Goal: Communication & Community: Answer question/provide support

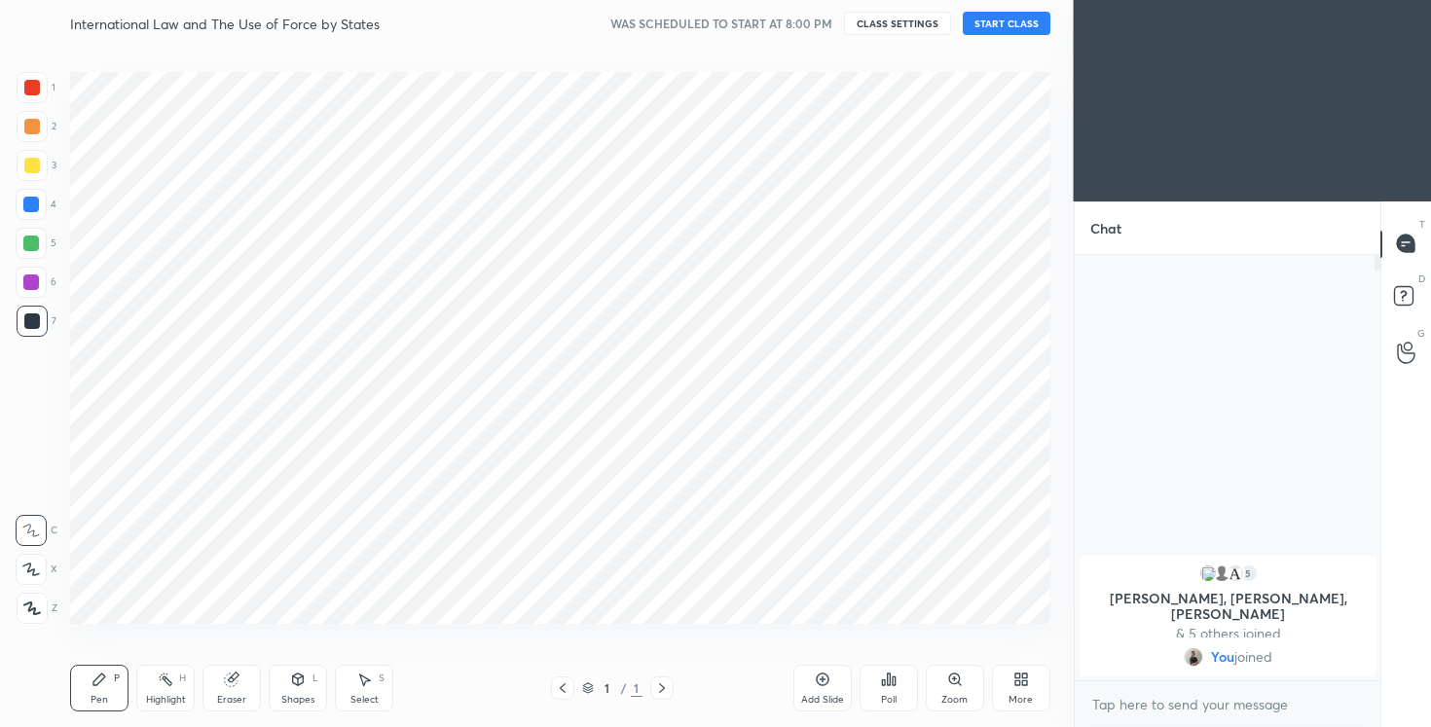
scroll to position [96764, 96370]
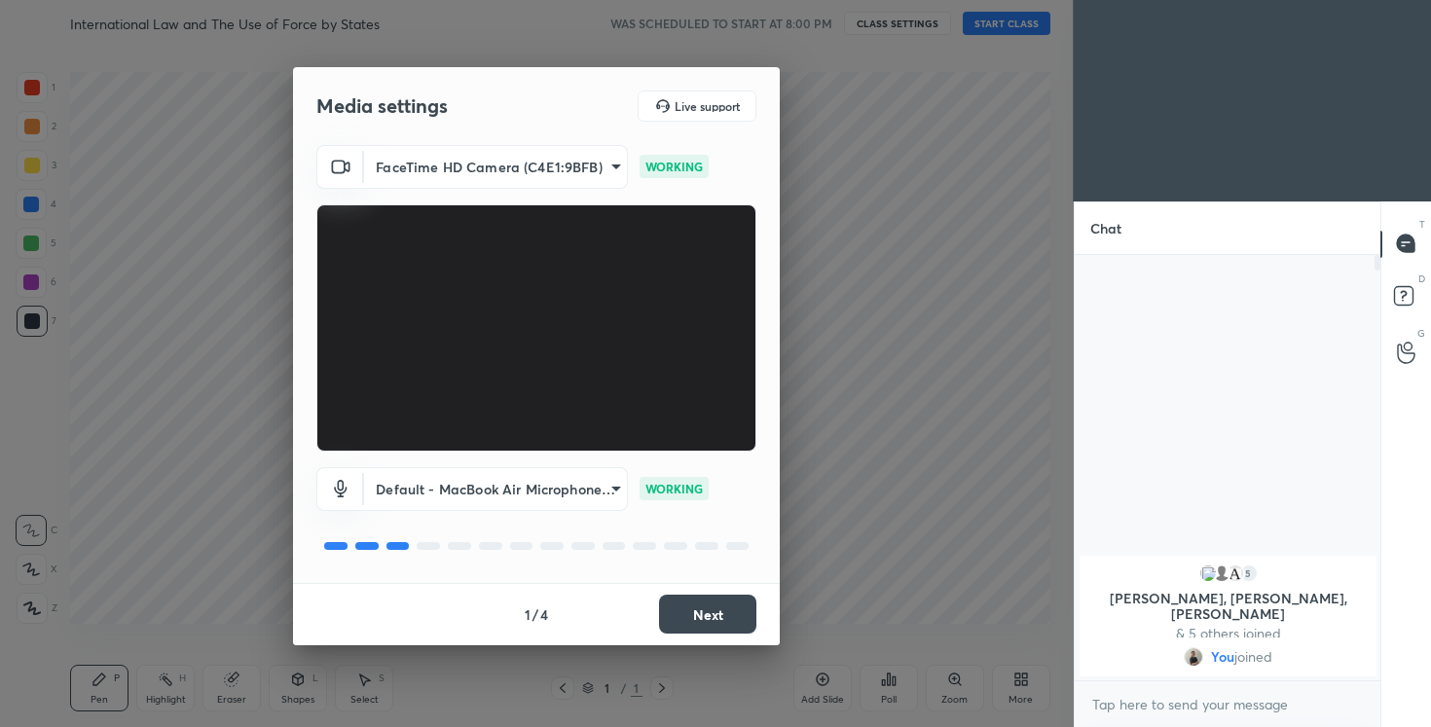
click at [707, 612] on button "Next" at bounding box center [707, 614] width 97 height 39
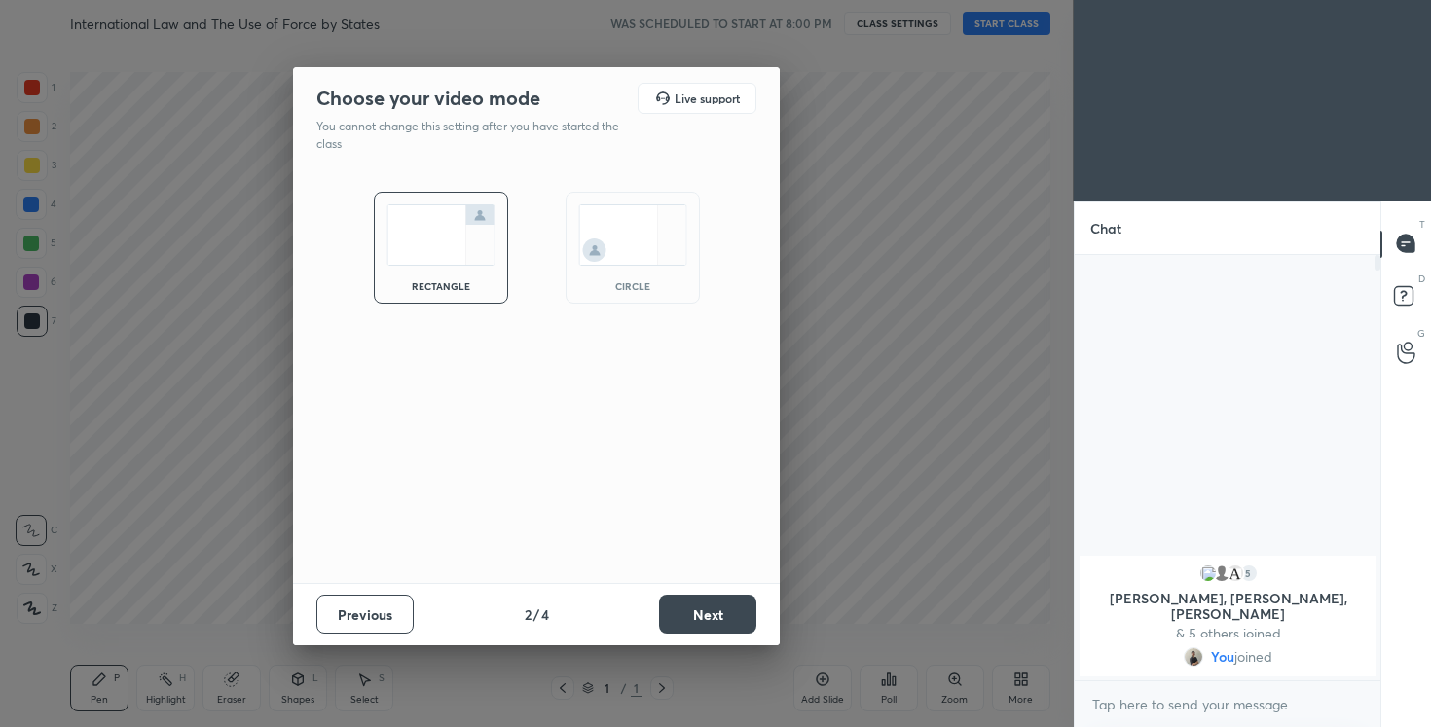
click at [707, 612] on button "Next" at bounding box center [707, 614] width 97 height 39
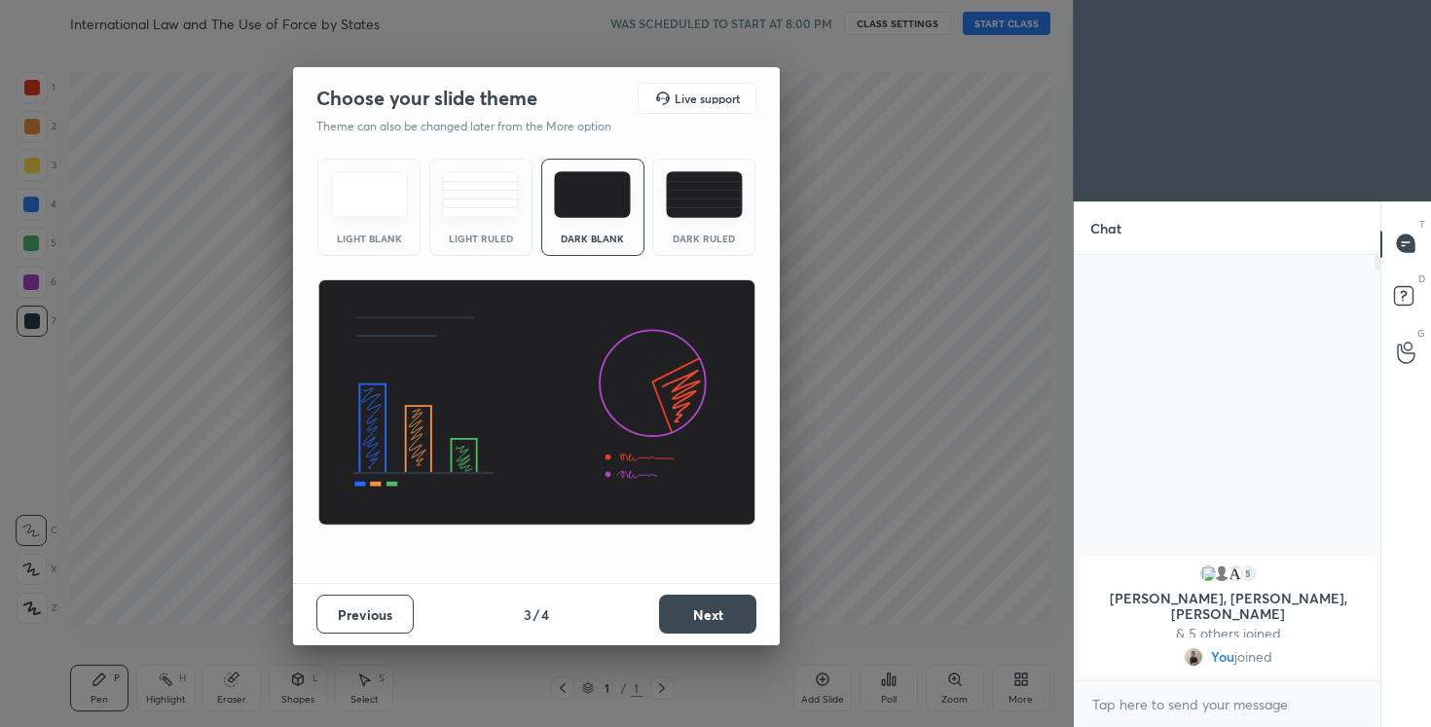
click at [707, 612] on button "Next" at bounding box center [707, 614] width 97 height 39
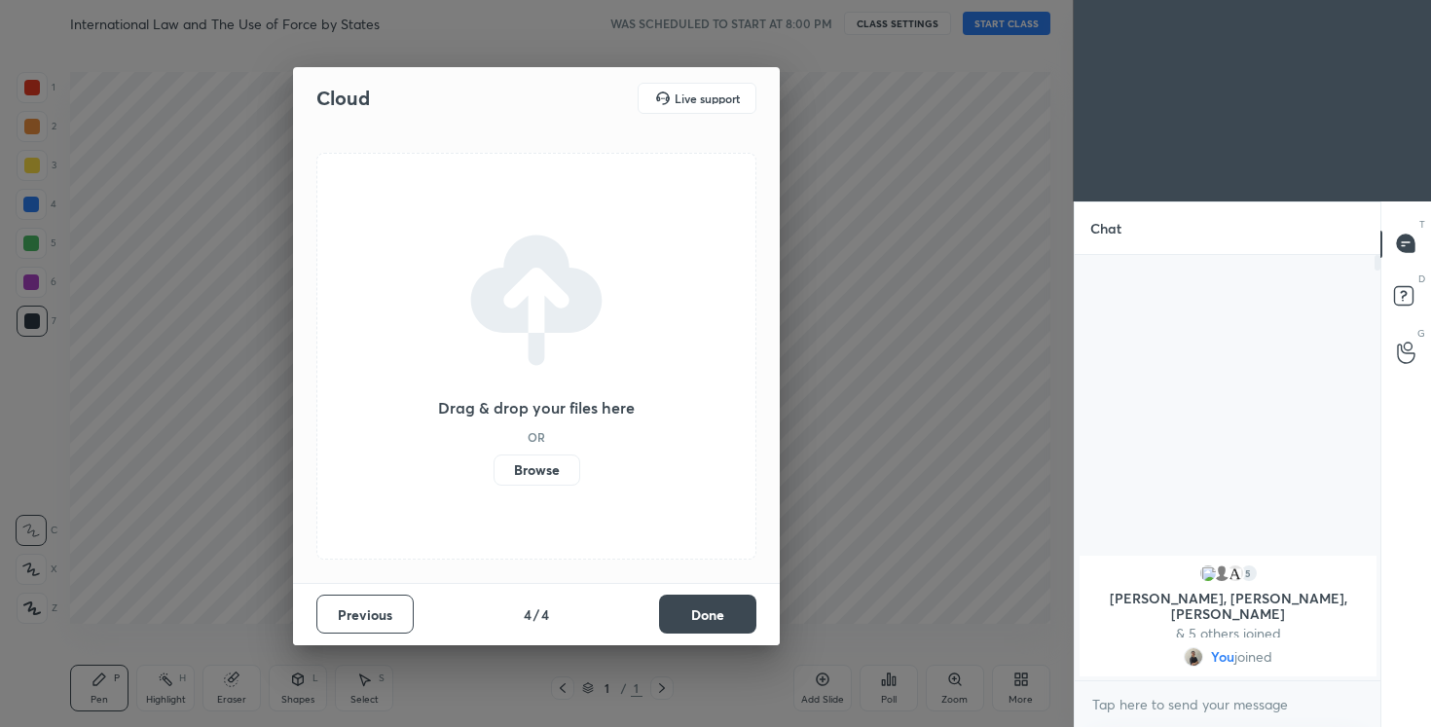
click at [707, 612] on button "Done" at bounding box center [707, 614] width 97 height 39
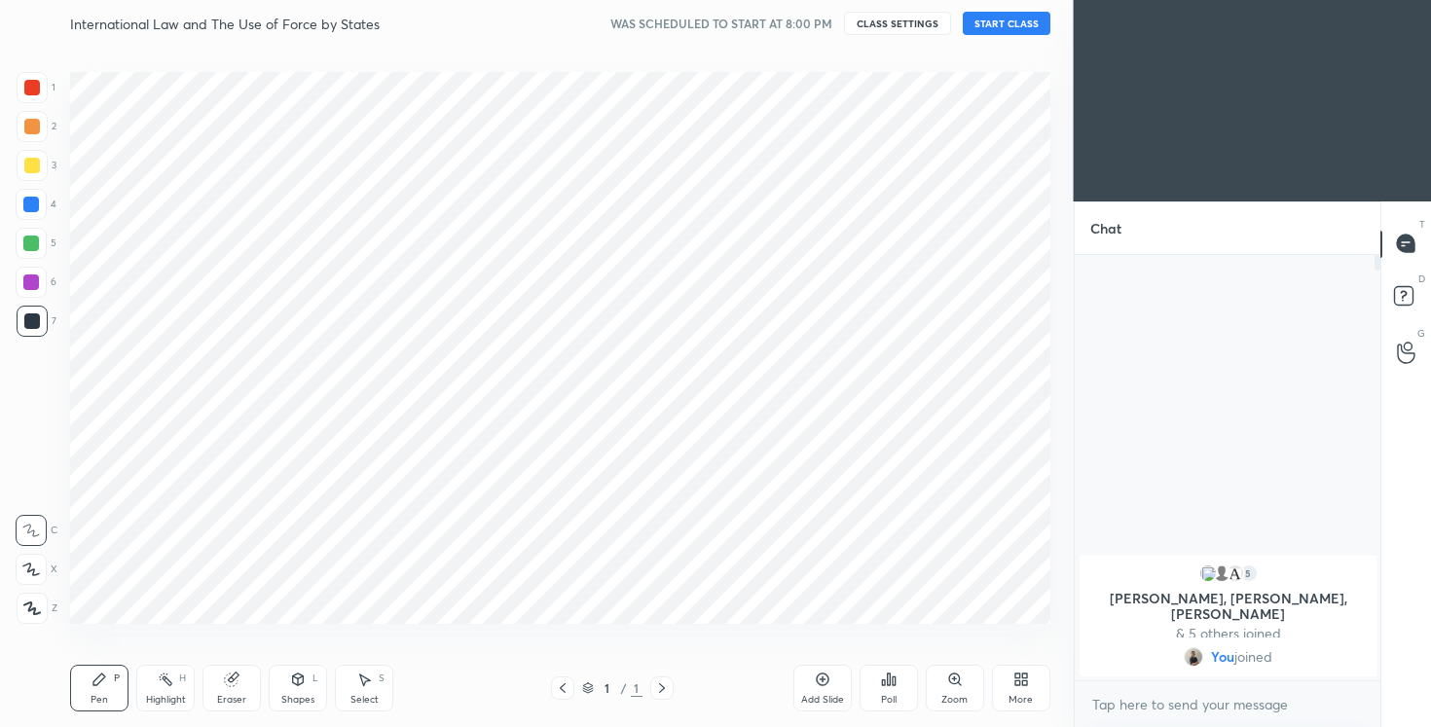
click at [1002, 25] on button "START CLASS" at bounding box center [1007, 23] width 88 height 23
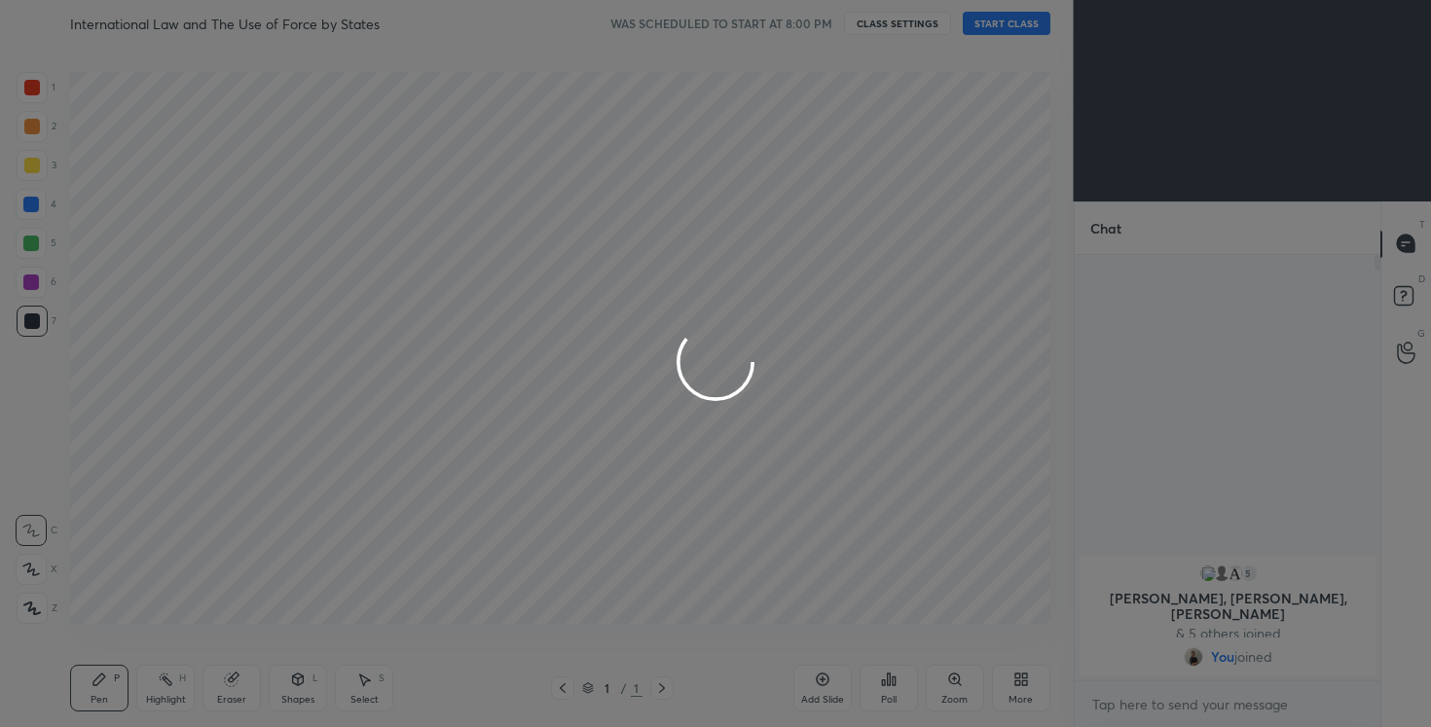
type textarea "x"
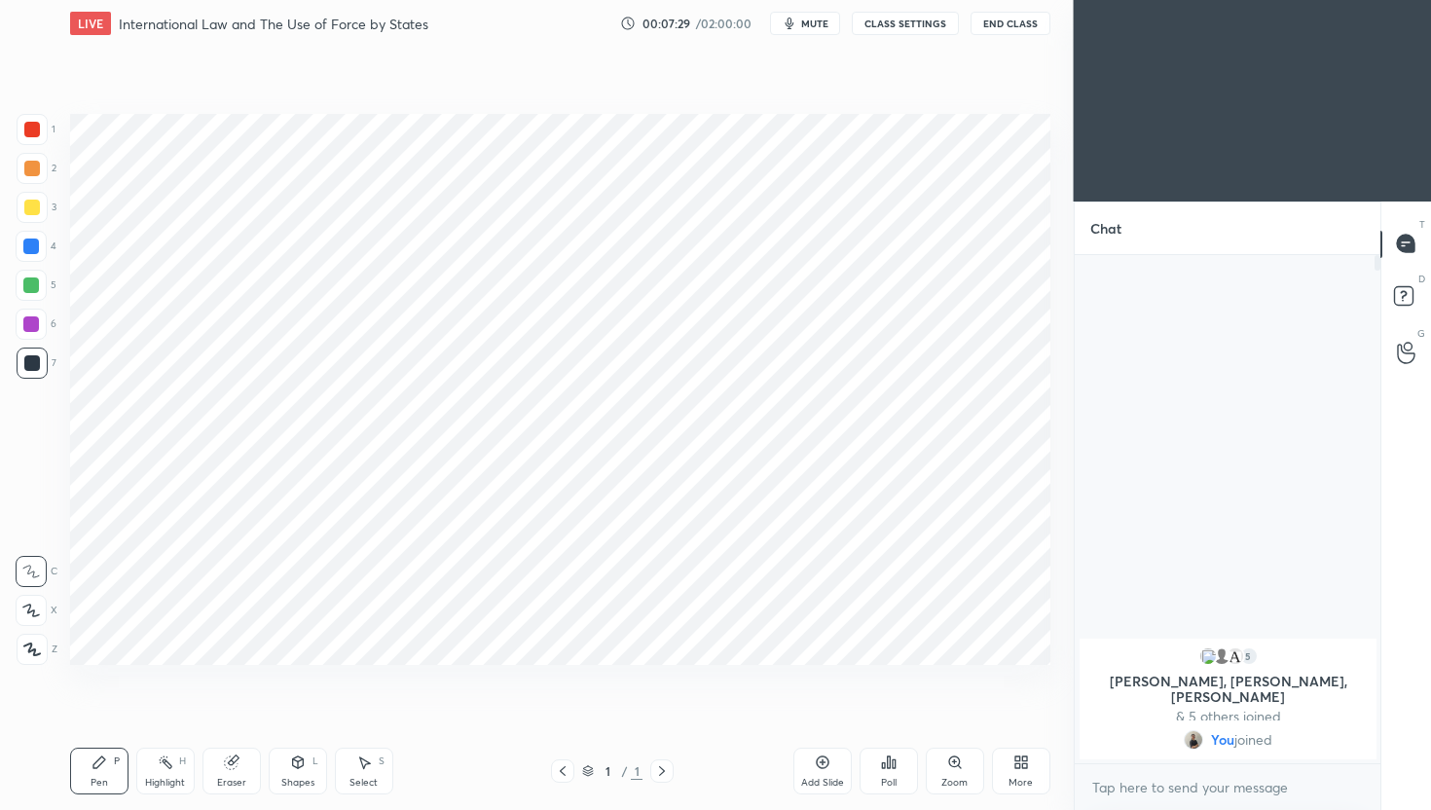
scroll to position [96681, 96370]
click at [1037, 773] on div "More" at bounding box center [1021, 771] width 58 height 47
click at [908, 619] on icon at bounding box center [912, 613] width 16 height 23
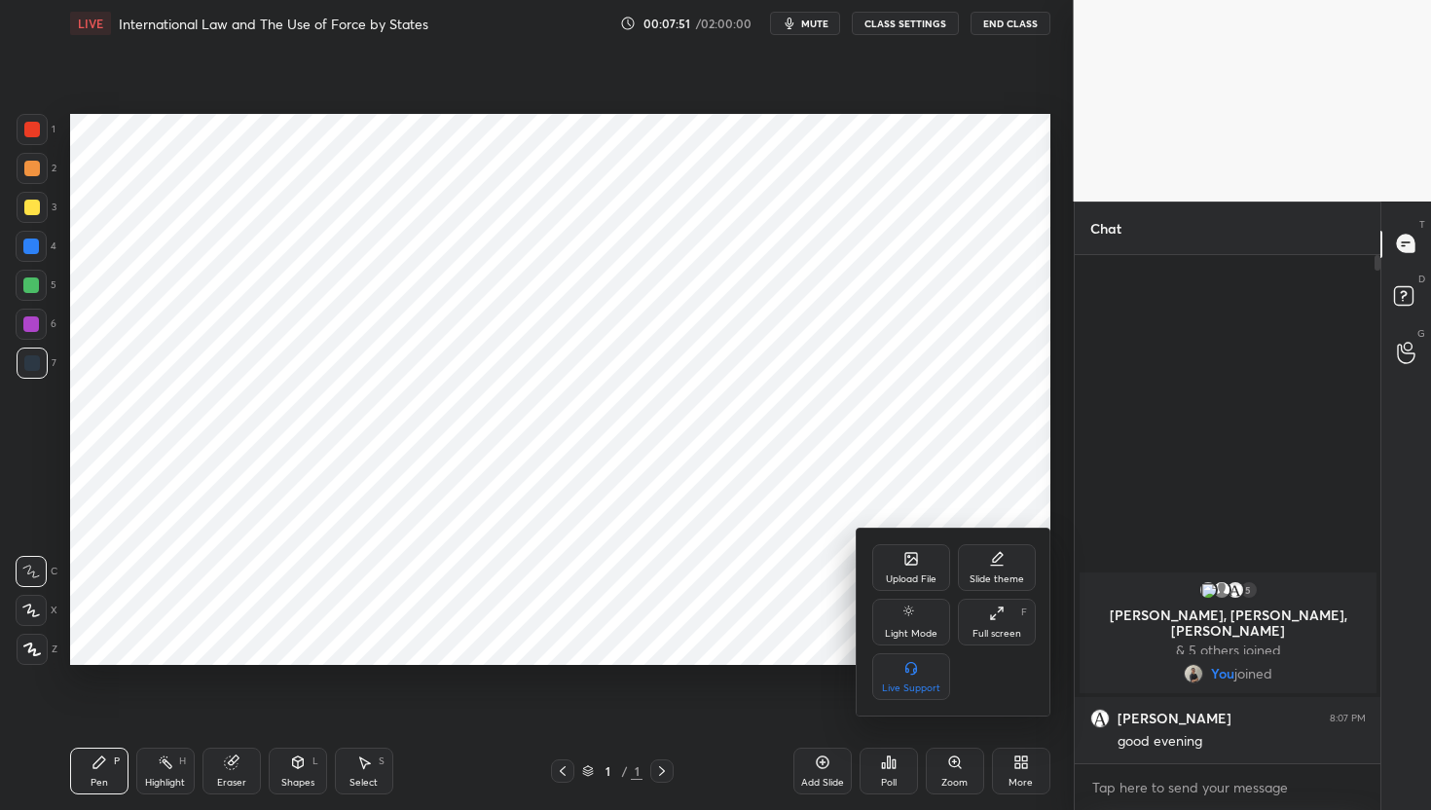
click at [1024, 772] on div at bounding box center [715, 405] width 1431 height 810
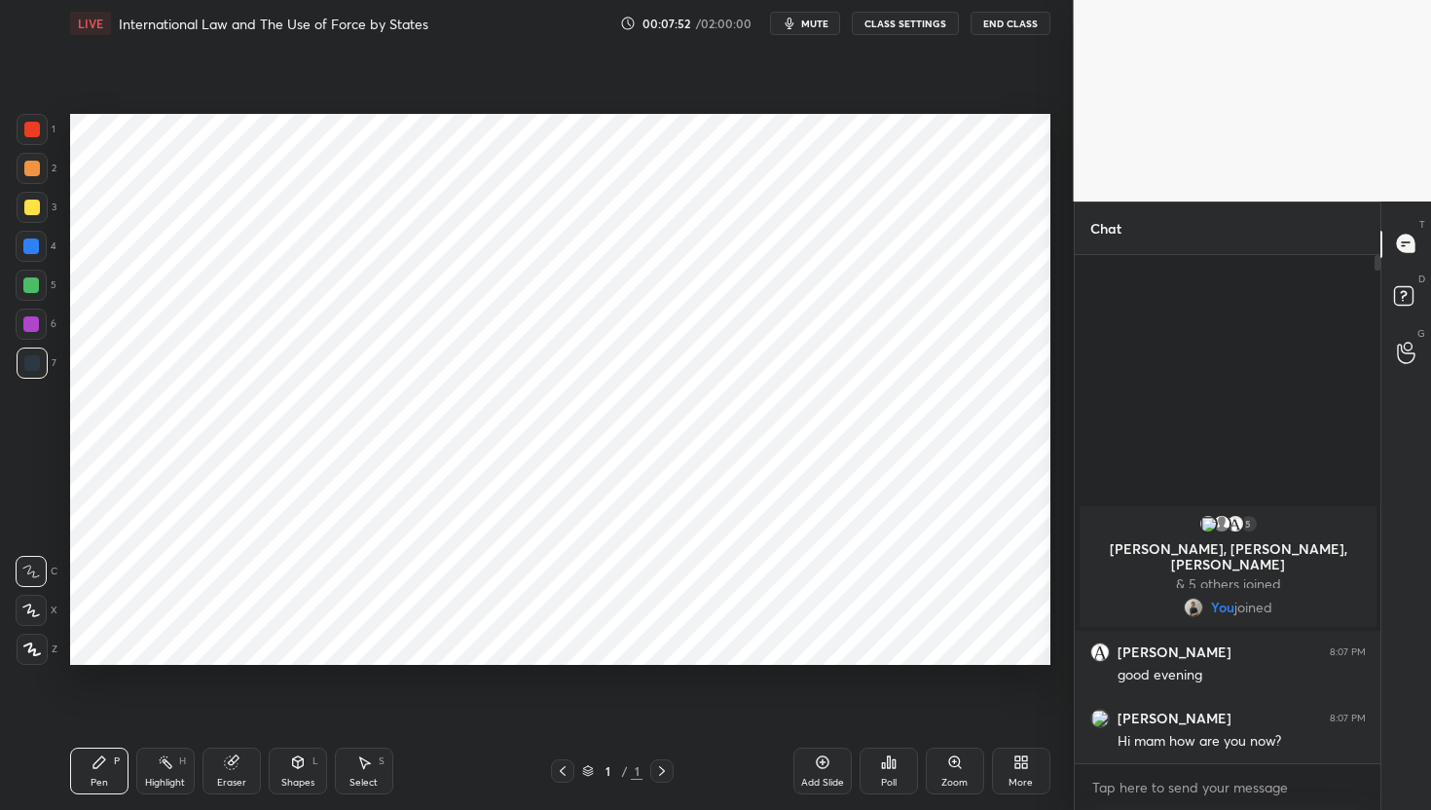
click at [1017, 763] on icon at bounding box center [1018, 765] width 5 height 5
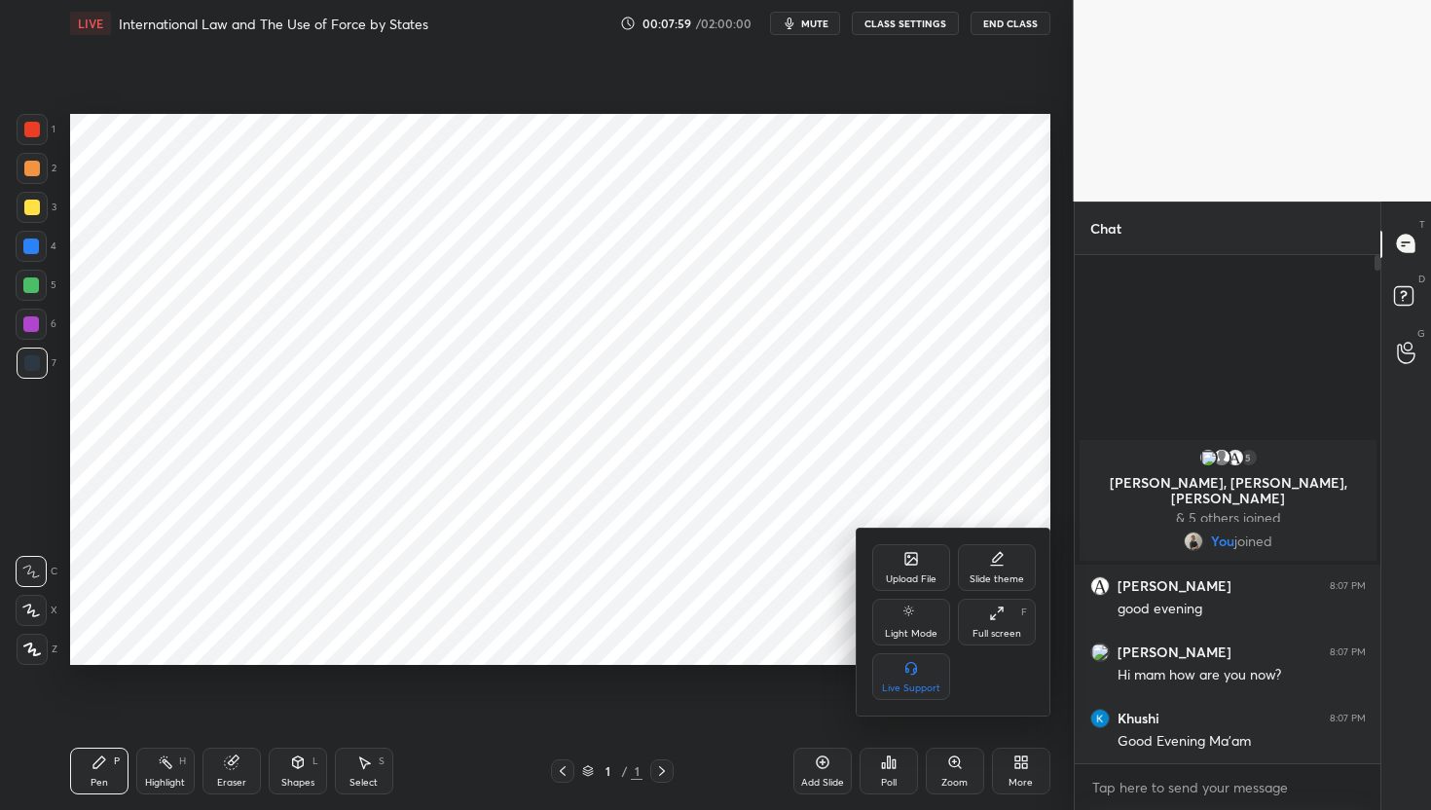
click at [913, 576] on div "Upload File" at bounding box center [911, 579] width 51 height 10
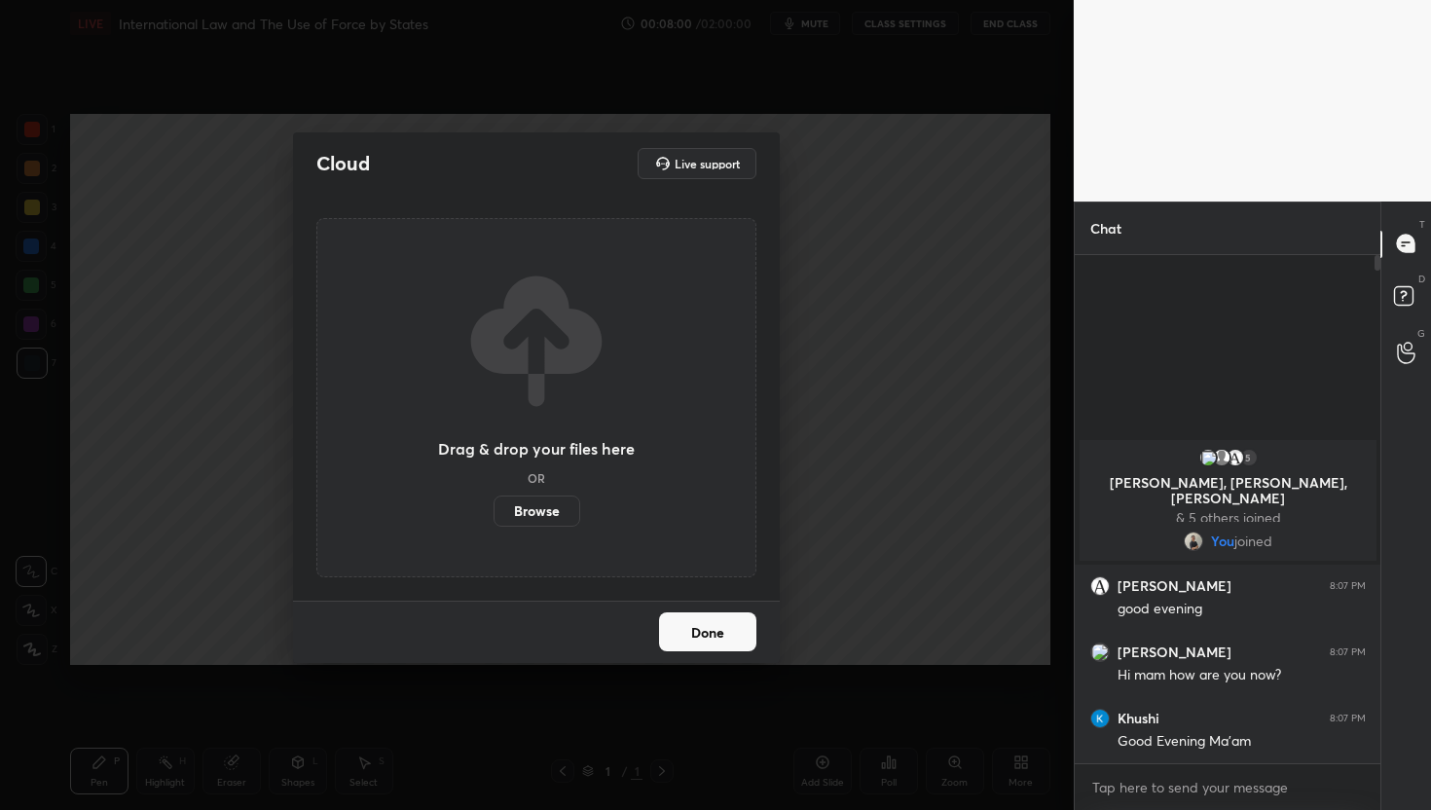
click at [546, 508] on label "Browse" at bounding box center [537, 511] width 87 height 31
click at [494, 508] on input "Browse" at bounding box center [494, 511] width 0 height 31
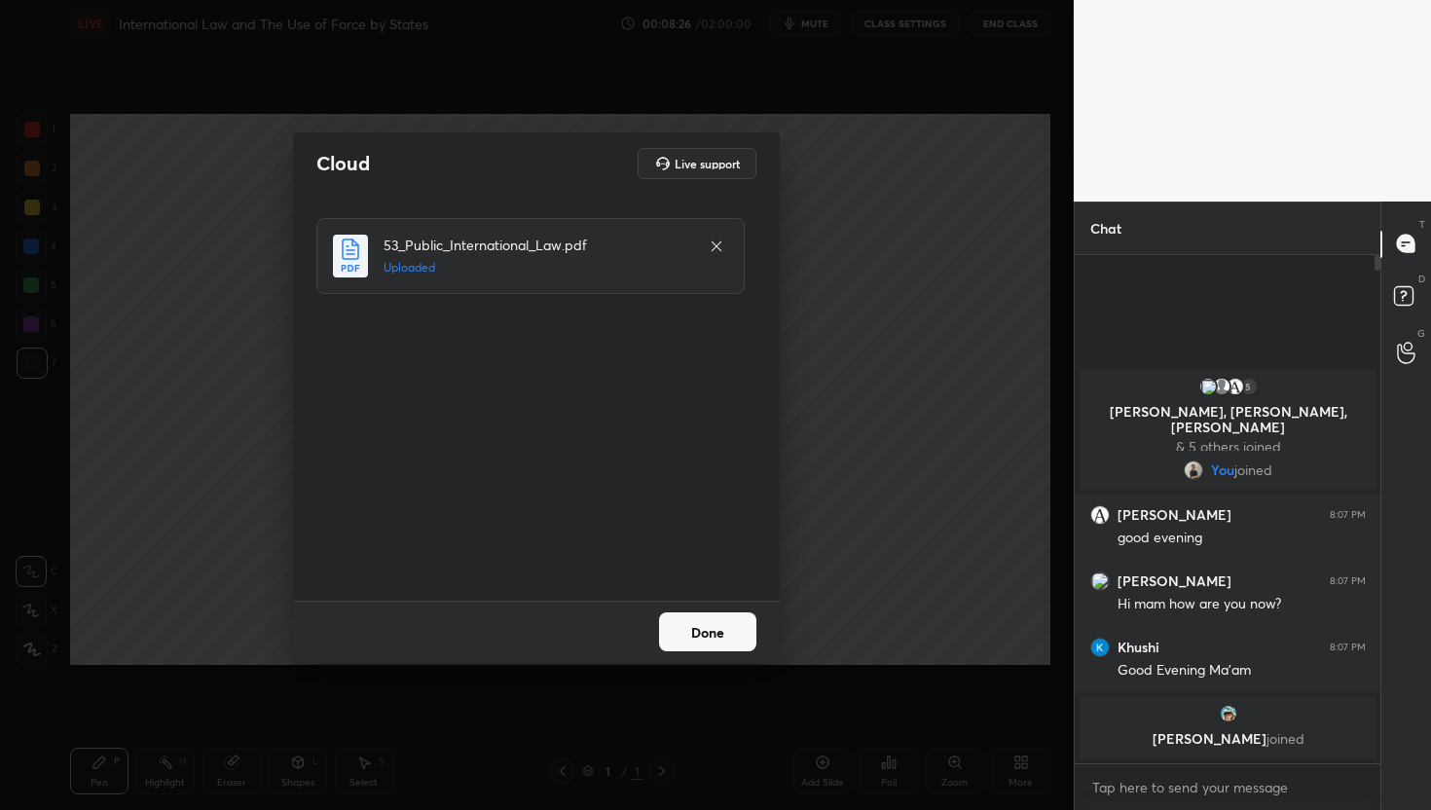
click at [700, 628] on button "Done" at bounding box center [707, 631] width 97 height 39
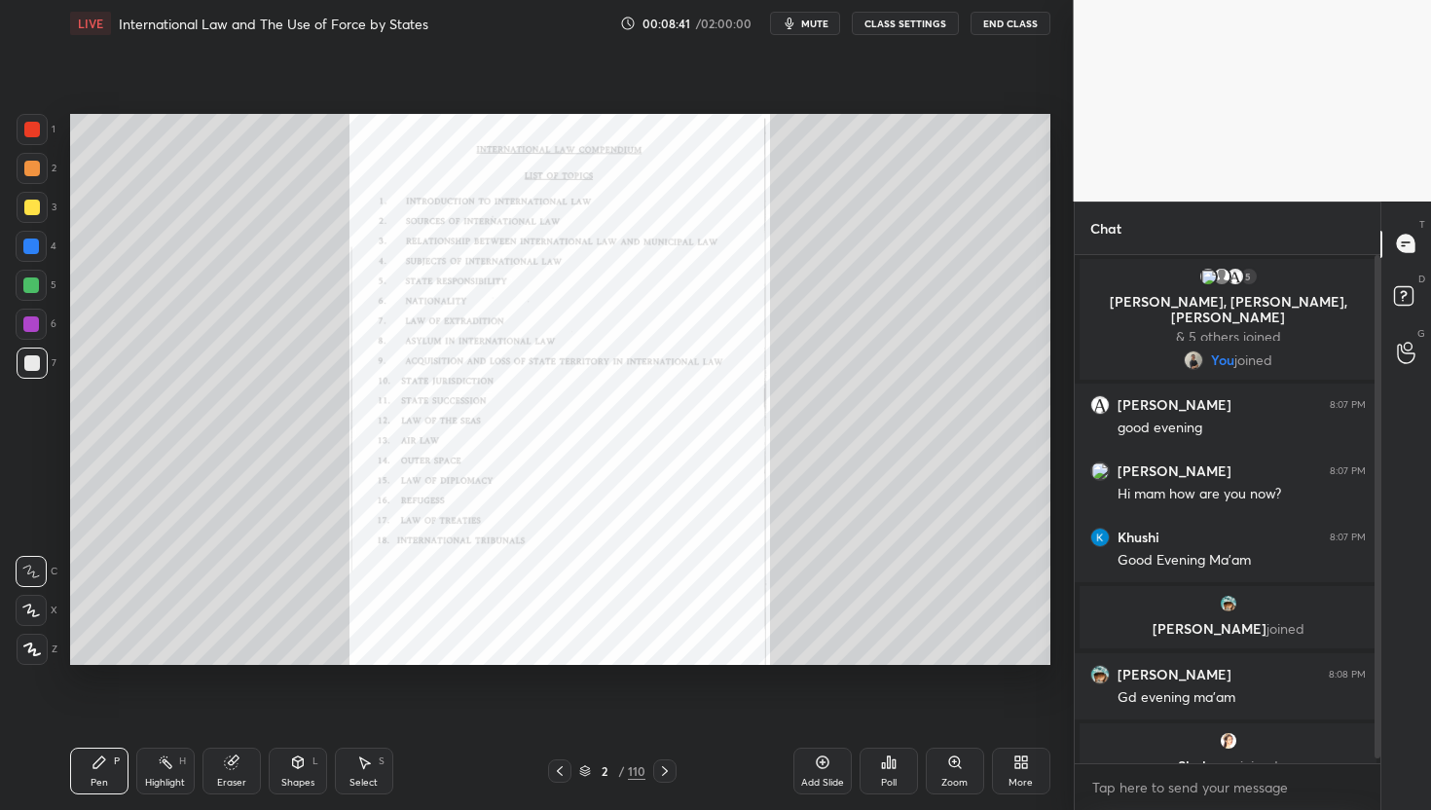
scroll to position [27, 0]
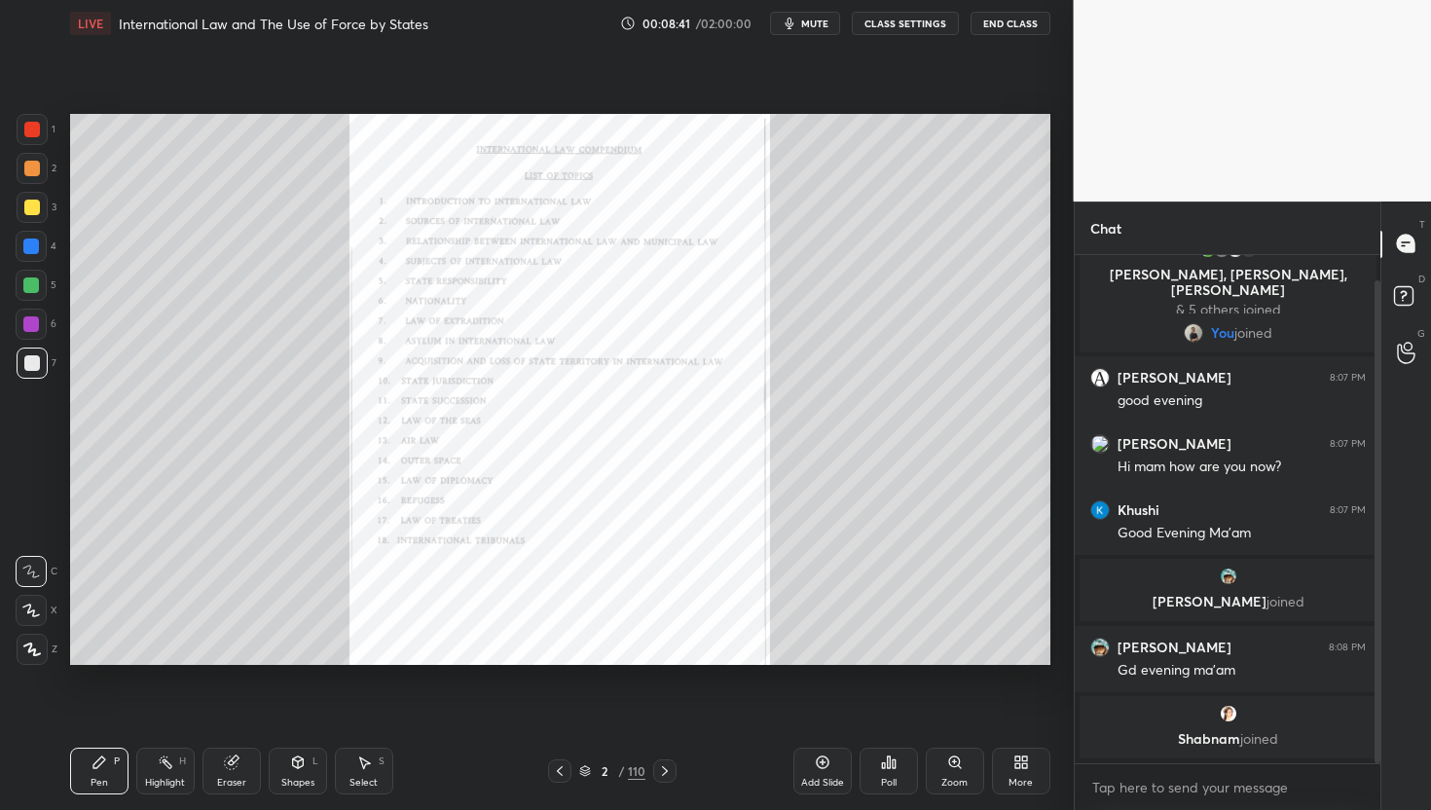
drag, startPoint x: 1375, startPoint y: 709, endPoint x: 1375, endPoint y: 752, distance: 42.8
click at [1375, 752] on div at bounding box center [1378, 521] width 6 height 483
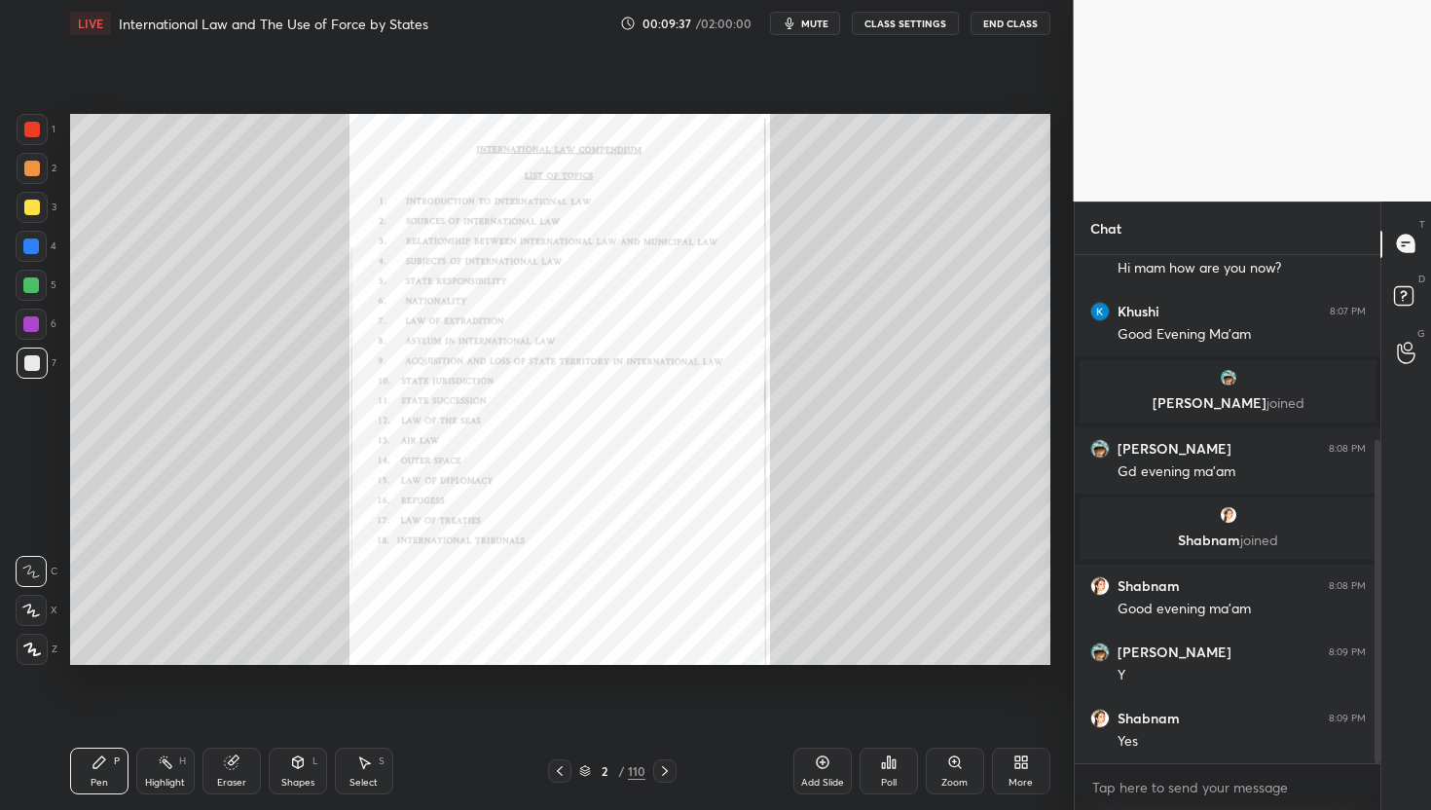
scroll to position [292, 0]
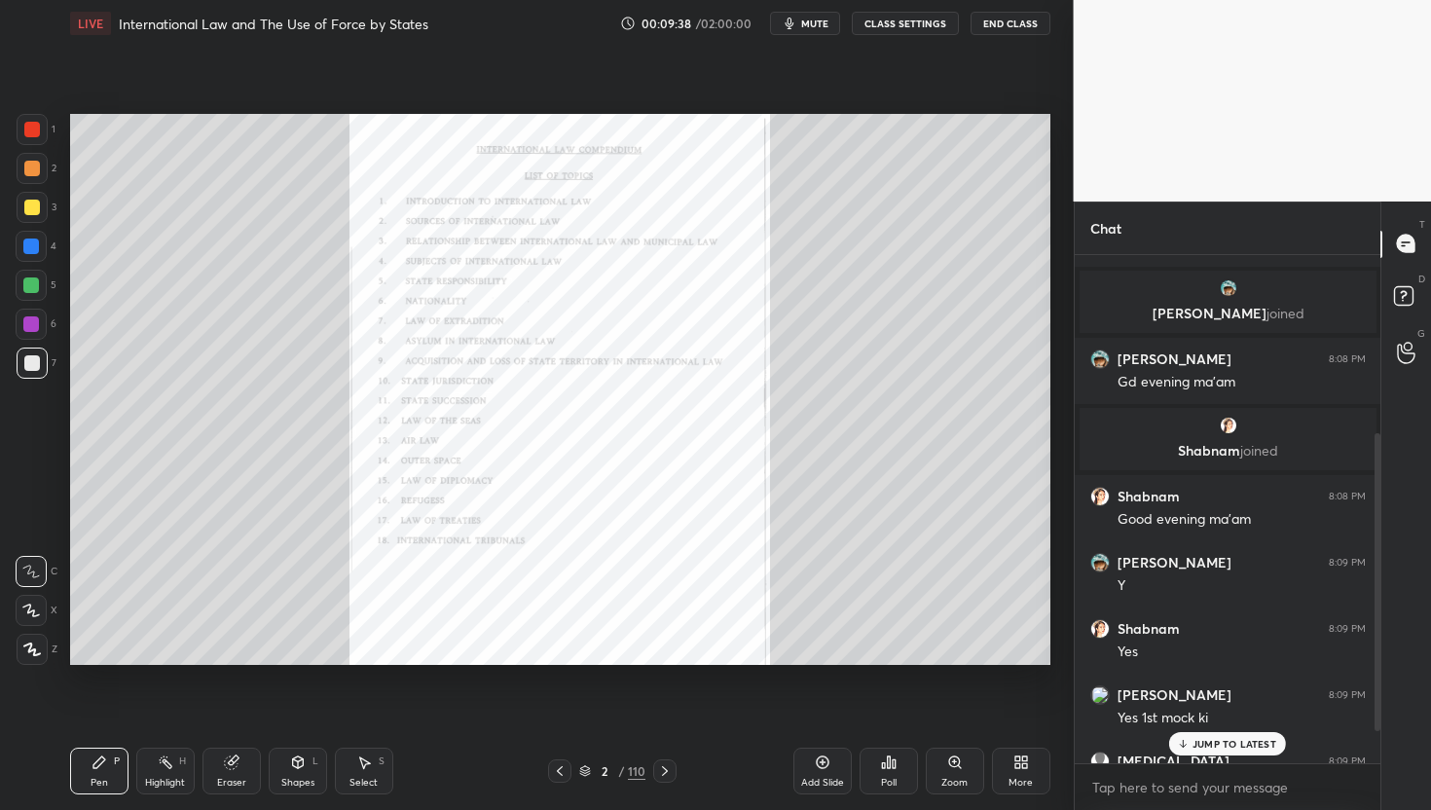
drag, startPoint x: 1375, startPoint y: 746, endPoint x: 1374, endPoint y: 763, distance: 17.6
click at [1374, 763] on div "Allwyn 8:07 PM Hi mam how are you now? Khushi 8:07 PM Good Evening Ma'am shatak…" at bounding box center [1228, 532] width 307 height 555
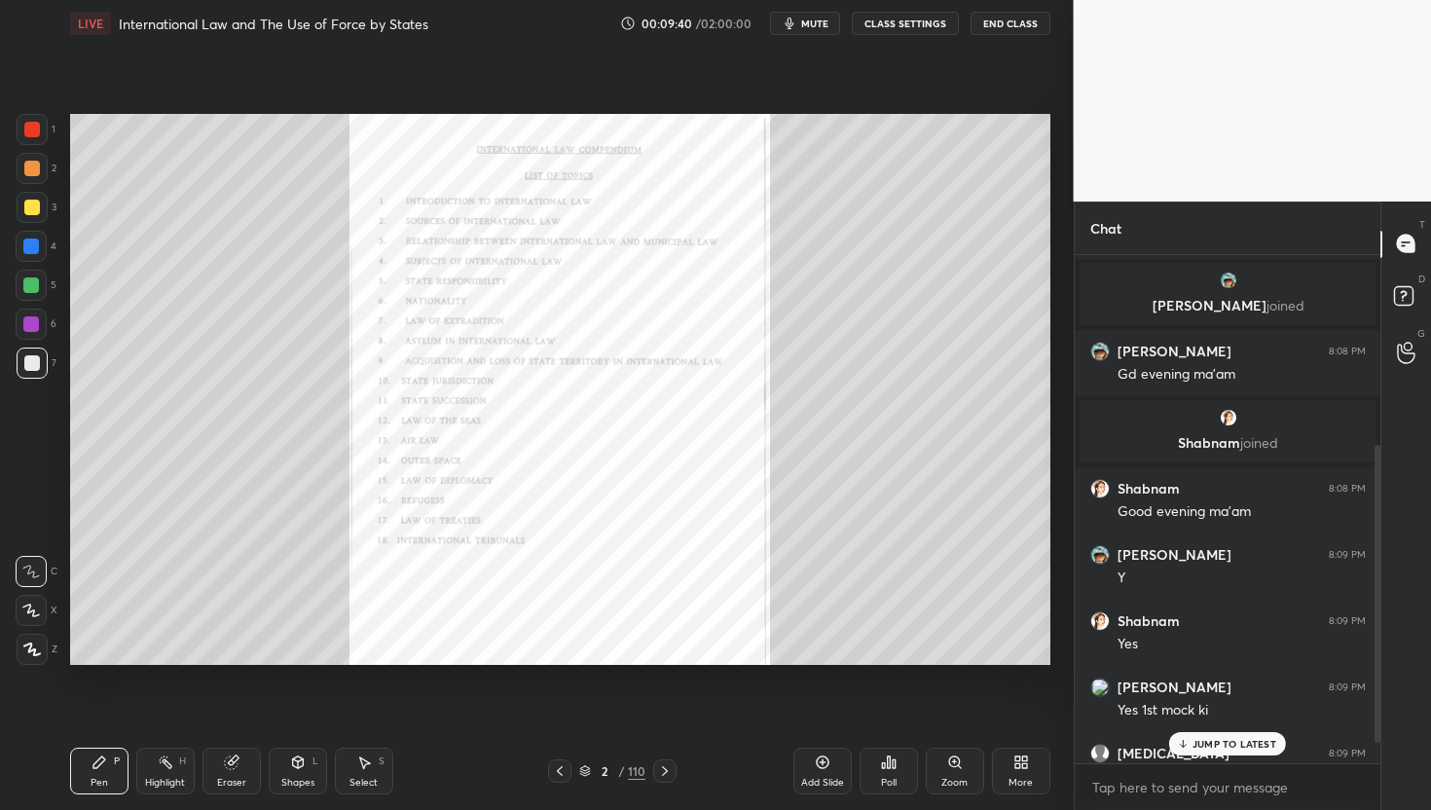
scroll to position [358, 0]
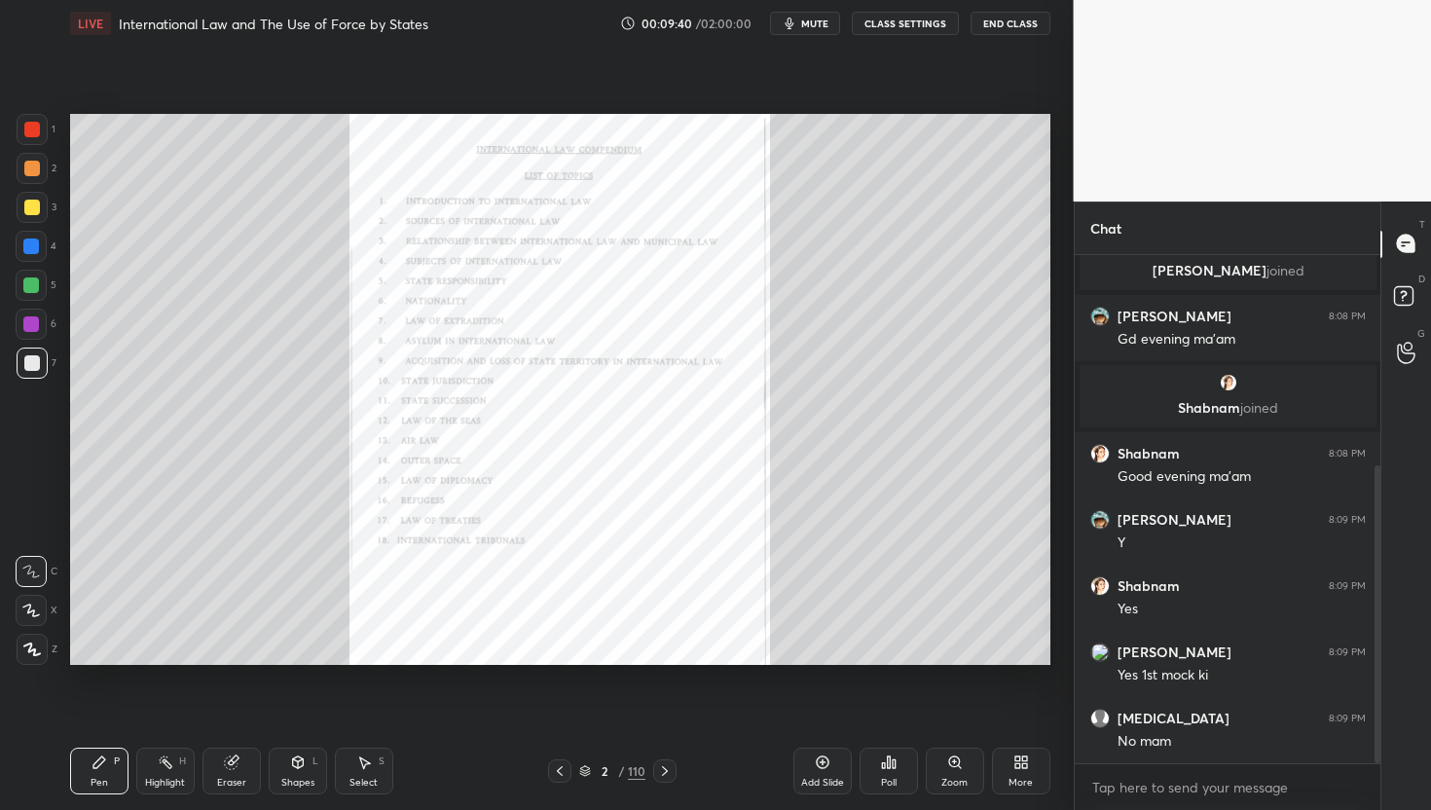
drag, startPoint x: 1377, startPoint y: 721, endPoint x: 1378, endPoint y: 781, distance: 59.4
click at [1377, 780] on div "Khushi 8:07 PM Good Evening Ma'am shatakshi joined shatakshi 8:08 PM Gd evening…" at bounding box center [1228, 532] width 307 height 555
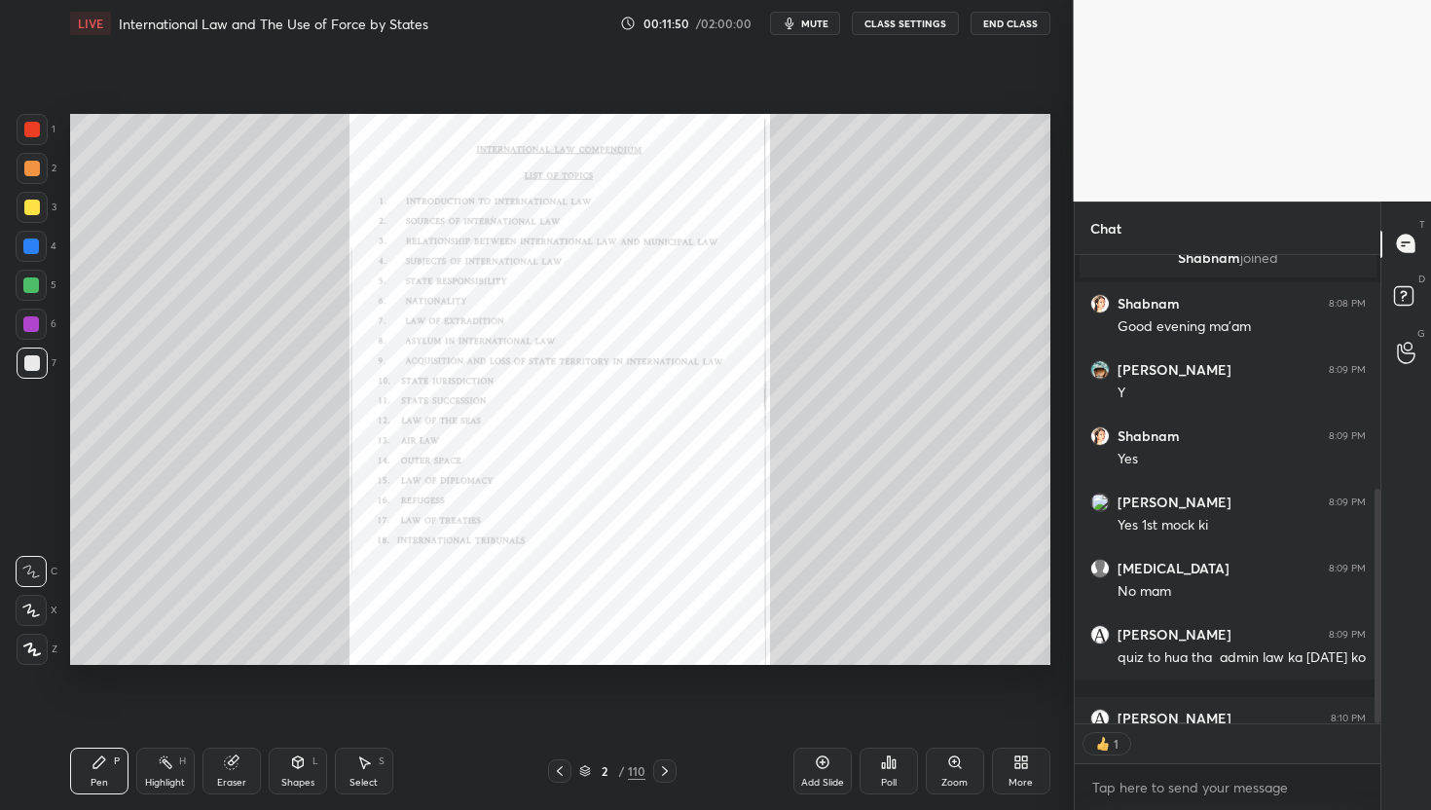
scroll to position [6, 7]
type textarea "x"
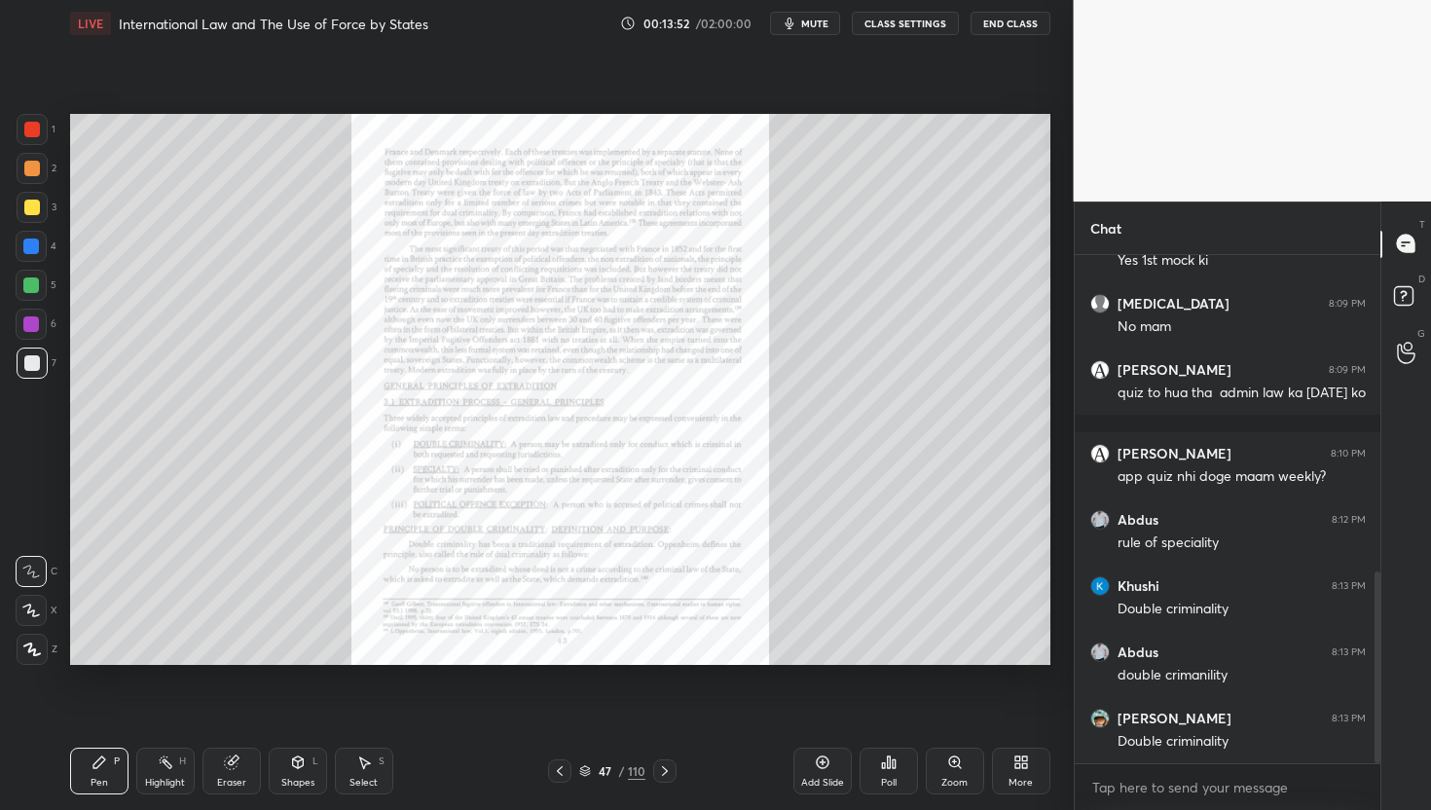
scroll to position [839, 0]
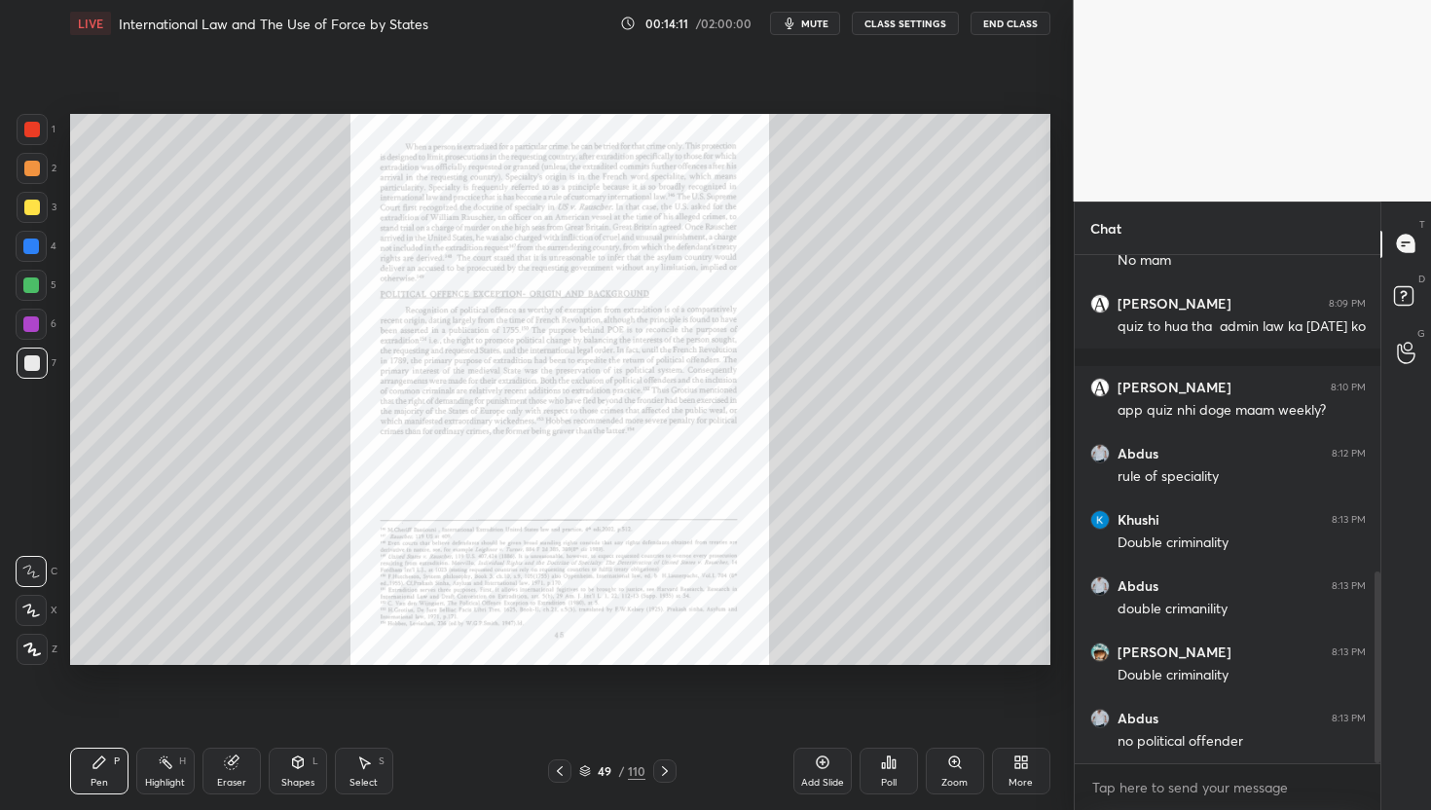
click at [802, 21] on button "mute" at bounding box center [805, 23] width 70 height 23
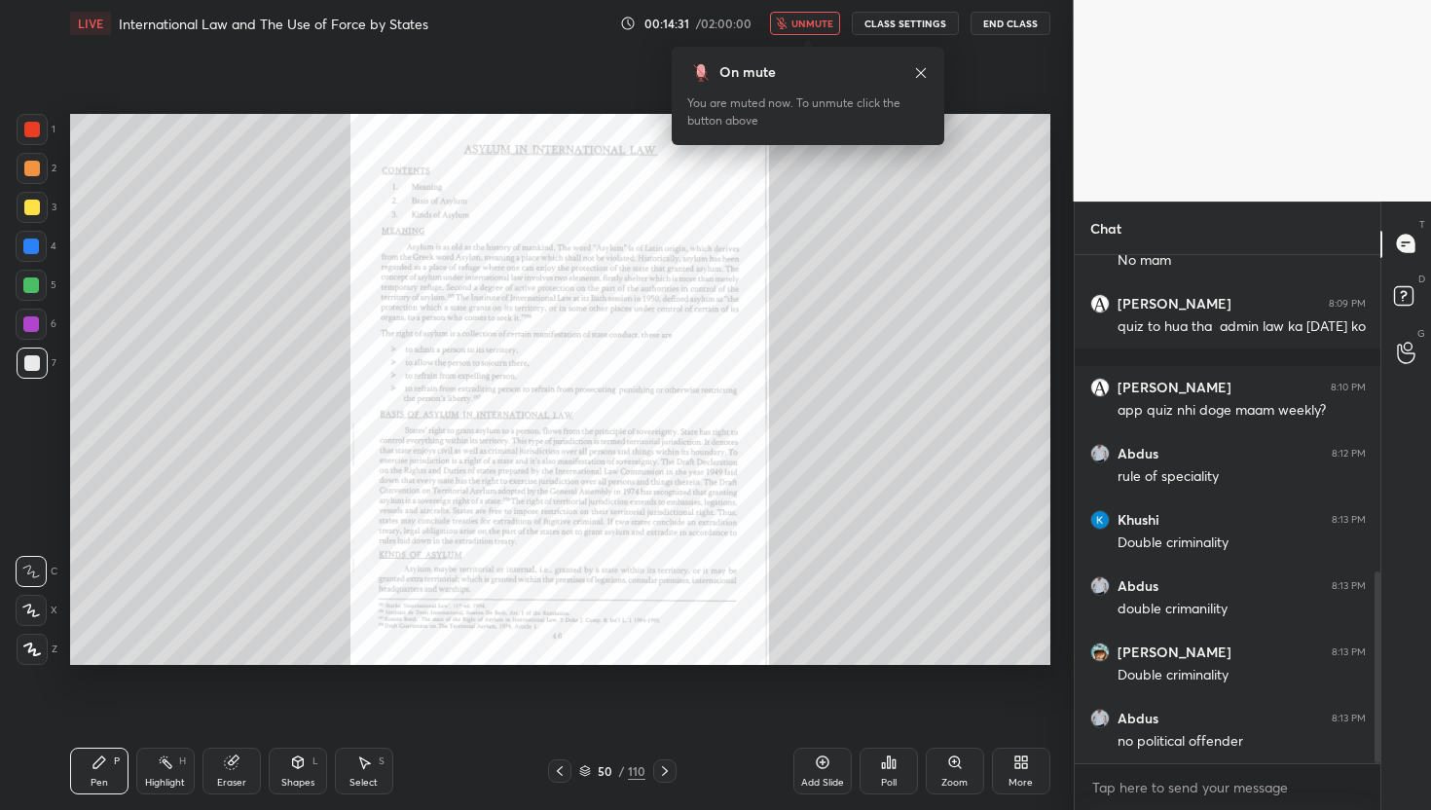
click at [802, 21] on span "unmute" at bounding box center [813, 24] width 42 height 14
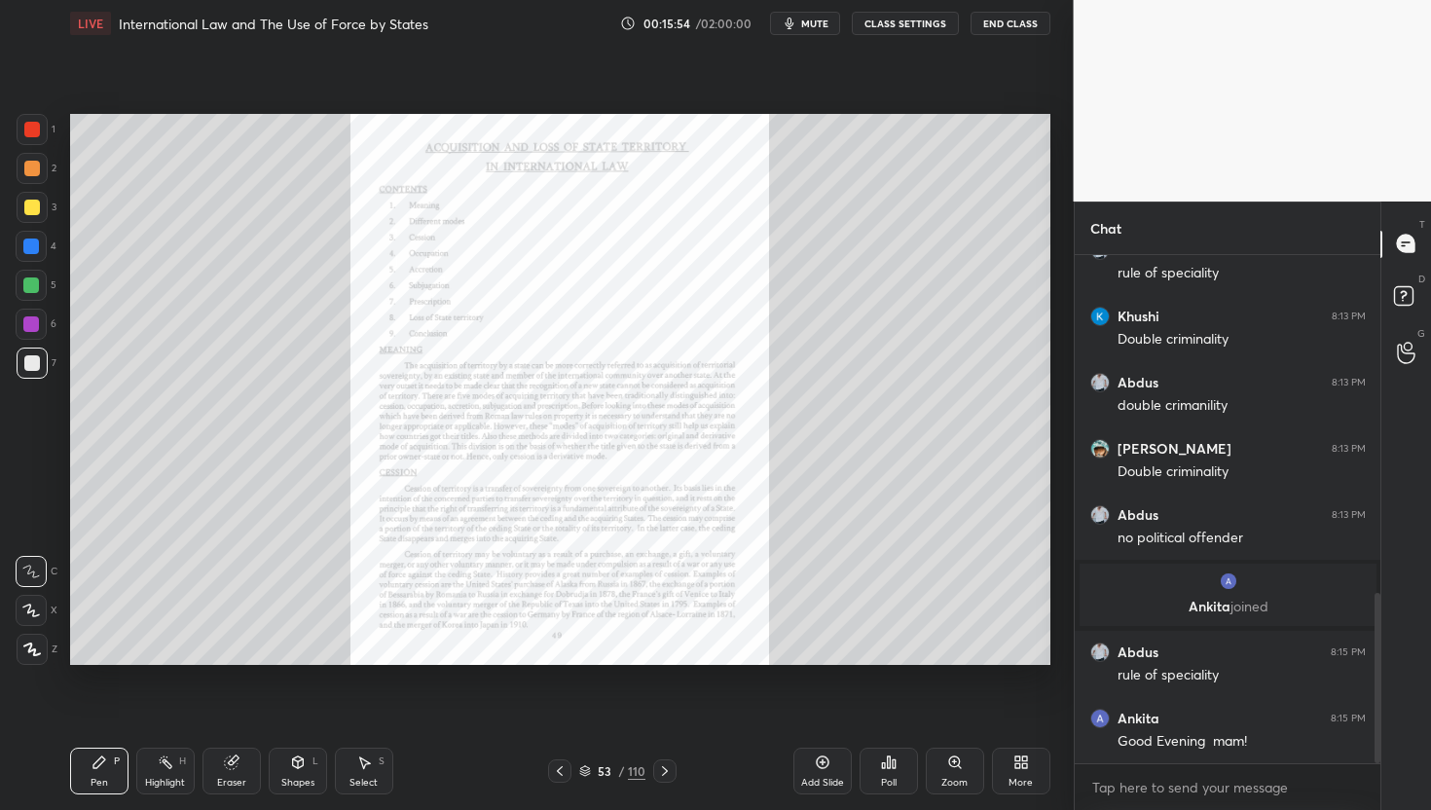
scroll to position [1078, 0]
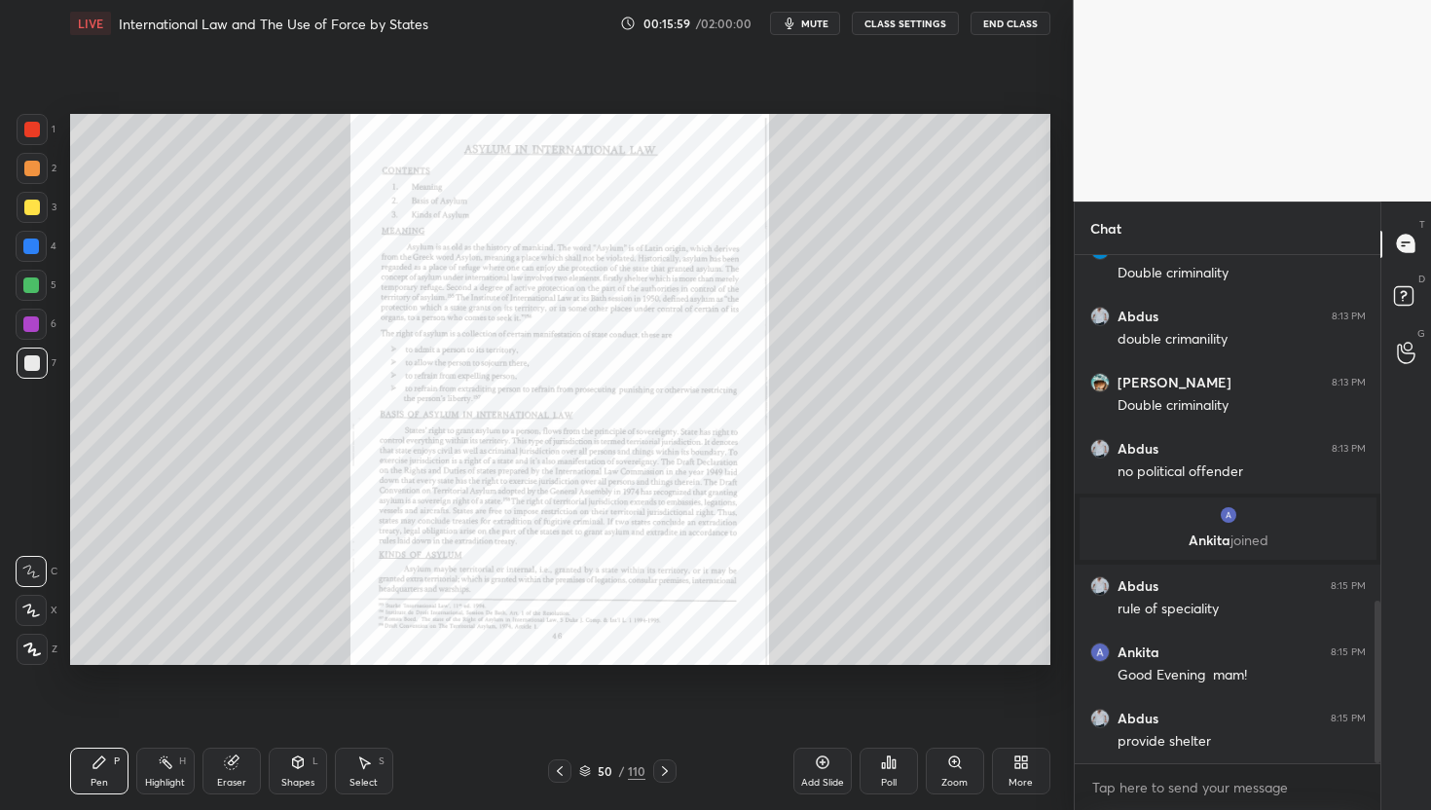
click at [970, 751] on div "Zoom" at bounding box center [955, 771] width 58 height 47
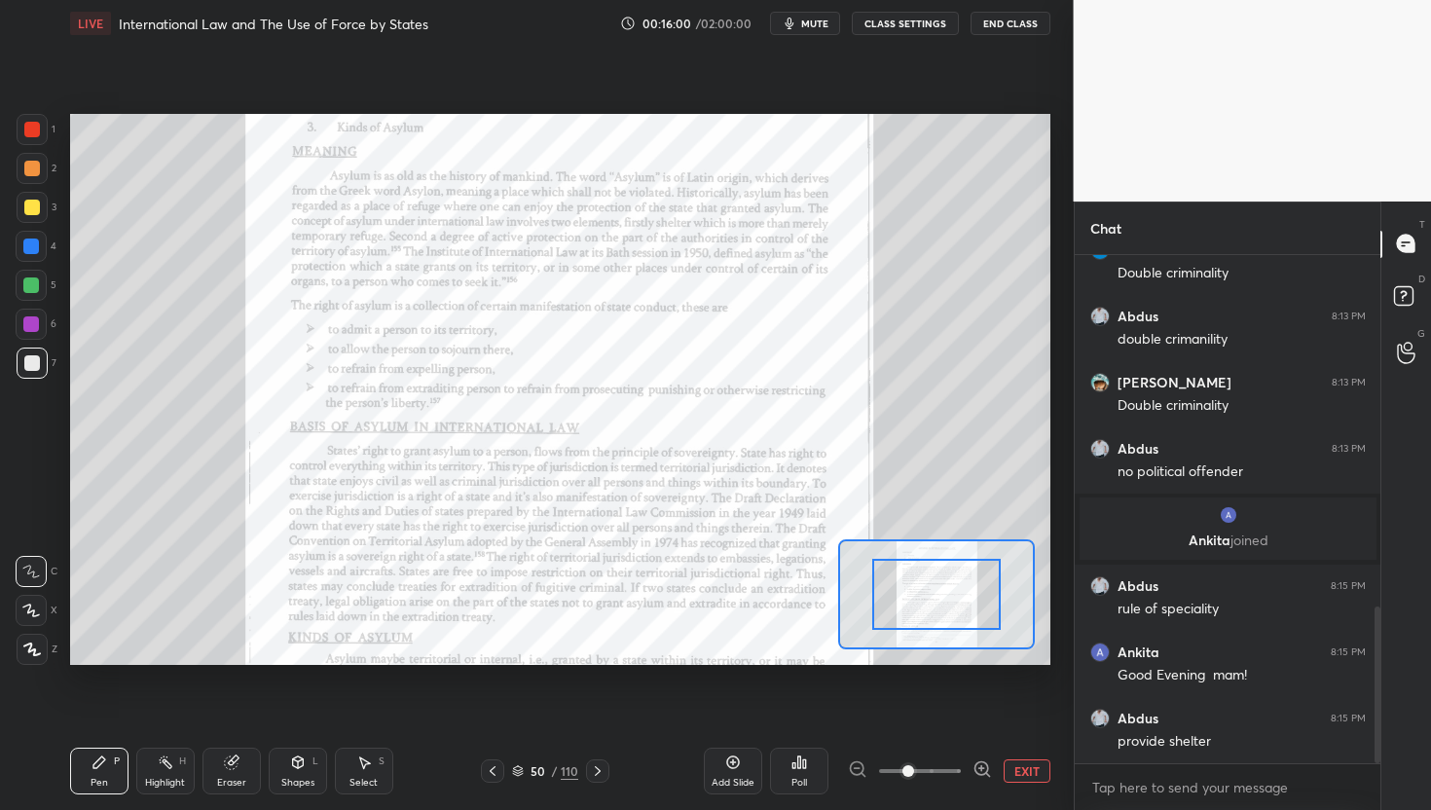
scroll to position [1144, 0]
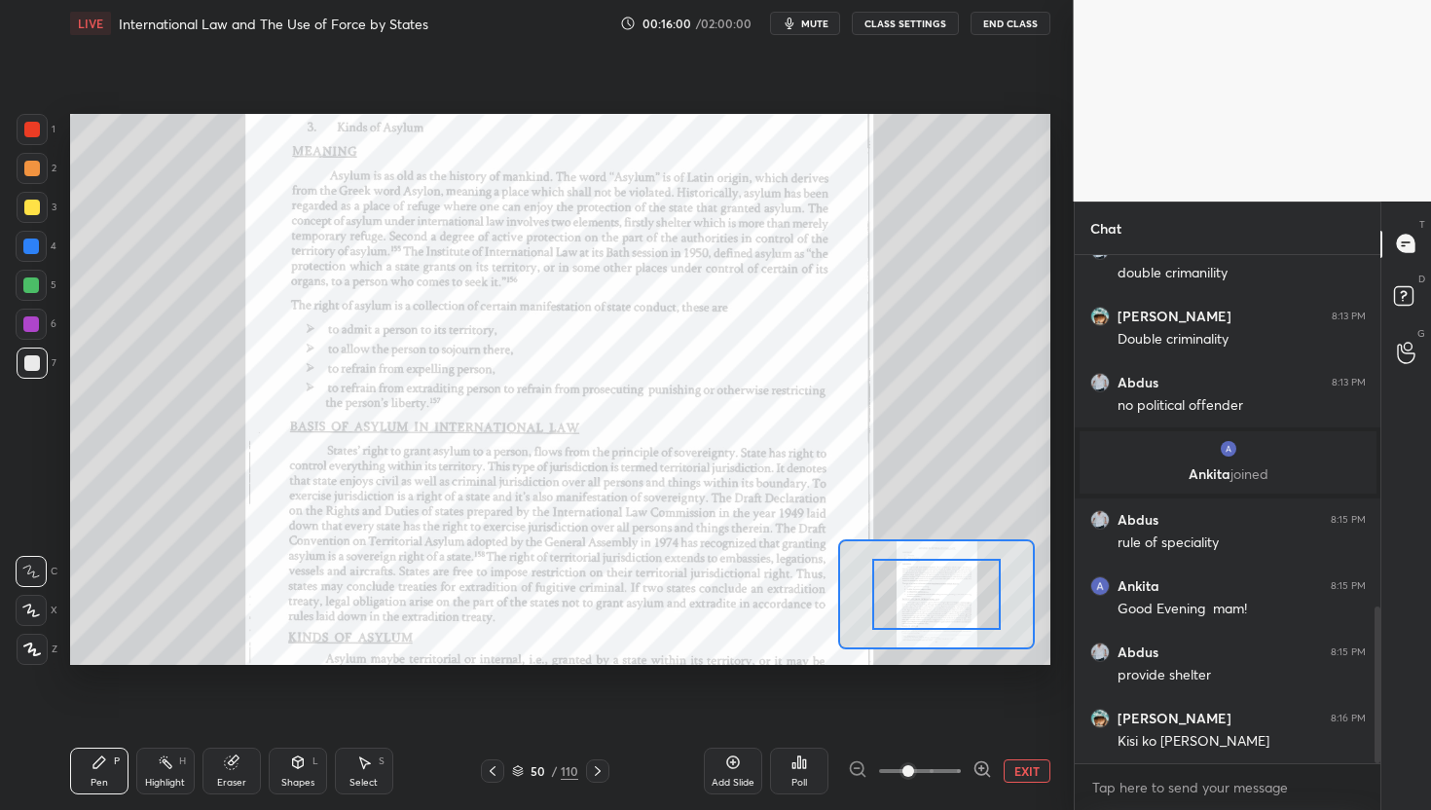
click at [986, 767] on icon at bounding box center [982, 768] width 19 height 19
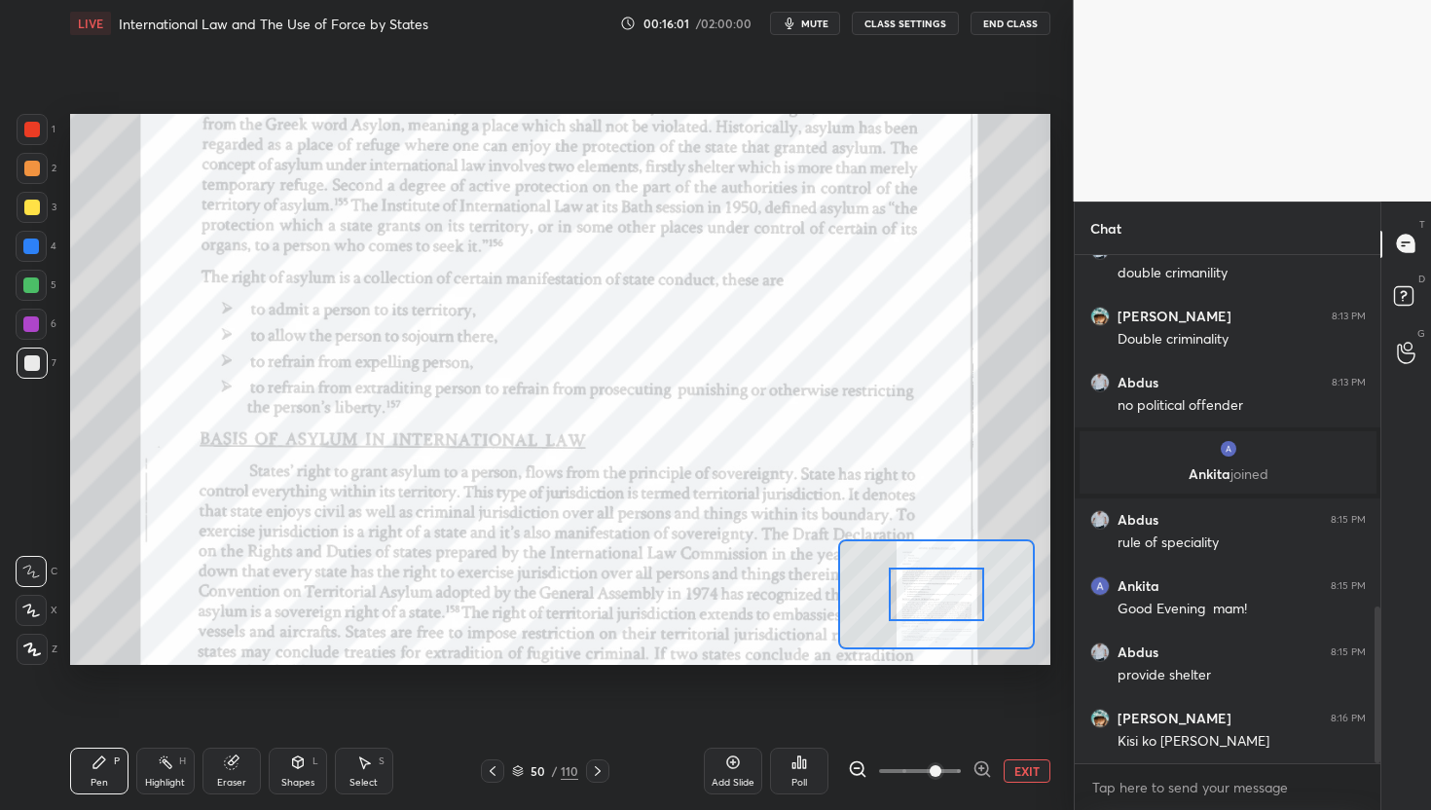
click at [986, 767] on icon at bounding box center [982, 768] width 19 height 19
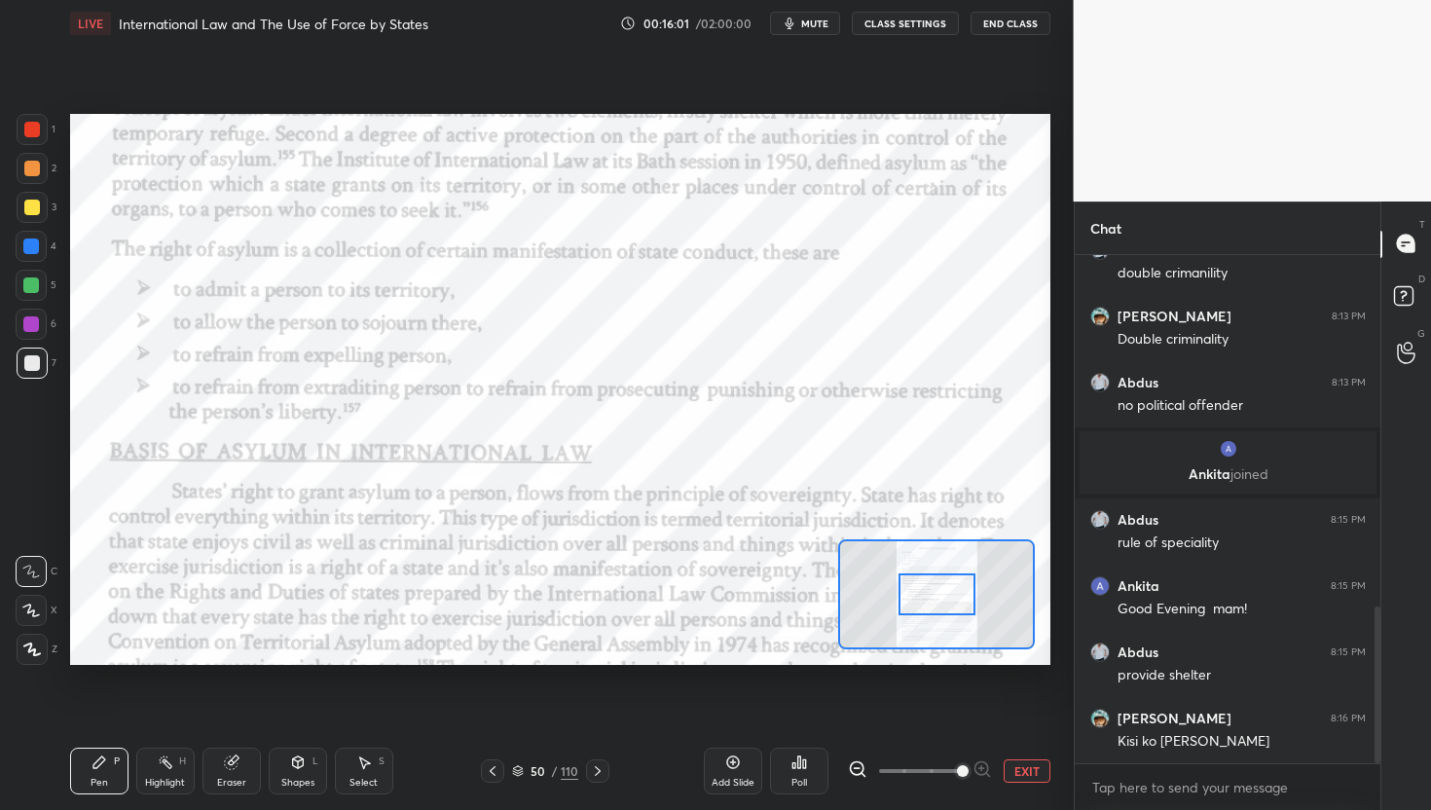
click at [986, 767] on div at bounding box center [920, 770] width 144 height 23
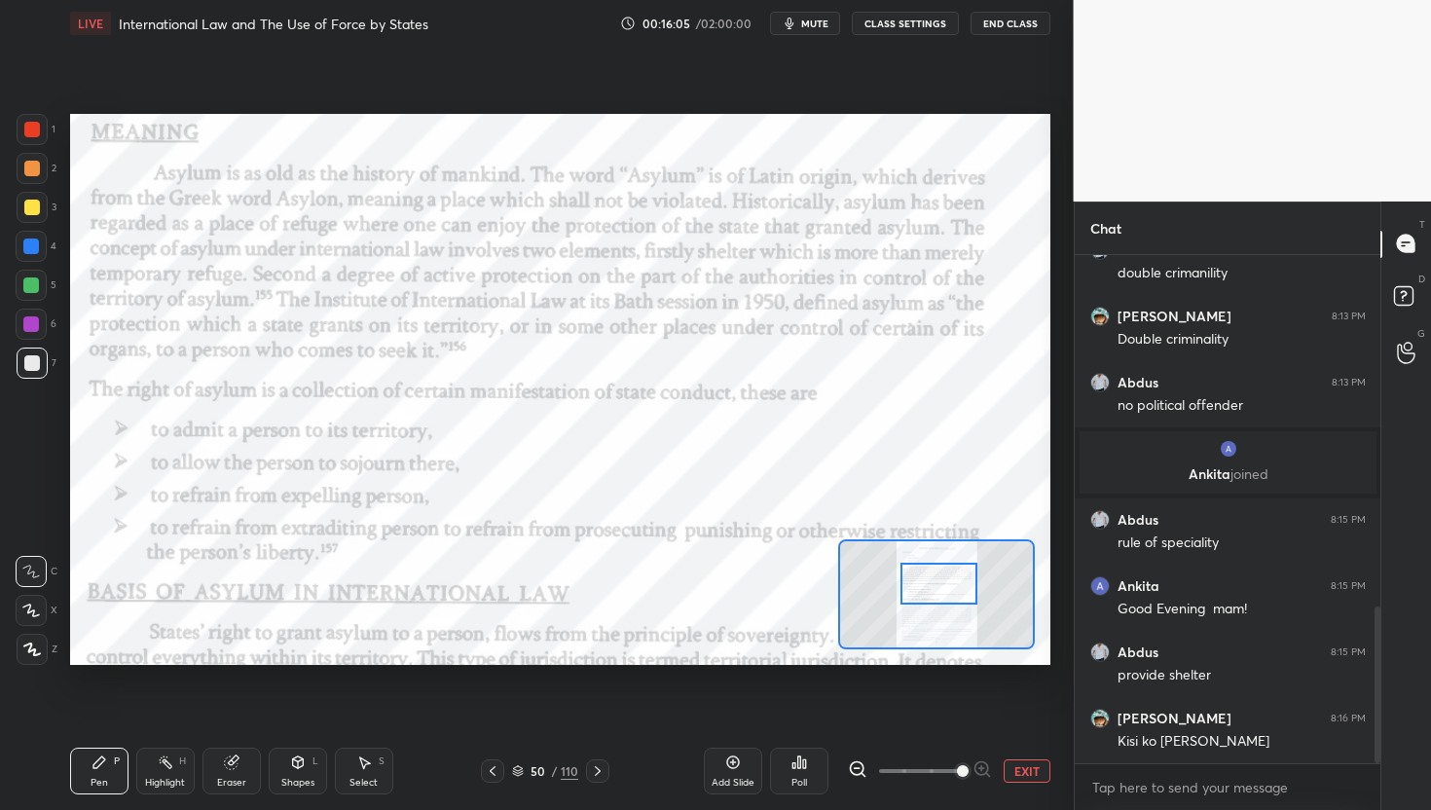
drag, startPoint x: 937, startPoint y: 578, endPoint x: 939, endPoint y: 568, distance: 10.9
click at [939, 568] on div at bounding box center [939, 584] width 77 height 43
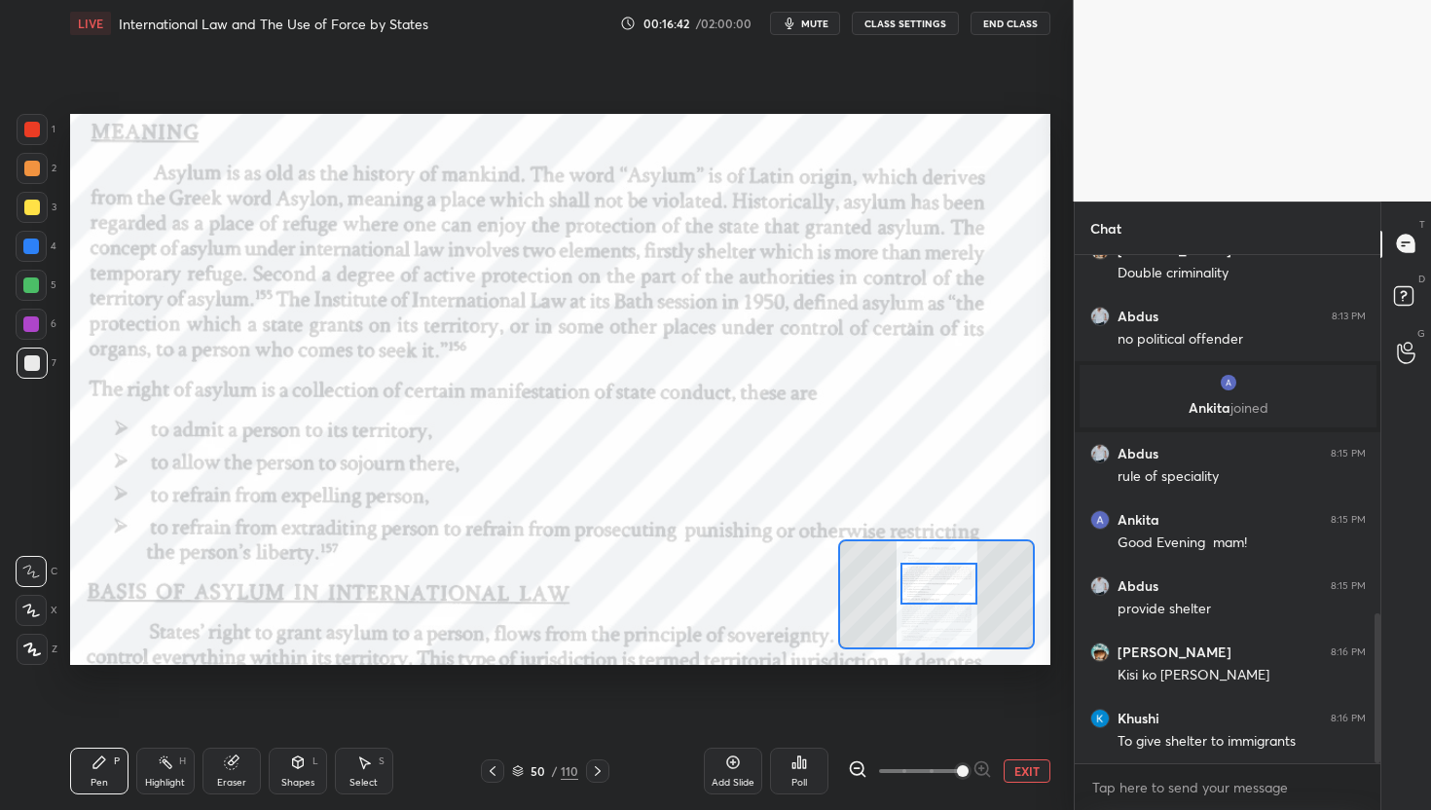
click at [34, 129] on div at bounding box center [32, 130] width 16 height 16
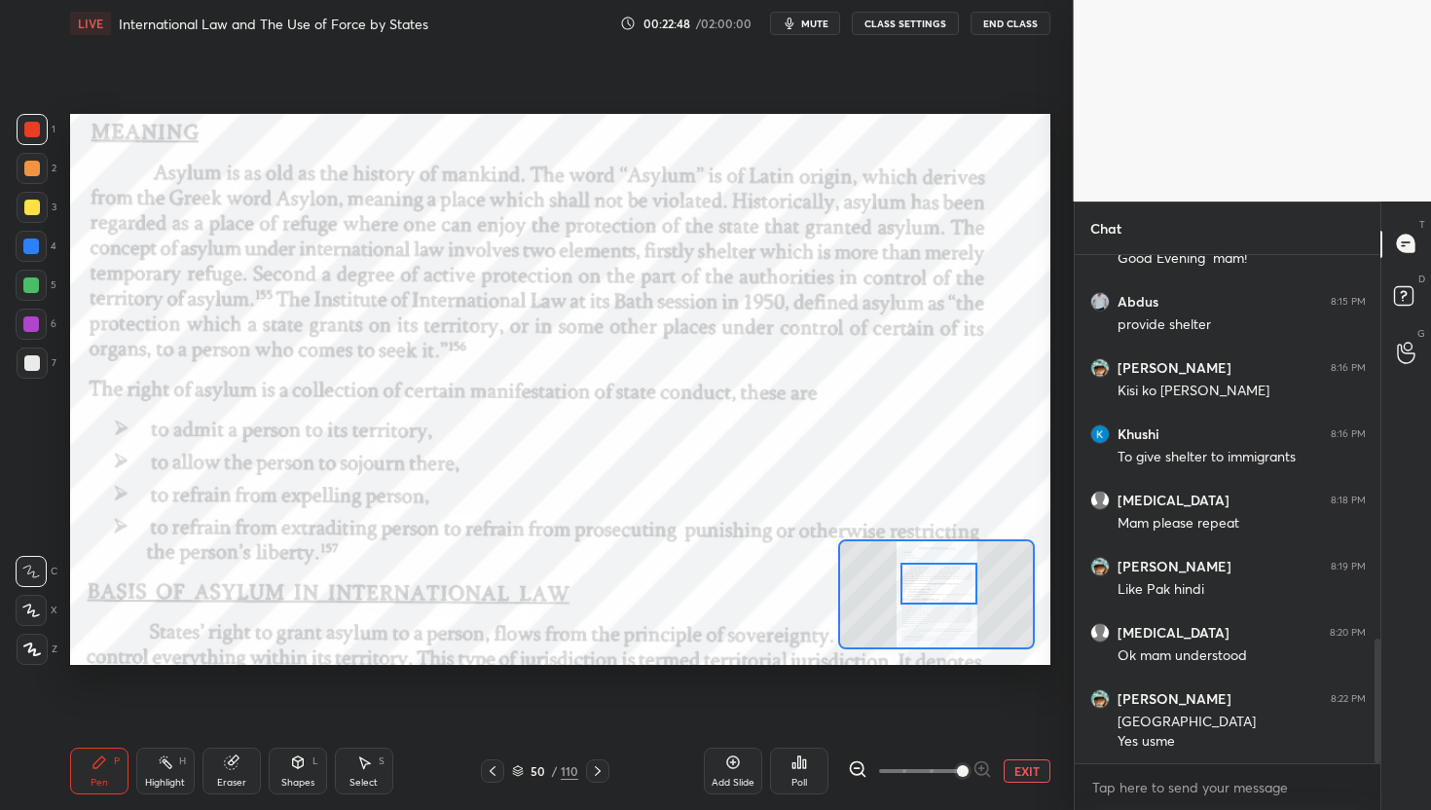
scroll to position [1561, 0]
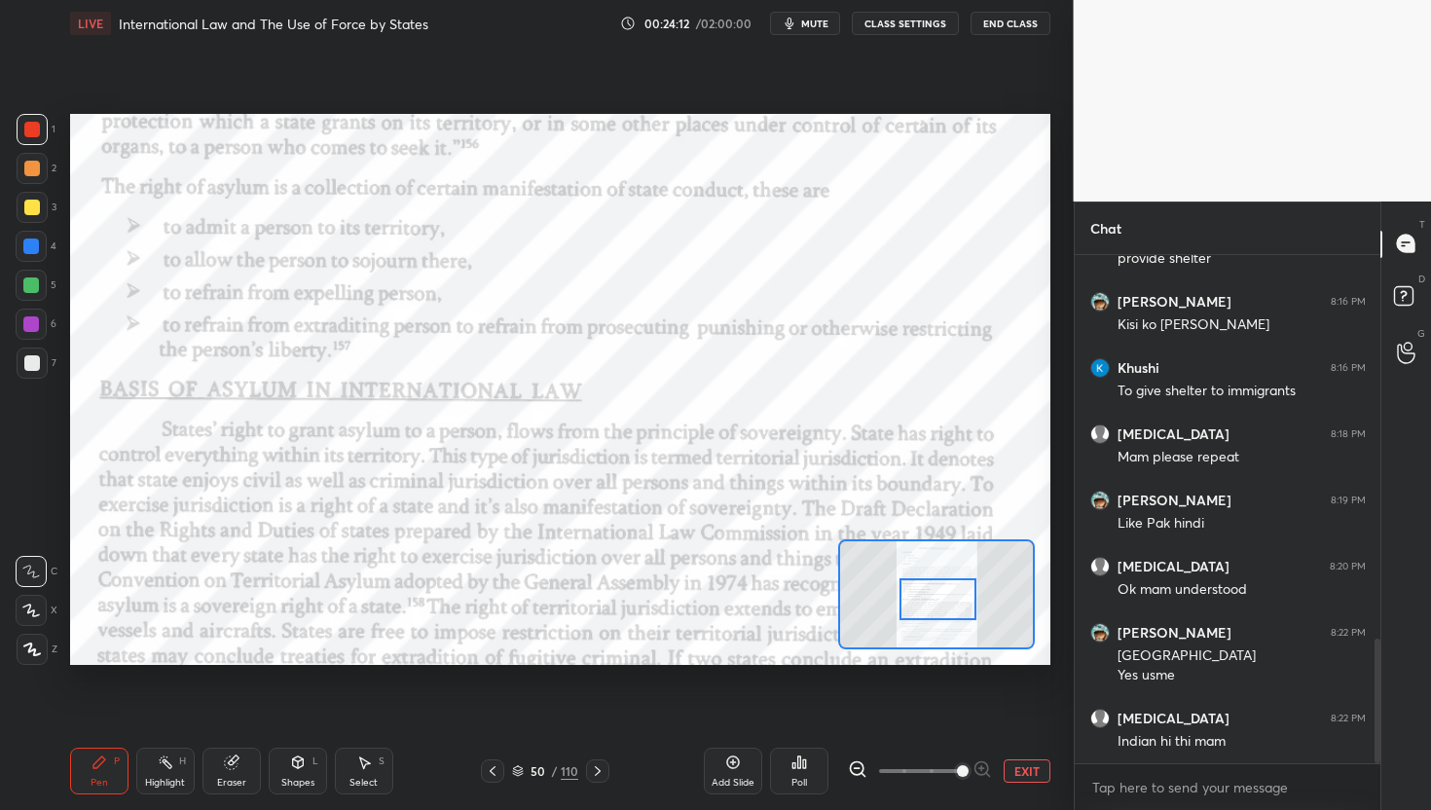
drag, startPoint x: 943, startPoint y: 584, endPoint x: 932, endPoint y: 565, distance: 22.7
click at [937, 587] on div at bounding box center [938, 599] width 77 height 43
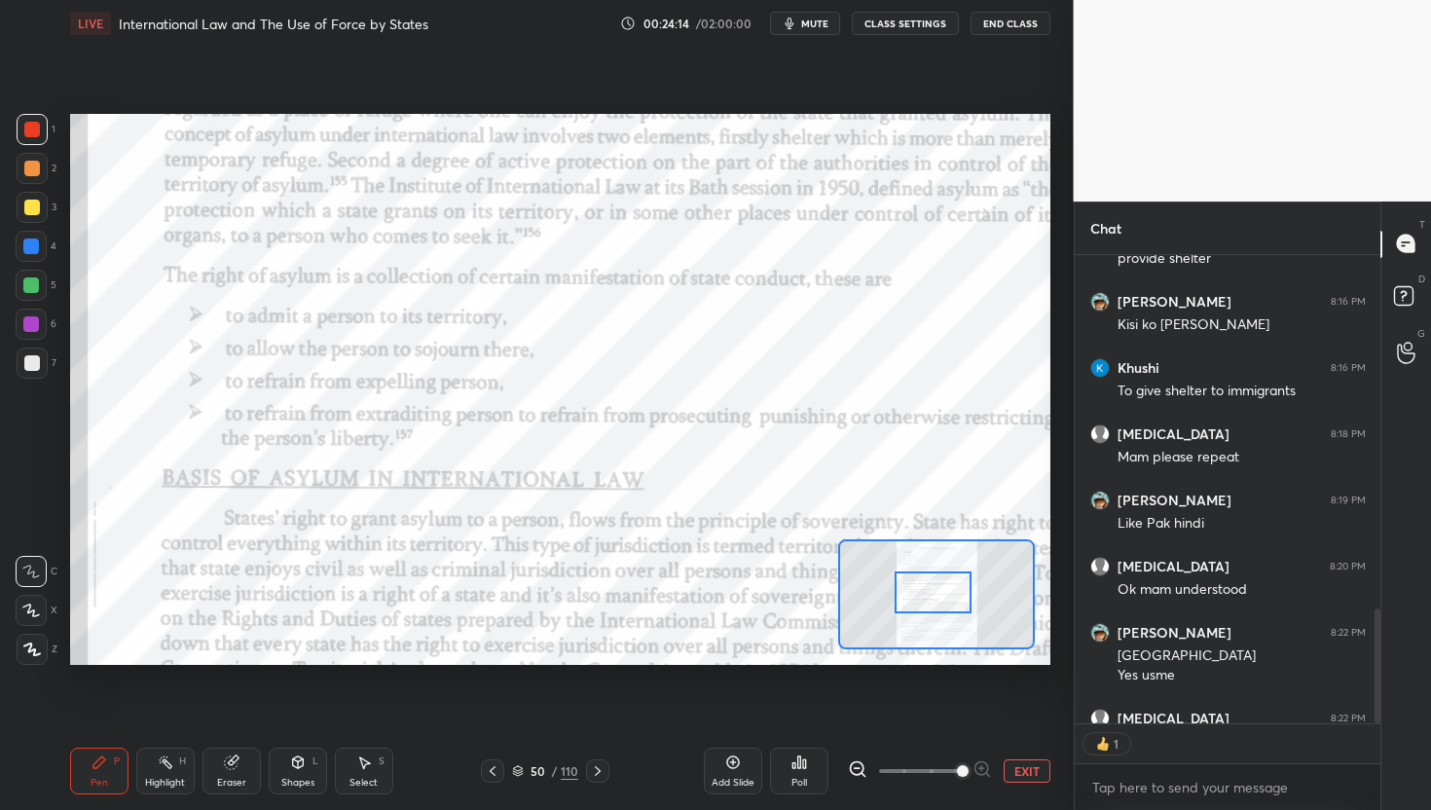
scroll to position [6, 7]
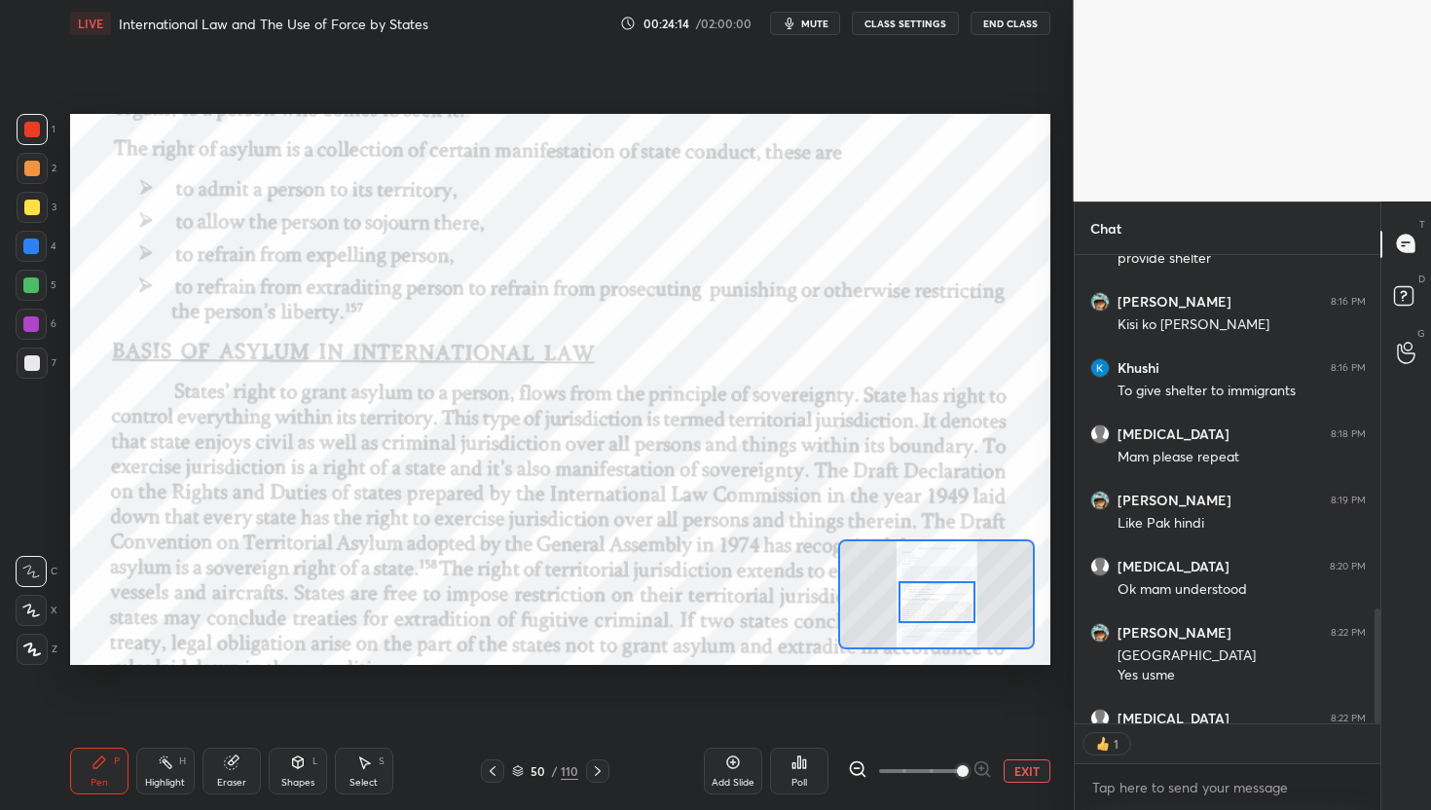
drag, startPoint x: 945, startPoint y: 585, endPoint x: 950, endPoint y: 601, distance: 16.3
click at [950, 601] on div at bounding box center [937, 602] width 77 height 43
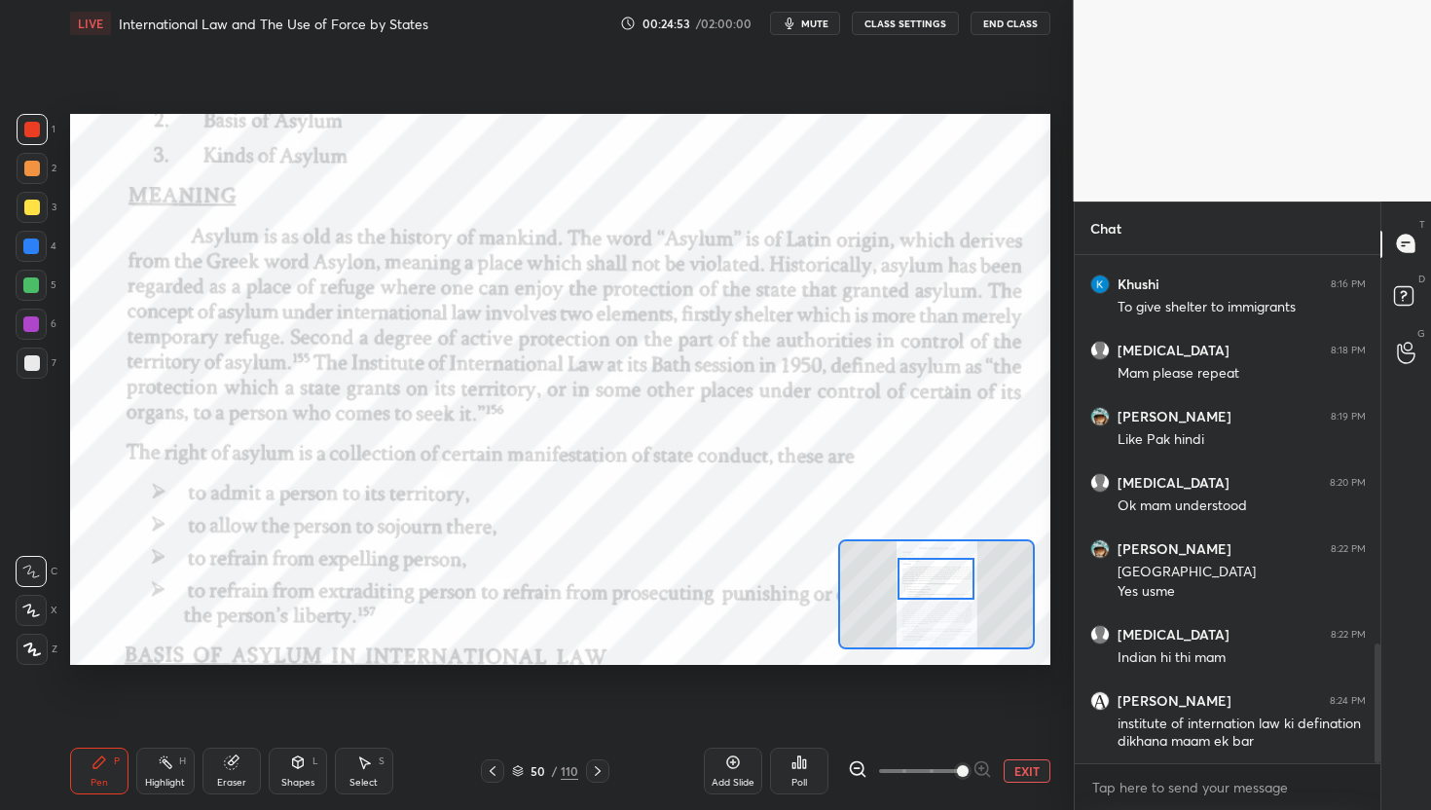
drag, startPoint x: 946, startPoint y: 615, endPoint x: 945, endPoint y: 592, distance: 23.4
click at [945, 592] on div at bounding box center [936, 579] width 77 height 43
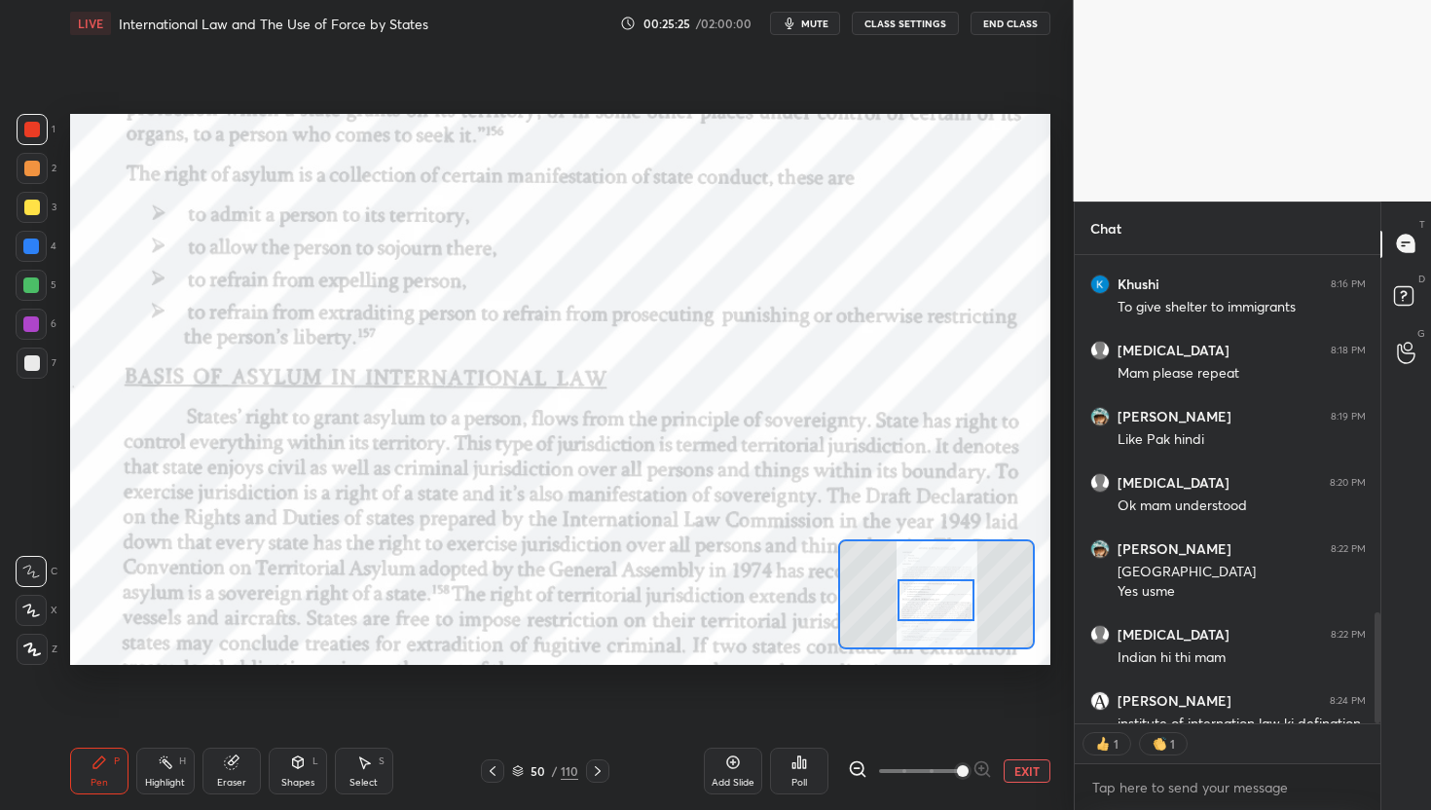
drag, startPoint x: 931, startPoint y: 576, endPoint x: 931, endPoint y: 598, distance: 21.4
click at [931, 598] on div at bounding box center [936, 600] width 77 height 43
type textarea "x"
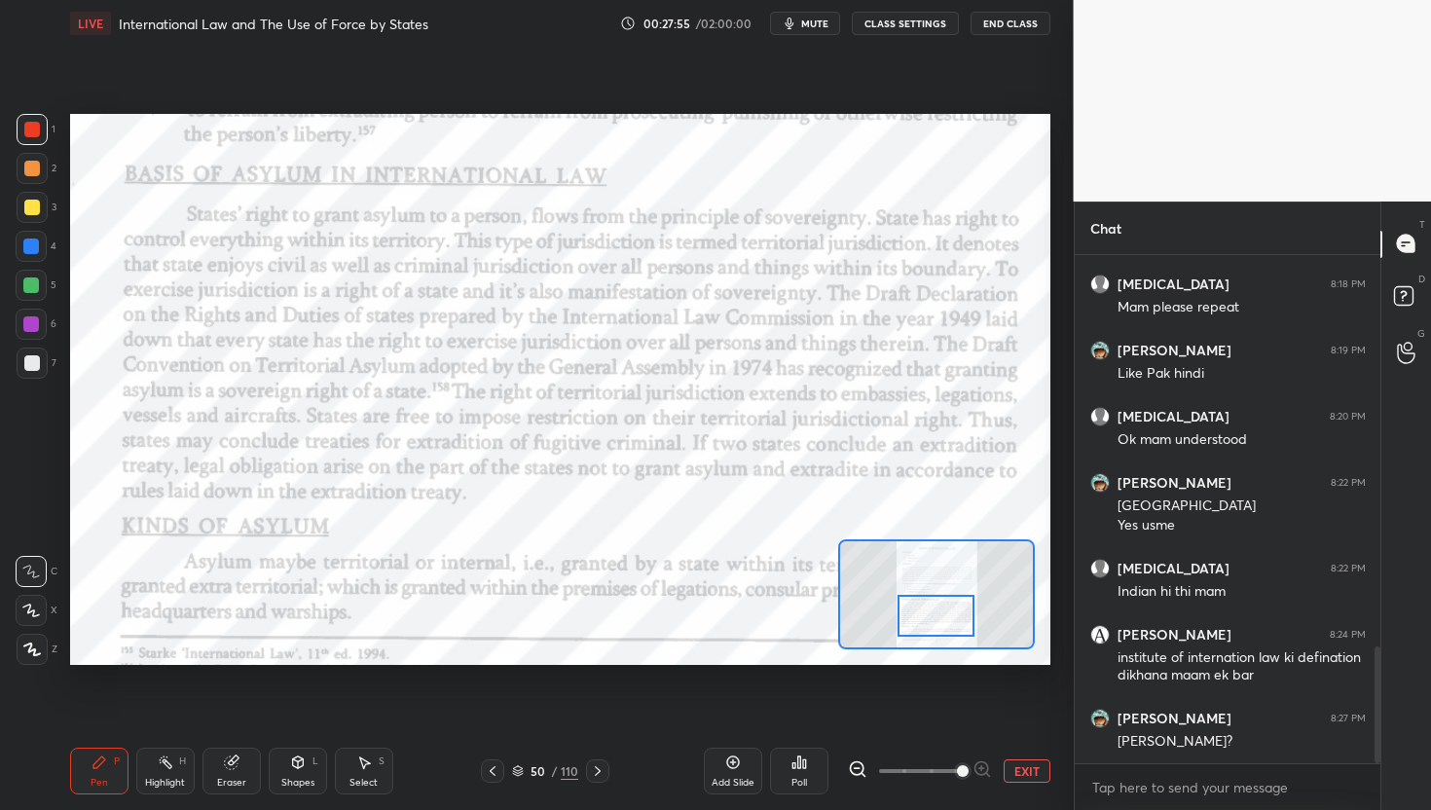
drag, startPoint x: 951, startPoint y: 607, endPoint x: 951, endPoint y: 622, distance: 15.6
click at [951, 622] on div at bounding box center [936, 616] width 77 height 43
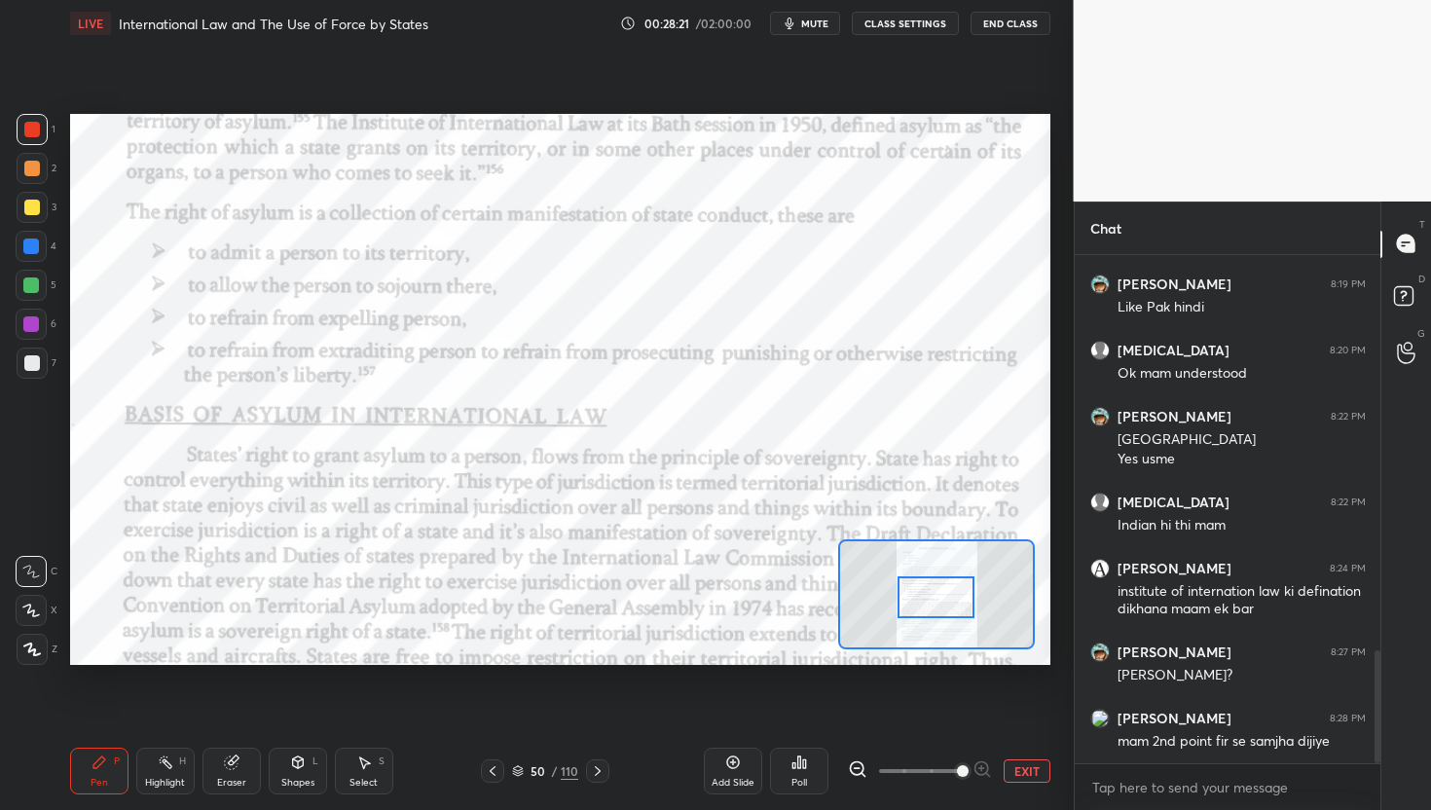
drag, startPoint x: 937, startPoint y: 612, endPoint x: 937, endPoint y: 594, distance: 18.5
click at [937, 594] on div at bounding box center [936, 597] width 77 height 43
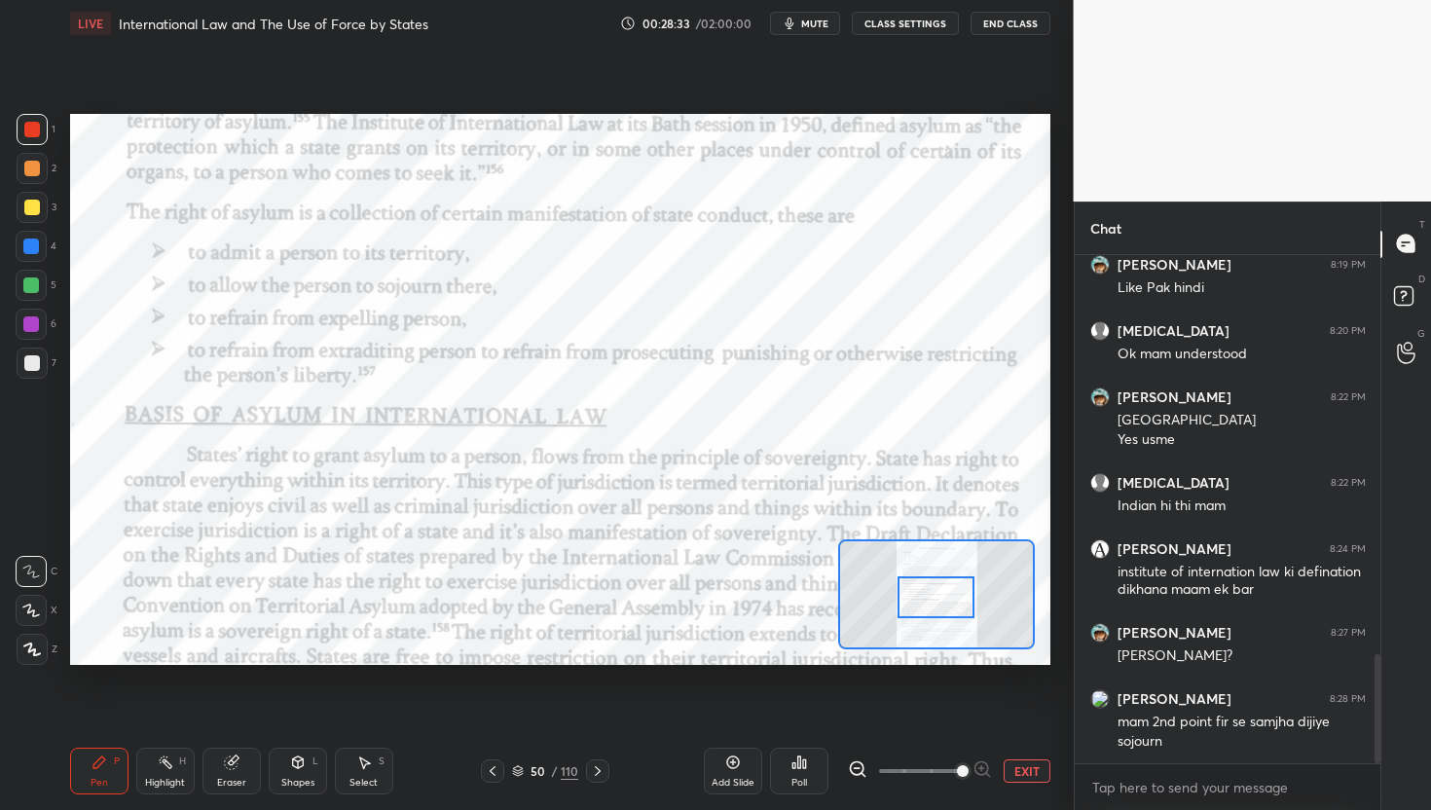
scroll to position [1863, 0]
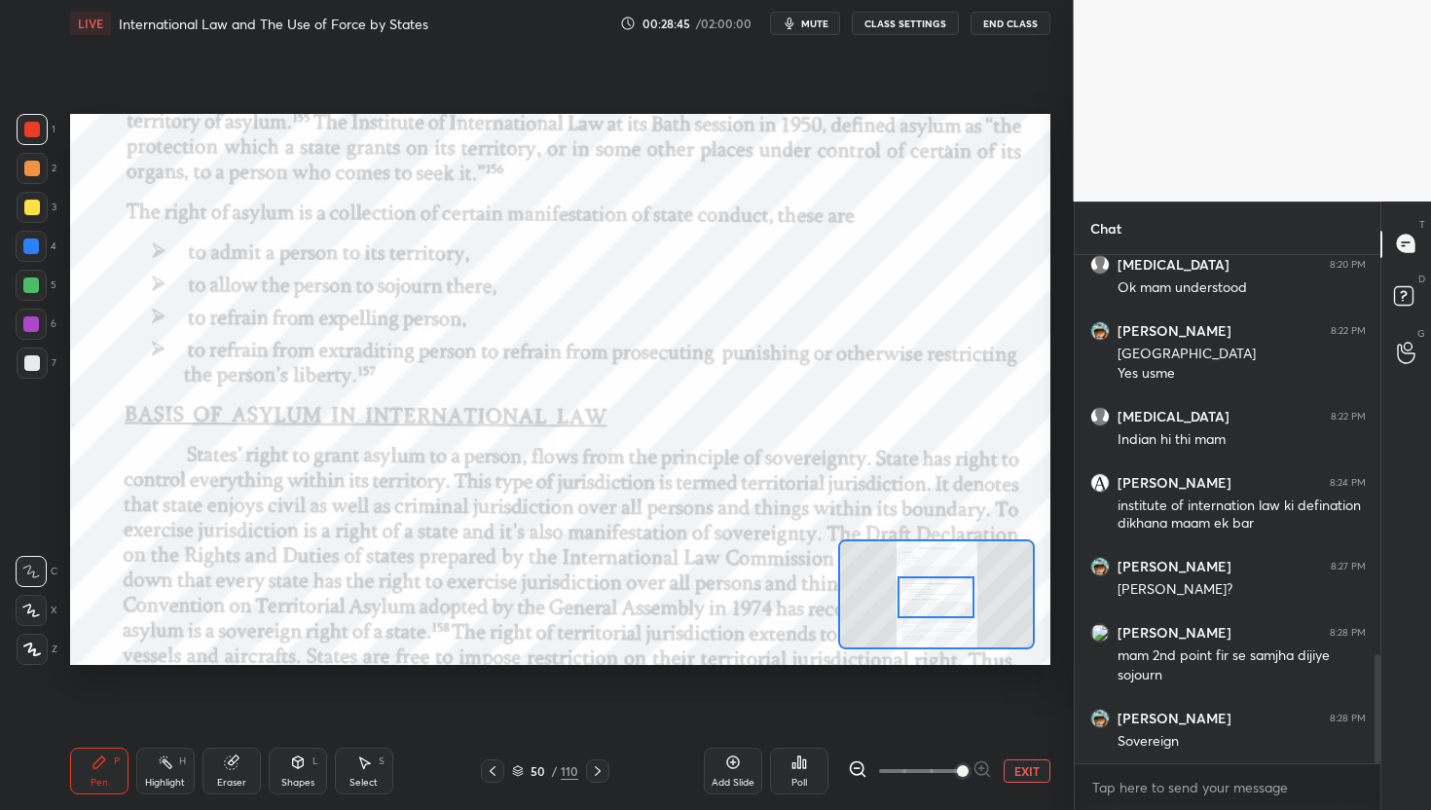
click at [825, 27] on span "mute" at bounding box center [814, 24] width 27 height 14
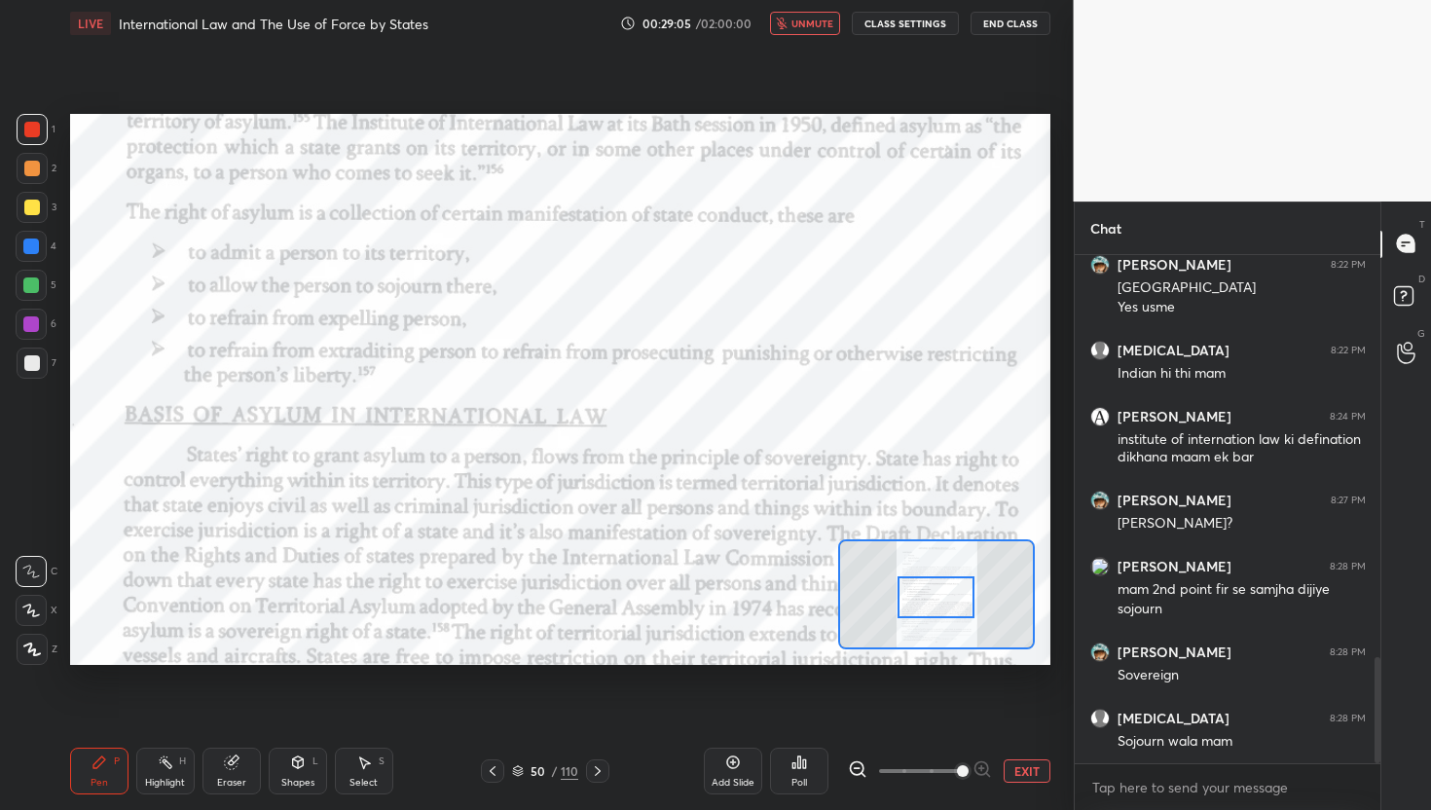
click at [795, 27] on span "unmute" at bounding box center [813, 24] width 42 height 14
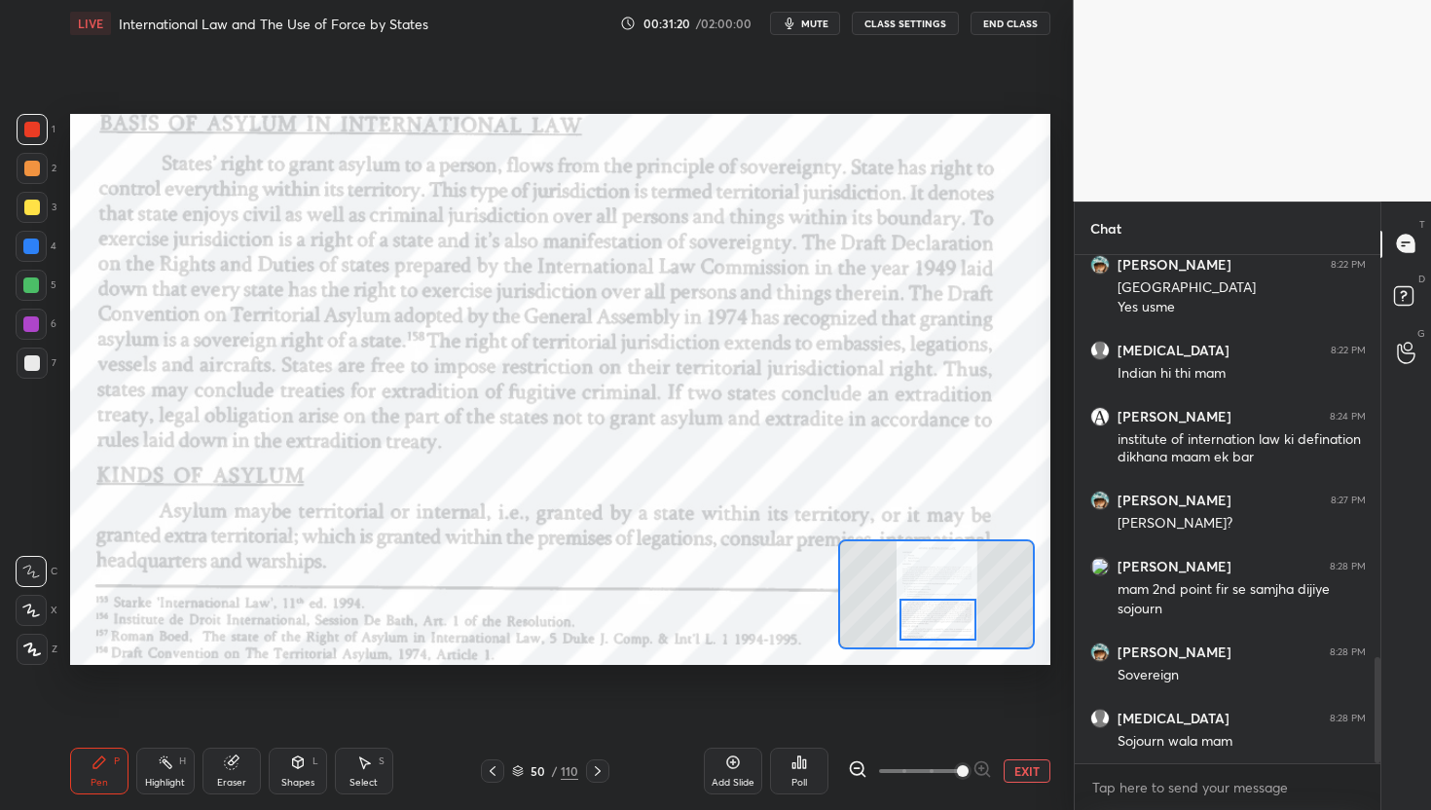
drag, startPoint x: 945, startPoint y: 598, endPoint x: 947, endPoint y: 620, distance: 22.5
click at [947, 620] on div at bounding box center [938, 620] width 77 height 43
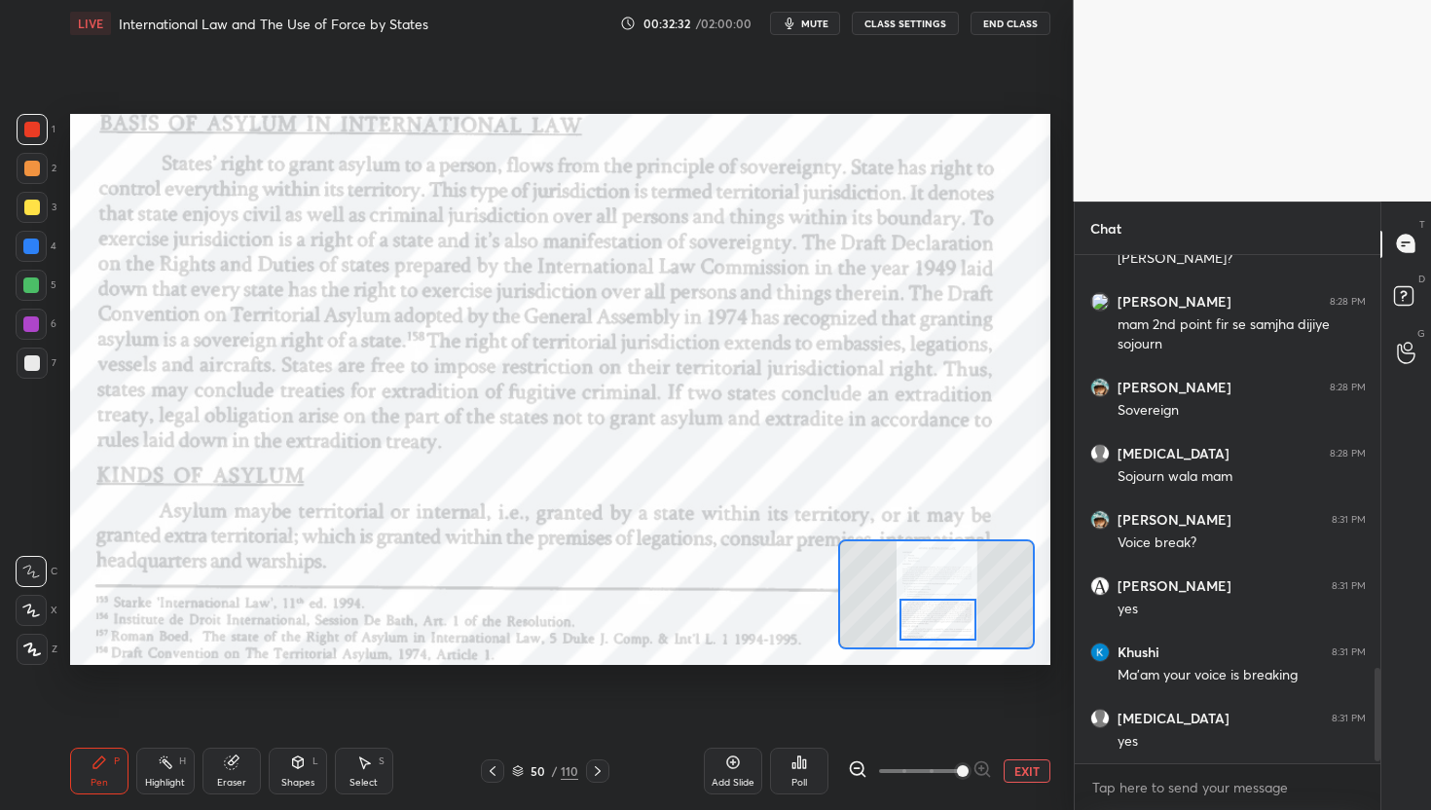
scroll to position [2260, 0]
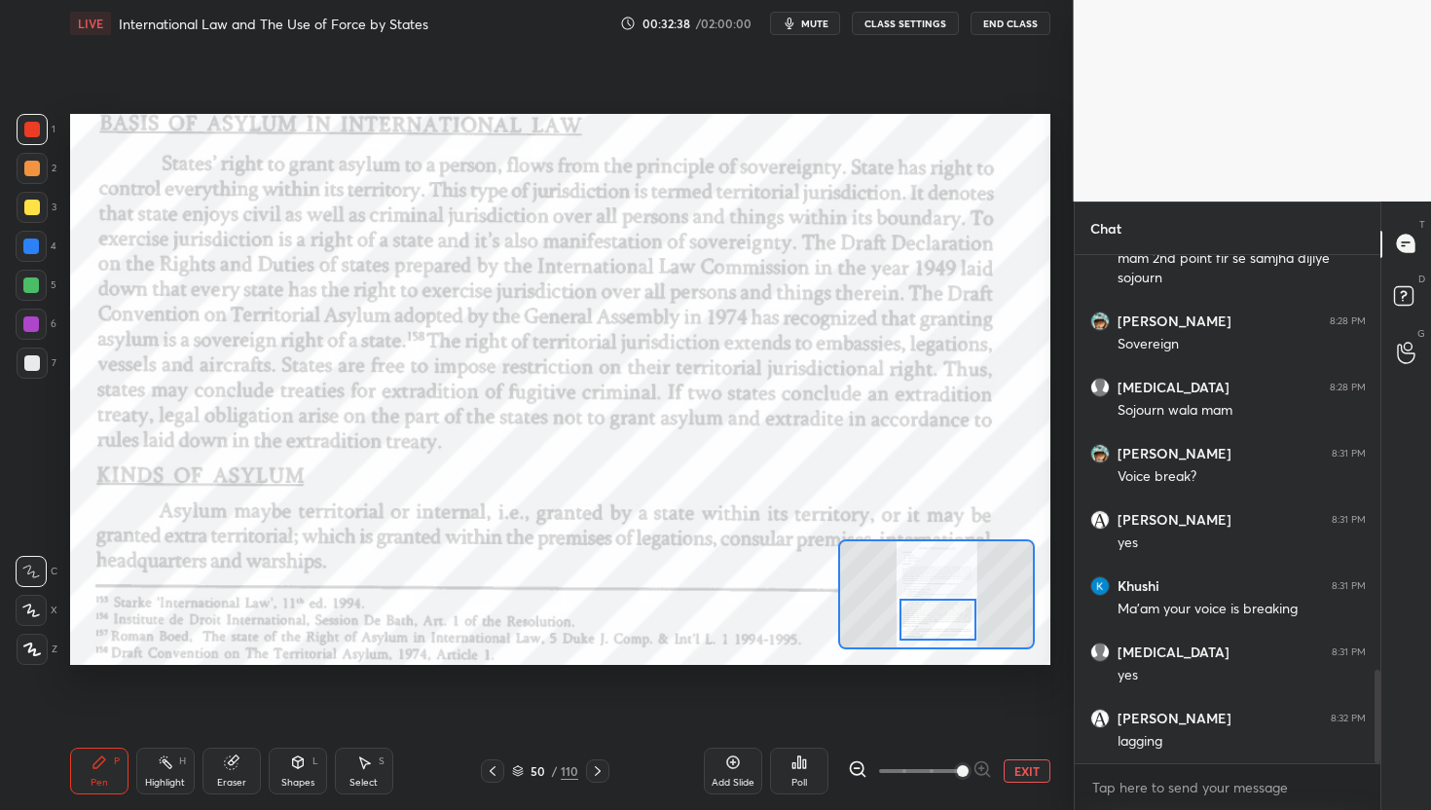
click at [824, 19] on span "mute" at bounding box center [814, 24] width 27 height 14
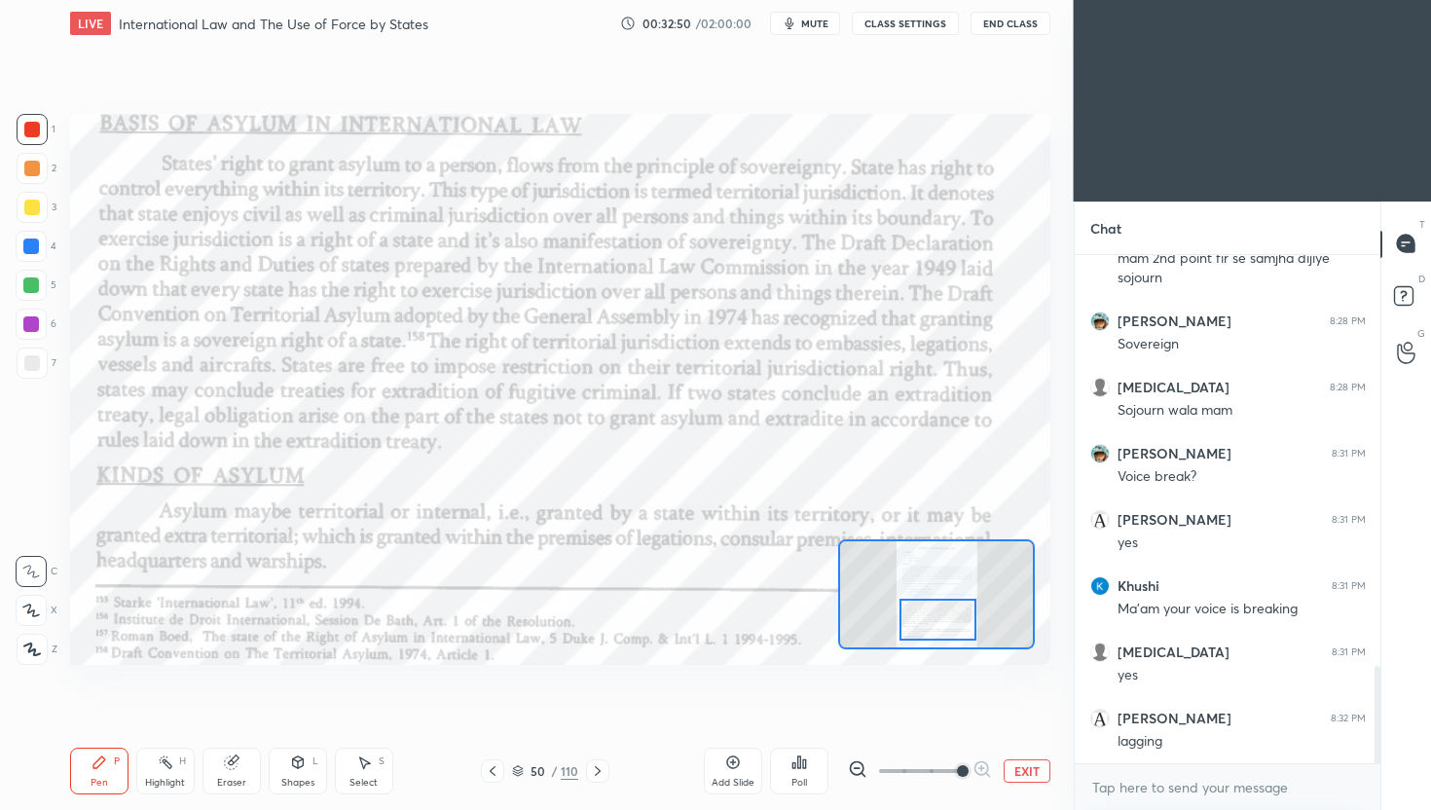
scroll to position [685, 995]
click at [1022, 770] on button "EXIT" at bounding box center [1027, 770] width 47 height 23
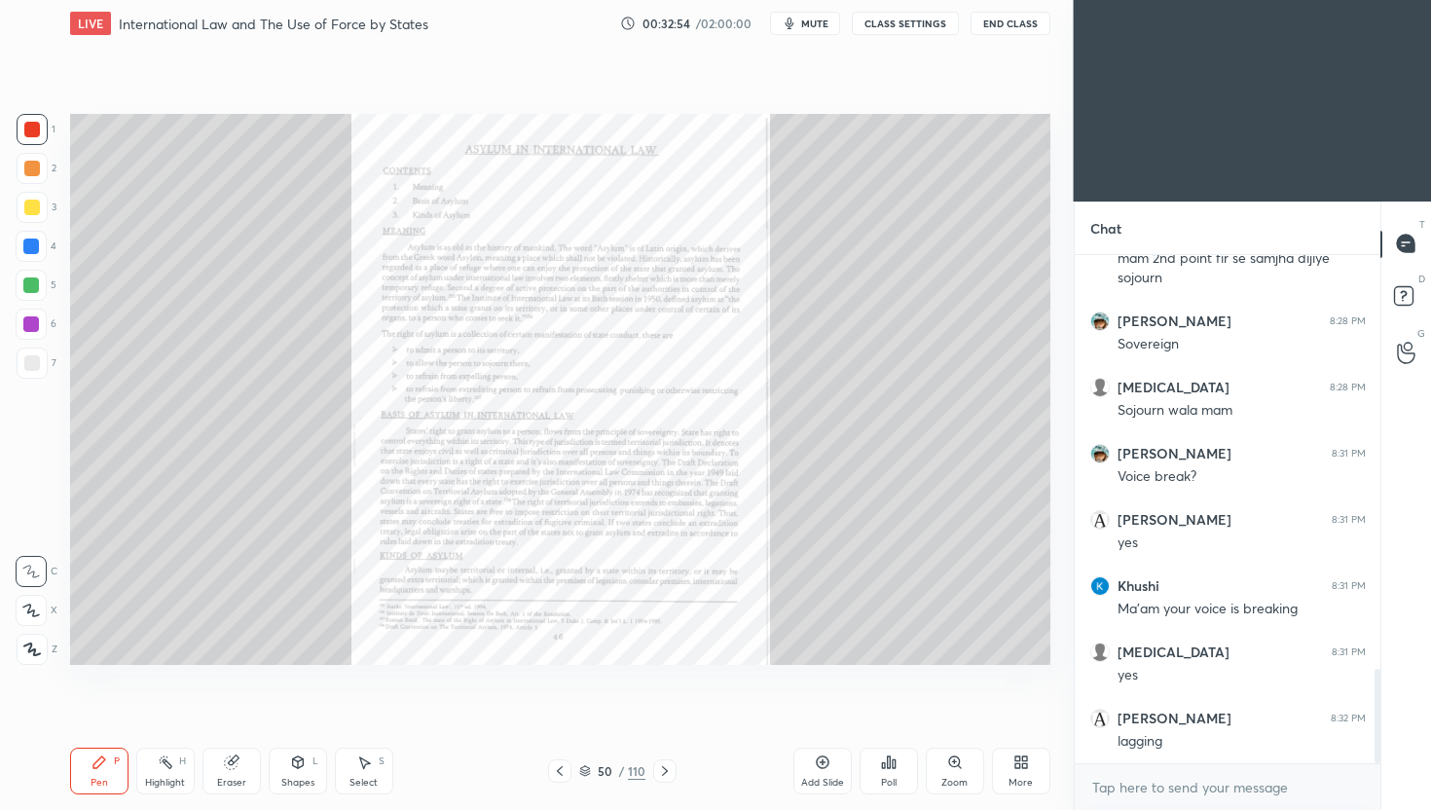
click at [1025, 768] on icon at bounding box center [1024, 765] width 5 height 5
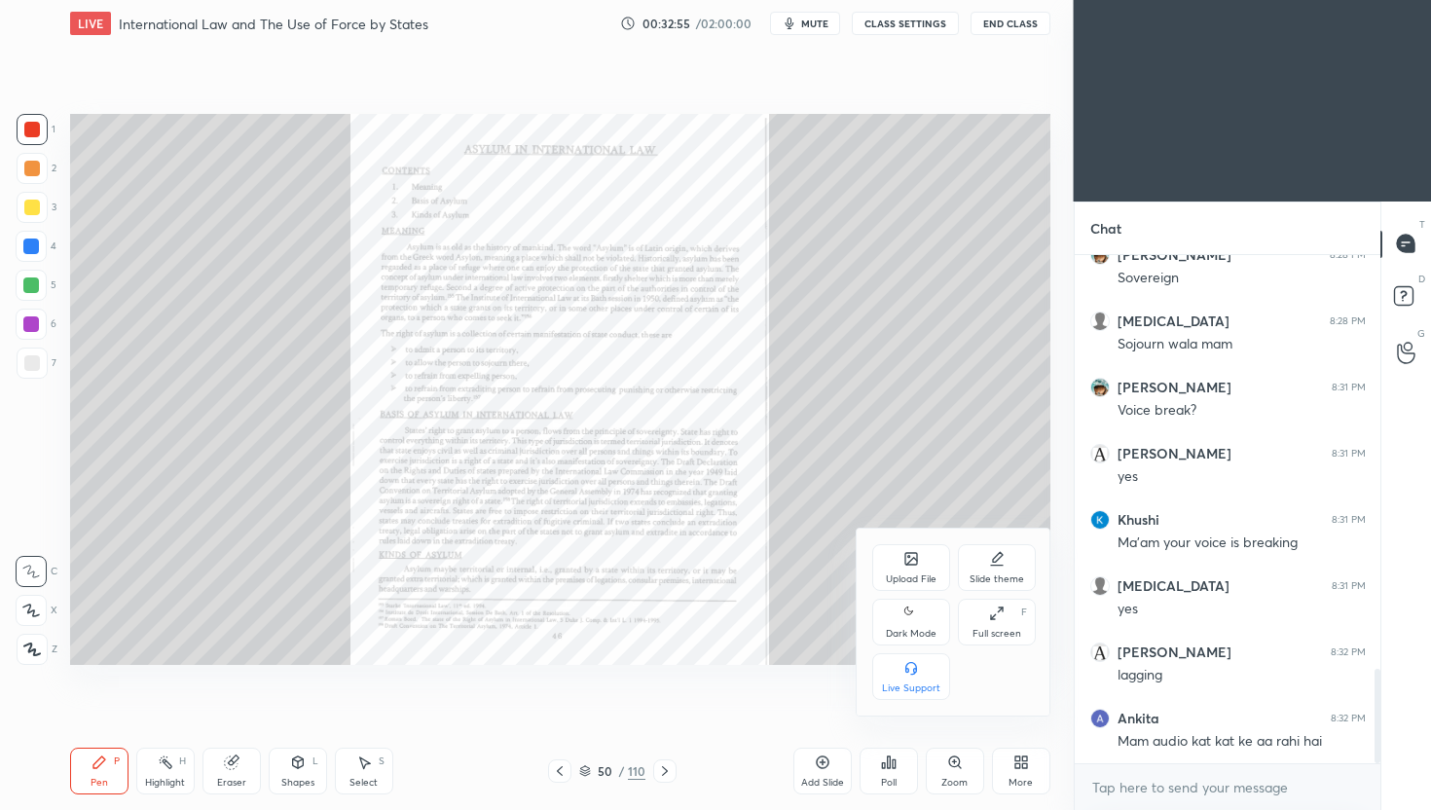
click at [901, 630] on div "Dark Mode" at bounding box center [911, 634] width 51 height 10
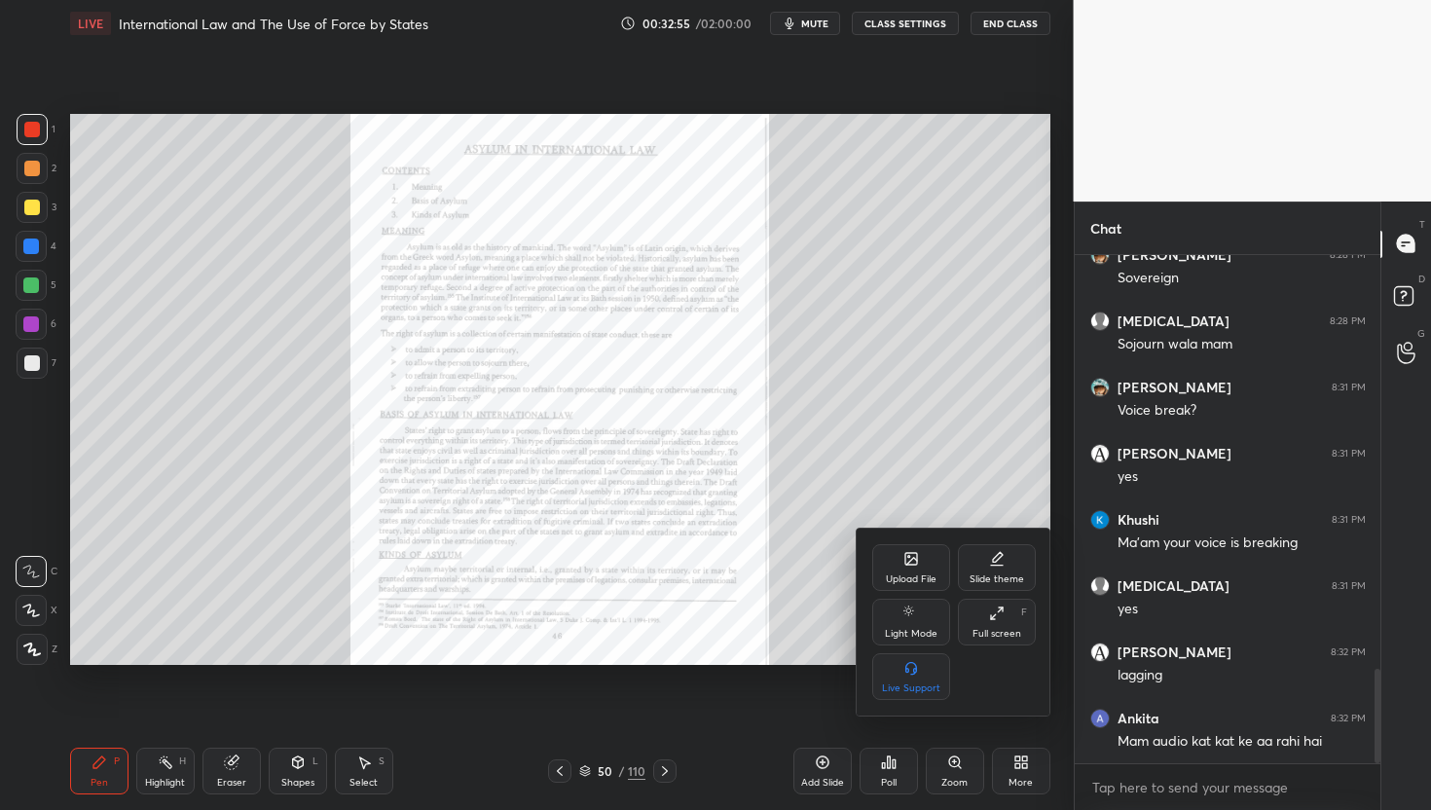
click at [914, 409] on div at bounding box center [715, 405] width 1431 height 810
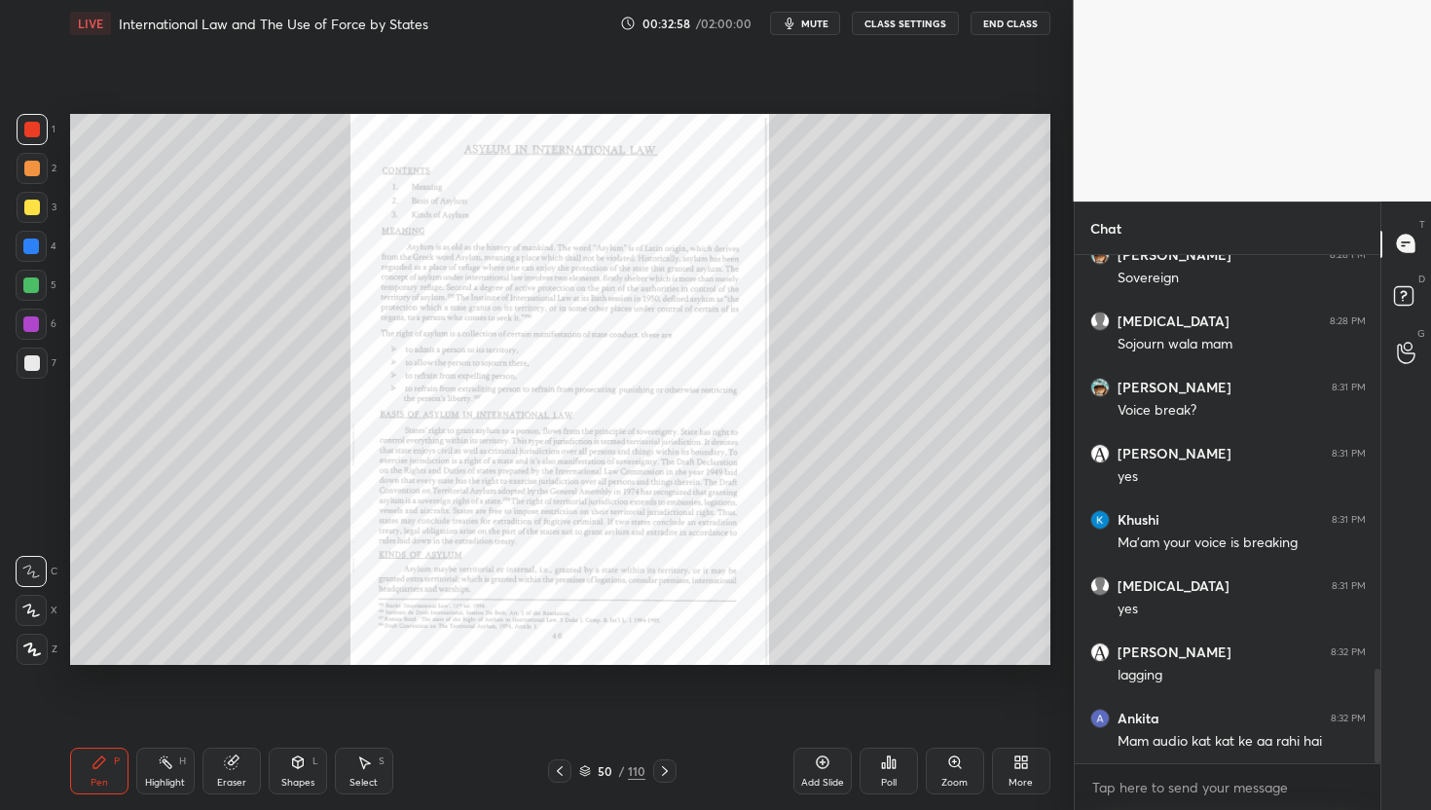
click at [943, 781] on div "Zoom" at bounding box center [955, 783] width 26 height 10
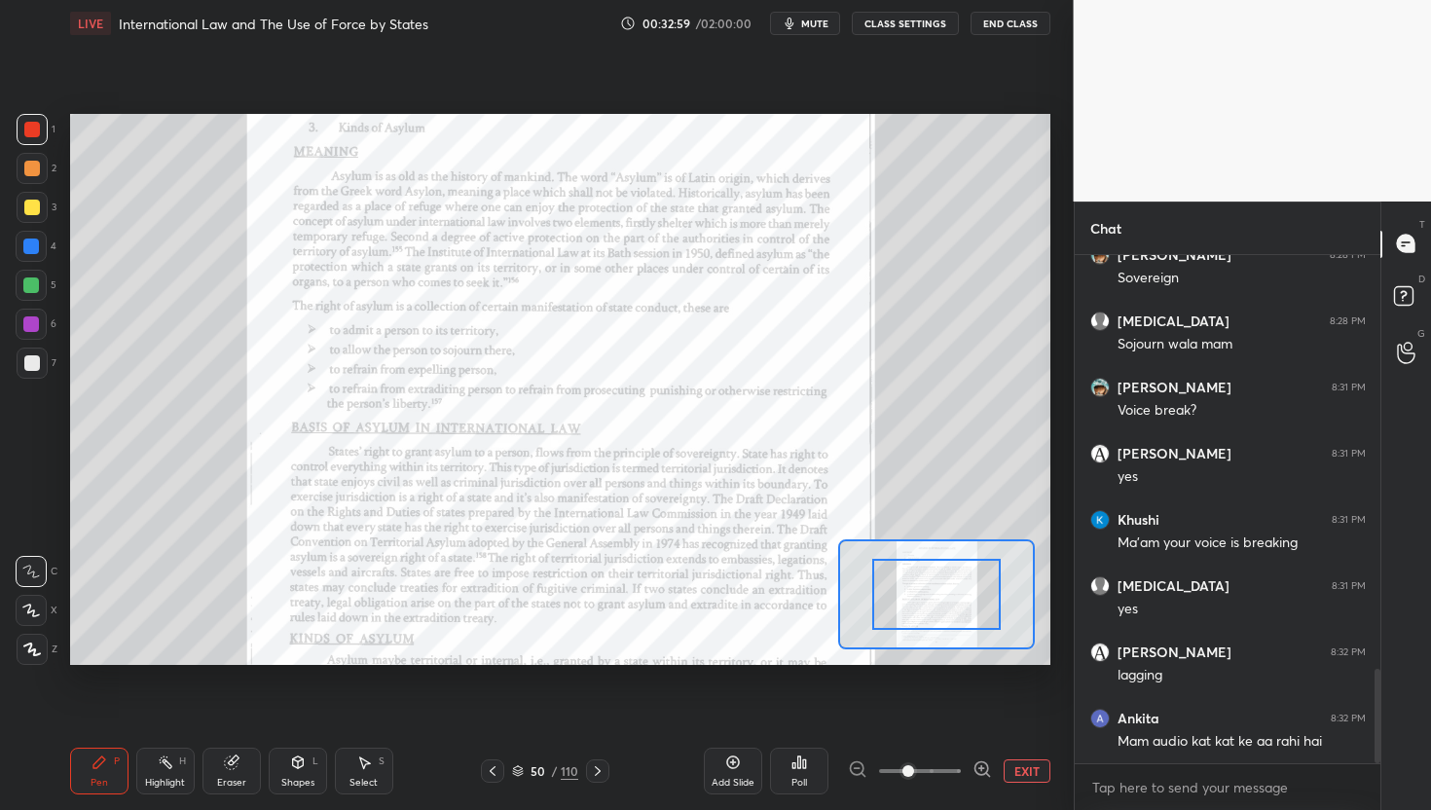
click at [980, 768] on icon at bounding box center [982, 768] width 5 height 0
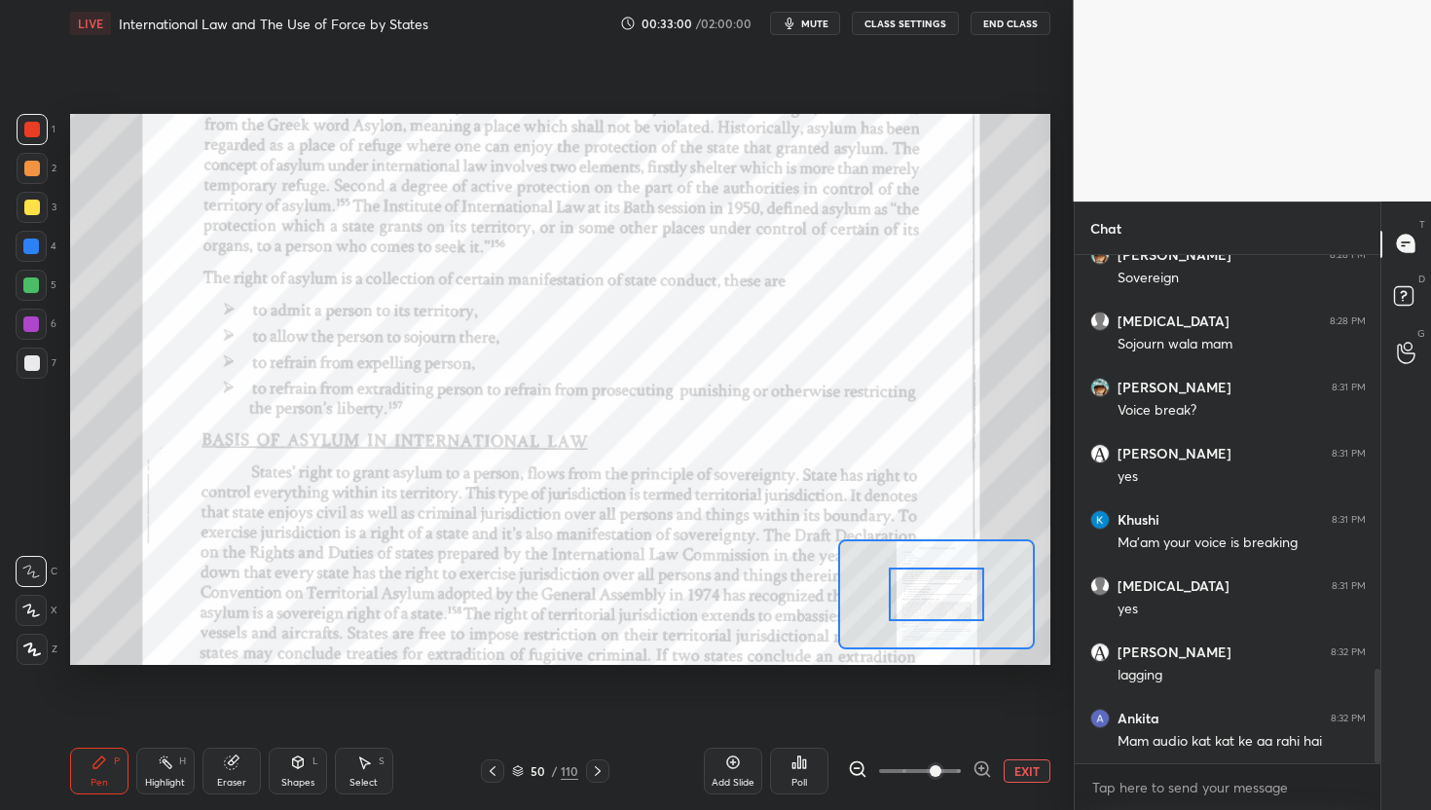
click at [980, 768] on icon at bounding box center [982, 768] width 5 height 0
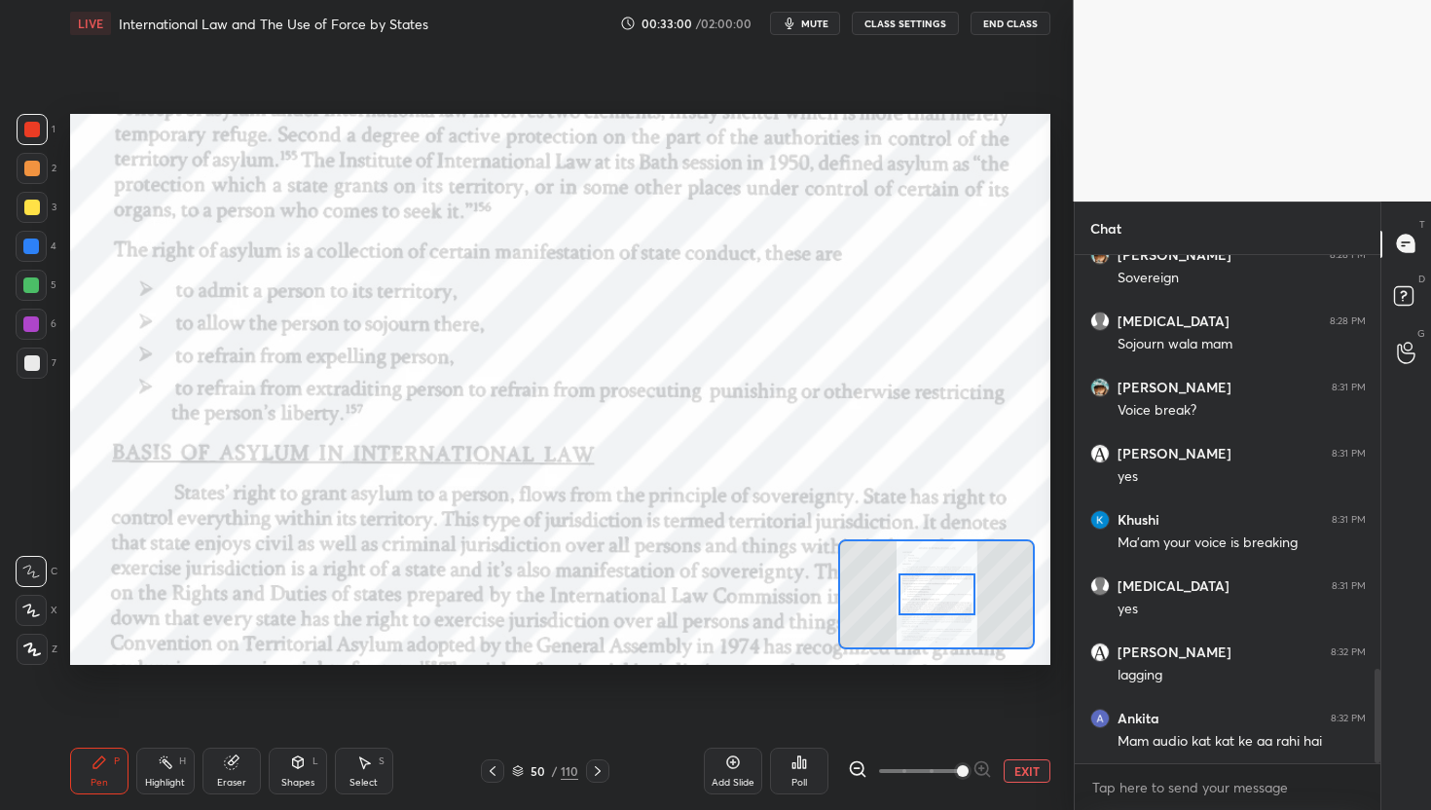
click at [969, 768] on span at bounding box center [963, 771] width 12 height 12
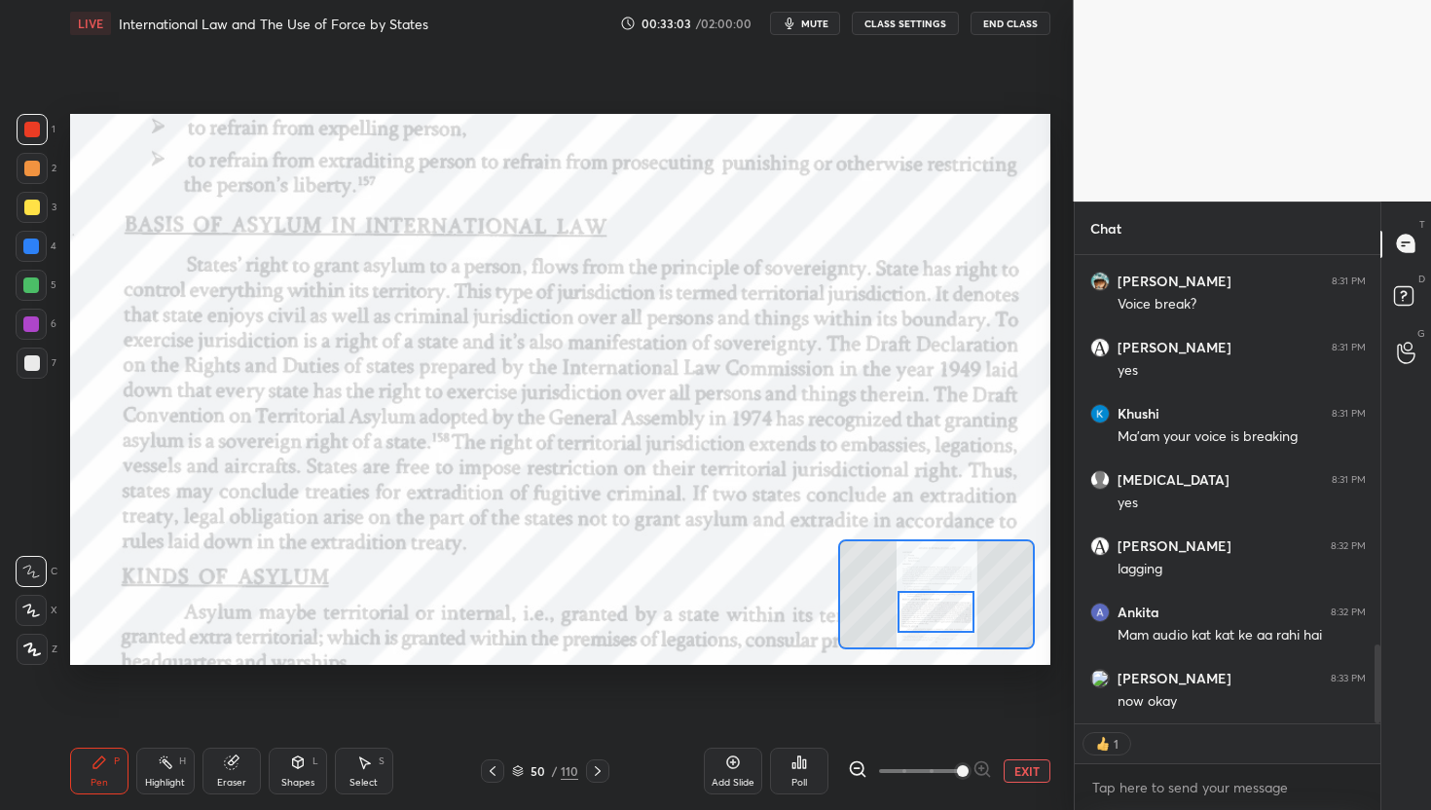
drag, startPoint x: 942, startPoint y: 599, endPoint x: 941, endPoint y: 616, distance: 17.6
click at [941, 616] on div at bounding box center [936, 612] width 77 height 43
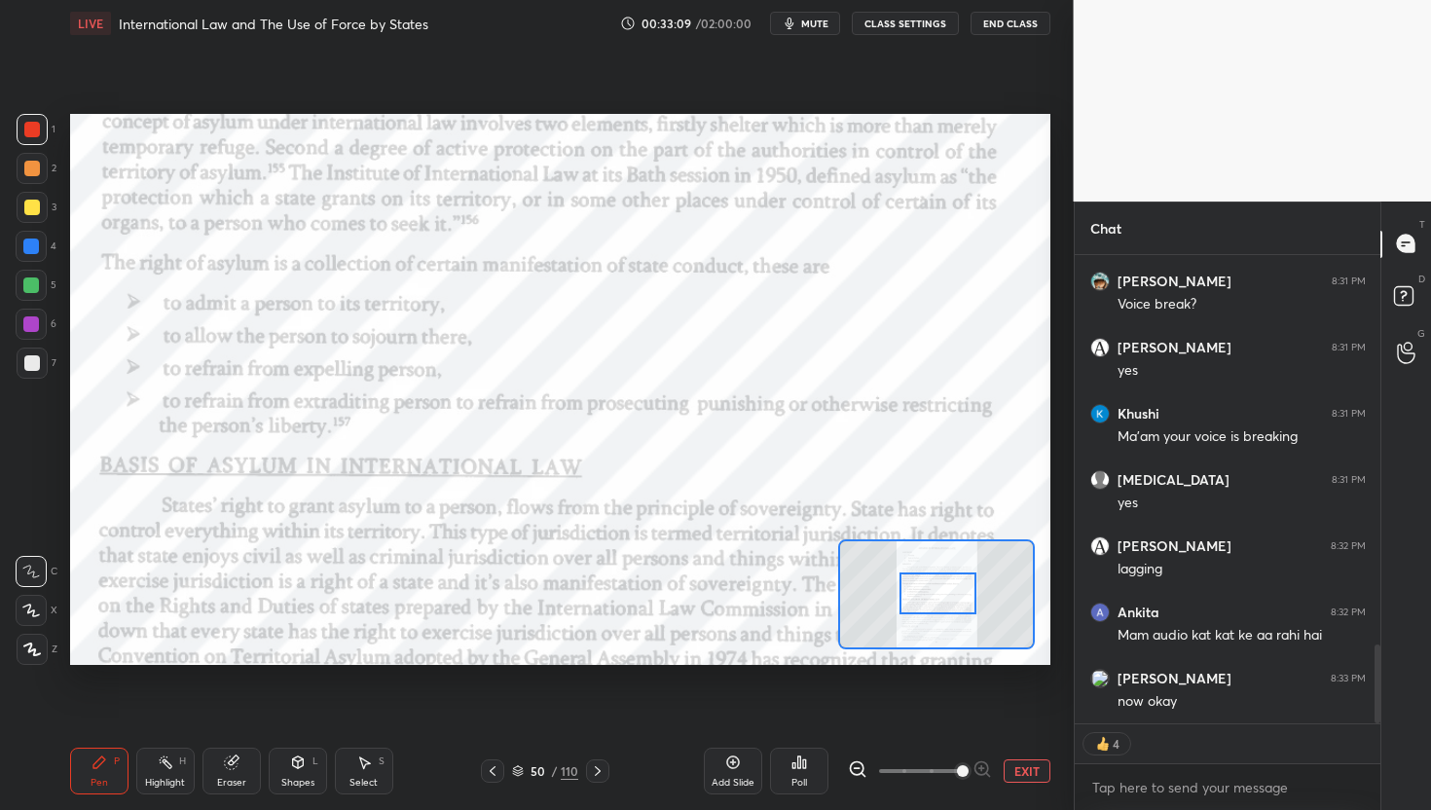
drag, startPoint x: 941, startPoint y: 616, endPoint x: 943, endPoint y: 598, distance: 18.6
click at [943, 598] on div at bounding box center [938, 594] width 77 height 43
type textarea "x"
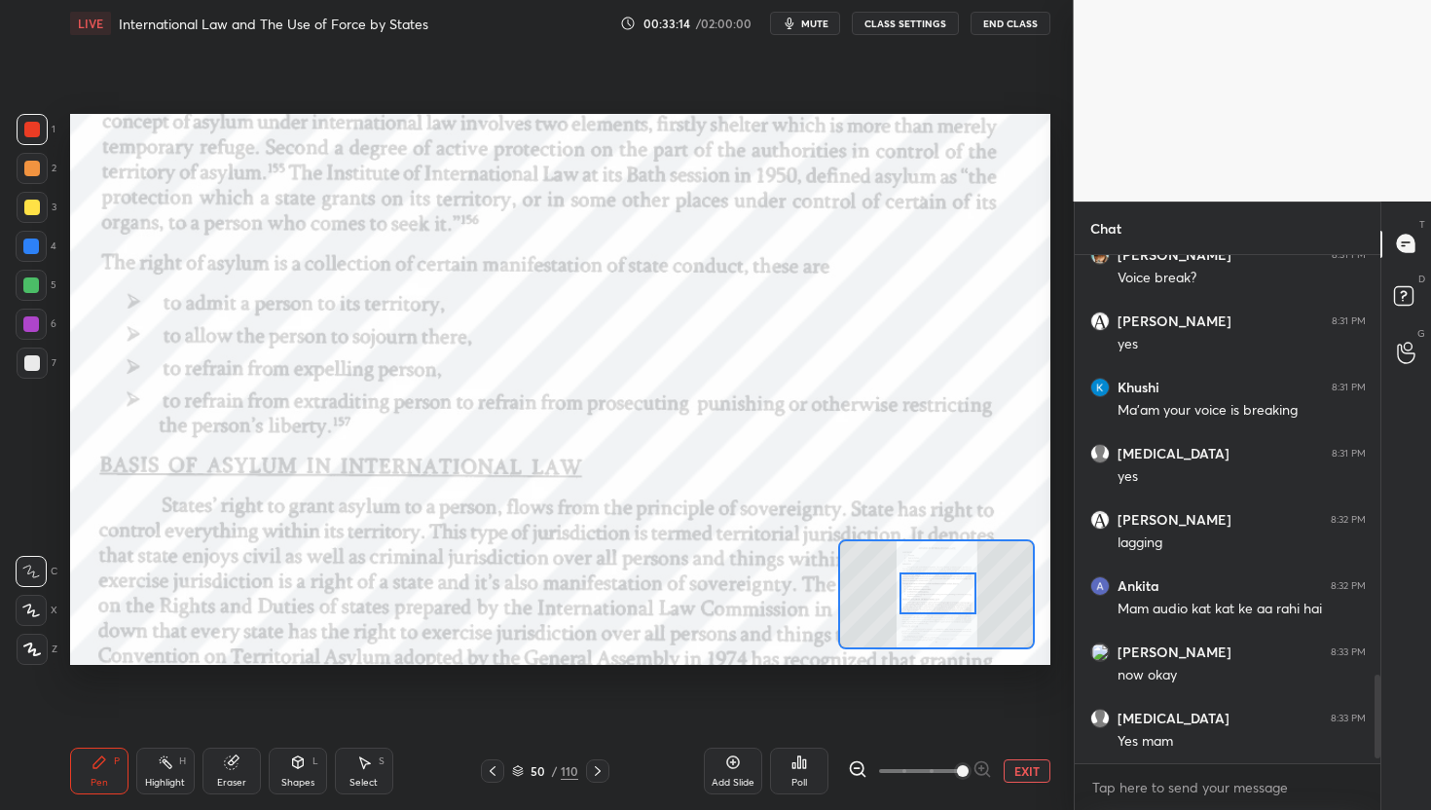
scroll to position [6, 7]
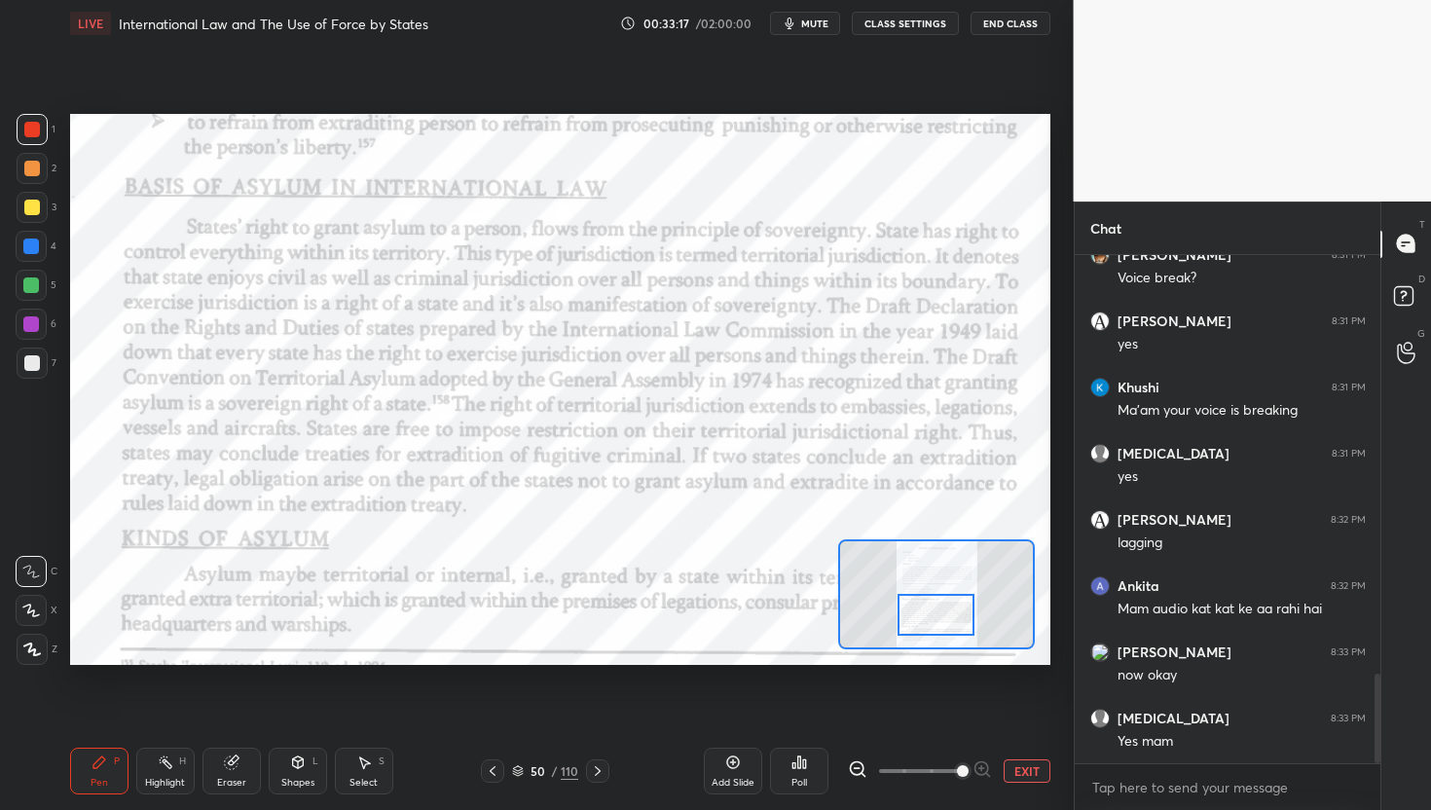
drag, startPoint x: 951, startPoint y: 613, endPoint x: 948, endPoint y: 624, distance: 11.1
click at [948, 627] on div at bounding box center [936, 615] width 77 height 43
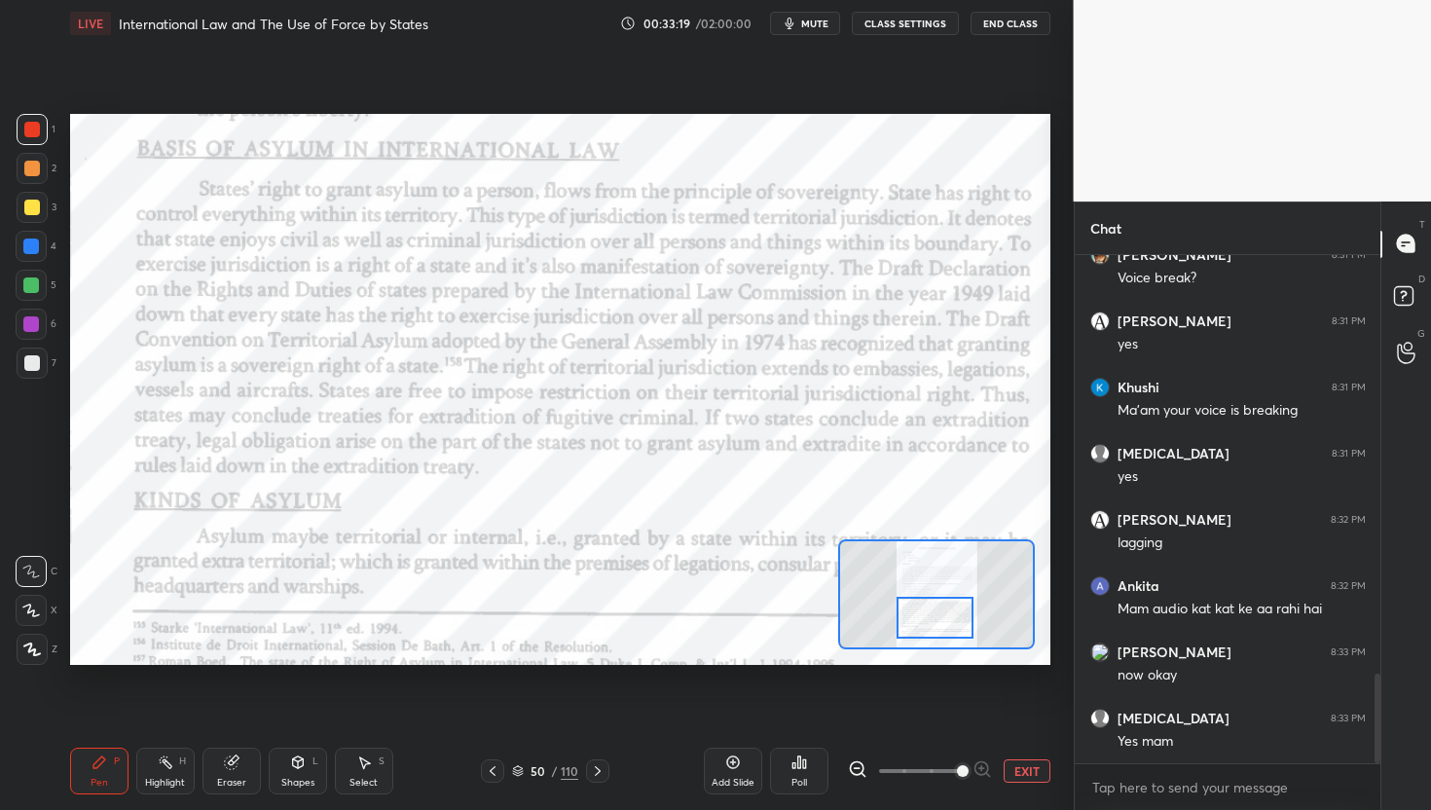
drag, startPoint x: 948, startPoint y: 624, endPoint x: 948, endPoint y: 635, distance: 10.7
click at [948, 635] on div at bounding box center [935, 618] width 77 height 43
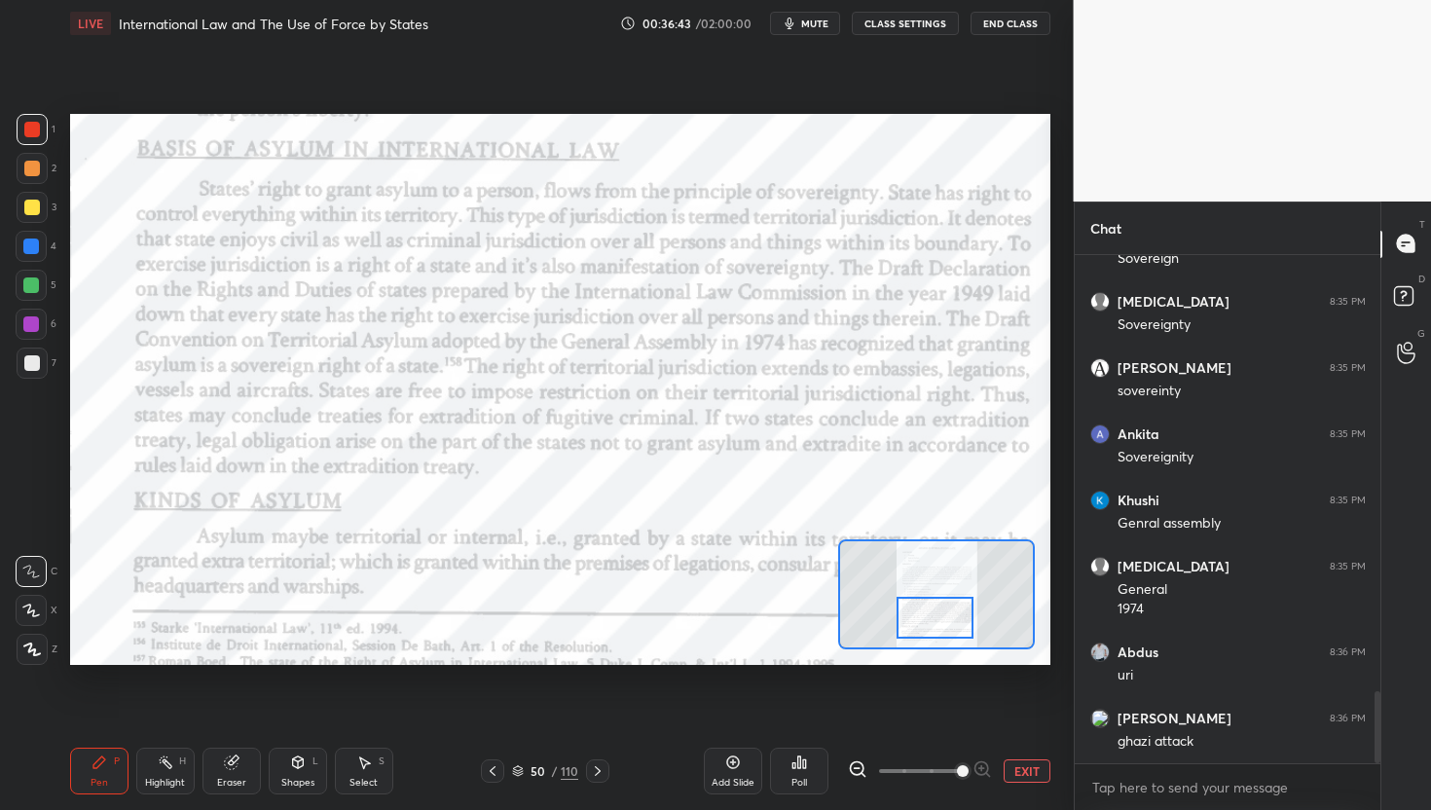
scroll to position [3135, 0]
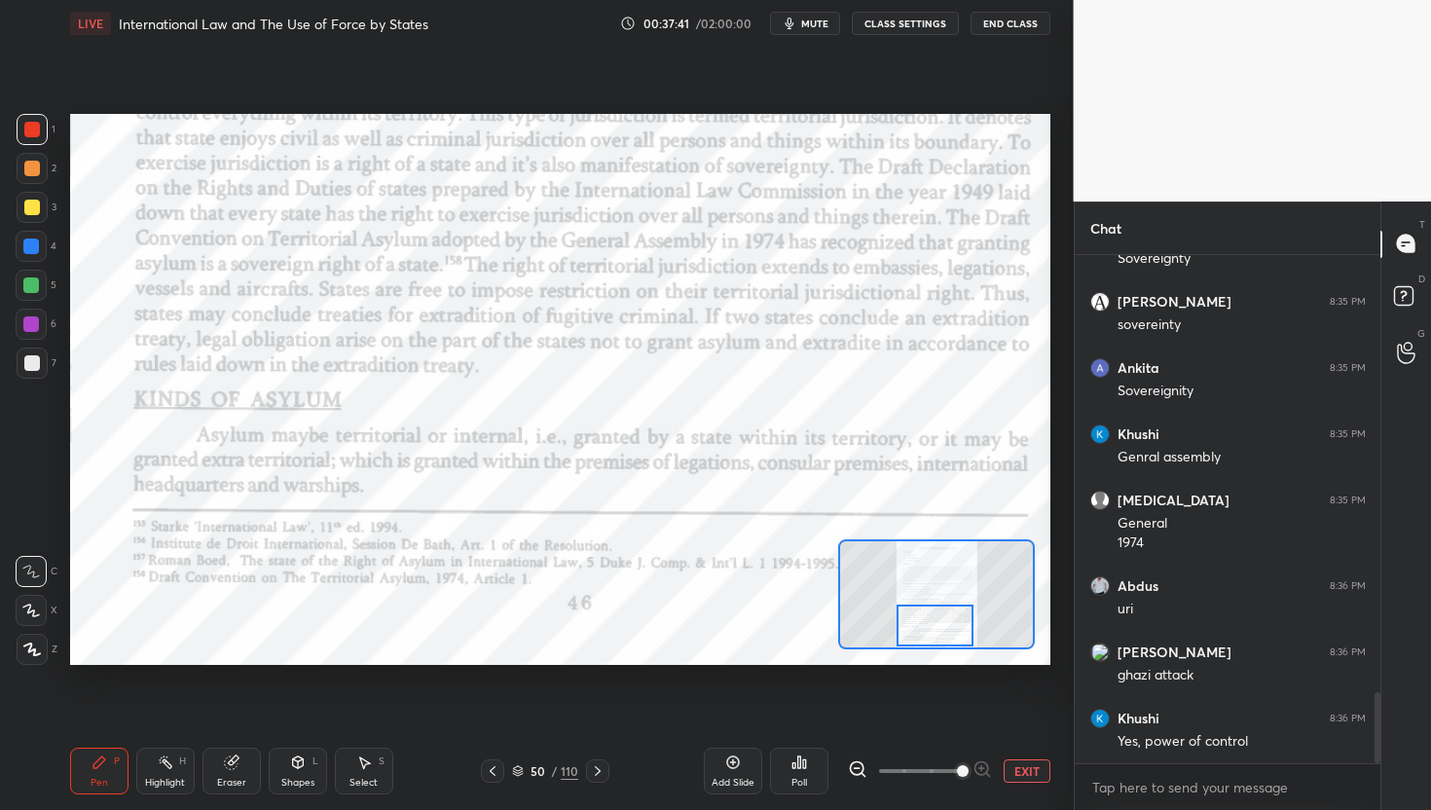
click at [943, 621] on div at bounding box center [935, 626] width 77 height 43
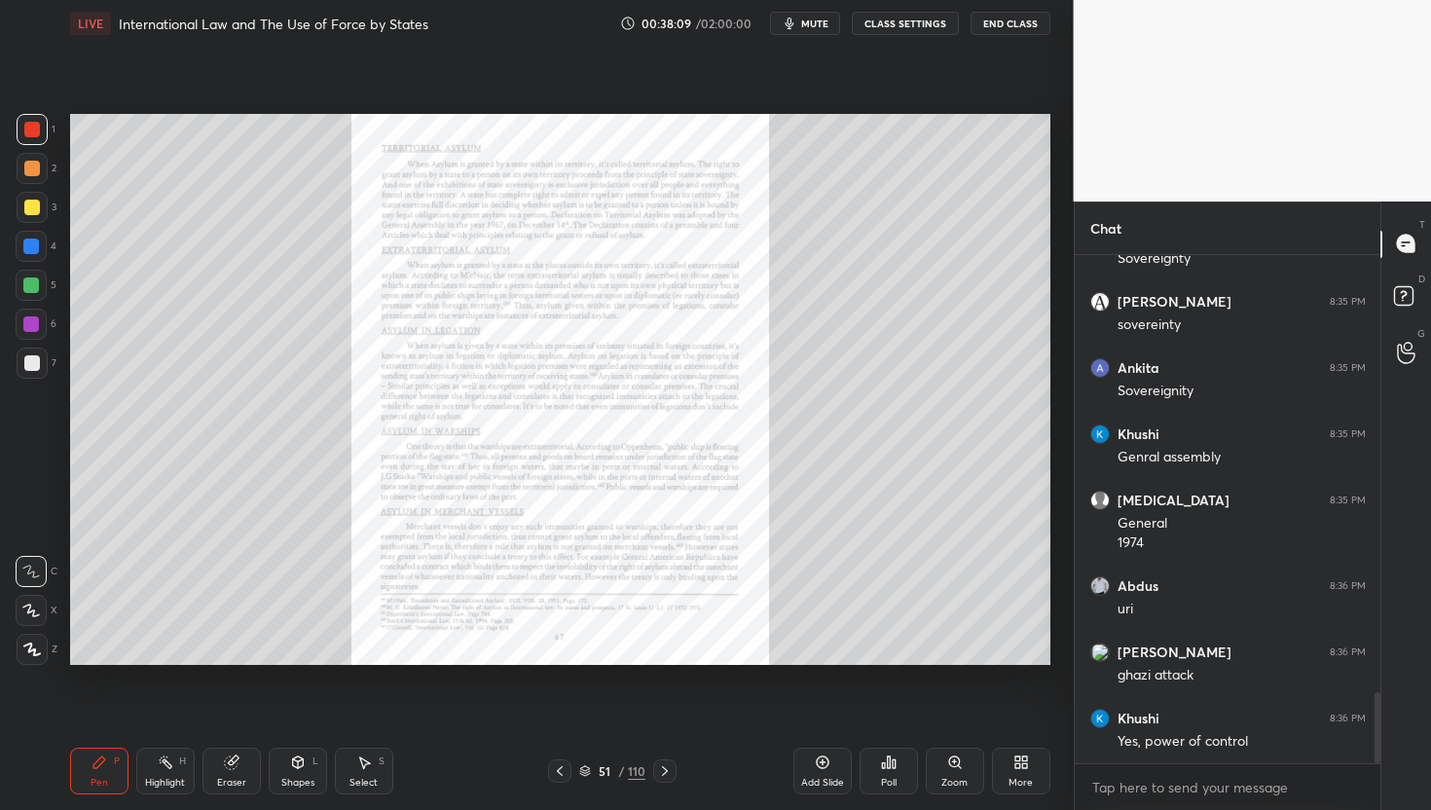
click at [964, 783] on div "Zoom" at bounding box center [955, 783] width 26 height 10
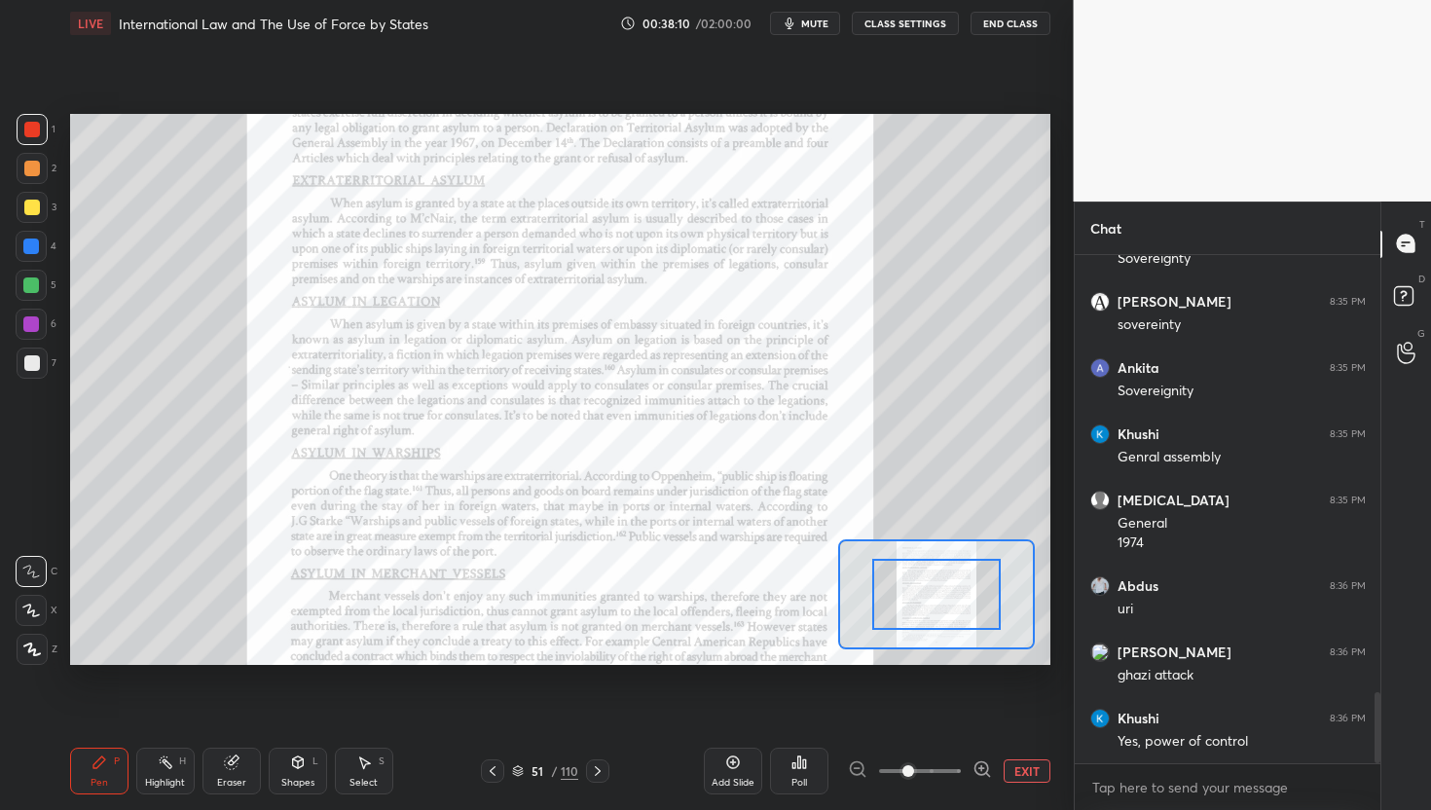
click at [985, 770] on icon at bounding box center [982, 768] width 19 height 19
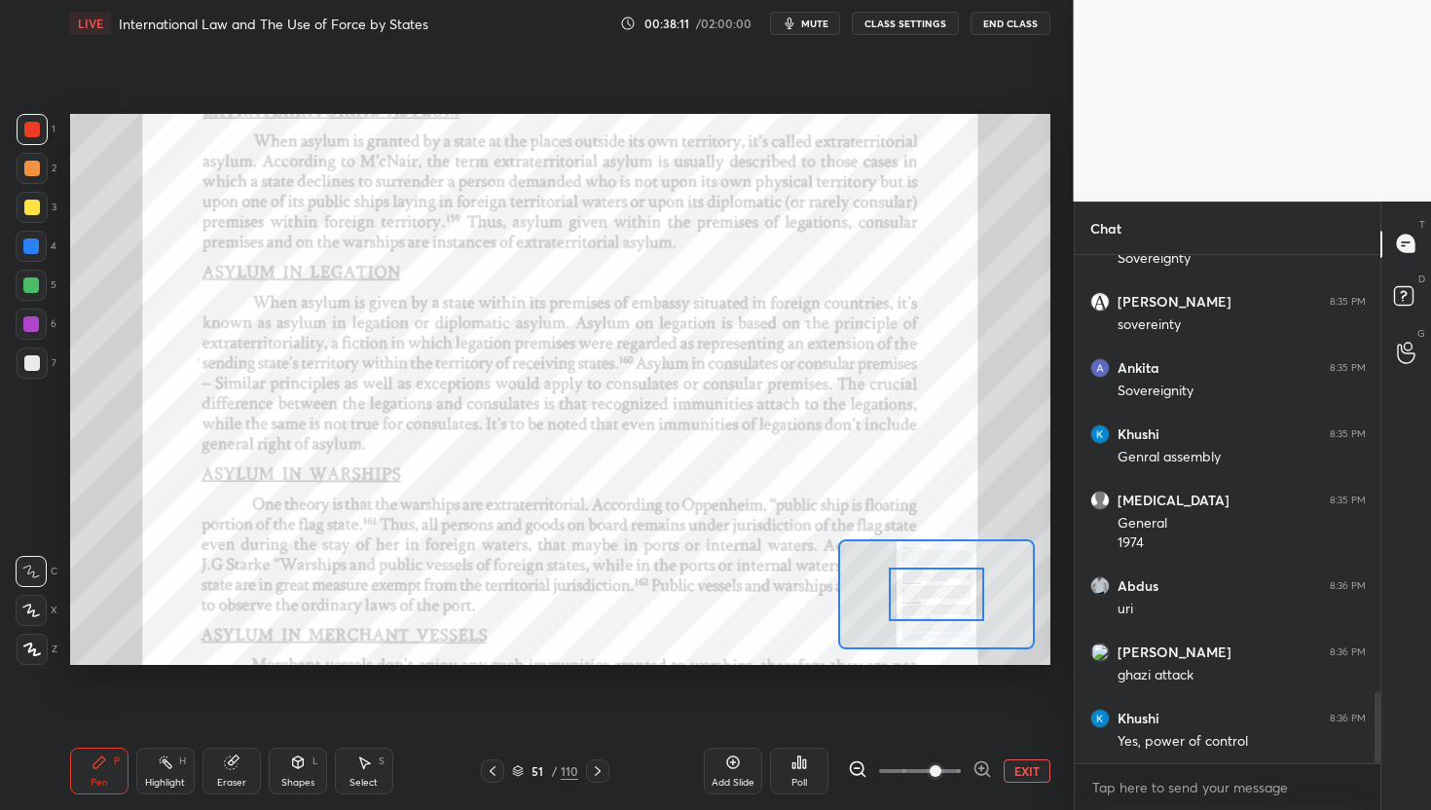
click at [985, 770] on icon at bounding box center [982, 768] width 19 height 19
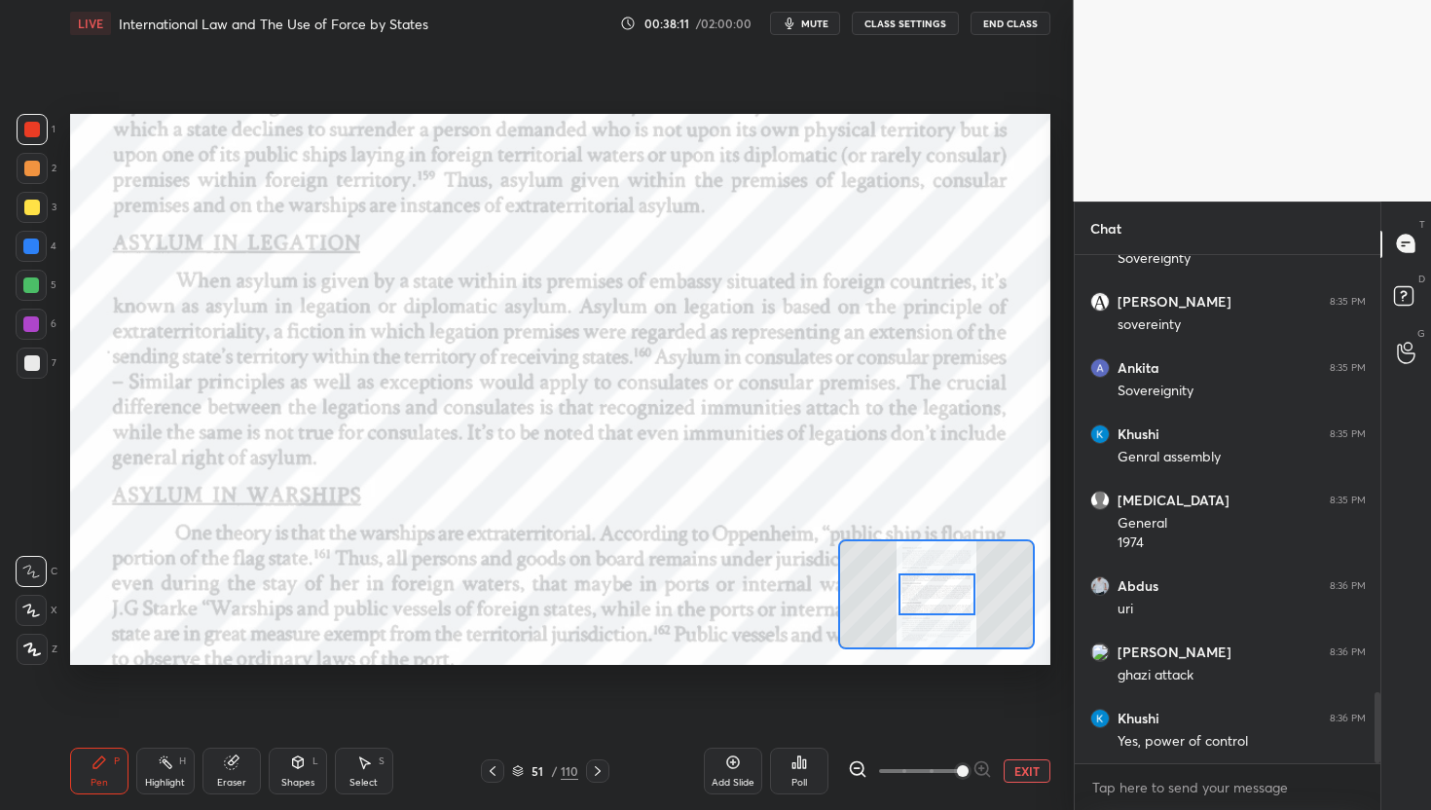
click at [985, 770] on div at bounding box center [920, 770] width 144 height 23
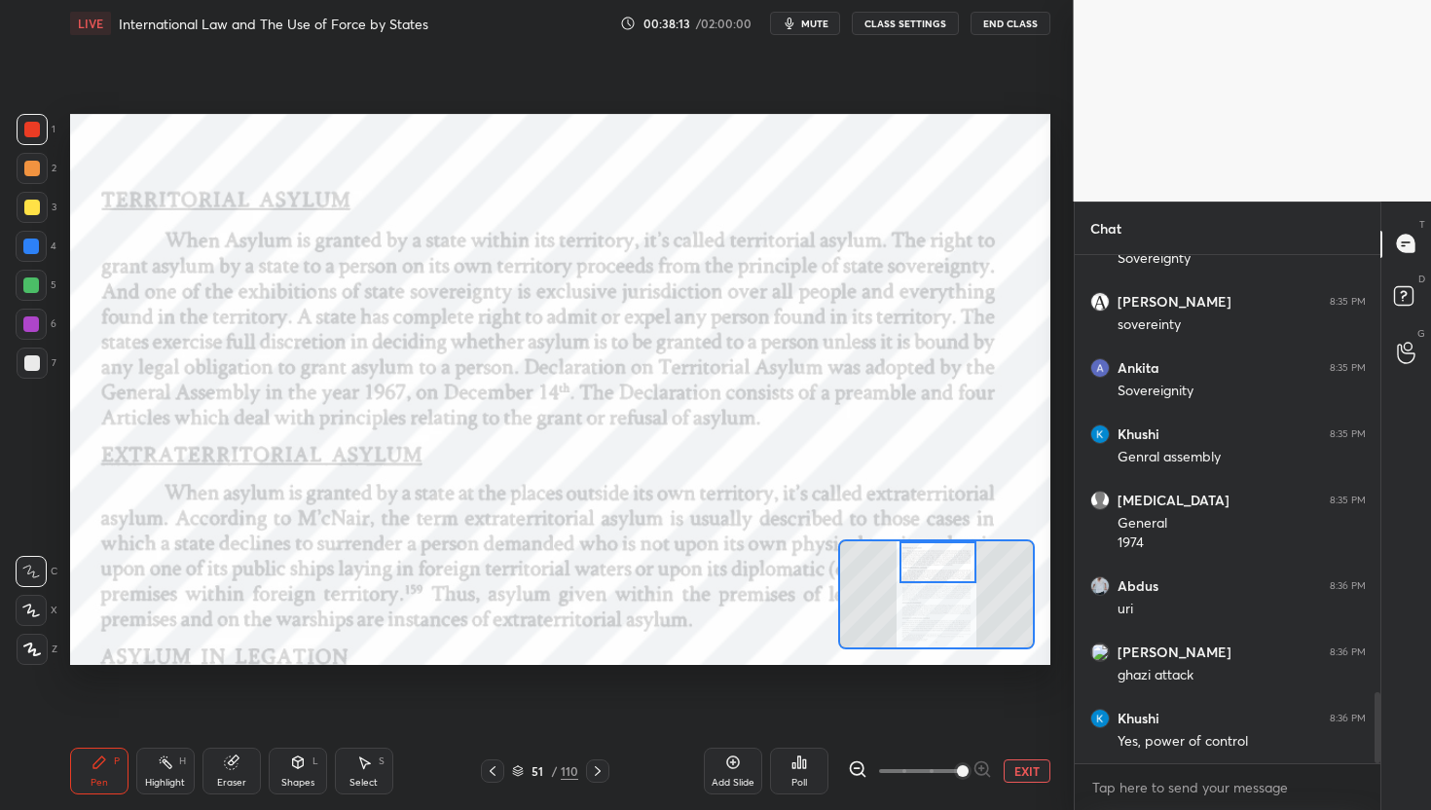
drag, startPoint x: 944, startPoint y: 591, endPoint x: 948, endPoint y: 559, distance: 32.4
click at [947, 559] on div at bounding box center [938, 562] width 77 height 43
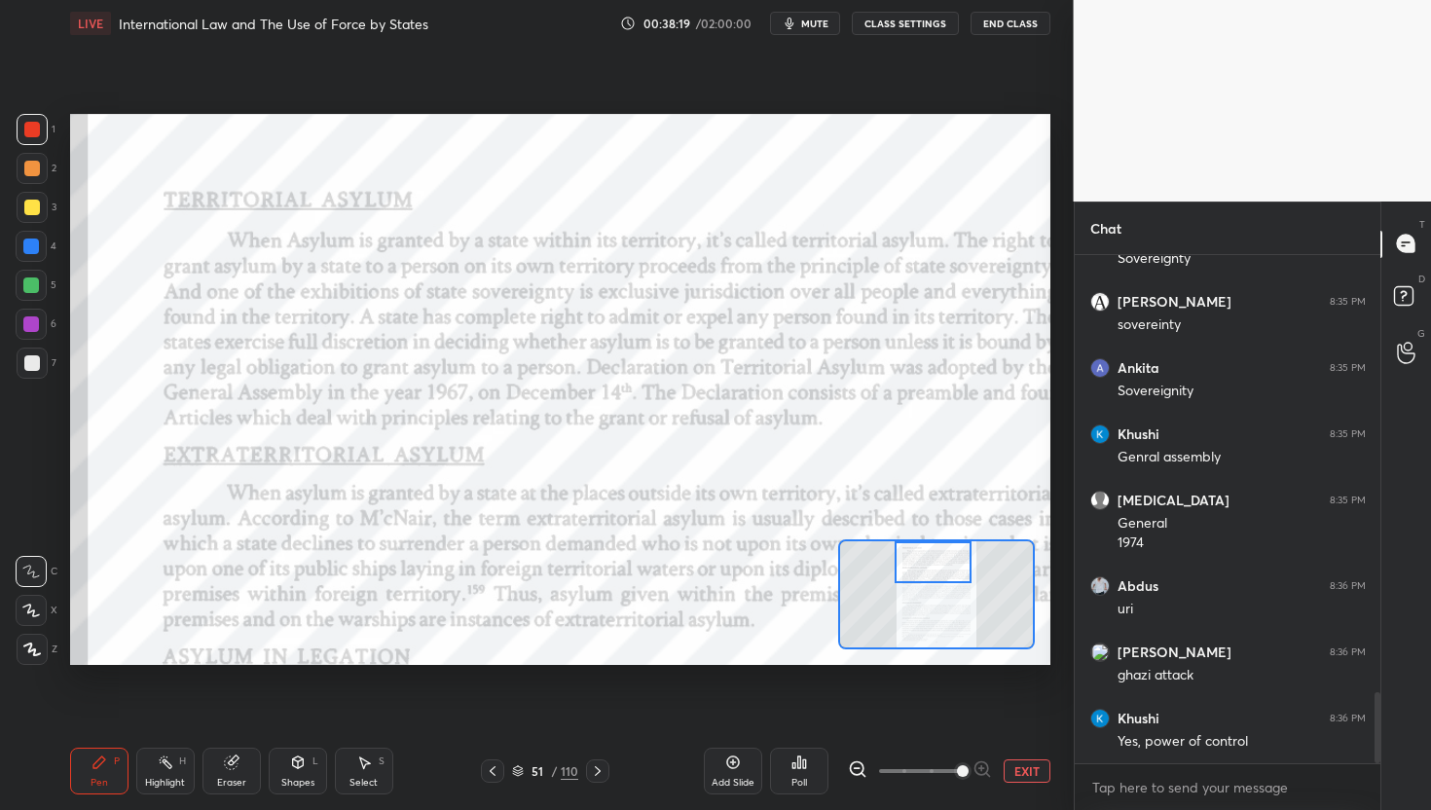
drag, startPoint x: 948, startPoint y: 559, endPoint x: 942, endPoint y: 541, distance: 18.8
click at [942, 540] on div at bounding box center [936, 594] width 196 height 110
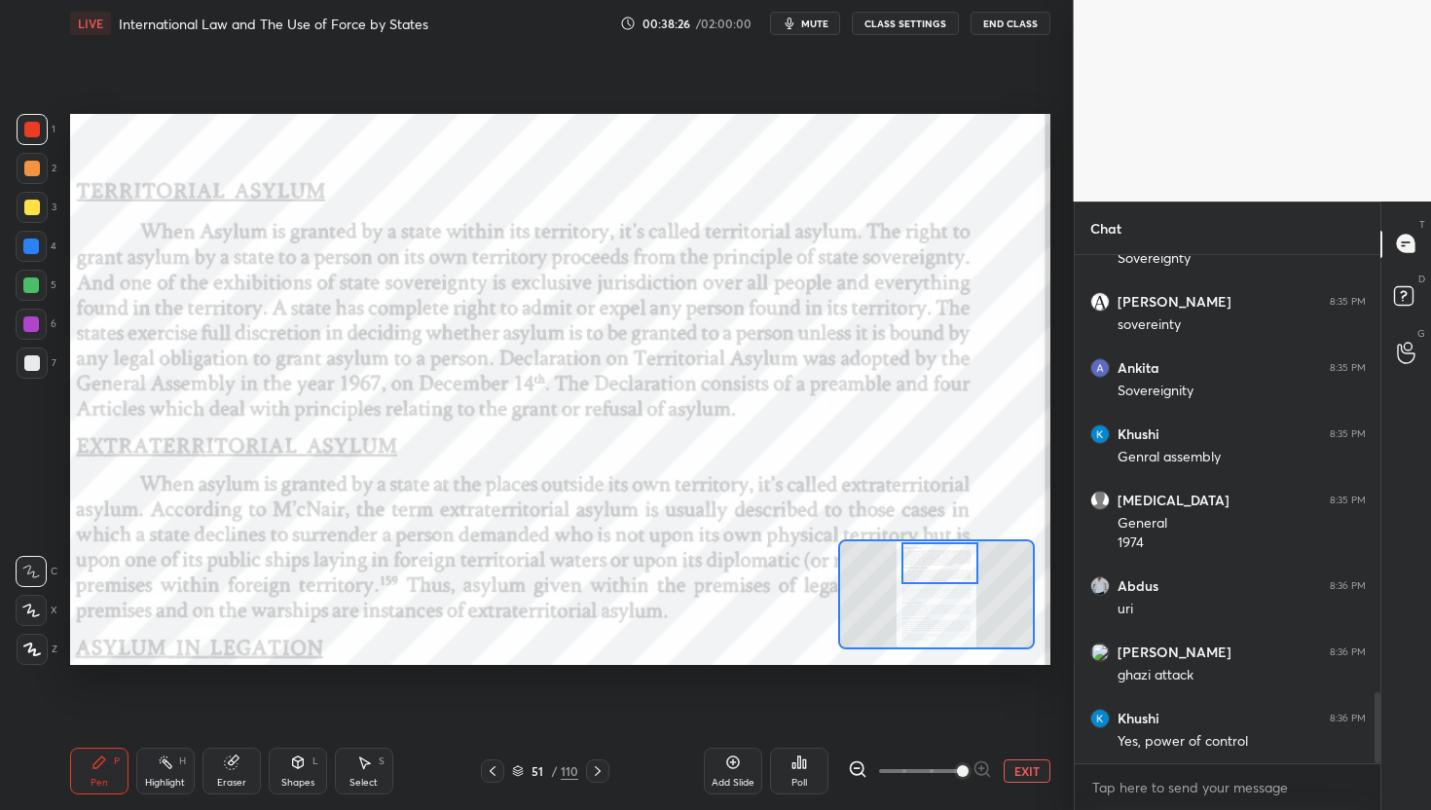
click at [962, 575] on div at bounding box center [940, 563] width 77 height 43
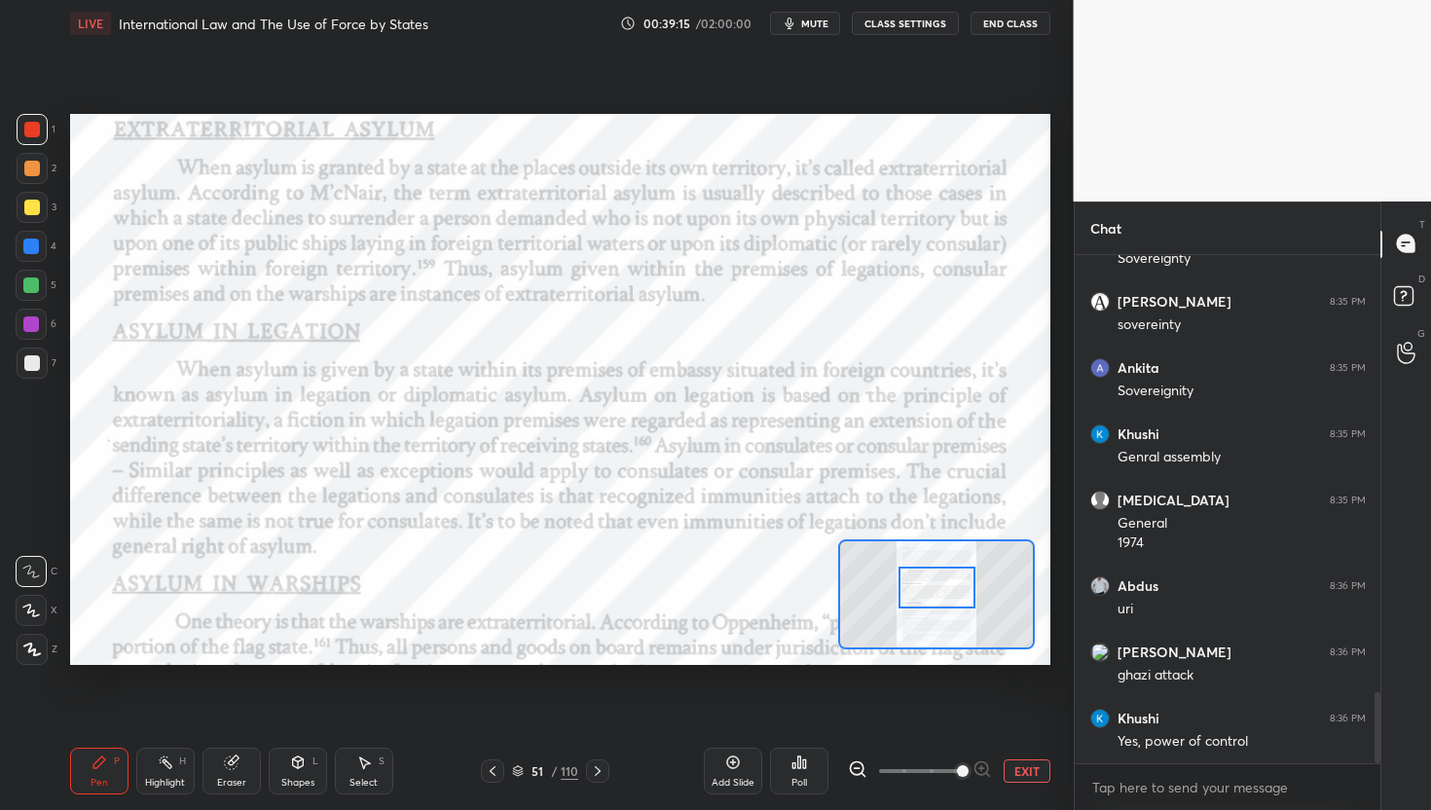
drag, startPoint x: 953, startPoint y: 567, endPoint x: 950, endPoint y: 590, distance: 23.5
click at [950, 590] on div at bounding box center [937, 588] width 77 height 43
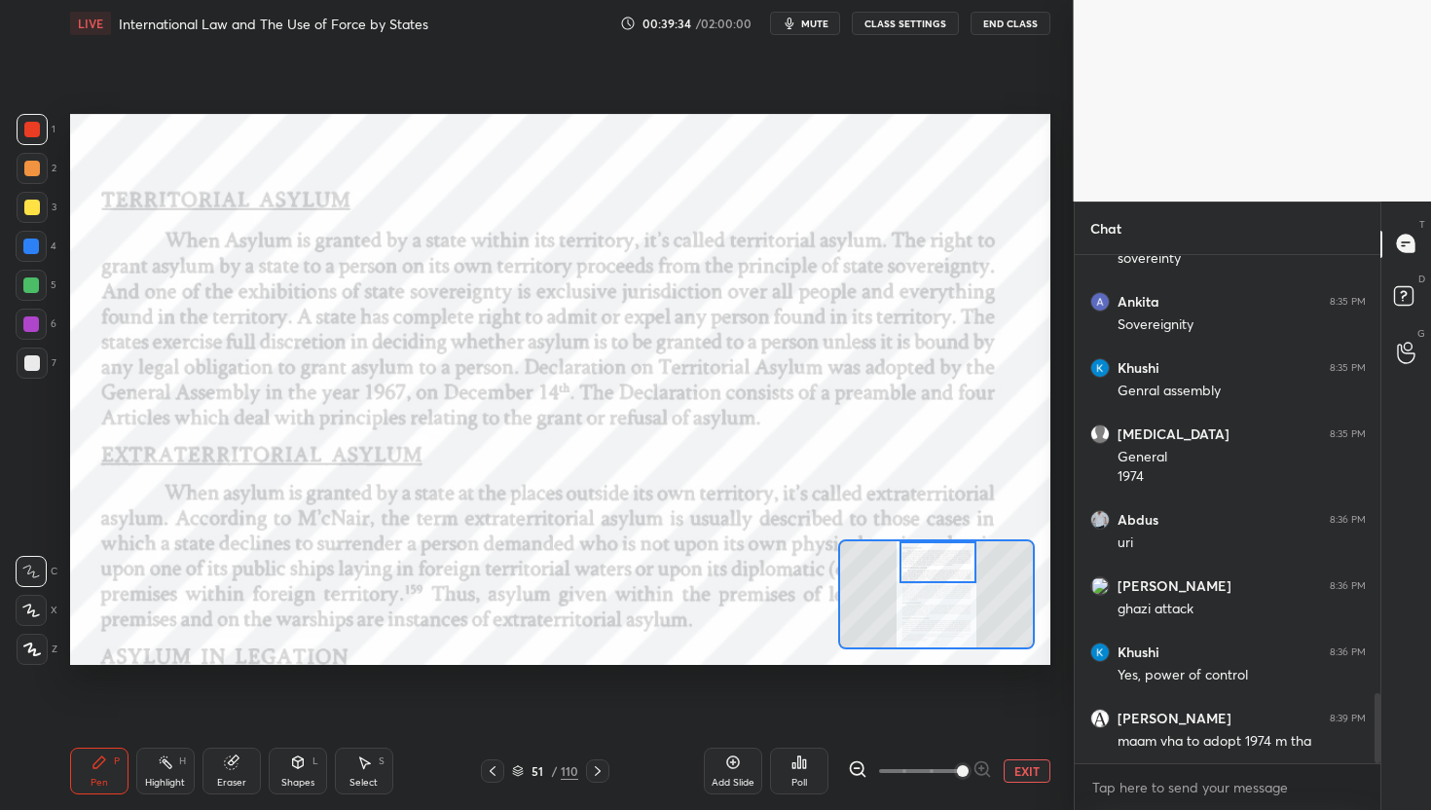
drag, startPoint x: 944, startPoint y: 599, endPoint x: 945, endPoint y: 567, distance: 32.1
click at [945, 567] on div at bounding box center [938, 562] width 77 height 43
click at [814, 17] on span "mute" at bounding box center [814, 24] width 27 height 14
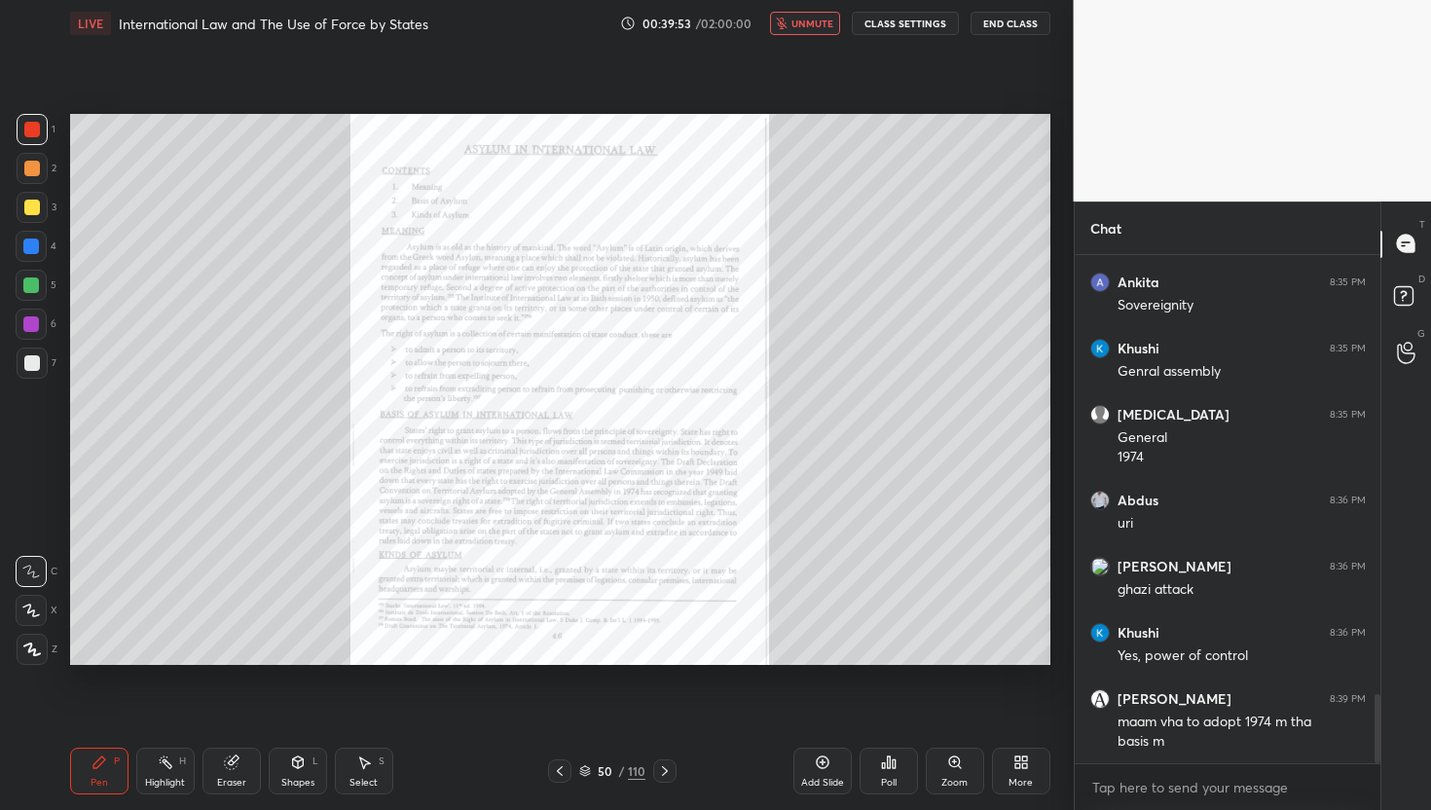
click at [960, 764] on icon at bounding box center [955, 763] width 16 height 16
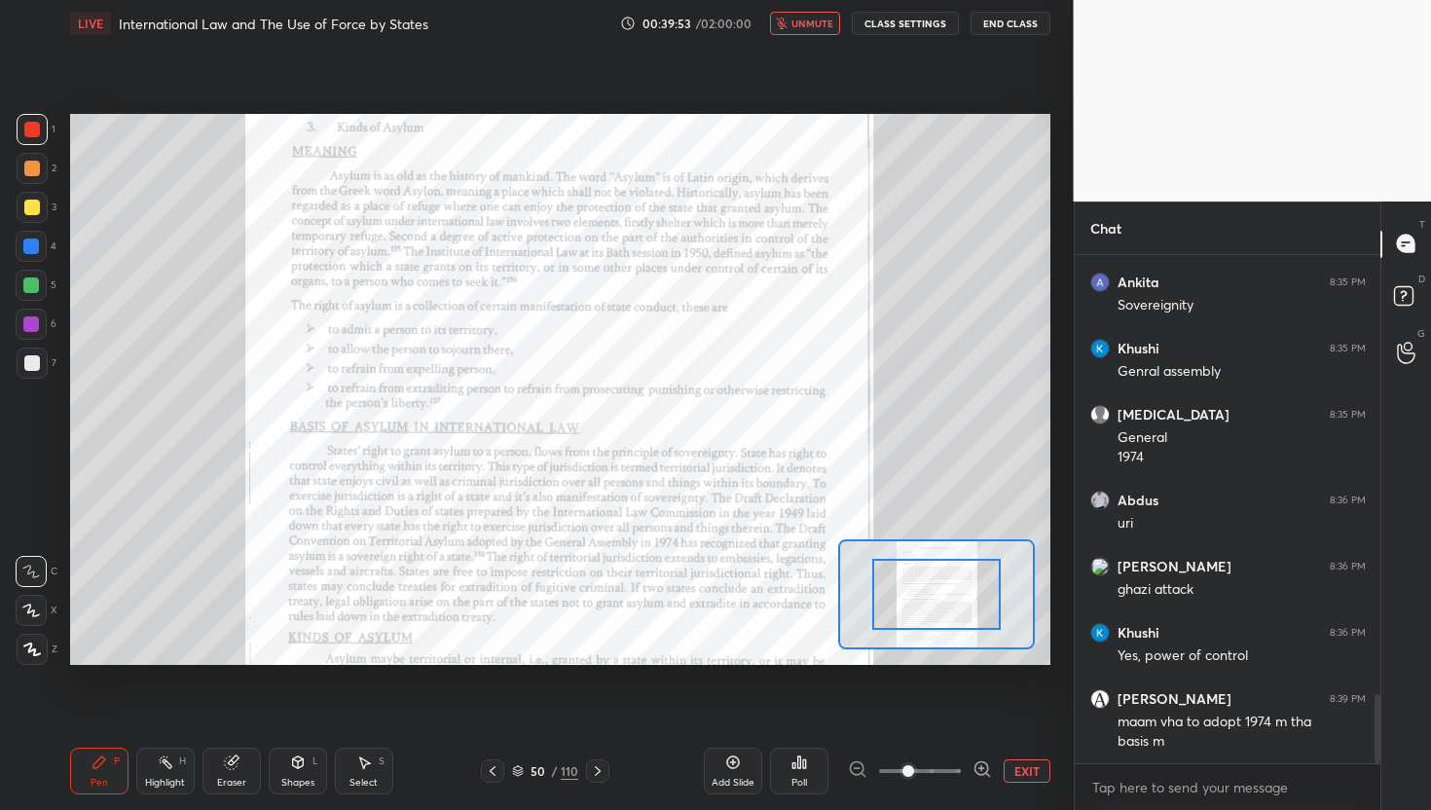
click at [989, 764] on icon at bounding box center [982, 768] width 19 height 19
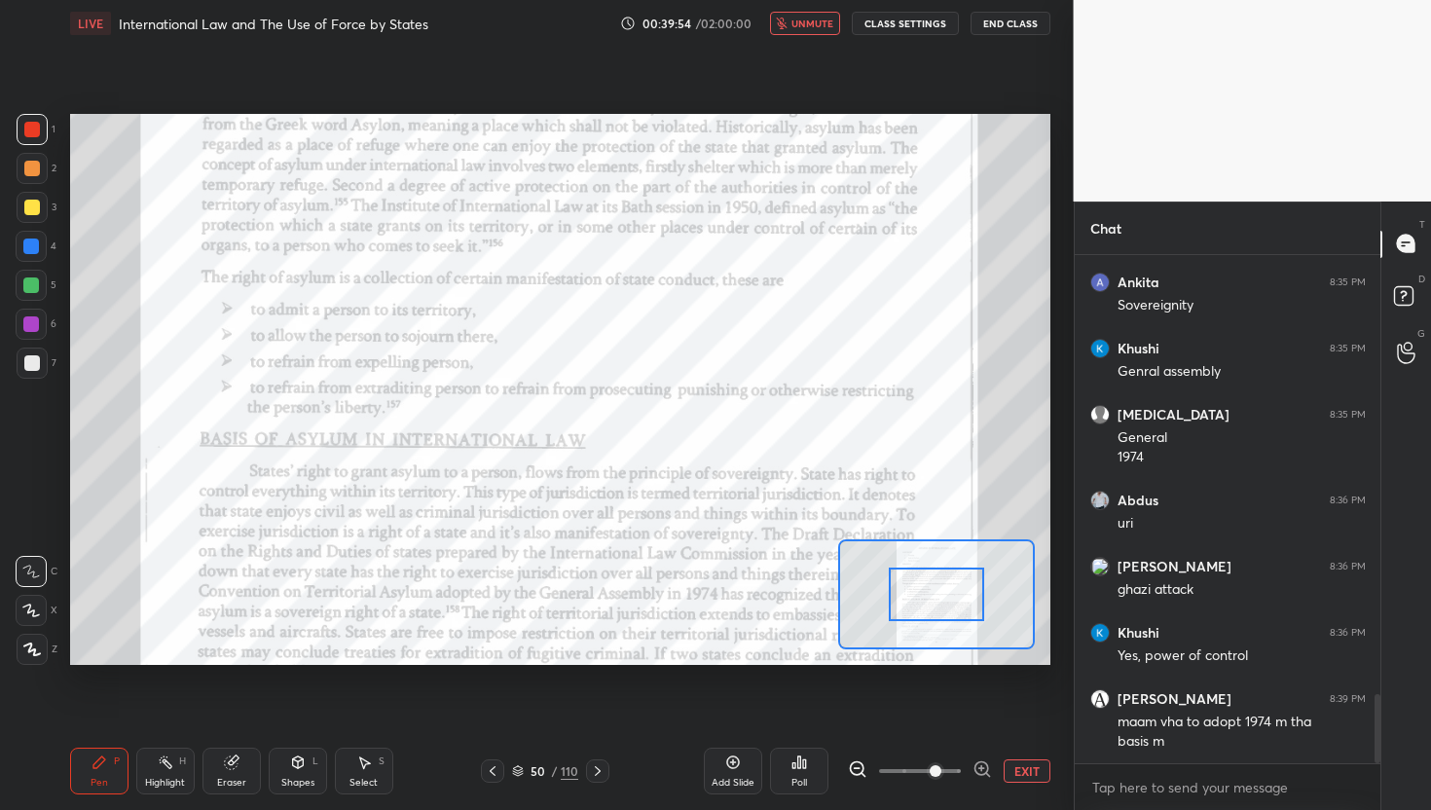
click at [989, 764] on icon at bounding box center [982, 768] width 19 height 19
click at [989, 764] on div at bounding box center [920, 770] width 144 height 23
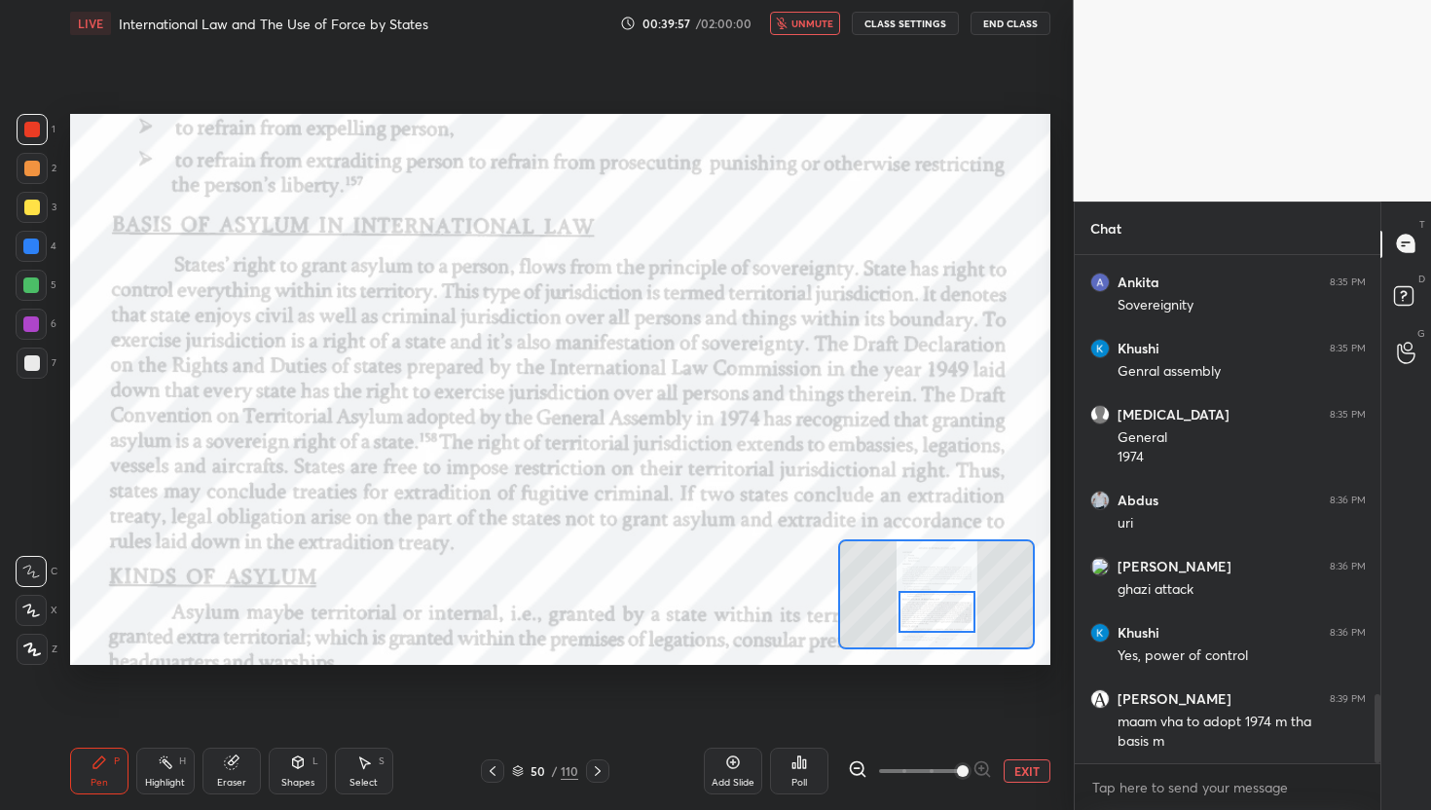
drag, startPoint x: 945, startPoint y: 580, endPoint x: 945, endPoint y: 599, distance: 18.5
click at [945, 599] on div at bounding box center [937, 612] width 77 height 43
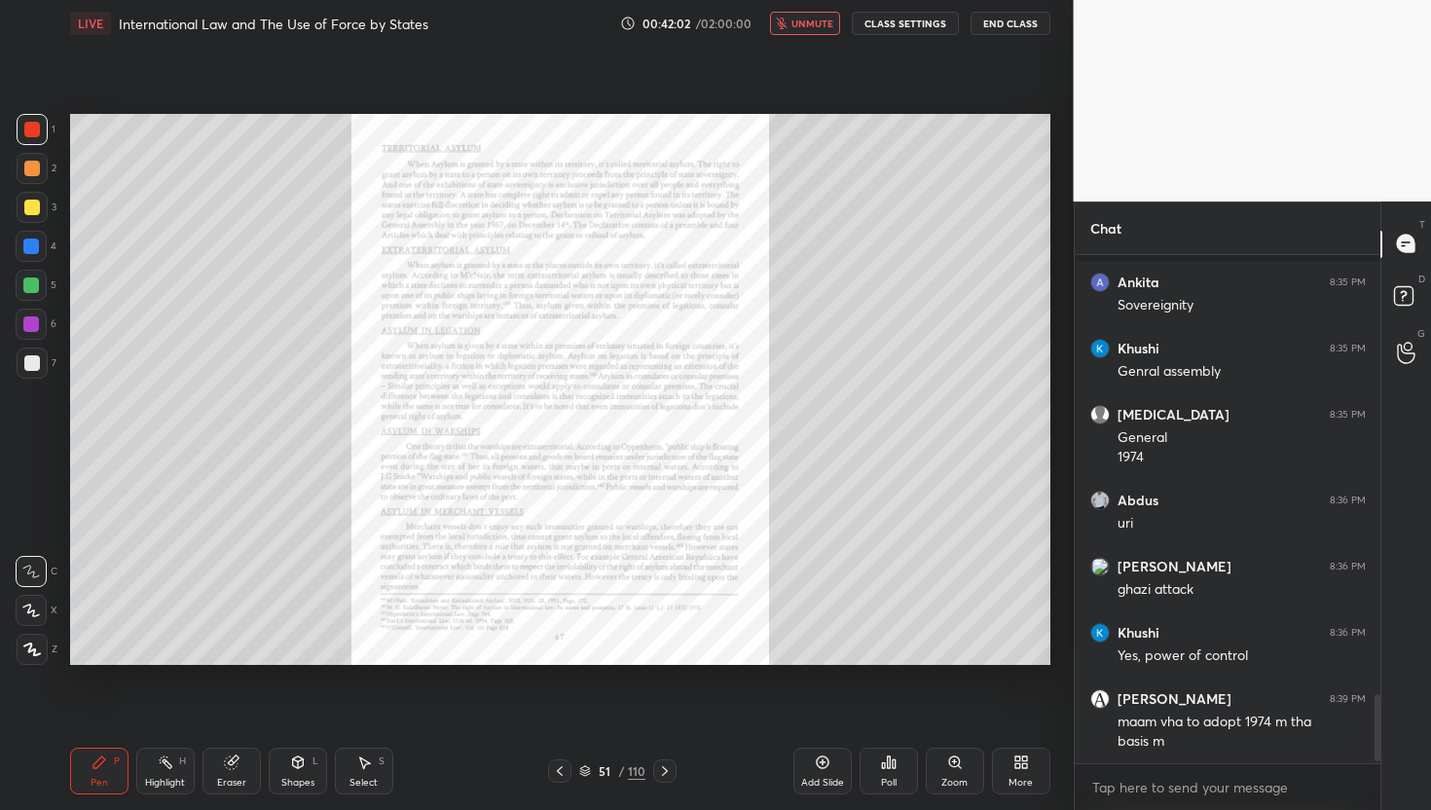
scroll to position [3305, 0]
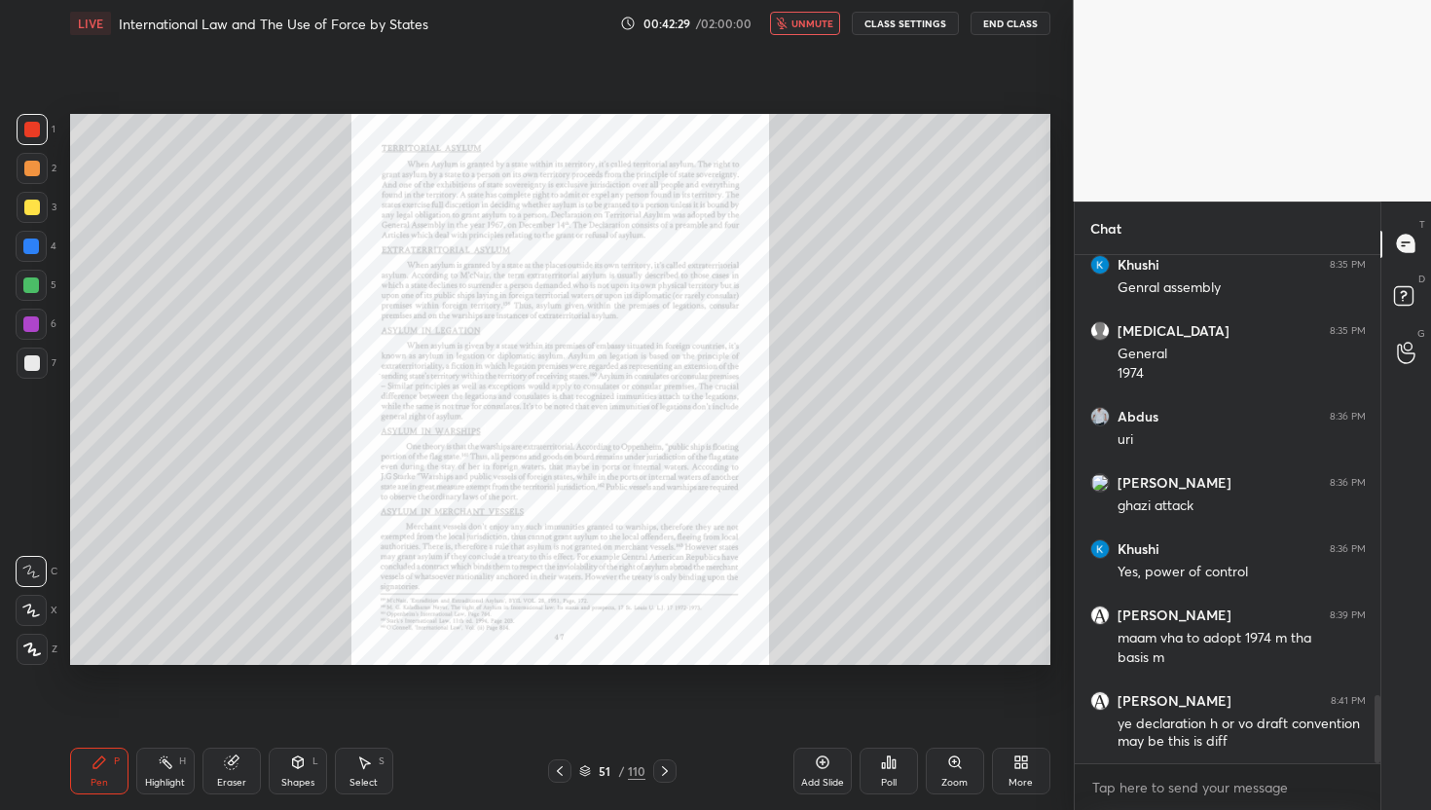
click at [1018, 765] on icon at bounding box center [1018, 765] width 5 height 5
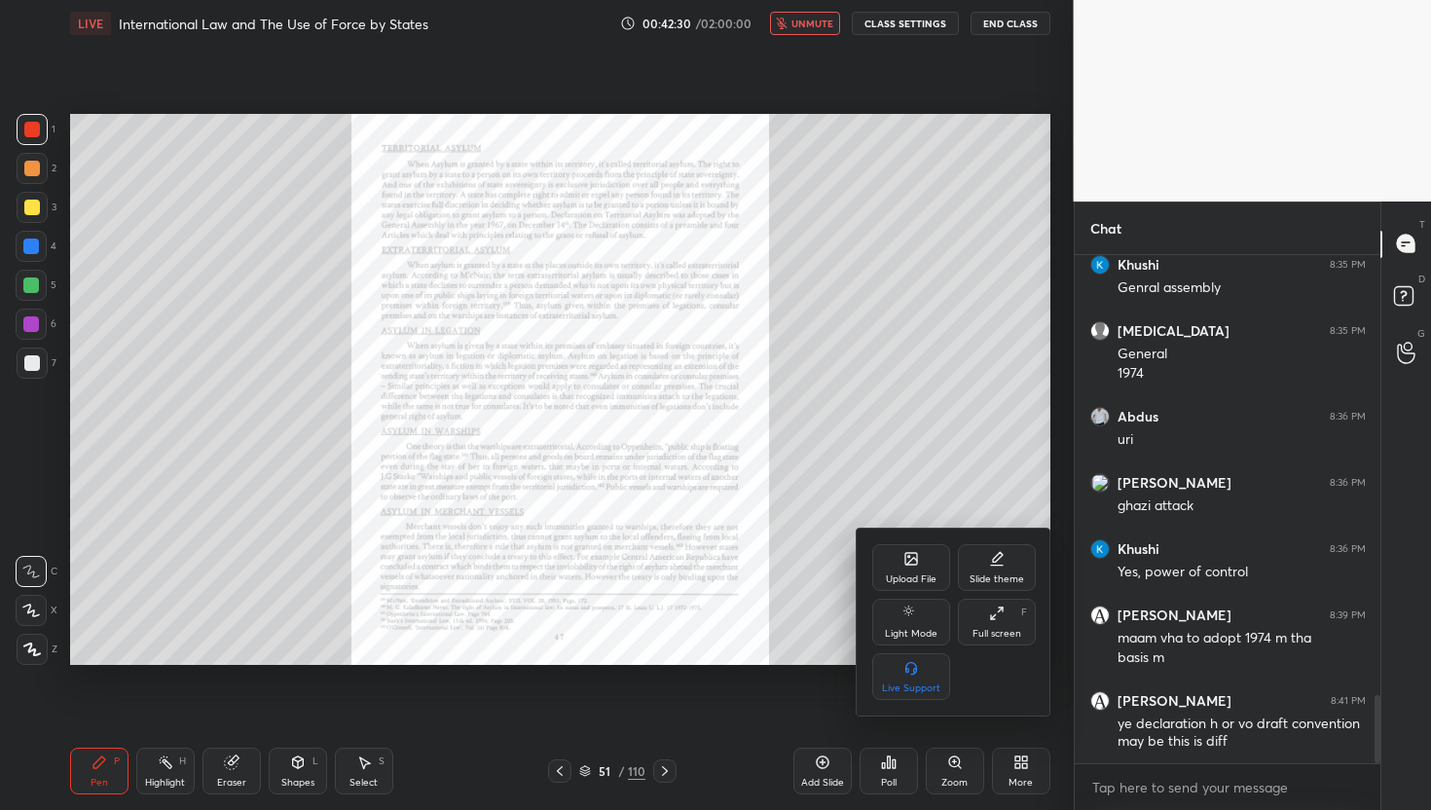
click at [902, 574] on div "Upload File" at bounding box center [911, 579] width 51 height 10
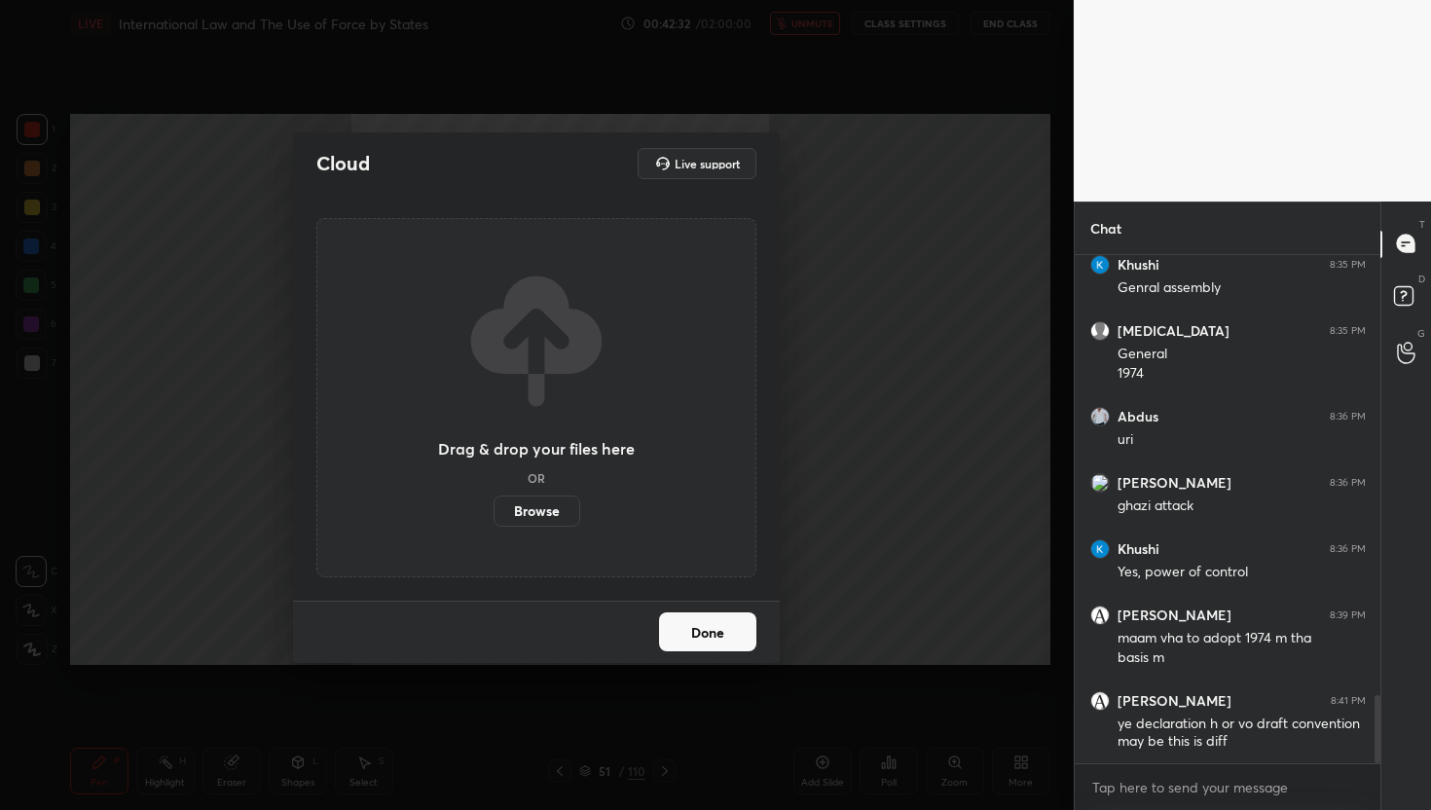
click at [534, 505] on label "Browse" at bounding box center [537, 511] width 87 height 31
click at [494, 505] on input "Browse" at bounding box center [494, 511] width 0 height 31
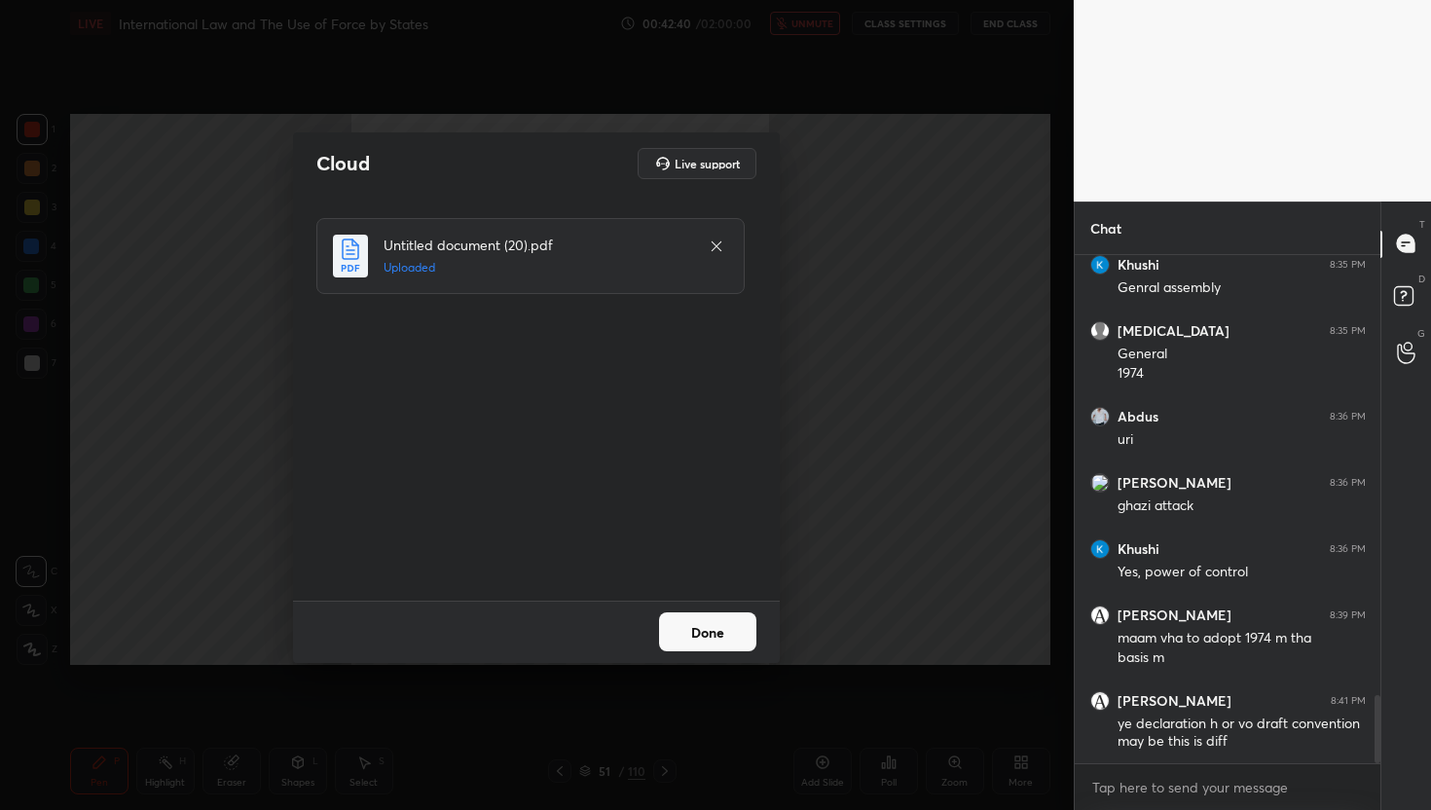
click at [709, 637] on button "Done" at bounding box center [707, 631] width 97 height 39
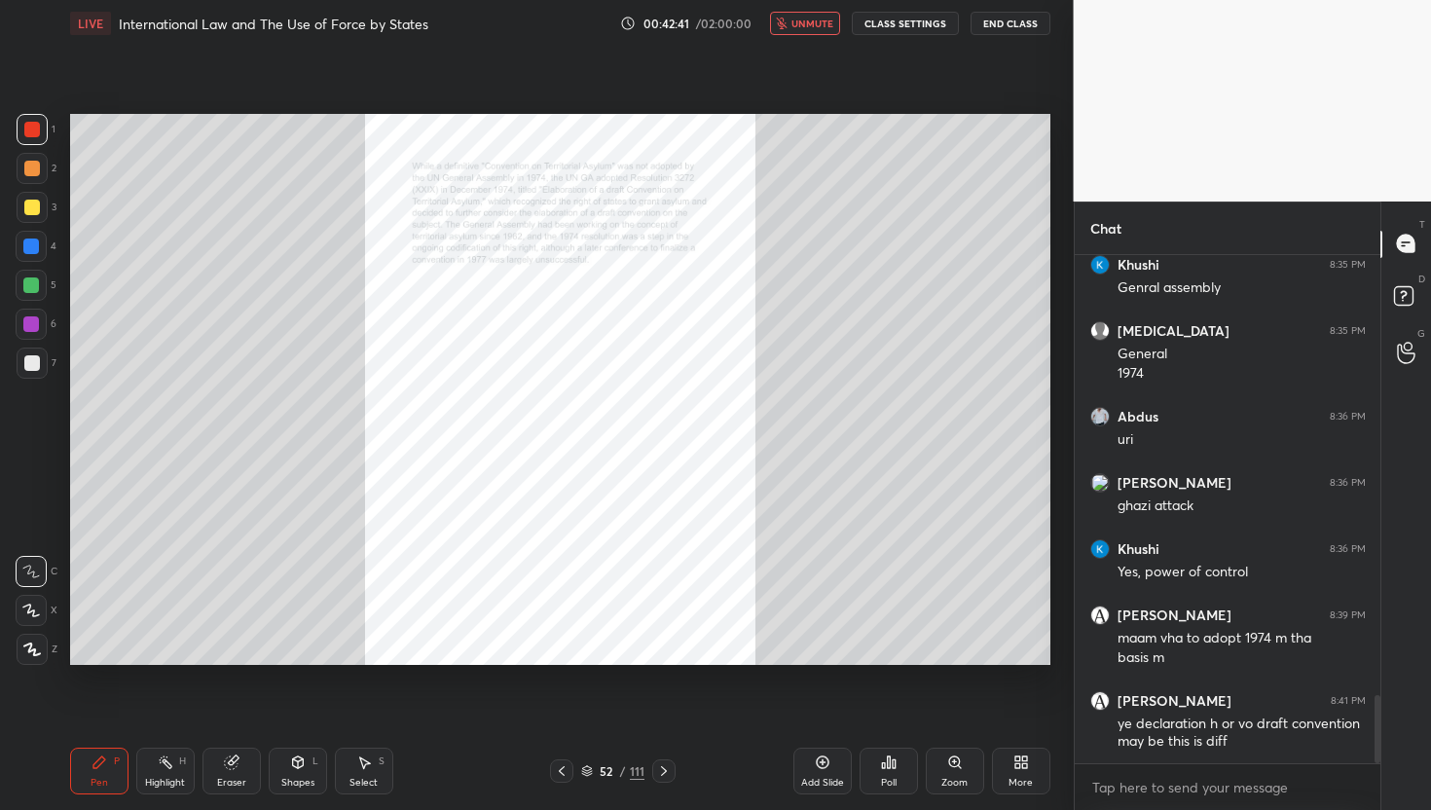
click at [816, 29] on button "unmute" at bounding box center [805, 23] width 70 height 23
click at [968, 765] on div "Zoom" at bounding box center [955, 771] width 58 height 47
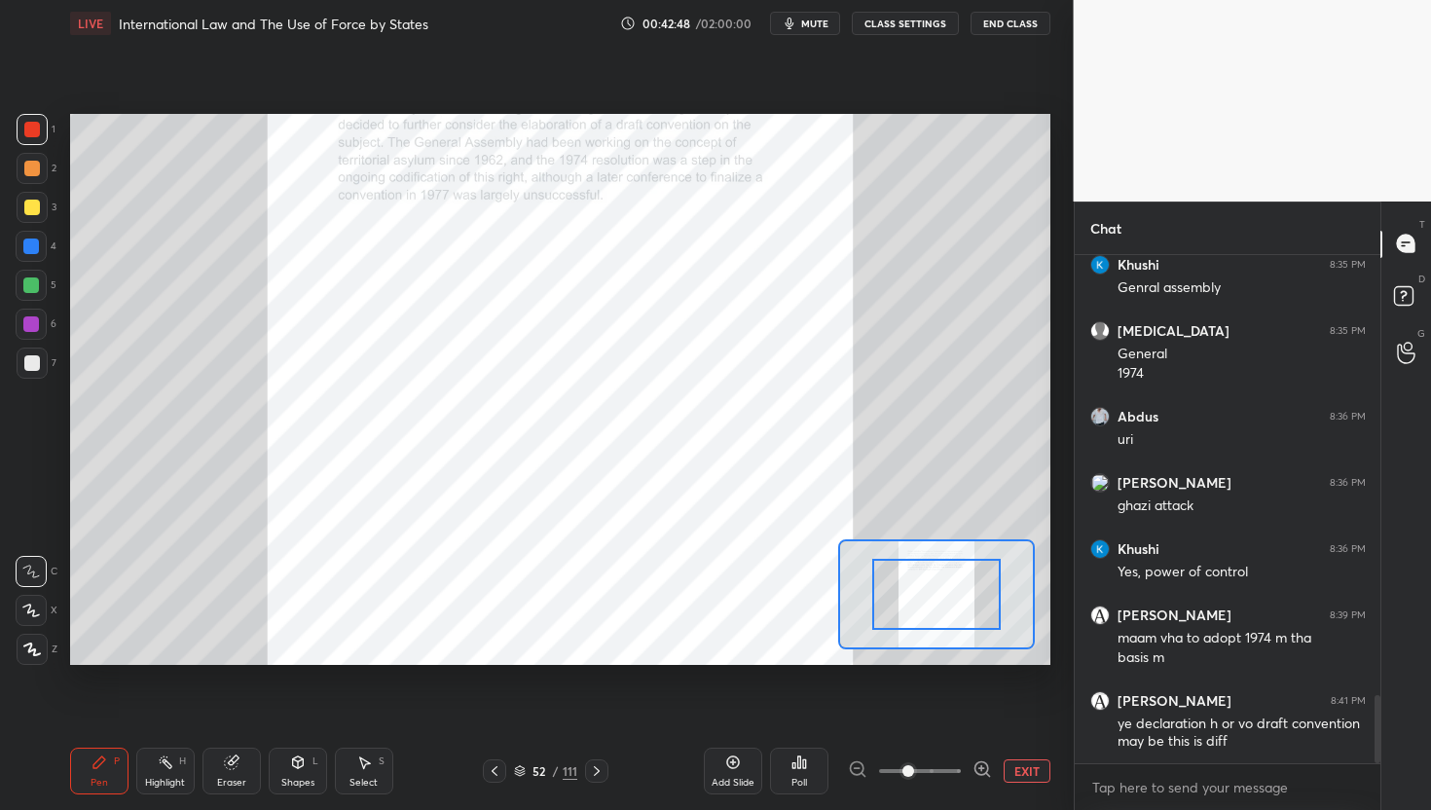
click at [982, 771] on icon at bounding box center [982, 768] width 19 height 19
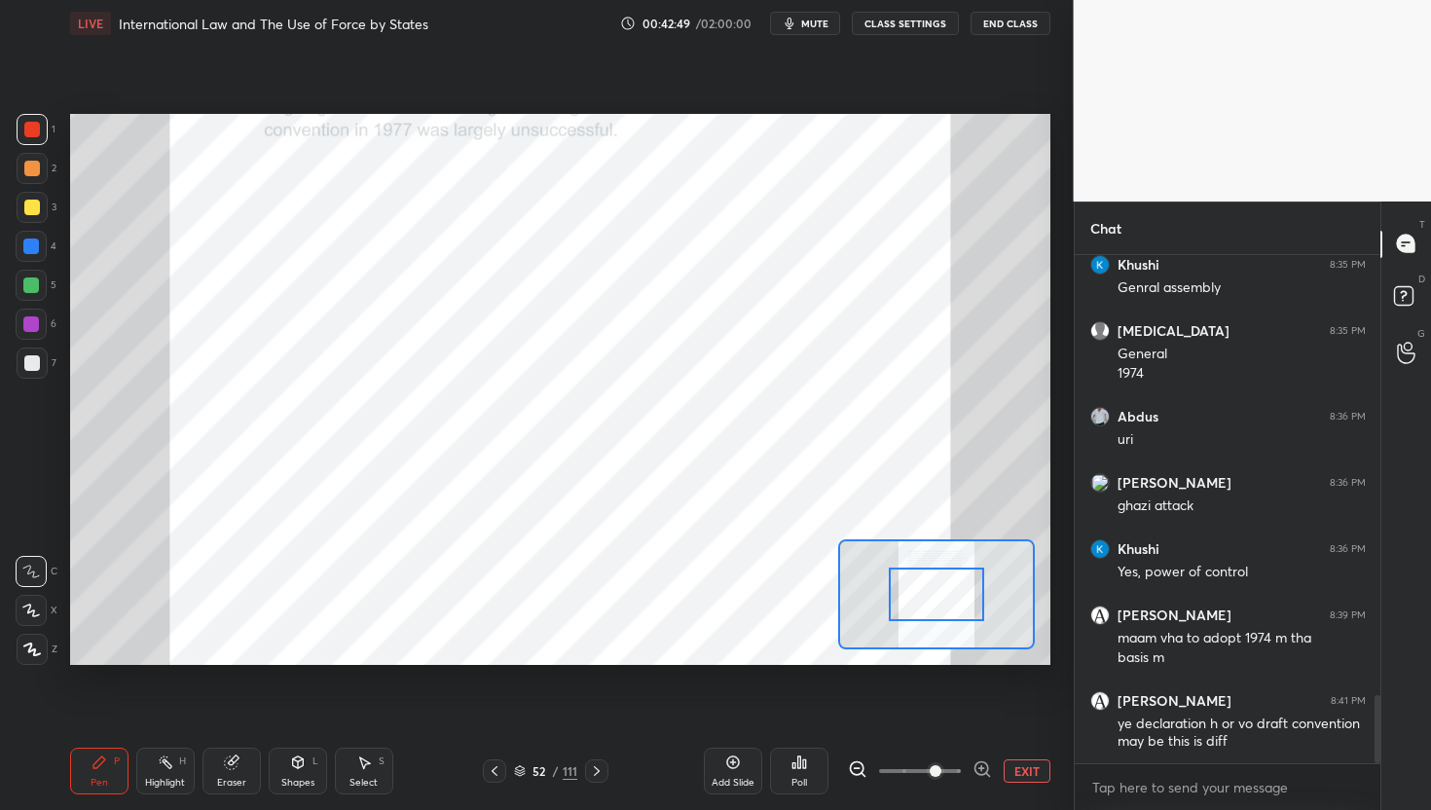
click at [982, 771] on icon at bounding box center [982, 768] width 19 height 19
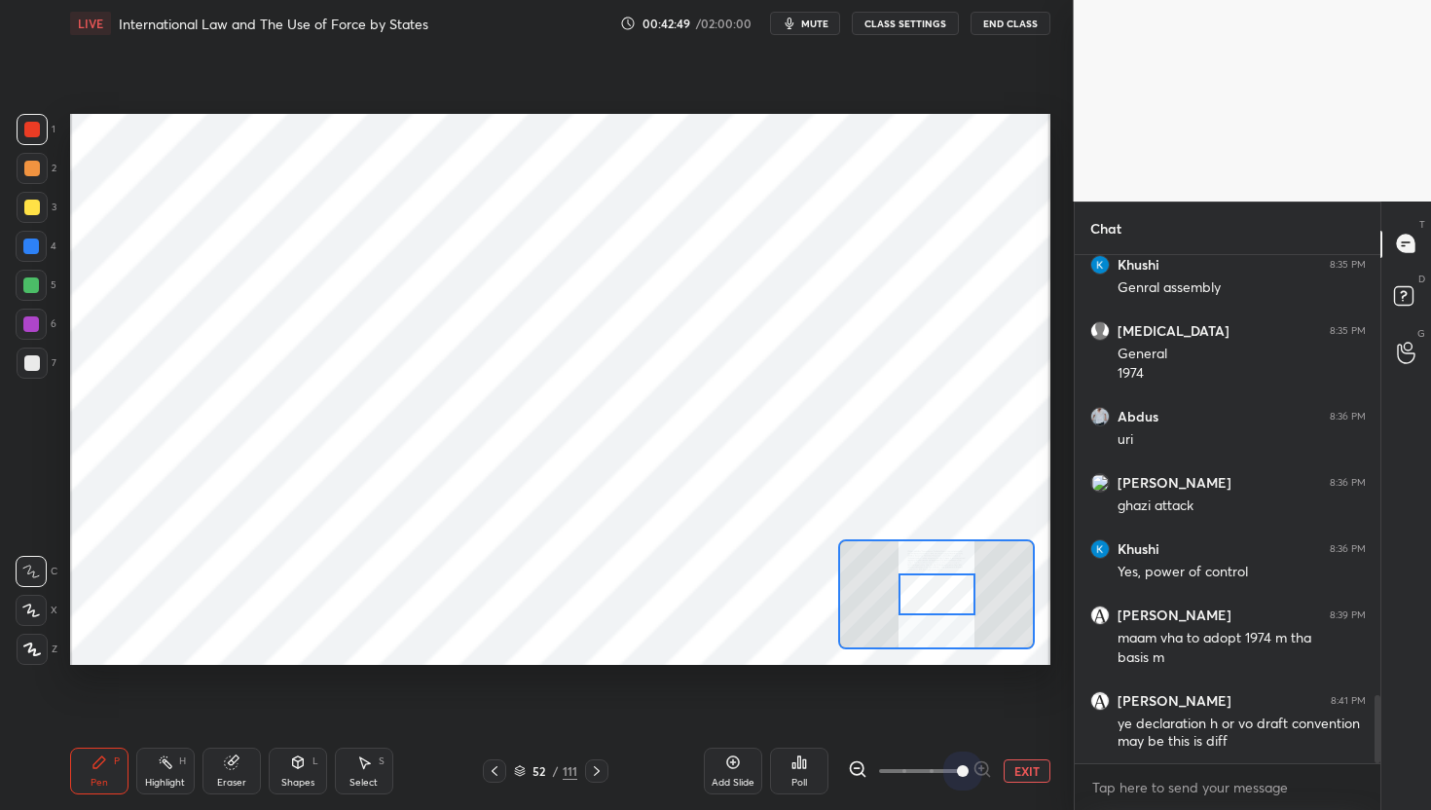
click at [969, 771] on span at bounding box center [963, 771] width 12 height 12
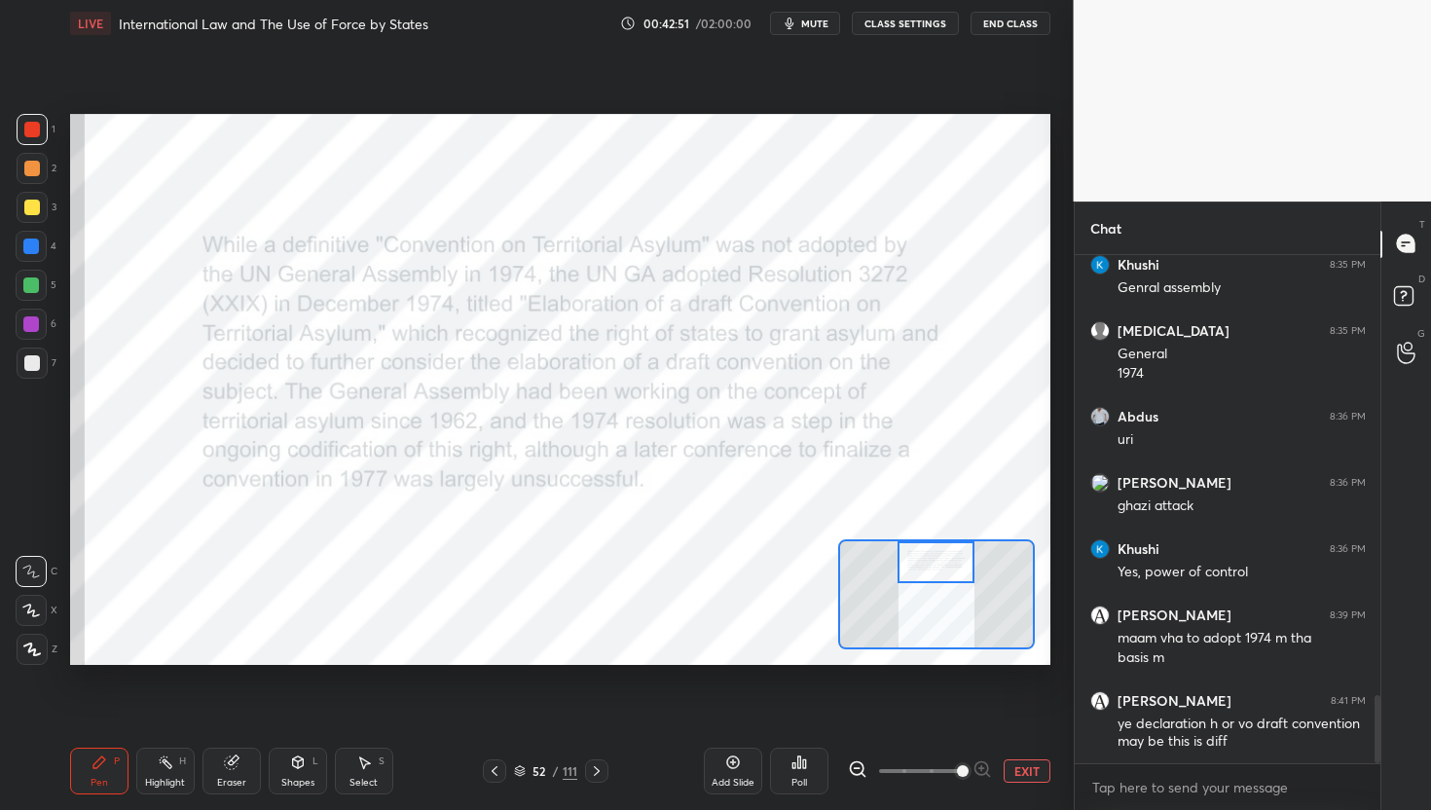
drag, startPoint x: 933, startPoint y: 598, endPoint x: 932, endPoint y: 548, distance: 49.7
click at [932, 548] on div at bounding box center [936, 562] width 77 height 43
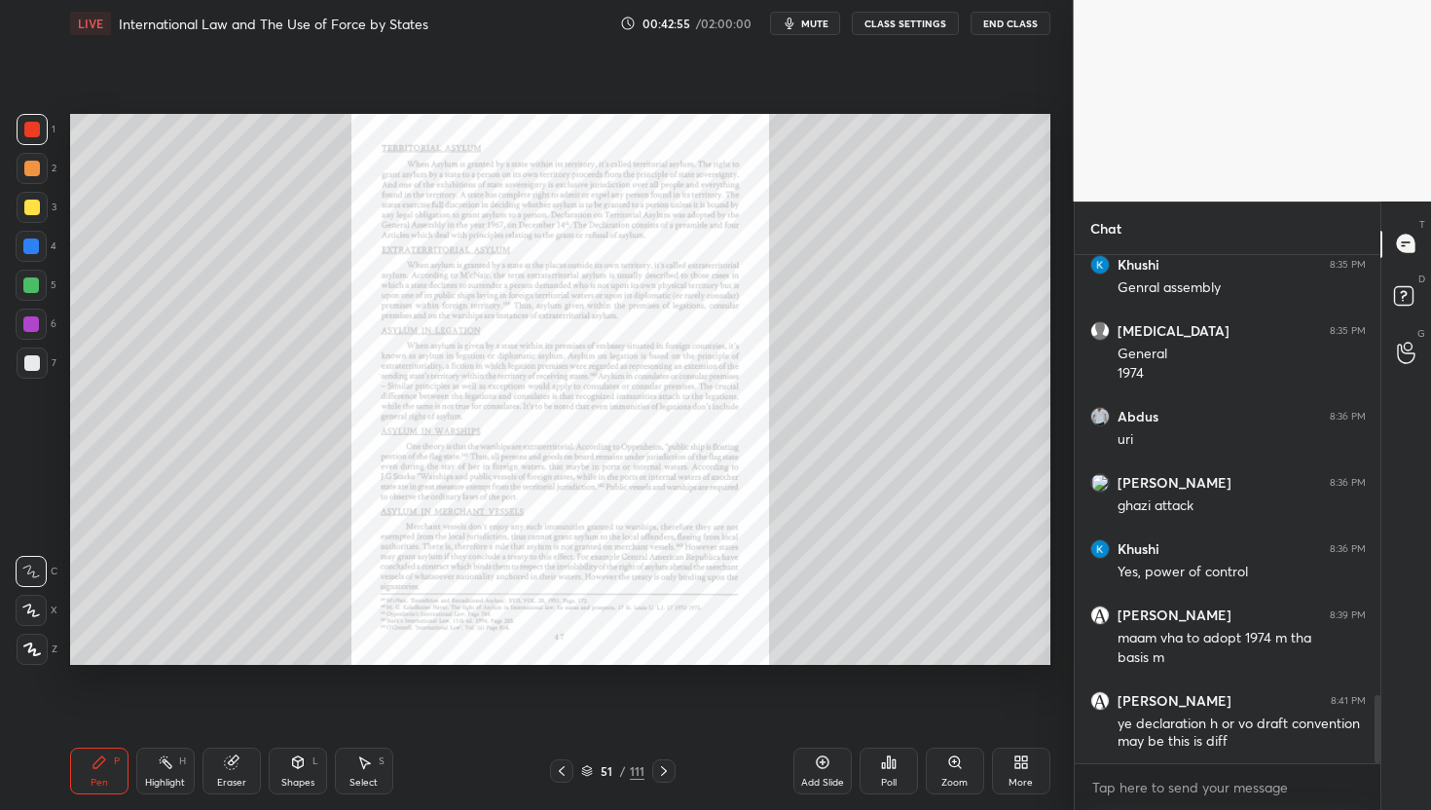
click at [954, 765] on icon at bounding box center [954, 762] width 11 height 11
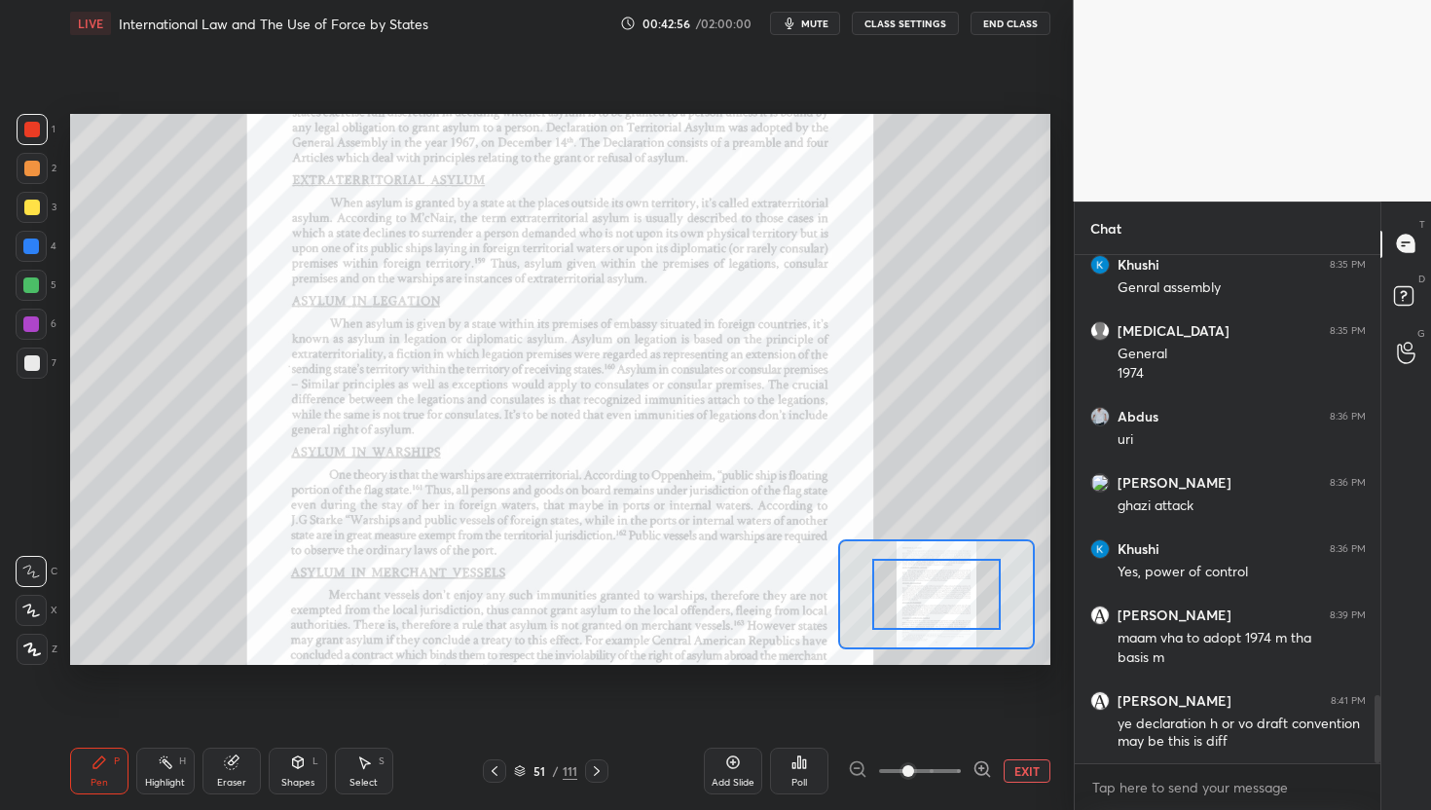
click at [985, 767] on icon at bounding box center [982, 768] width 19 height 19
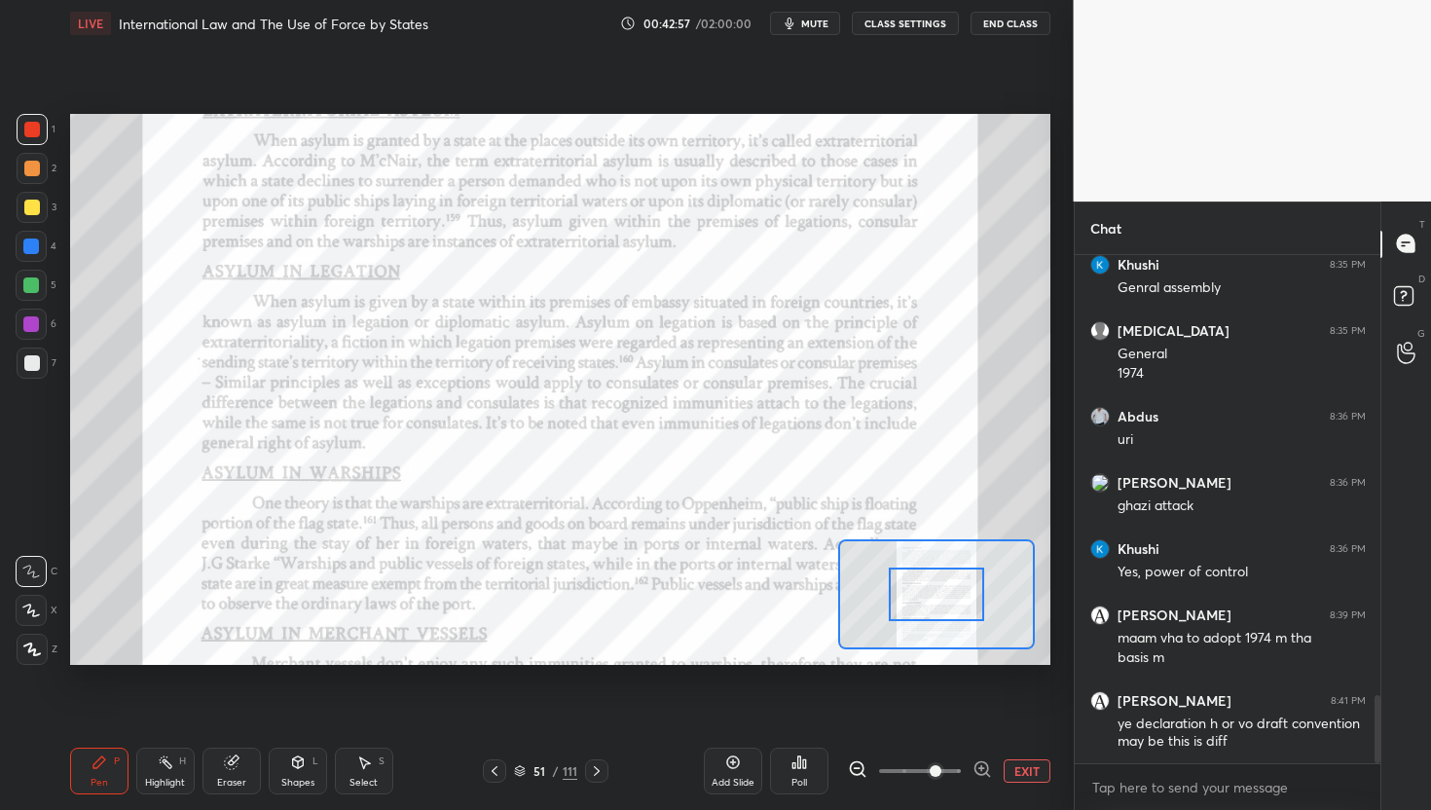
click at [985, 767] on icon at bounding box center [982, 768] width 19 height 19
click at [985, 767] on div at bounding box center [920, 770] width 144 height 23
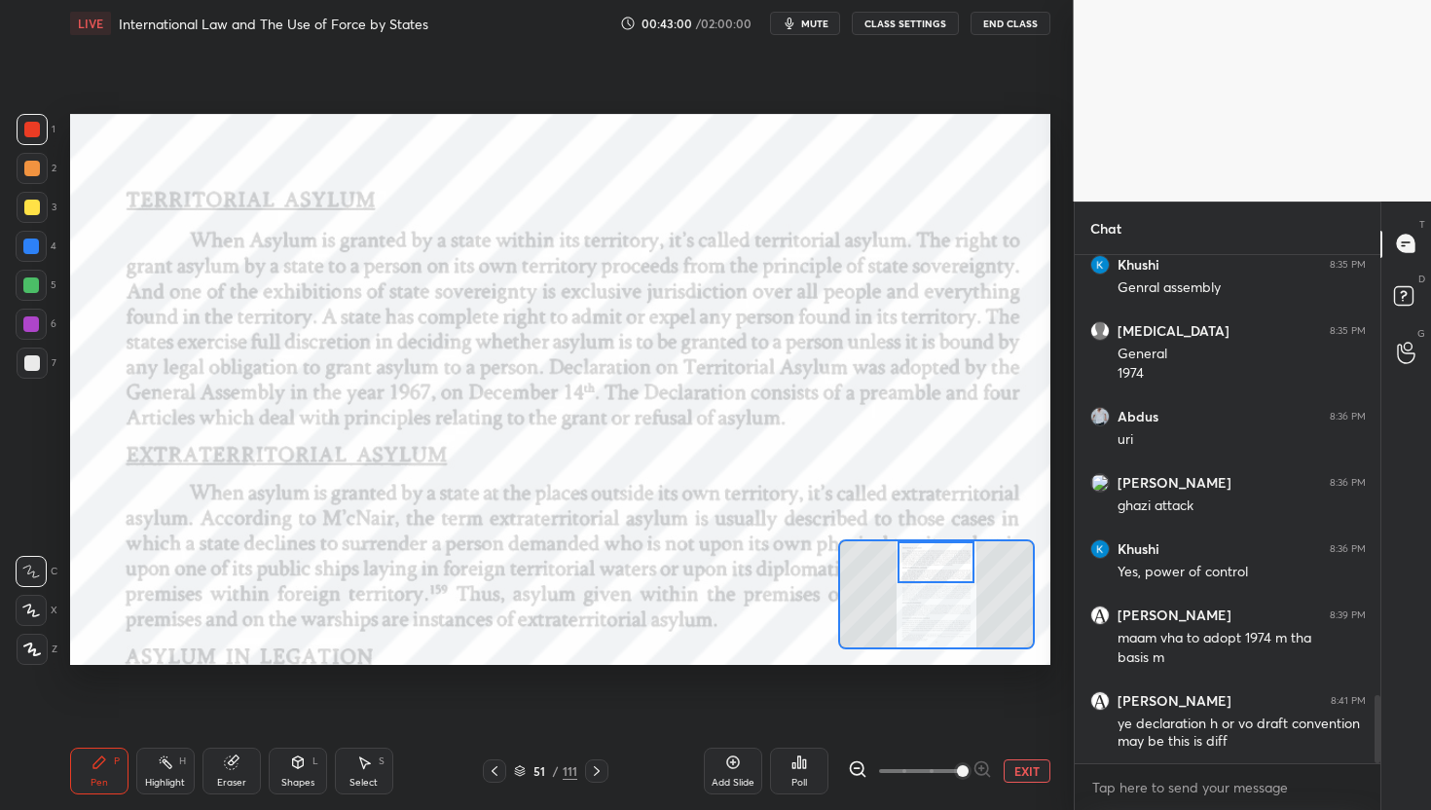
drag, startPoint x: 932, startPoint y: 573, endPoint x: 936, endPoint y: 541, distance: 31.4
click at [932, 541] on div at bounding box center [936, 562] width 77 height 43
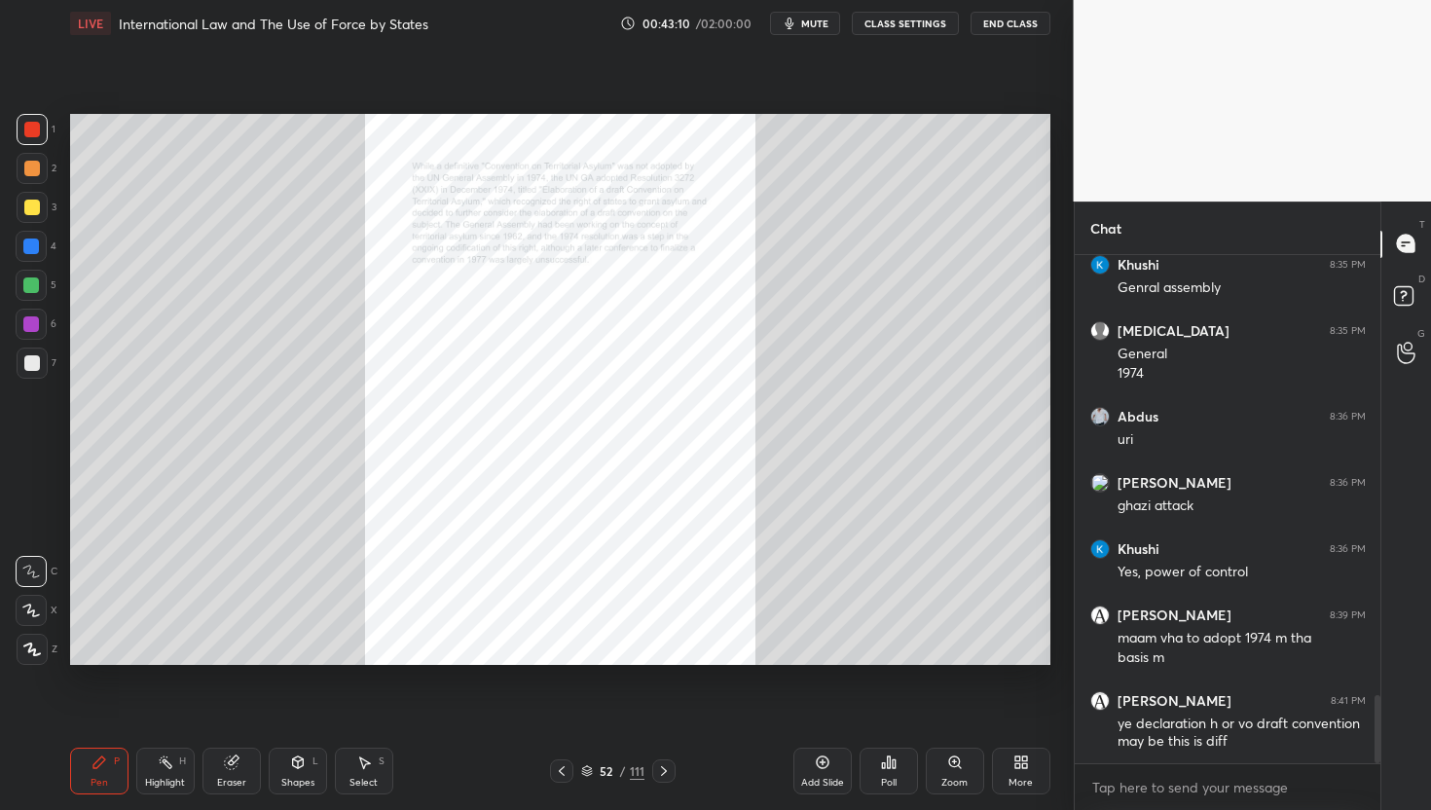
click at [961, 779] on div "Zoom" at bounding box center [955, 783] width 26 height 10
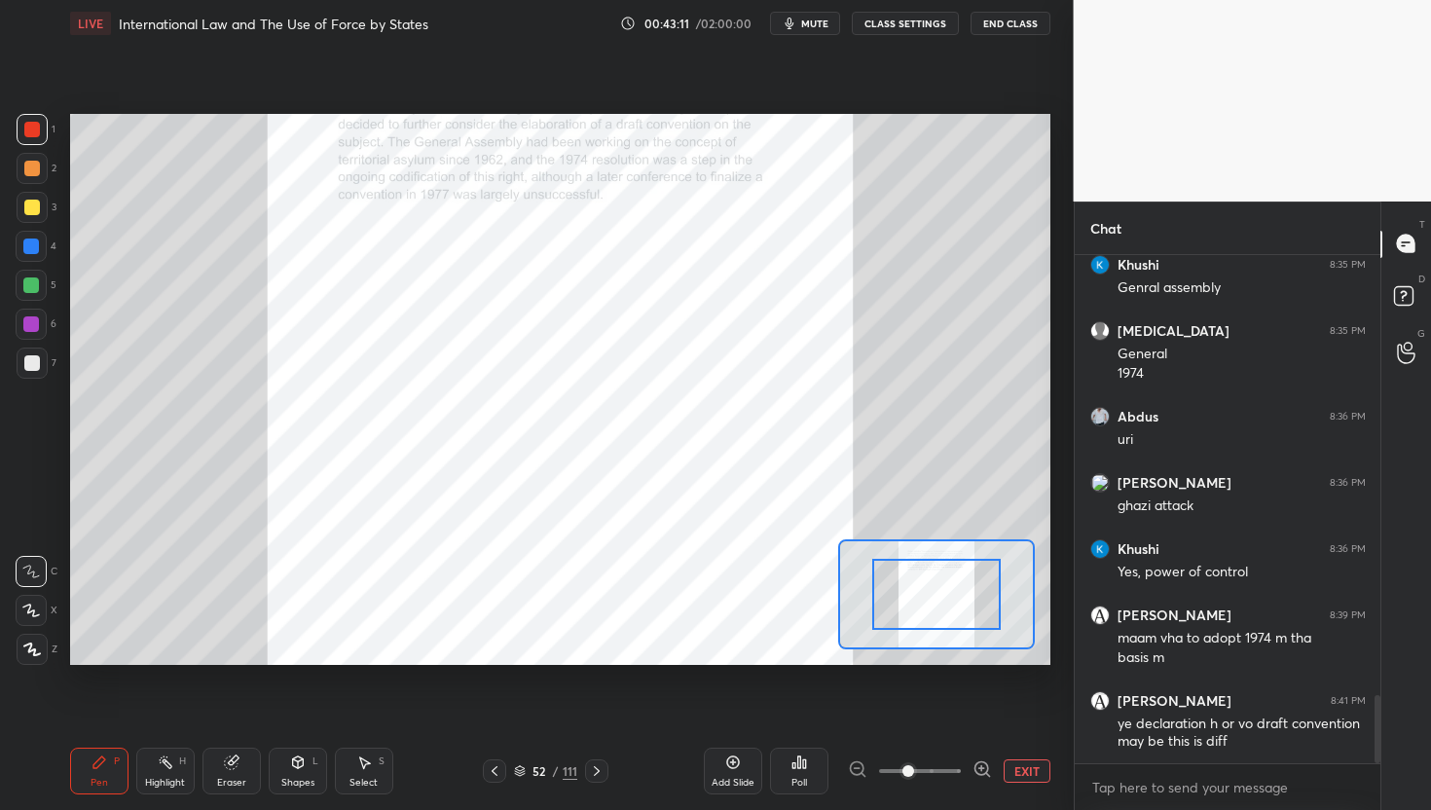
click at [973, 769] on icon at bounding box center [982, 768] width 19 height 19
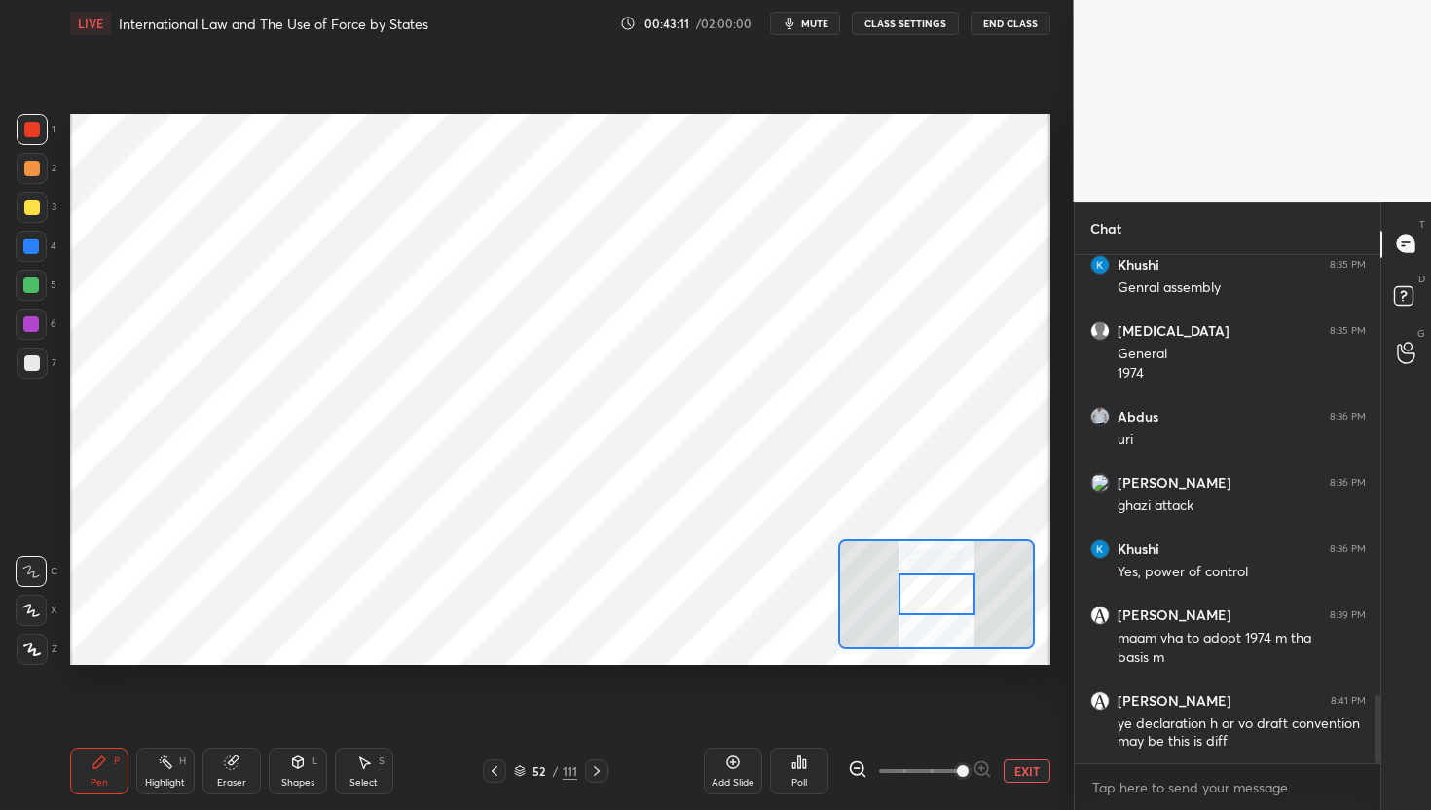
click at [969, 769] on span at bounding box center [963, 771] width 12 height 12
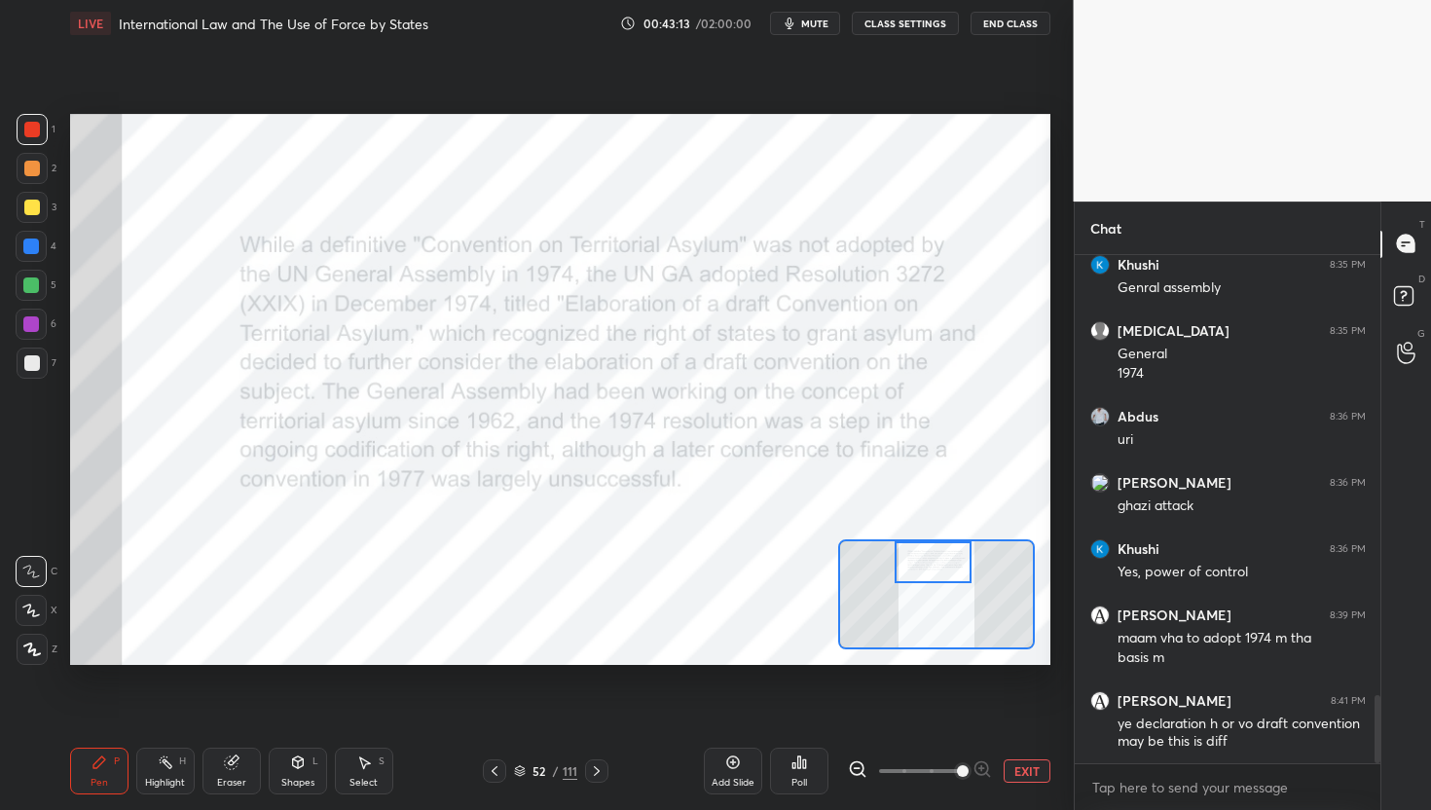
drag, startPoint x: 951, startPoint y: 603, endPoint x: 947, endPoint y: 558, distance: 45.0
click at [947, 556] on div at bounding box center [933, 562] width 77 height 43
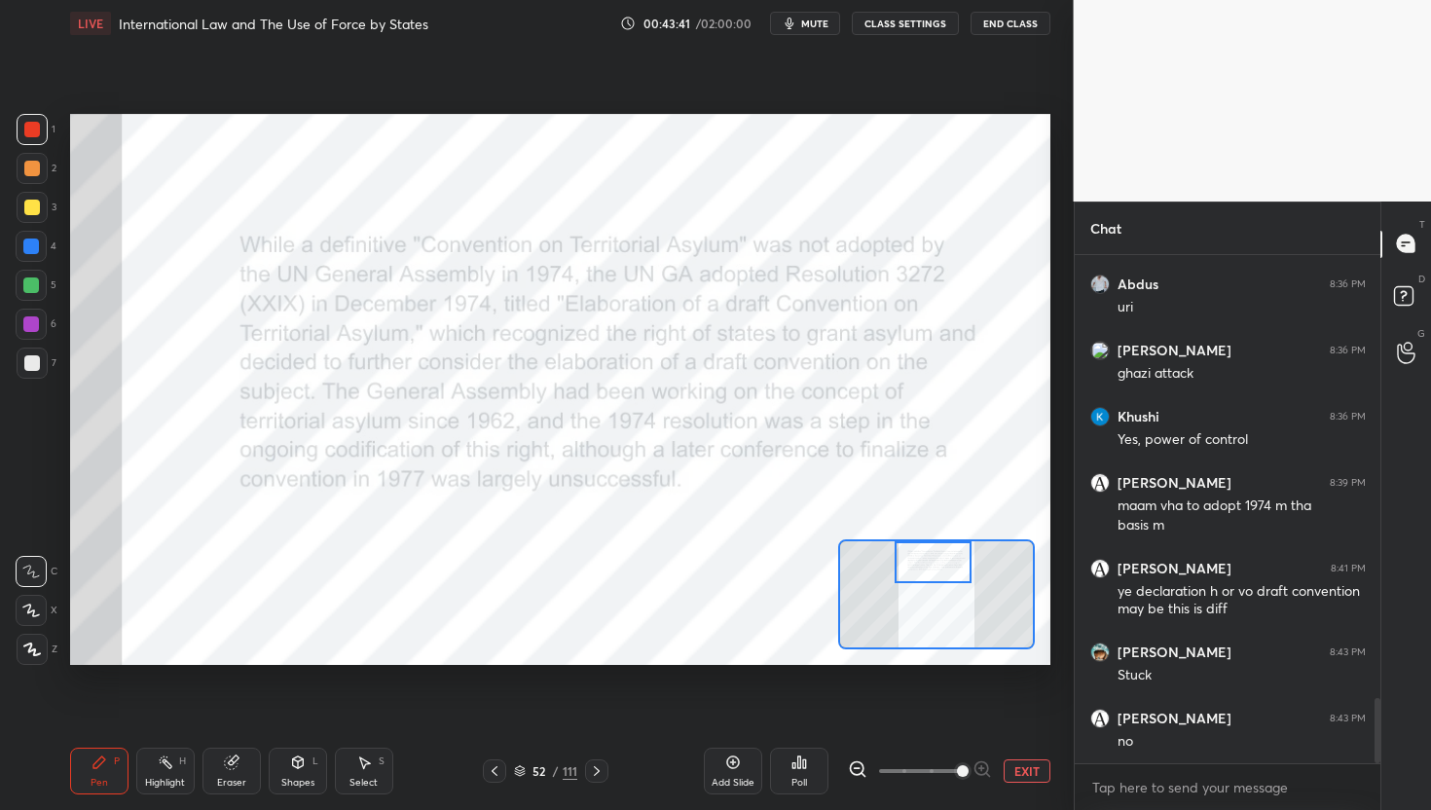
scroll to position [3503, 0]
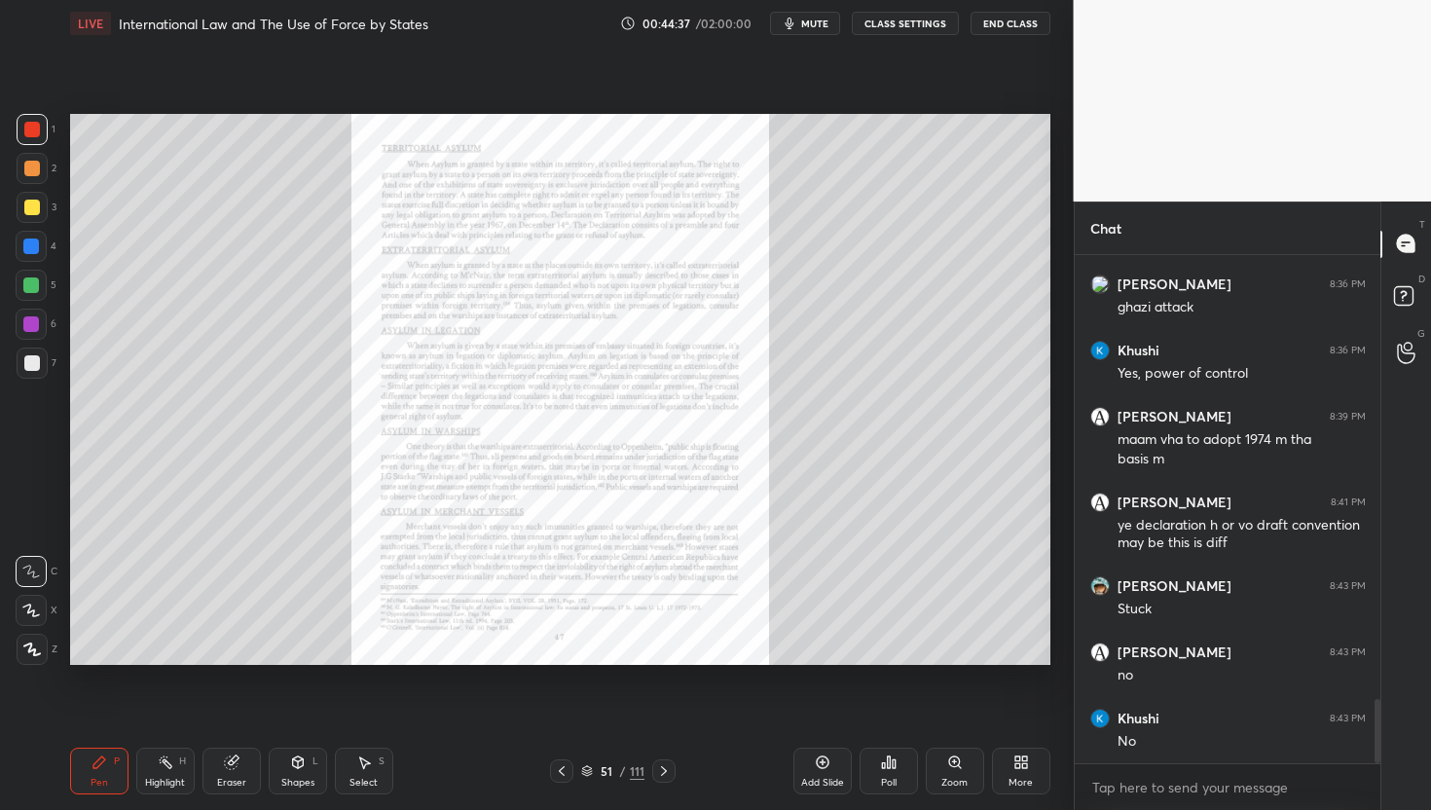
click at [967, 778] on div "Zoom" at bounding box center [955, 783] width 26 height 10
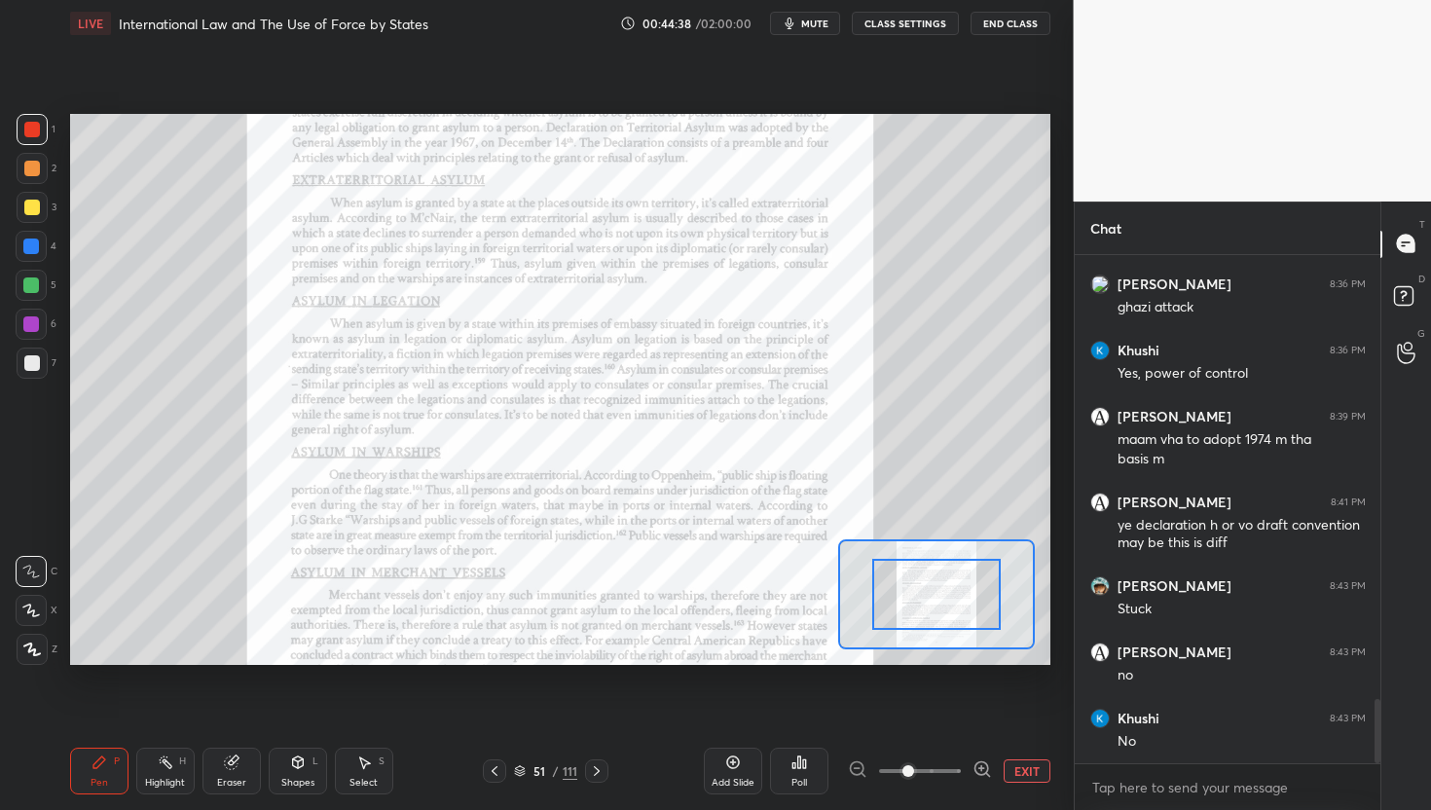
click at [979, 774] on icon at bounding box center [981, 768] width 13 height 13
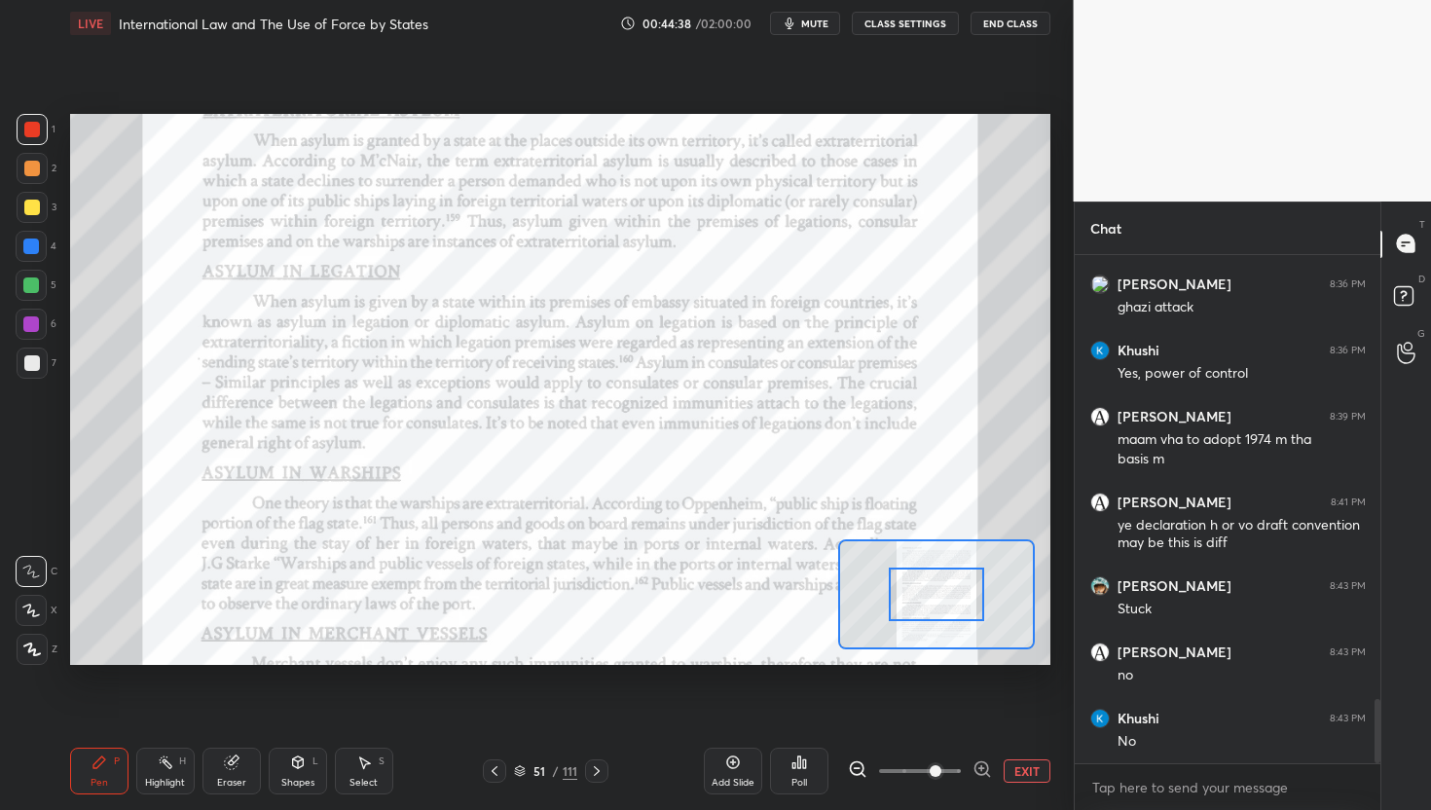
click at [979, 774] on icon at bounding box center [981, 768] width 13 height 13
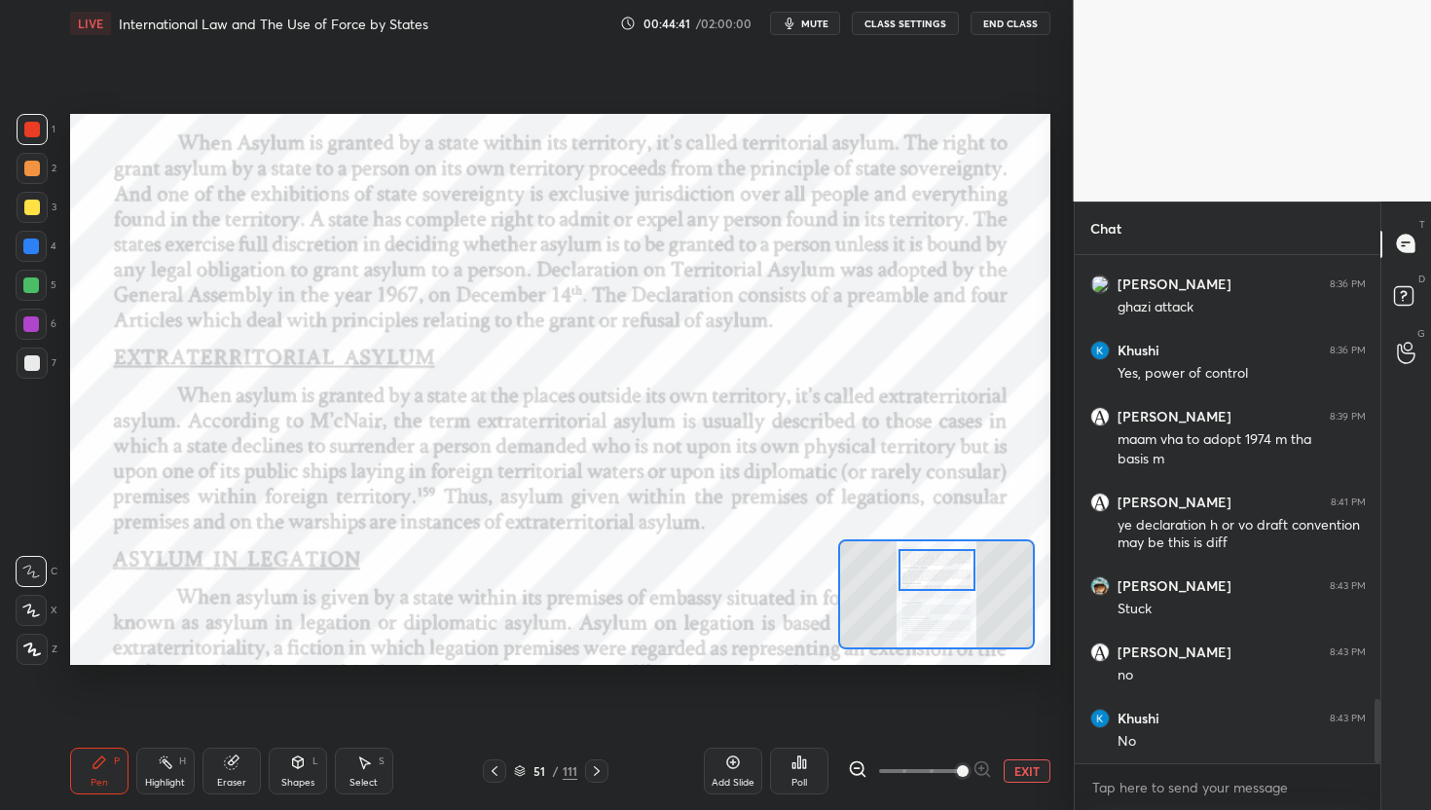
drag, startPoint x: 921, startPoint y: 602, endPoint x: 921, endPoint y: 579, distance: 22.4
click at [921, 578] on div at bounding box center [937, 570] width 77 height 43
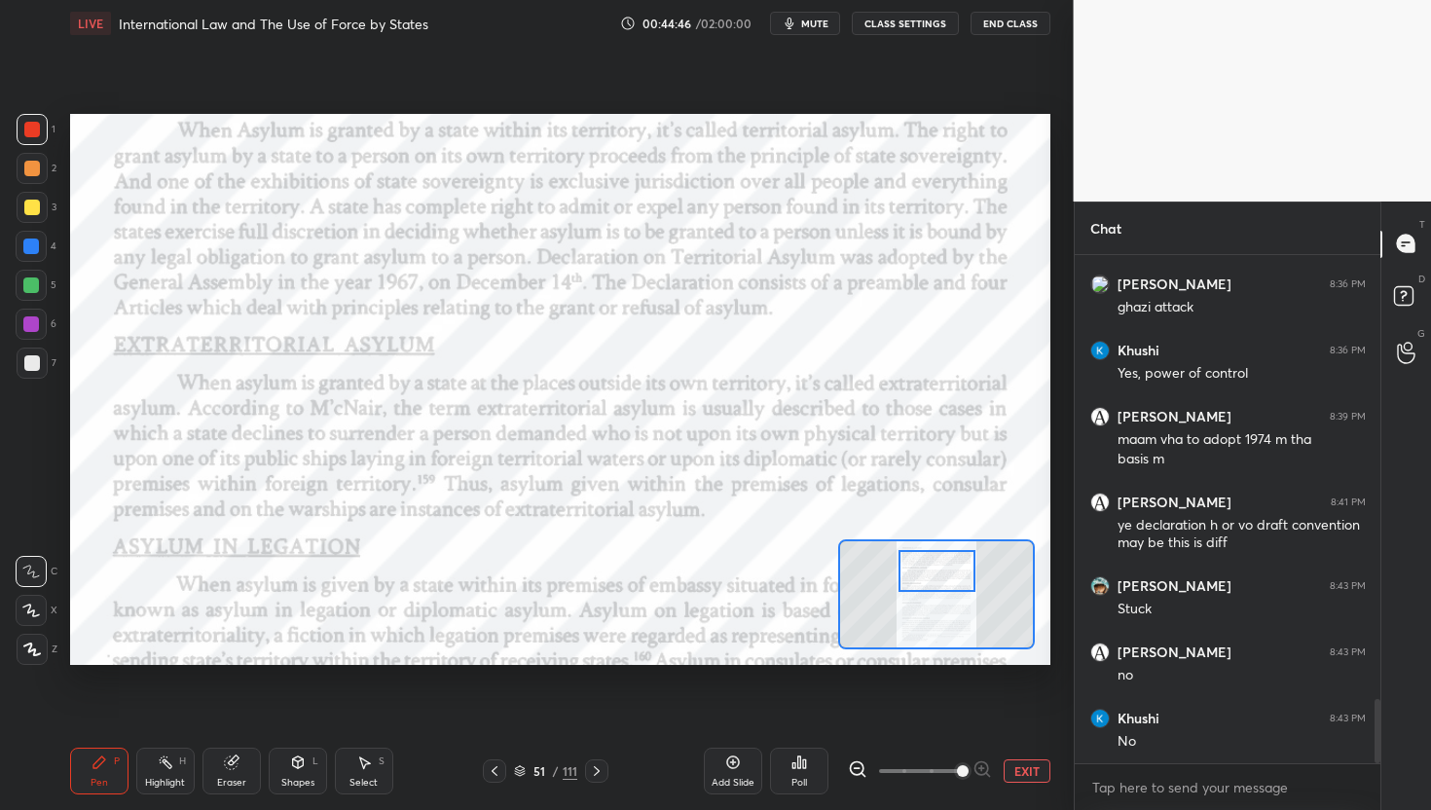
click at [925, 579] on div at bounding box center [937, 571] width 77 height 43
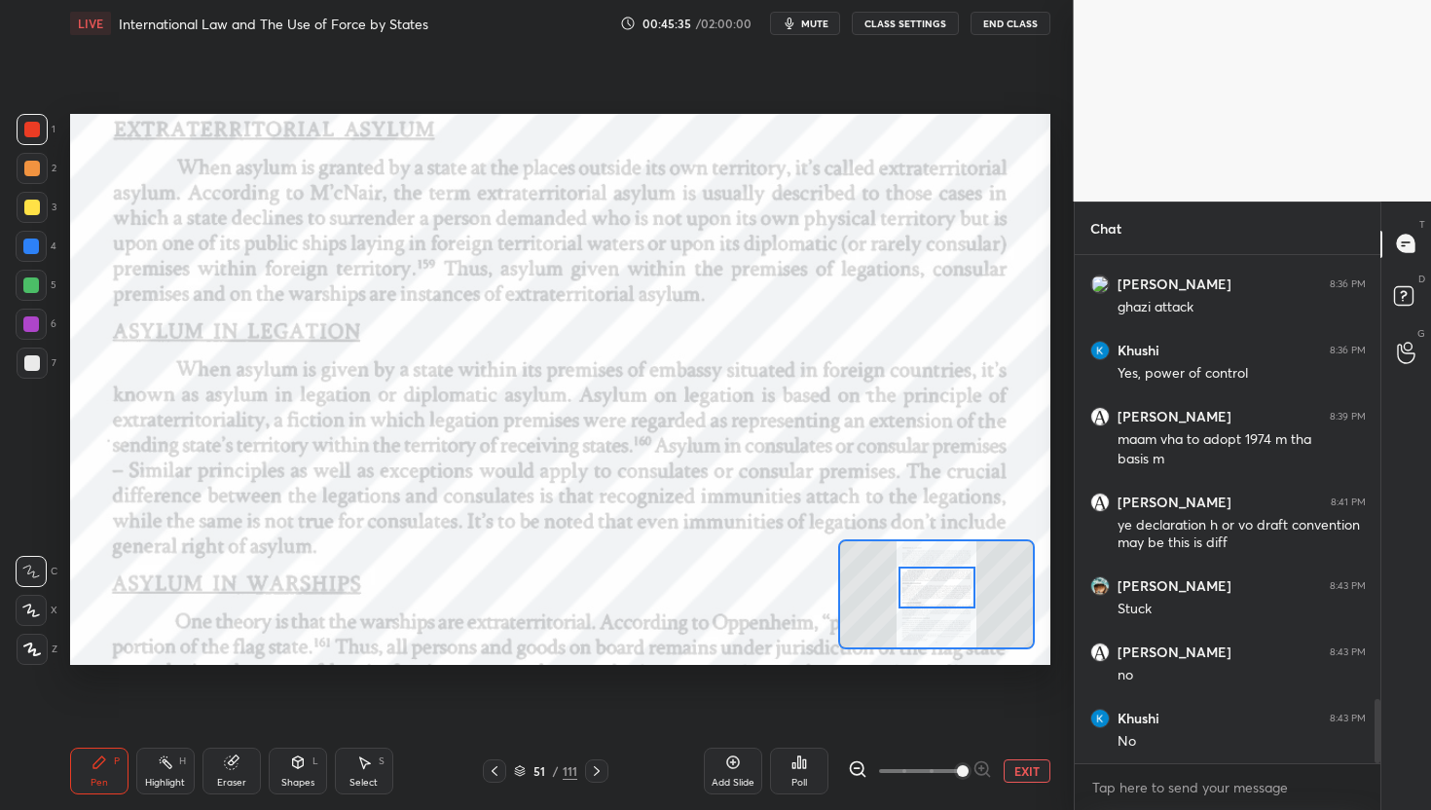
drag, startPoint x: 932, startPoint y: 574, endPoint x: 931, endPoint y: 590, distance: 15.6
click at [931, 590] on div at bounding box center [937, 588] width 77 height 43
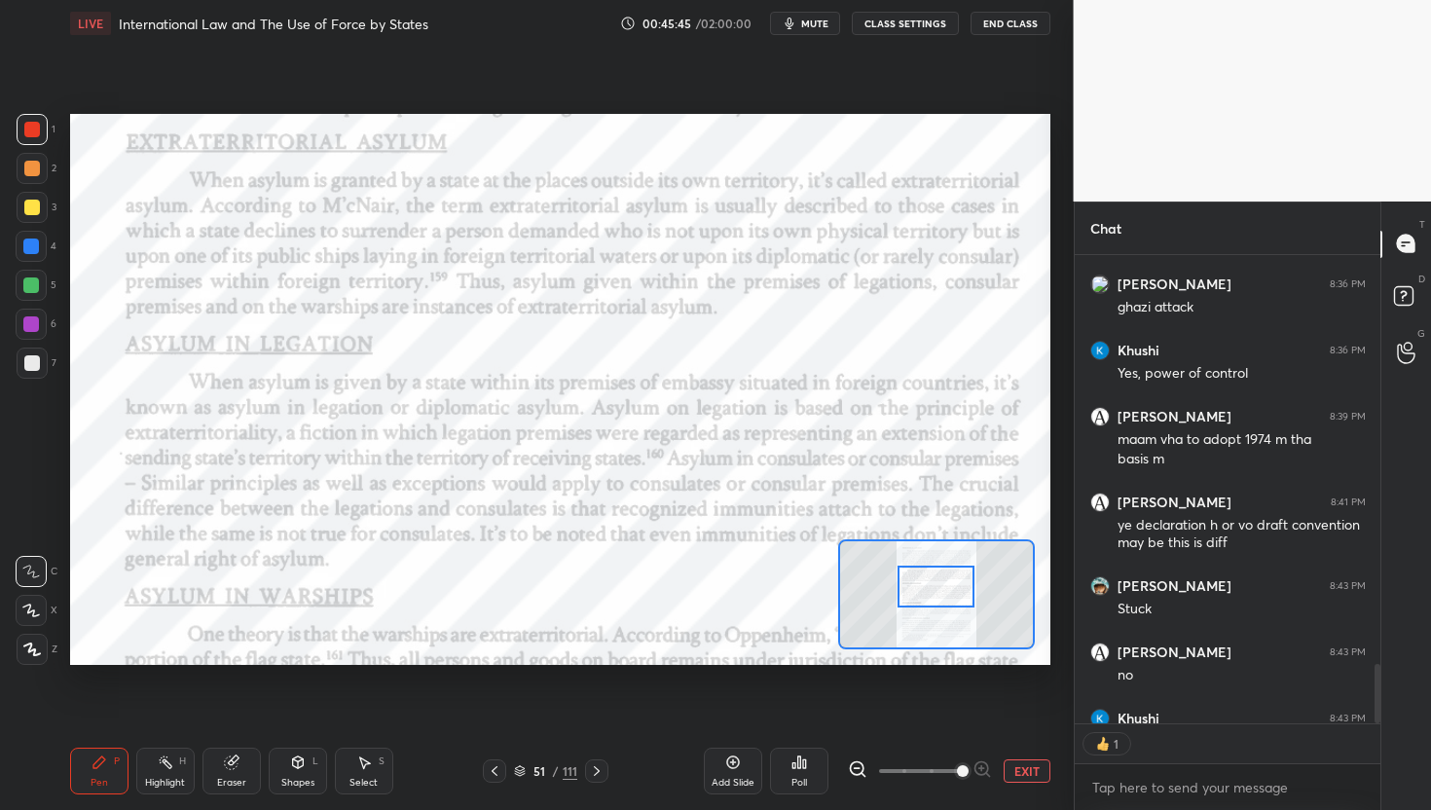
scroll to position [6, 7]
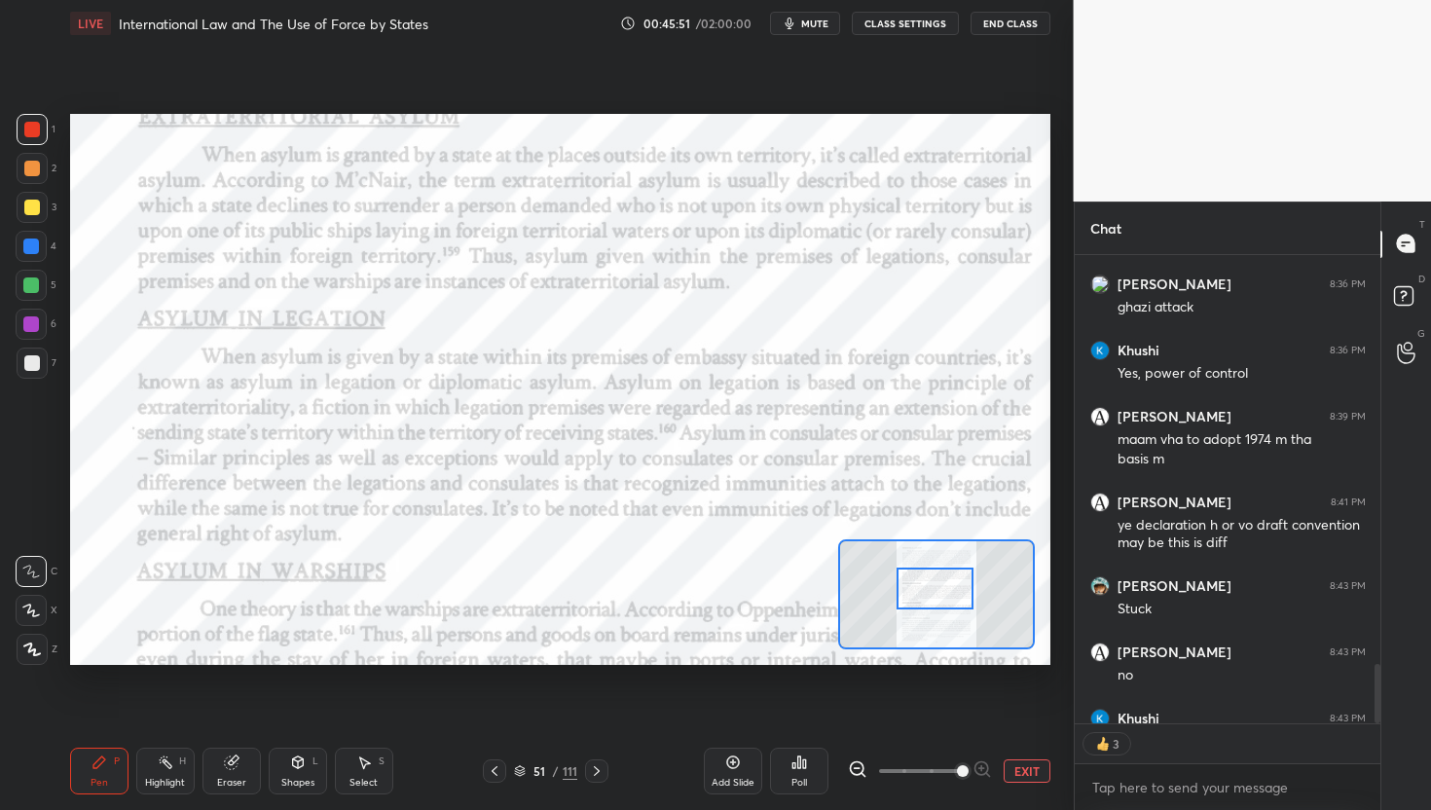
click at [930, 592] on div at bounding box center [935, 589] width 77 height 43
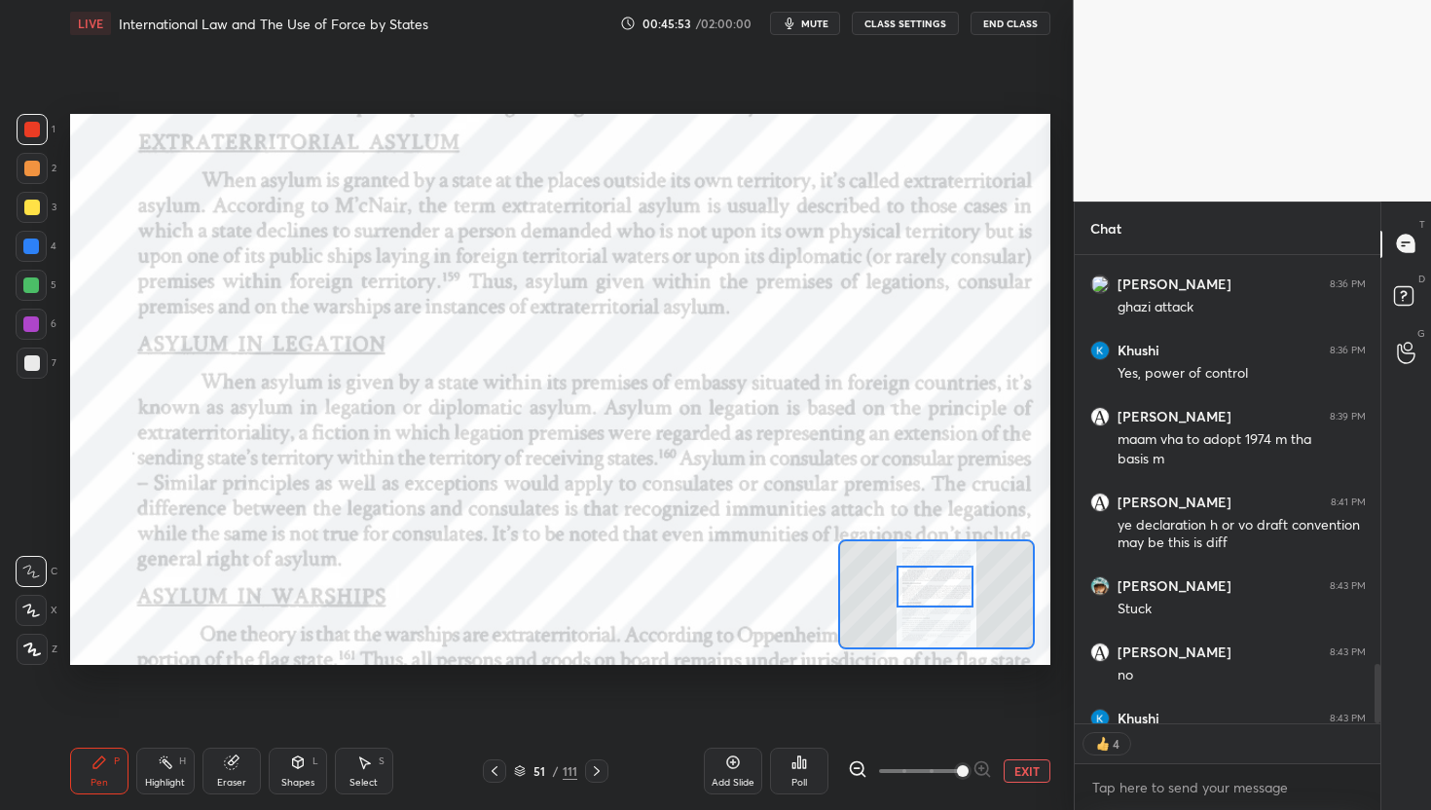
click at [930, 592] on div at bounding box center [935, 587] width 77 height 43
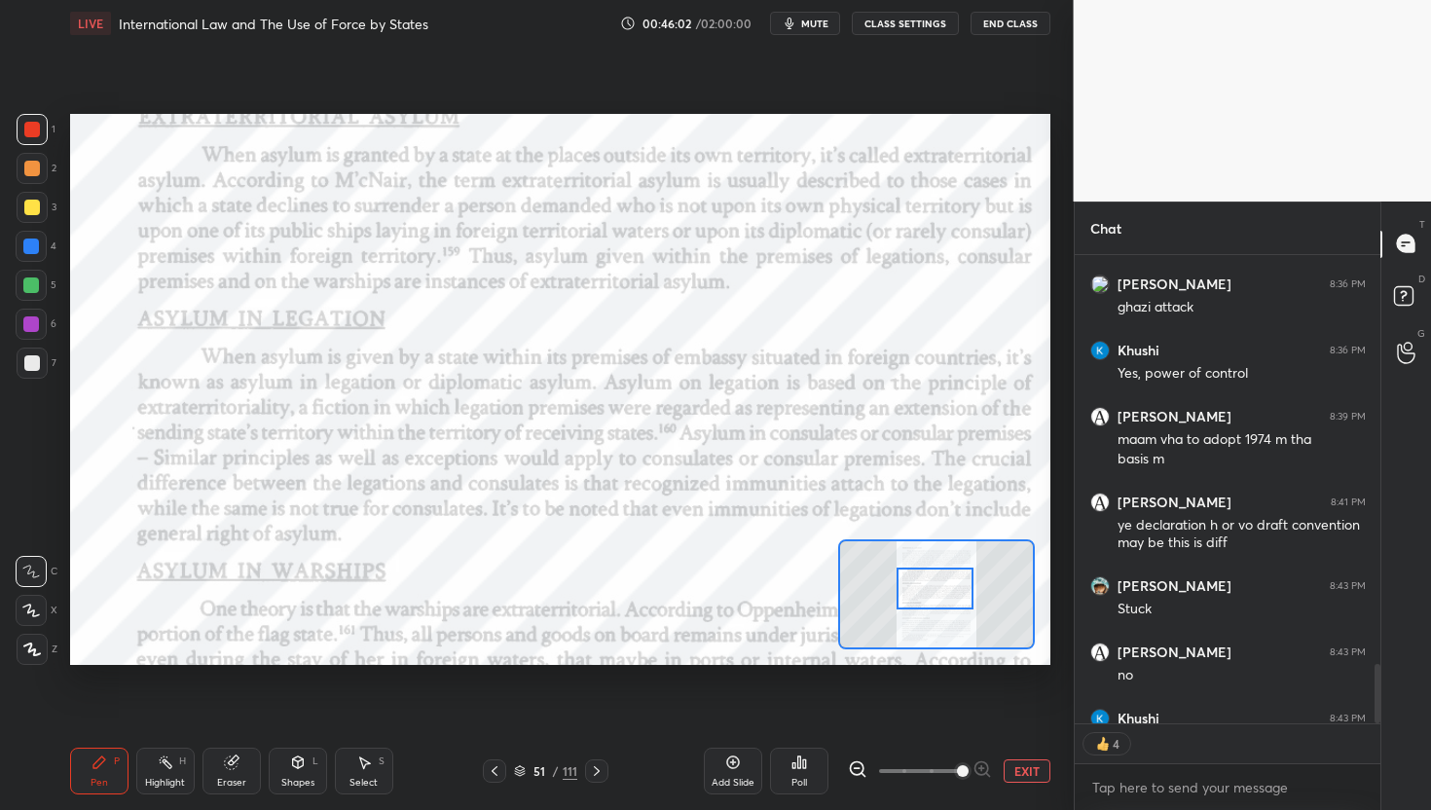
scroll to position [502, 300]
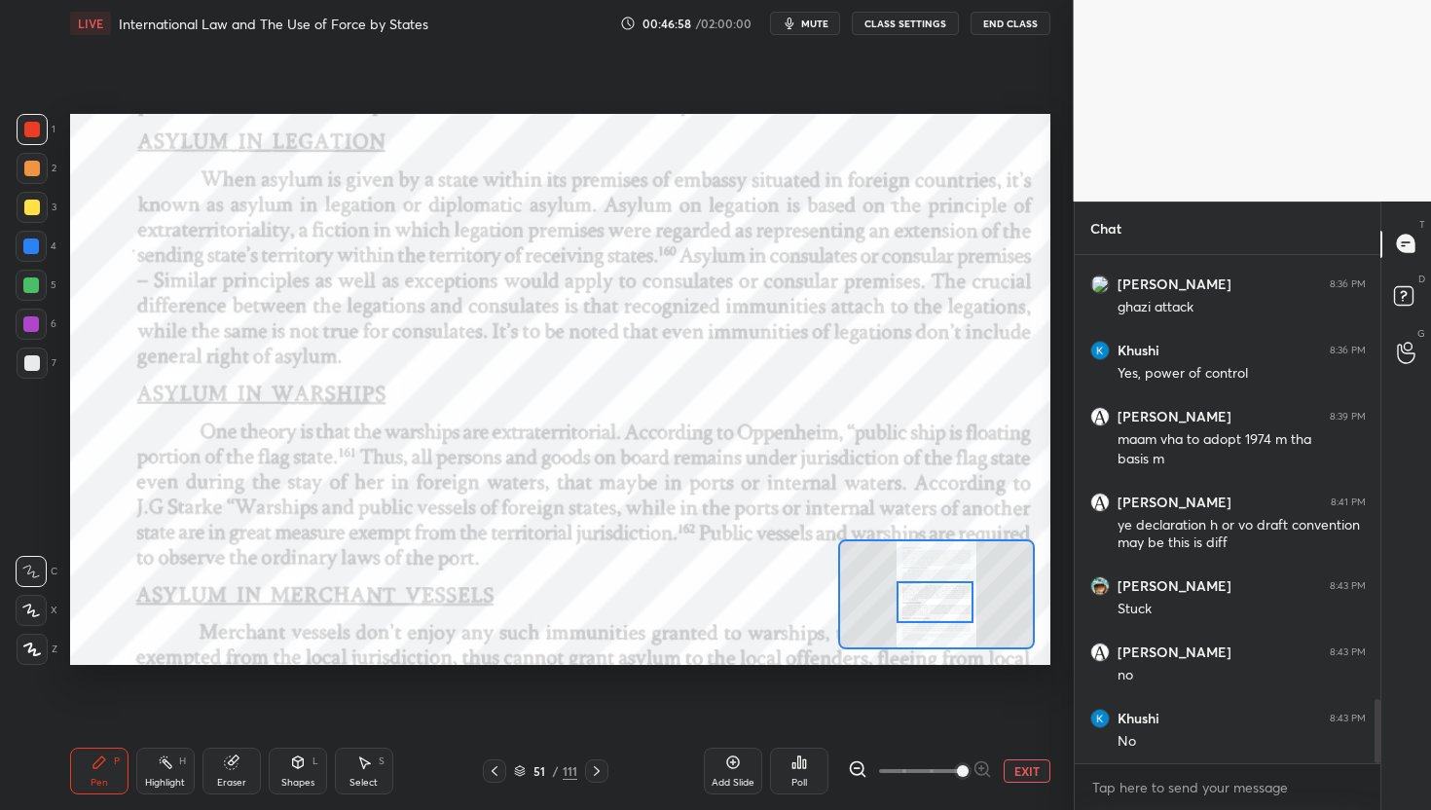
drag, startPoint x: 952, startPoint y: 585, endPoint x: 952, endPoint y: 599, distance: 13.6
click at [952, 599] on div at bounding box center [935, 602] width 77 height 43
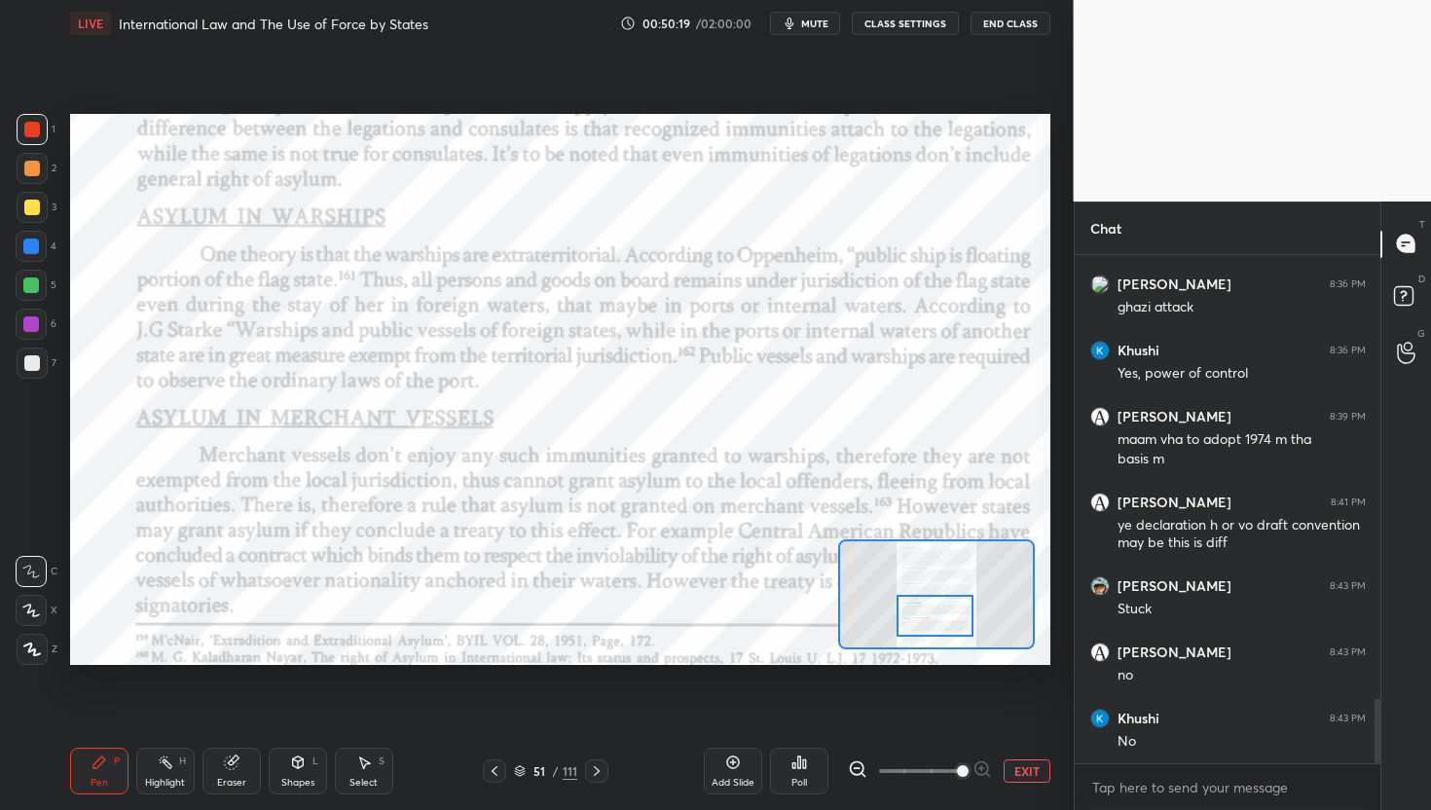
click at [938, 613] on div at bounding box center [935, 616] width 77 height 43
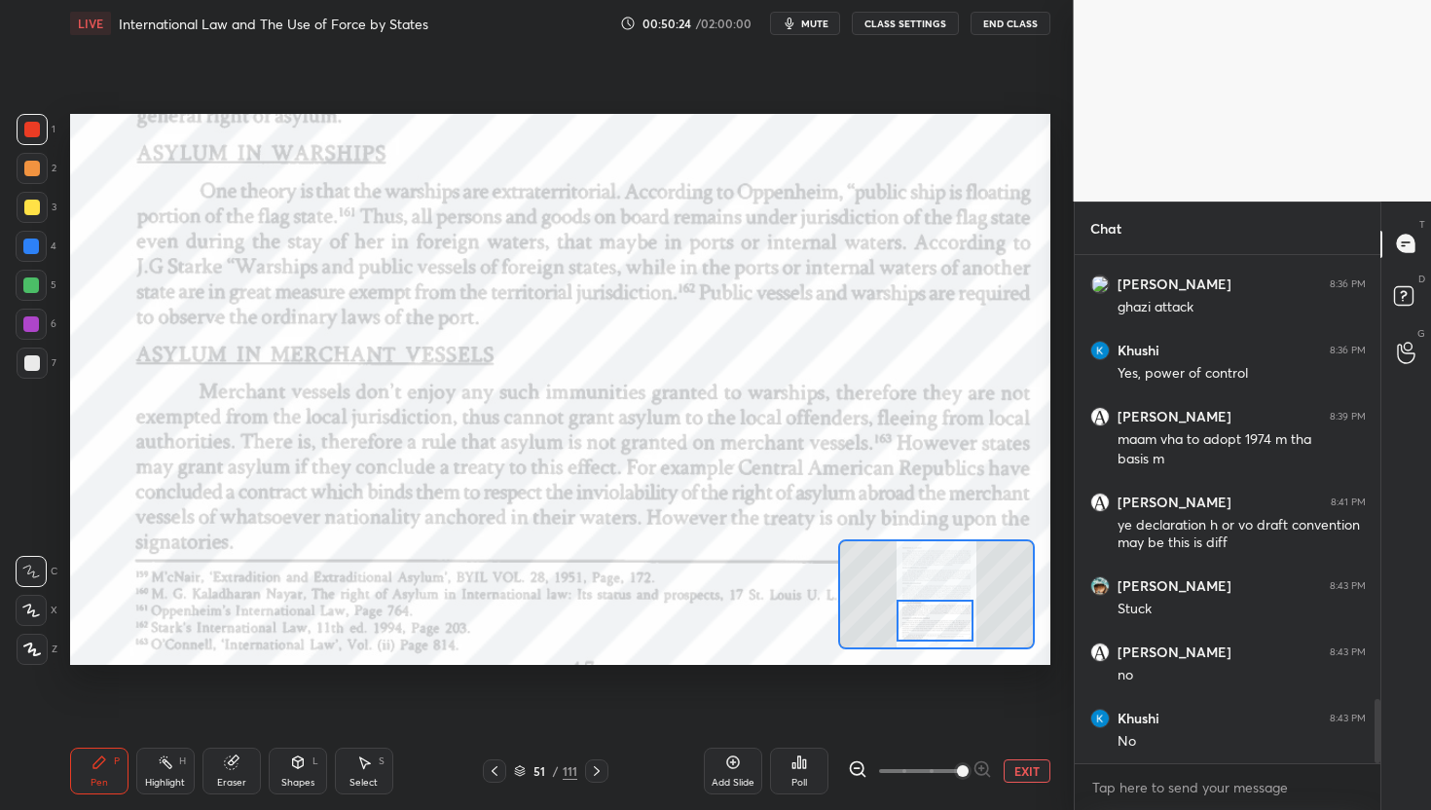
drag, startPoint x: 937, startPoint y: 611, endPoint x: 937, endPoint y: 622, distance: 10.7
click at [937, 622] on div at bounding box center [935, 621] width 77 height 43
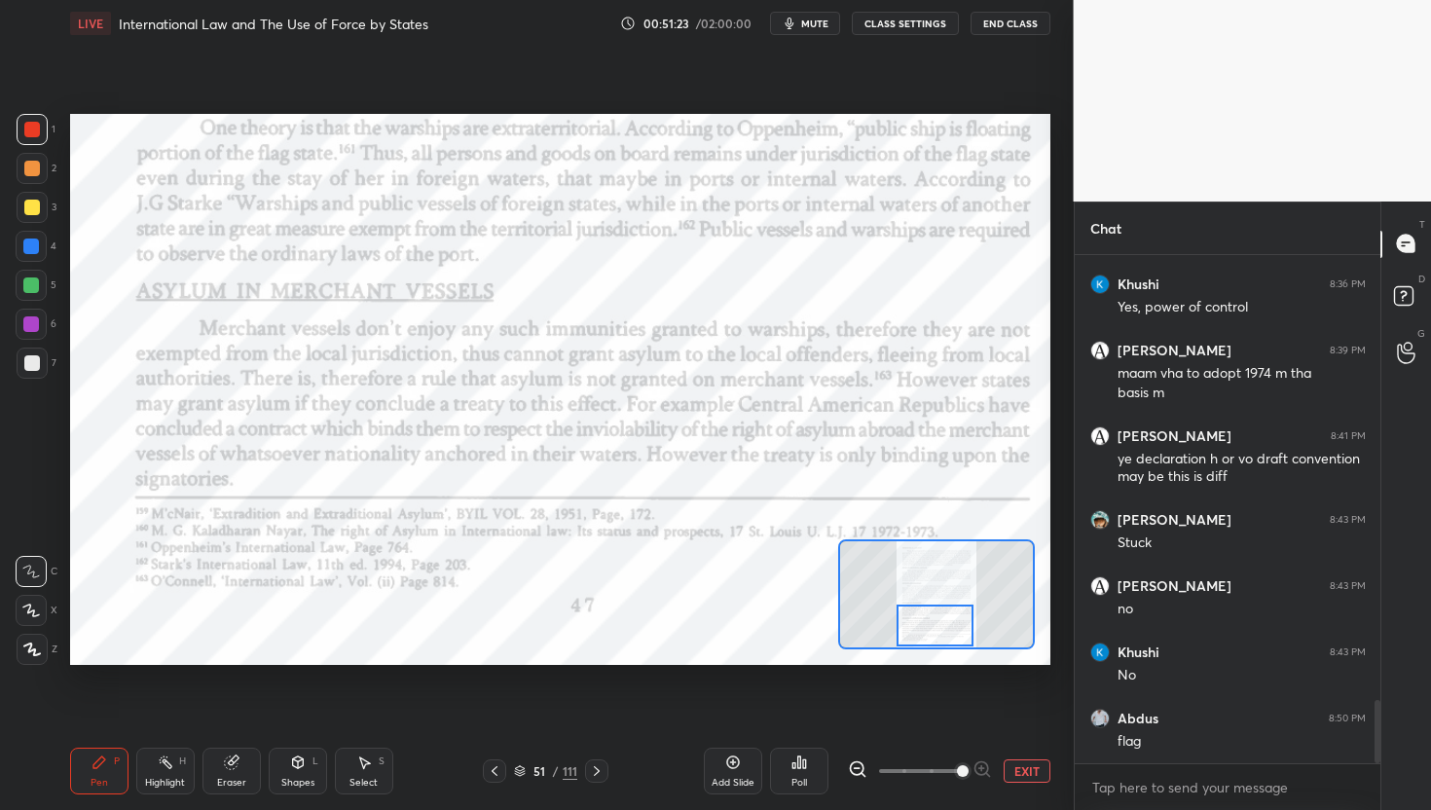
click at [940, 626] on div at bounding box center [935, 626] width 77 height 43
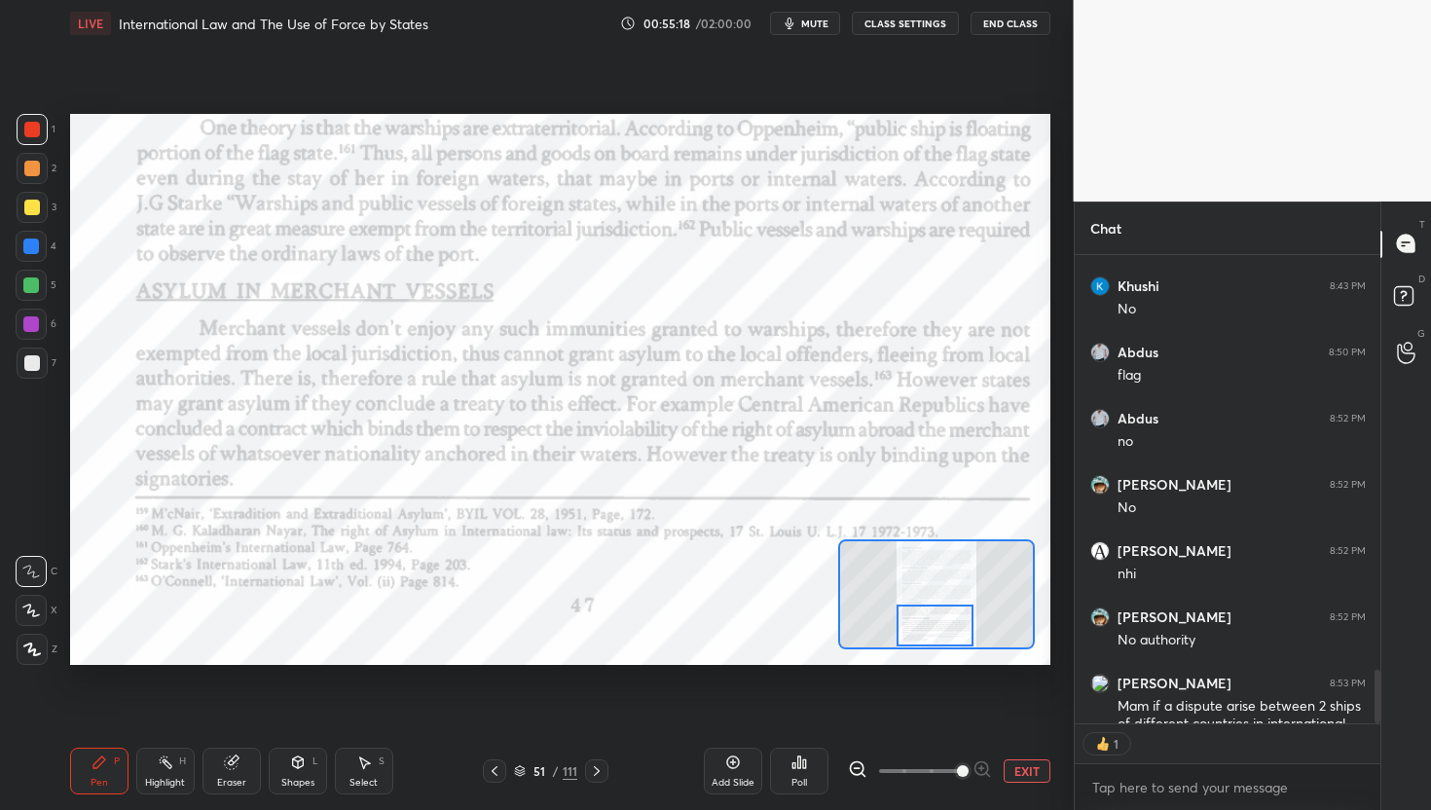
scroll to position [6, 7]
click at [944, 636] on div at bounding box center [936, 626] width 77 height 43
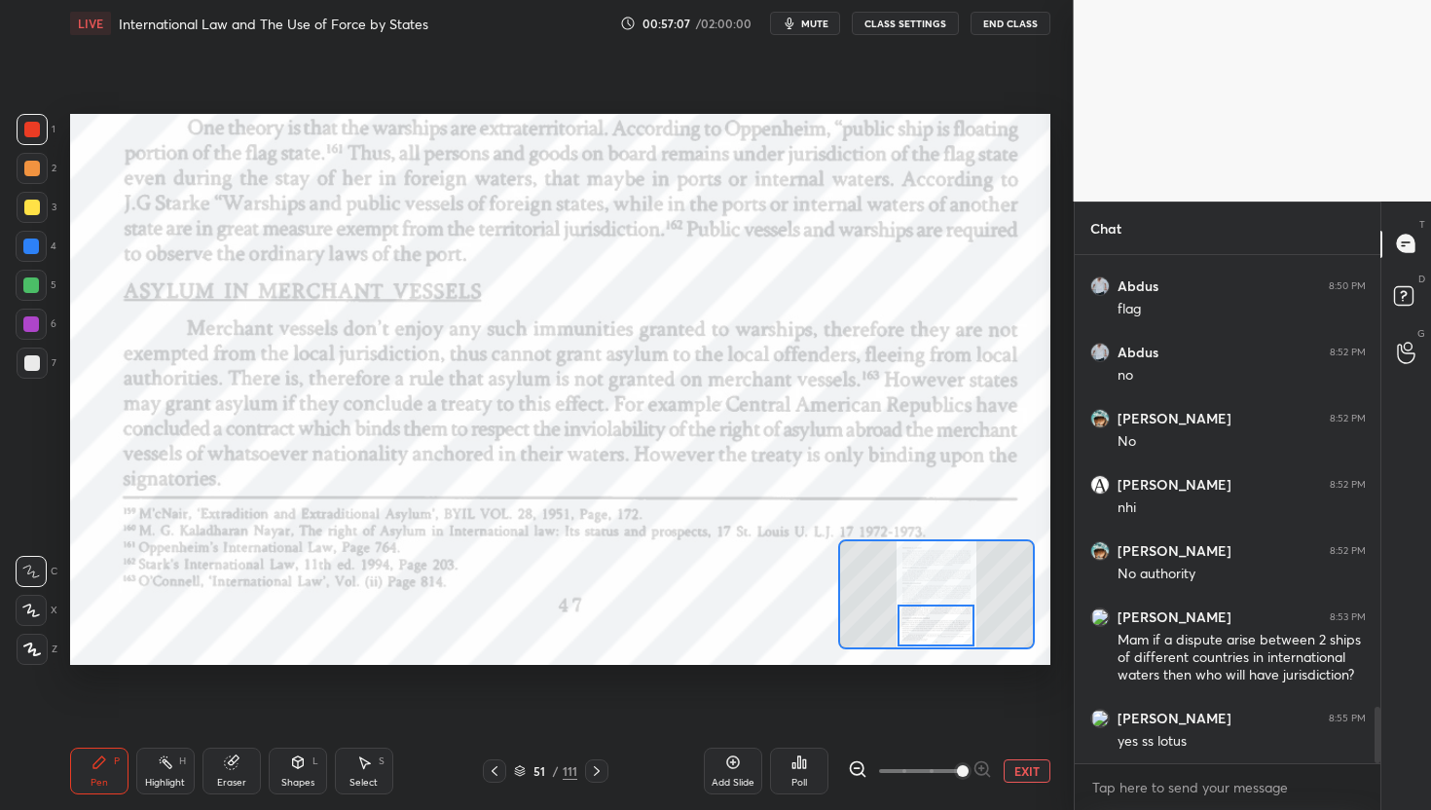
scroll to position [4073, 0]
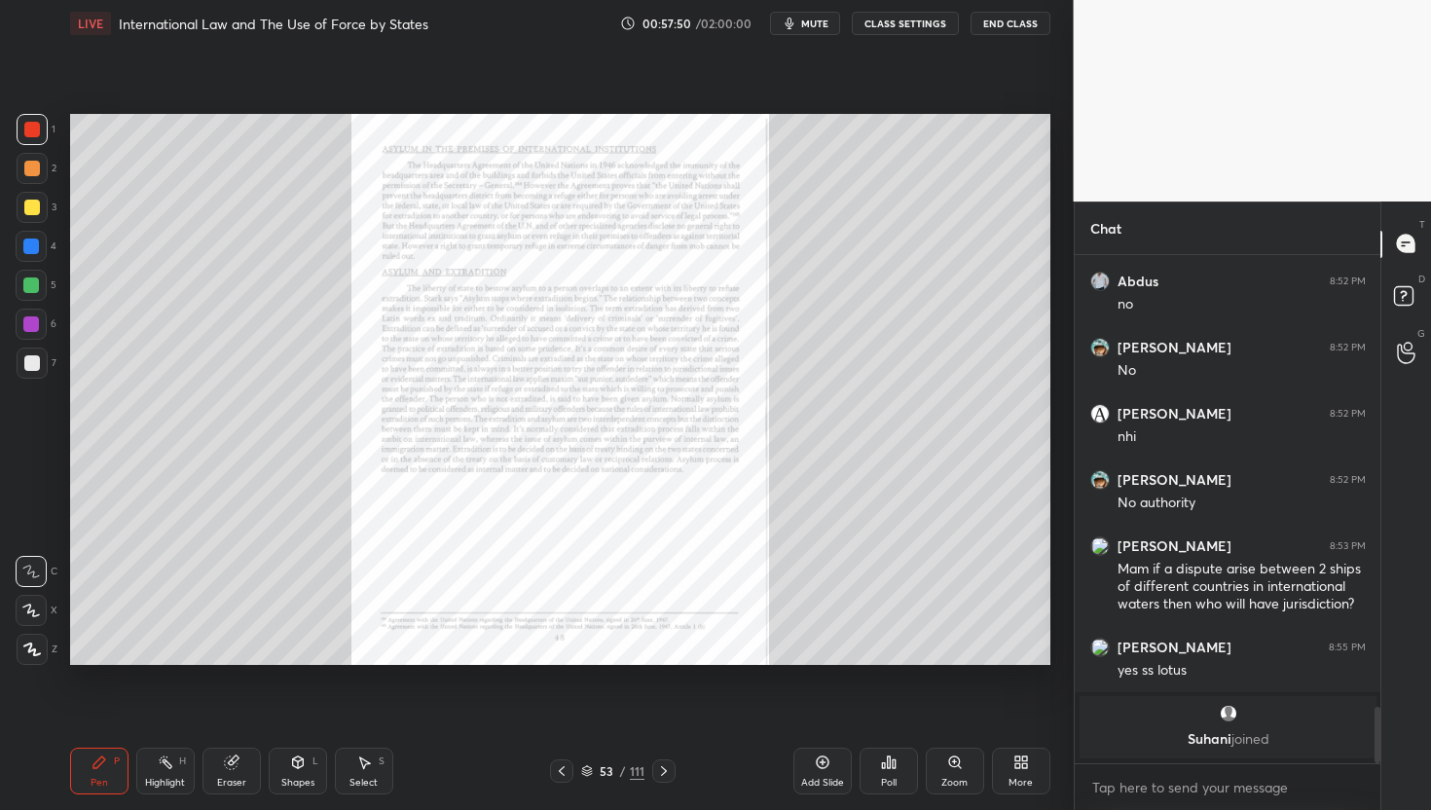
click at [958, 765] on icon at bounding box center [959, 766] width 3 height 3
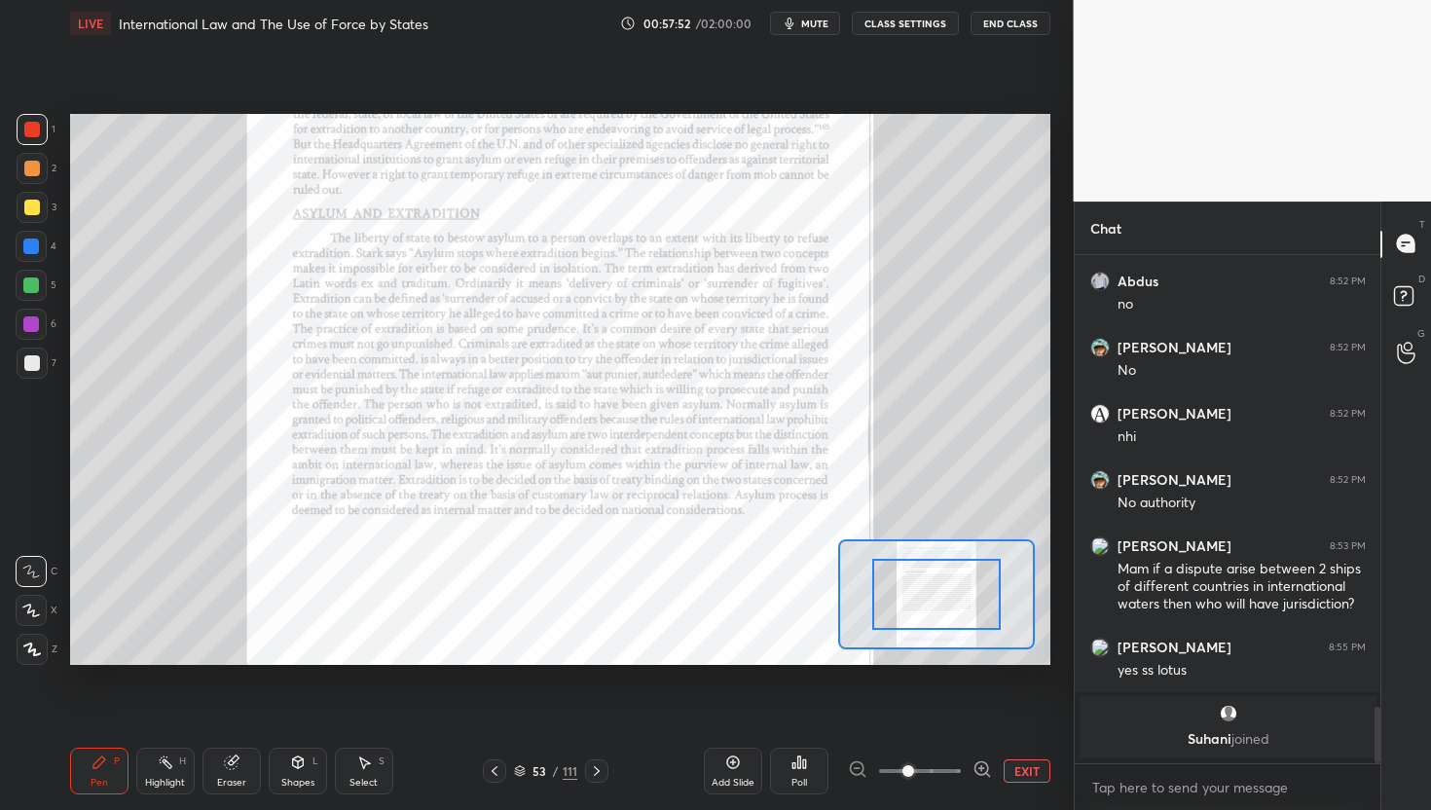
click at [990, 769] on icon at bounding box center [982, 768] width 19 height 19
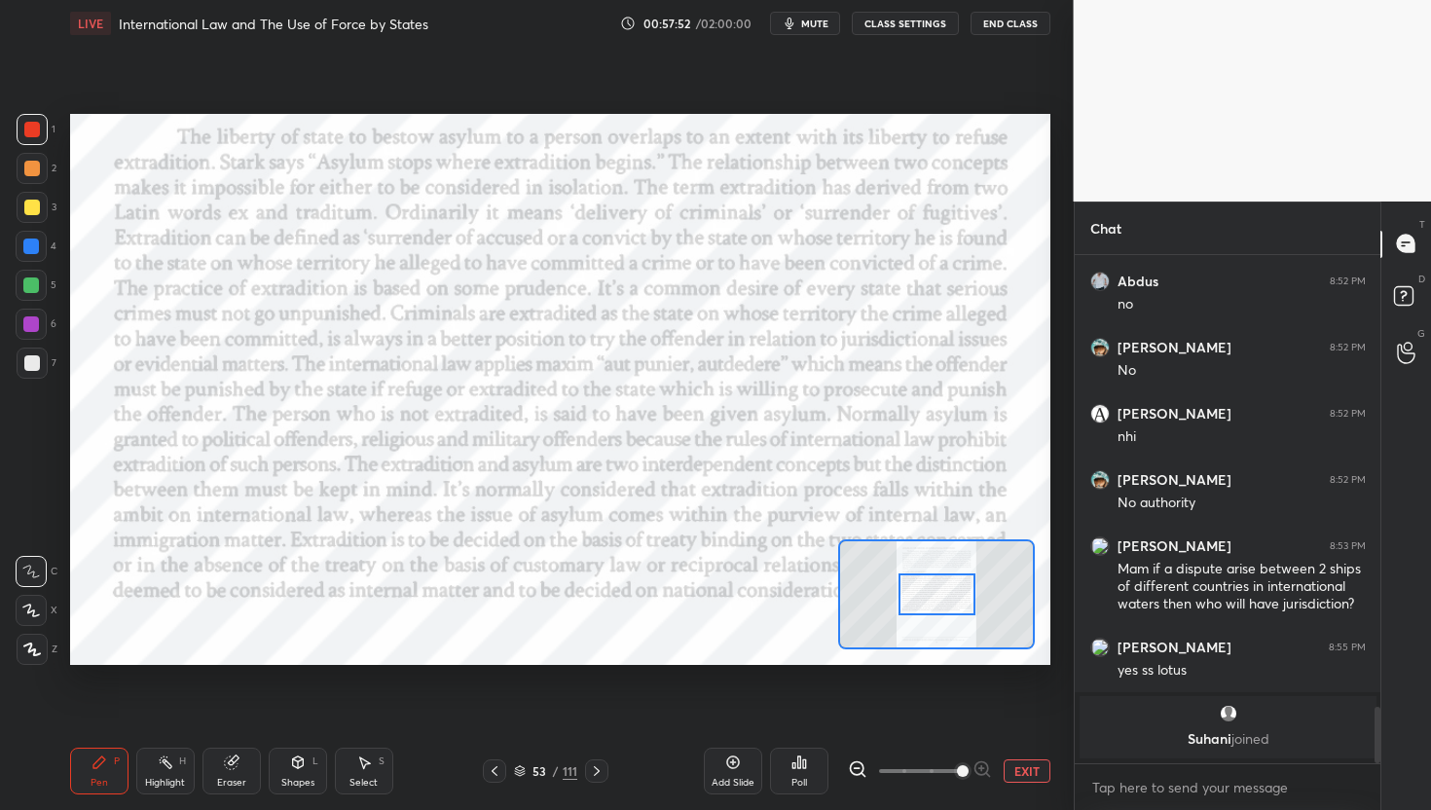
click at [990, 769] on div at bounding box center [920, 770] width 144 height 23
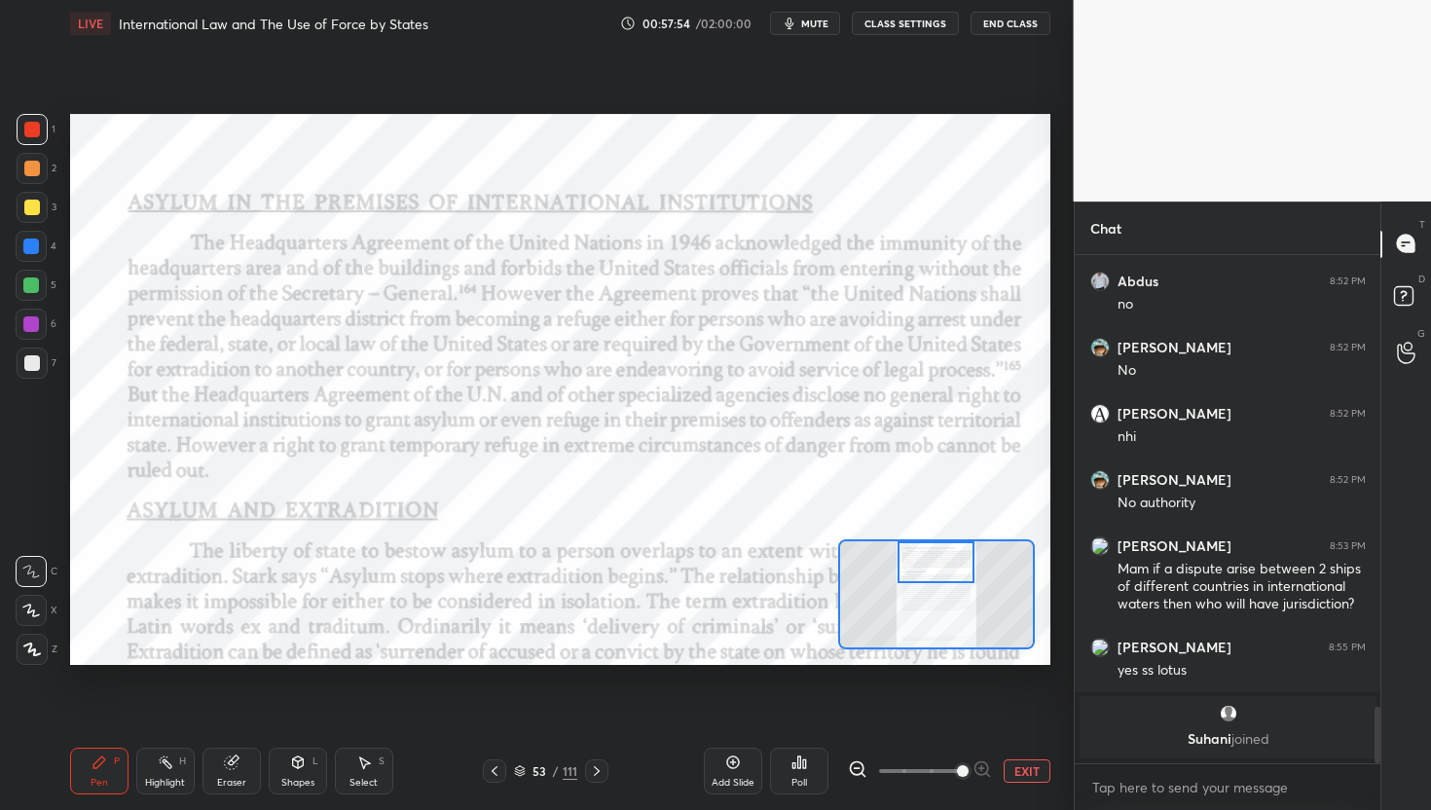
drag, startPoint x: 942, startPoint y: 612, endPoint x: 944, endPoint y: 553, distance: 59.5
click at [943, 551] on div at bounding box center [936, 562] width 77 height 43
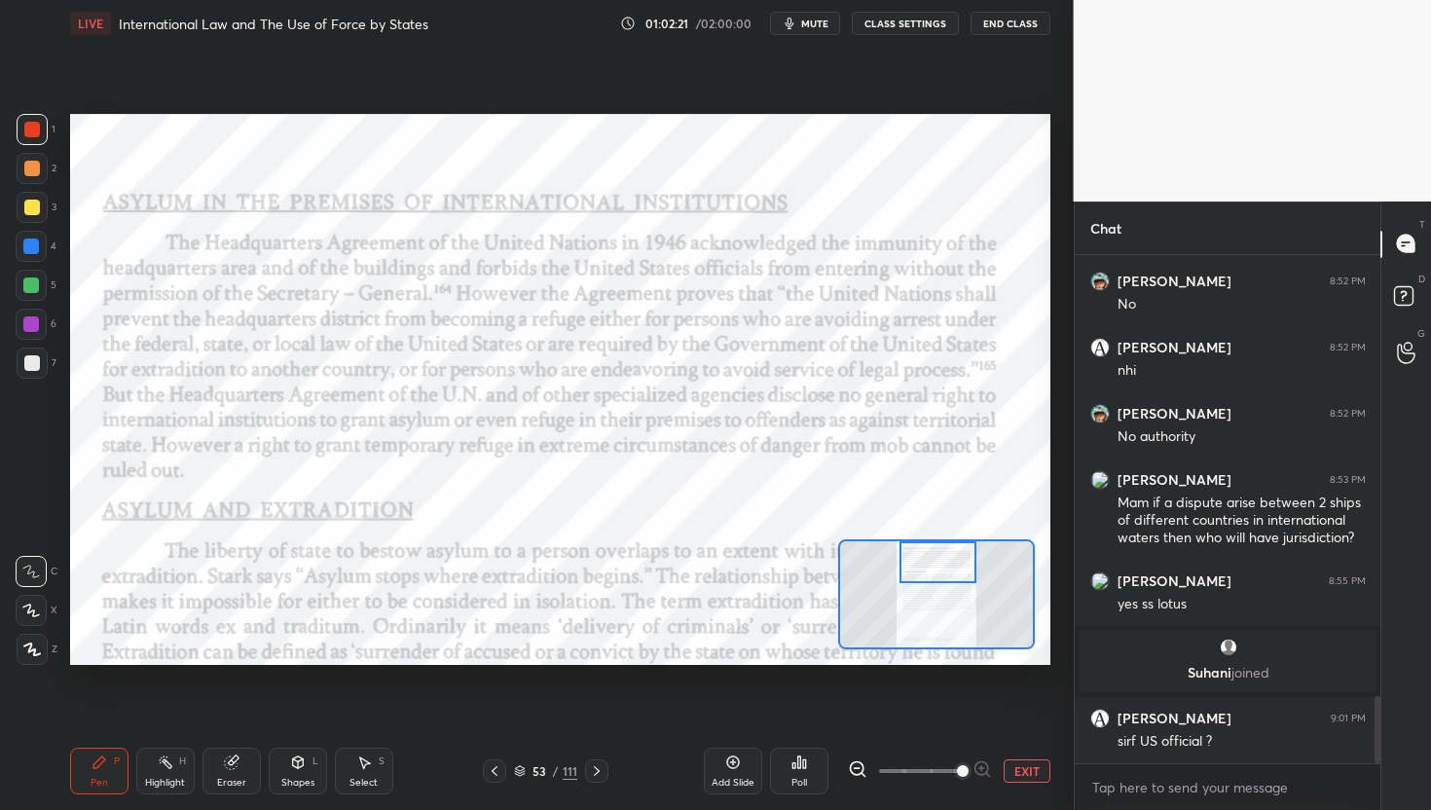
scroll to position [3364, 0]
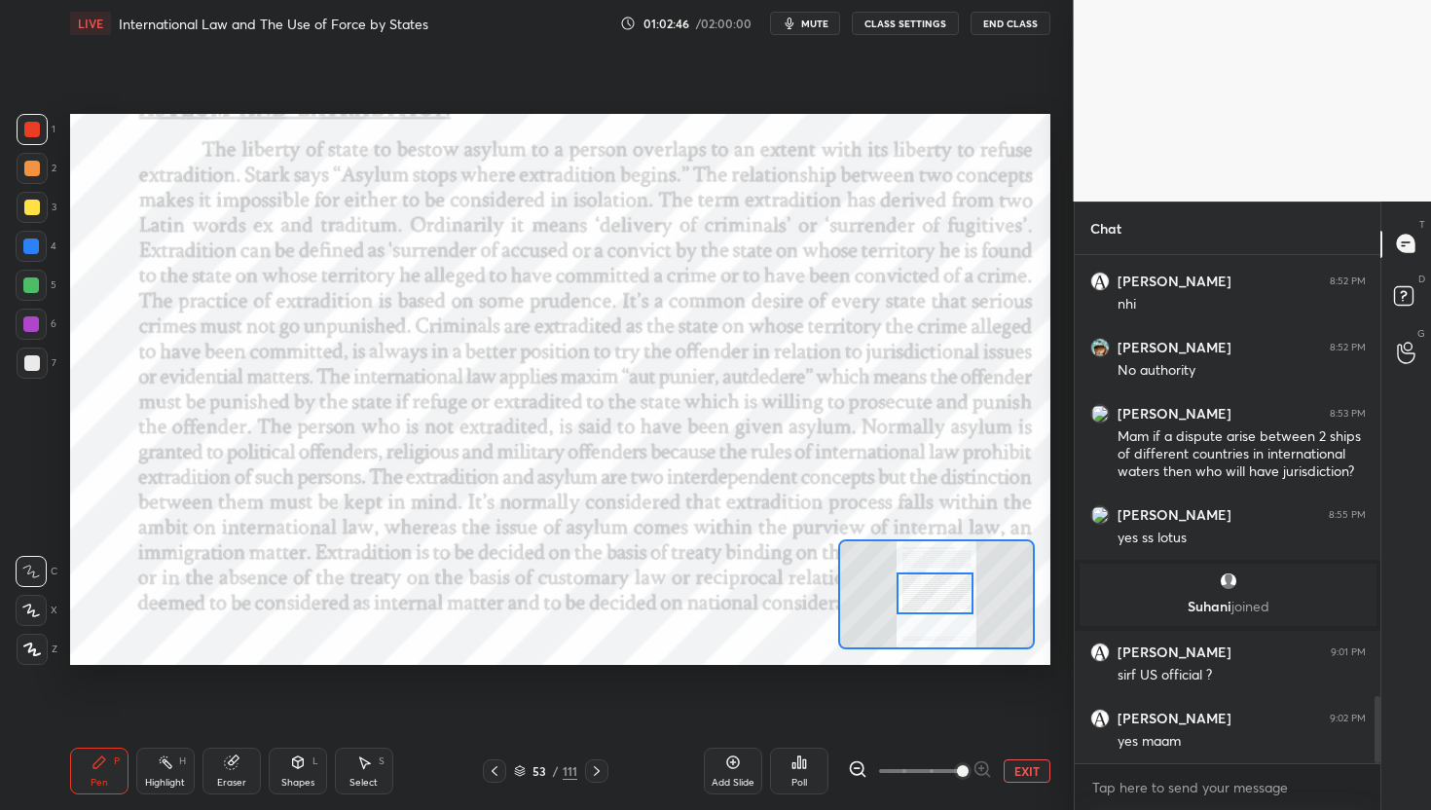
drag, startPoint x: 955, startPoint y: 563, endPoint x: 952, endPoint y: 594, distance: 31.3
click at [952, 594] on div at bounding box center [935, 594] width 77 height 43
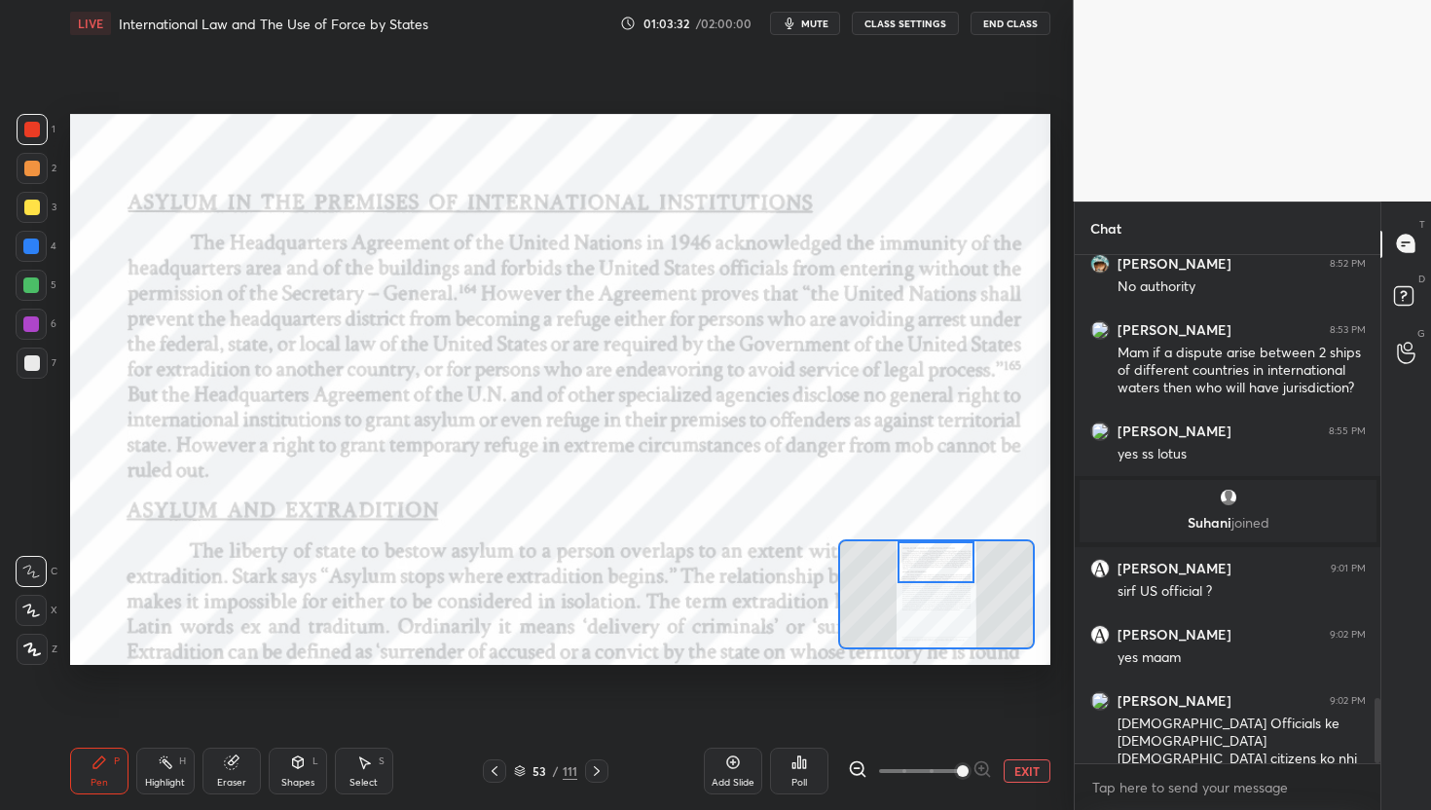
drag, startPoint x: 952, startPoint y: 594, endPoint x: 953, endPoint y: 560, distance: 34.1
click at [953, 559] on div at bounding box center [936, 562] width 77 height 43
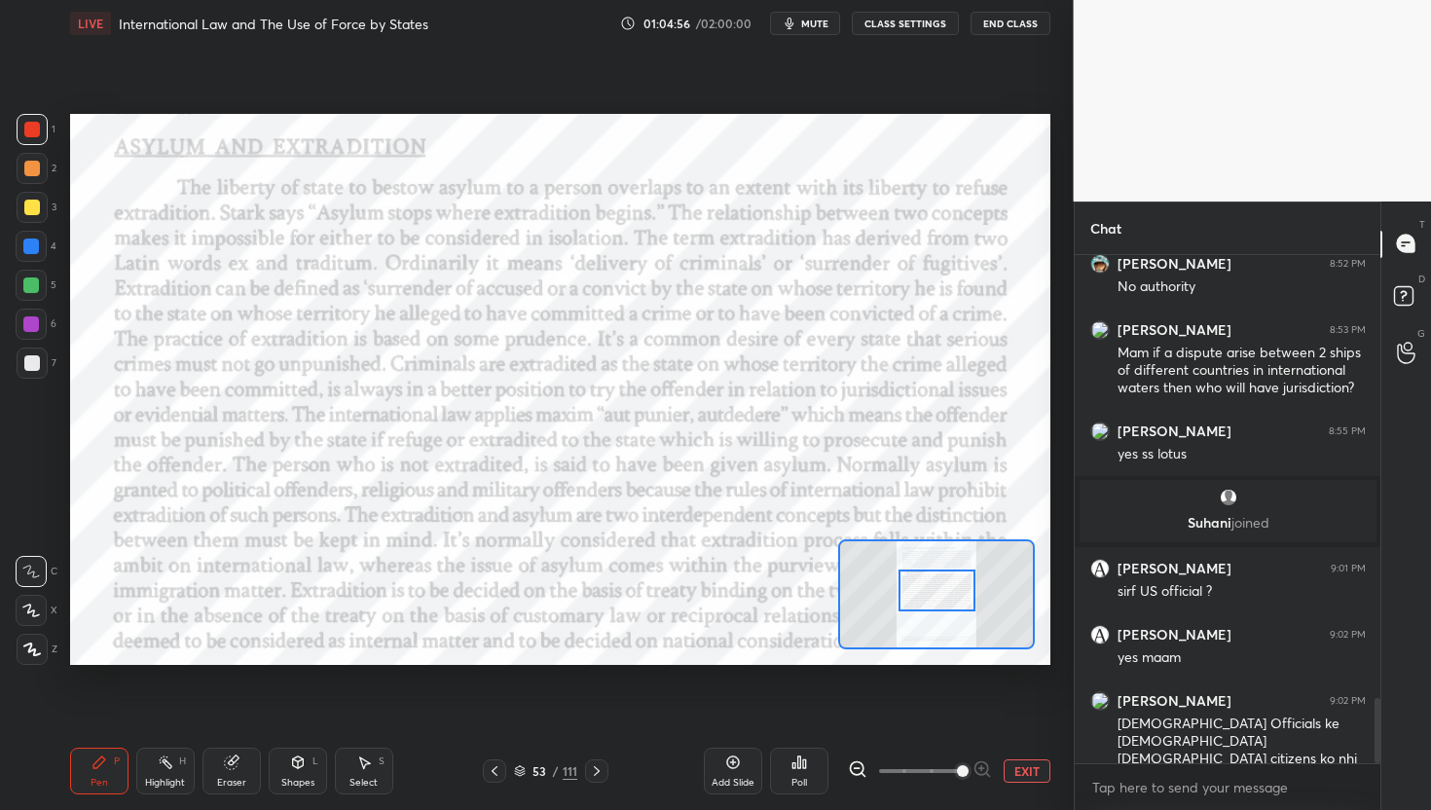
drag, startPoint x: 936, startPoint y: 562, endPoint x: 937, endPoint y: 590, distance: 28.3
click at [937, 590] on div at bounding box center [937, 591] width 77 height 43
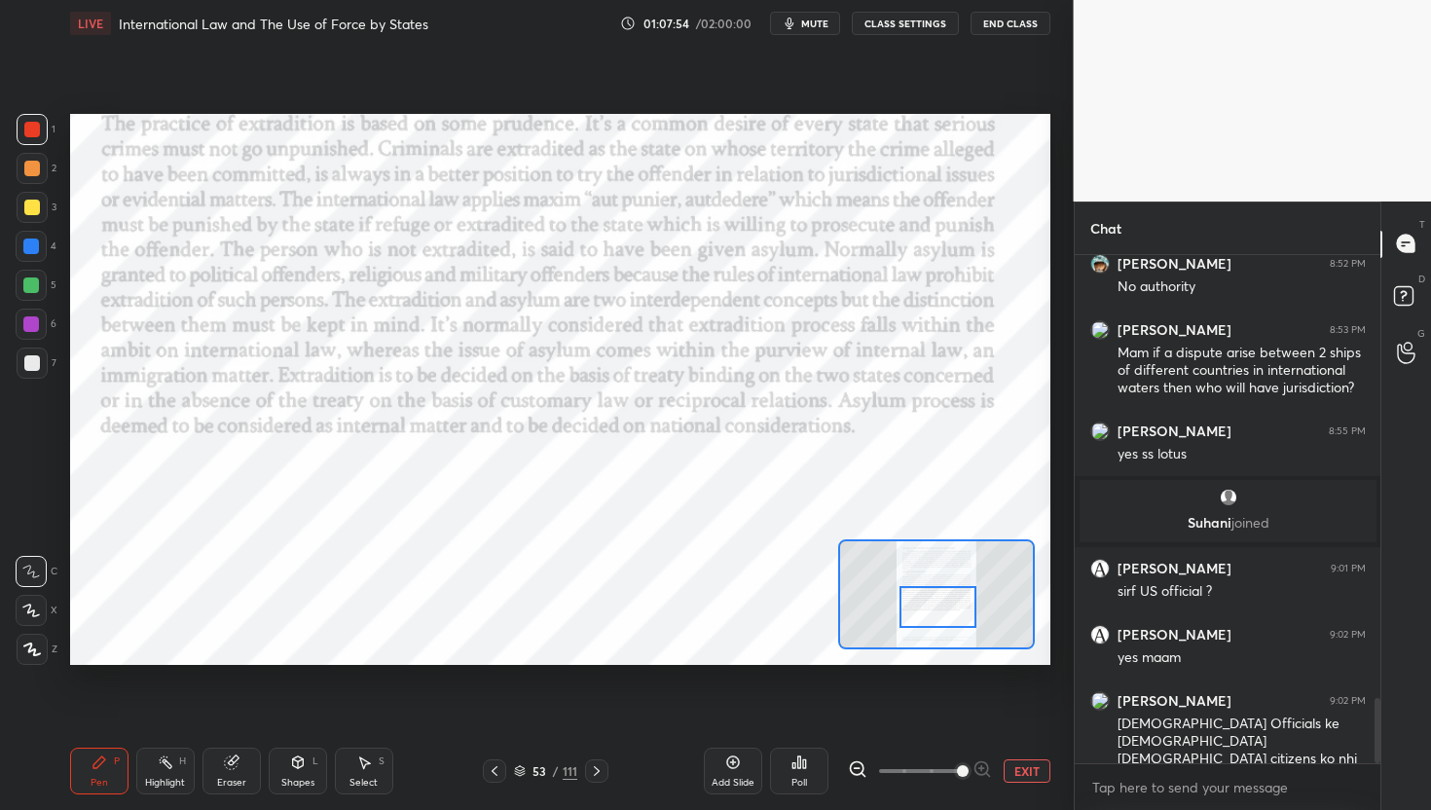
drag, startPoint x: 942, startPoint y: 584, endPoint x: 943, endPoint y: 601, distance: 16.6
click at [943, 601] on div at bounding box center [938, 607] width 77 height 43
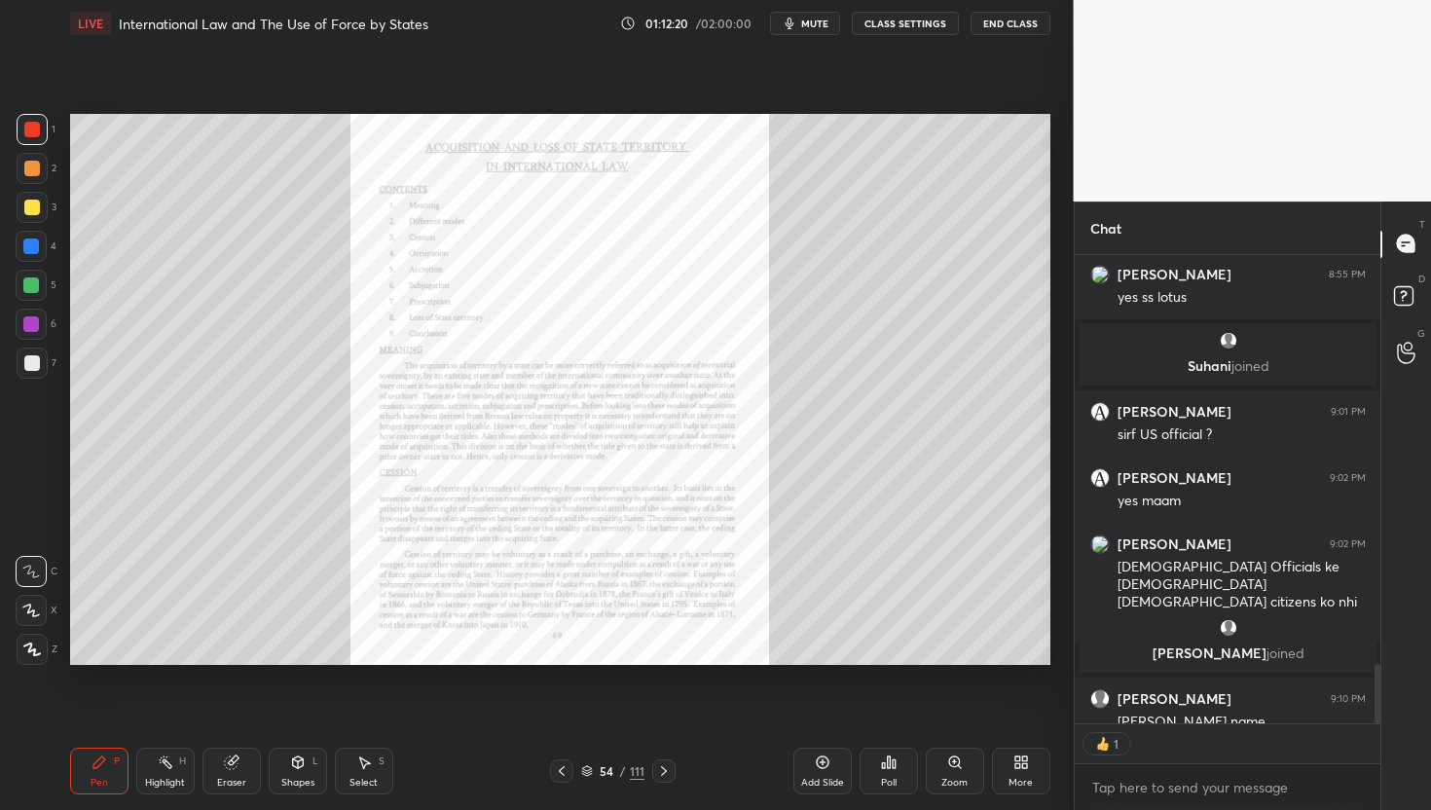
scroll to position [6, 7]
click at [970, 772] on div "Zoom" at bounding box center [955, 771] width 58 height 47
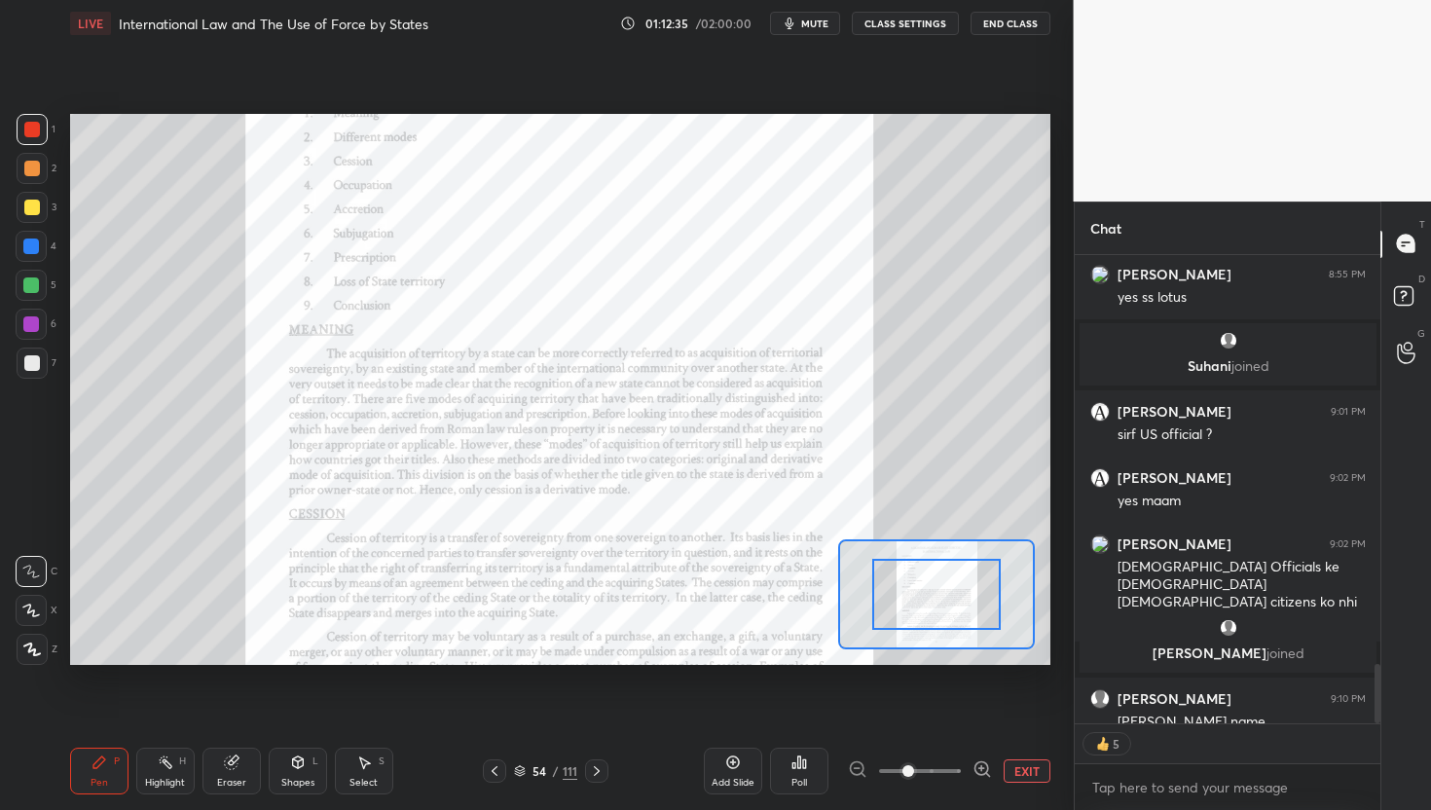
click at [986, 773] on icon at bounding box center [988, 775] width 4 height 4
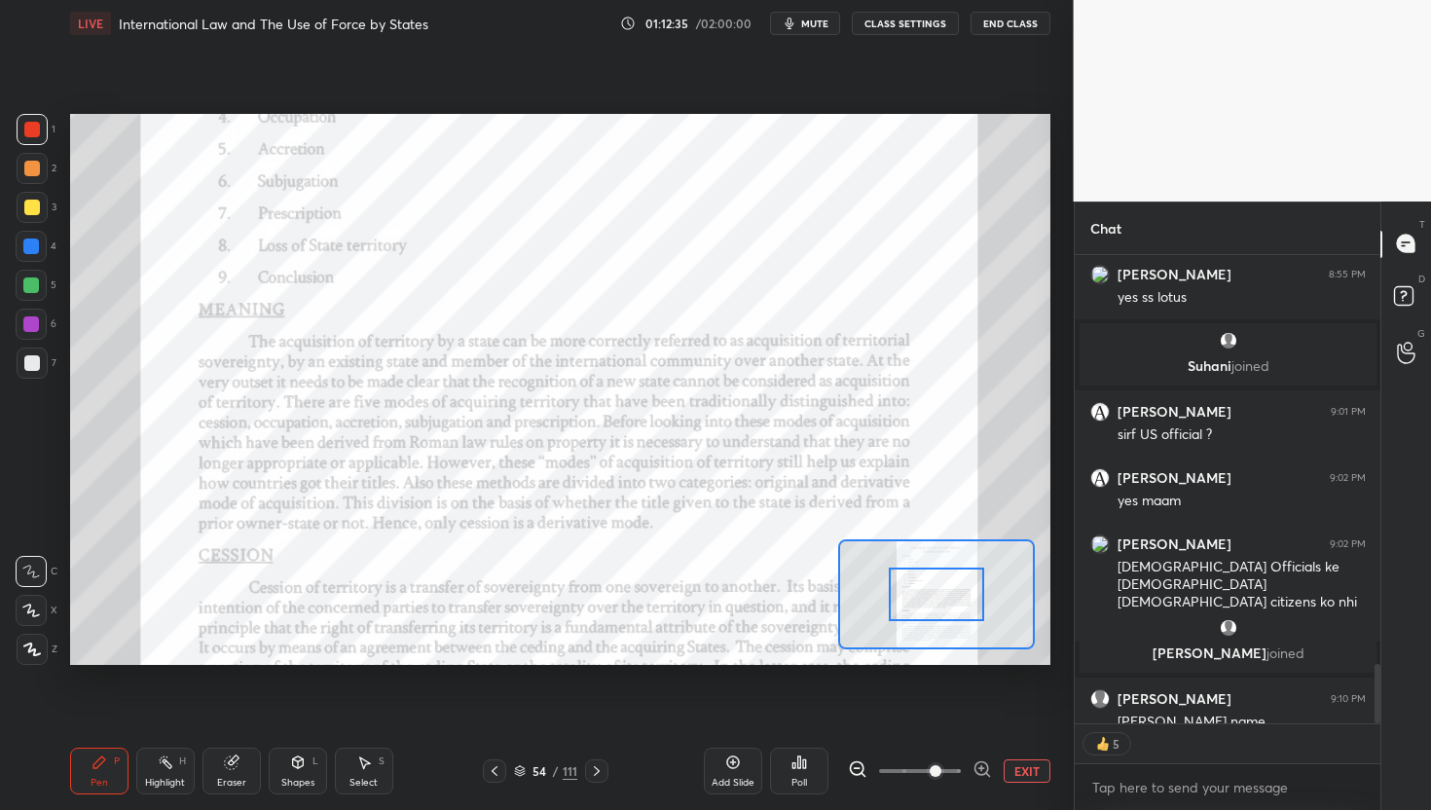
click at [986, 773] on icon at bounding box center [988, 775] width 4 height 4
click at [985, 772] on div at bounding box center [920, 770] width 144 height 23
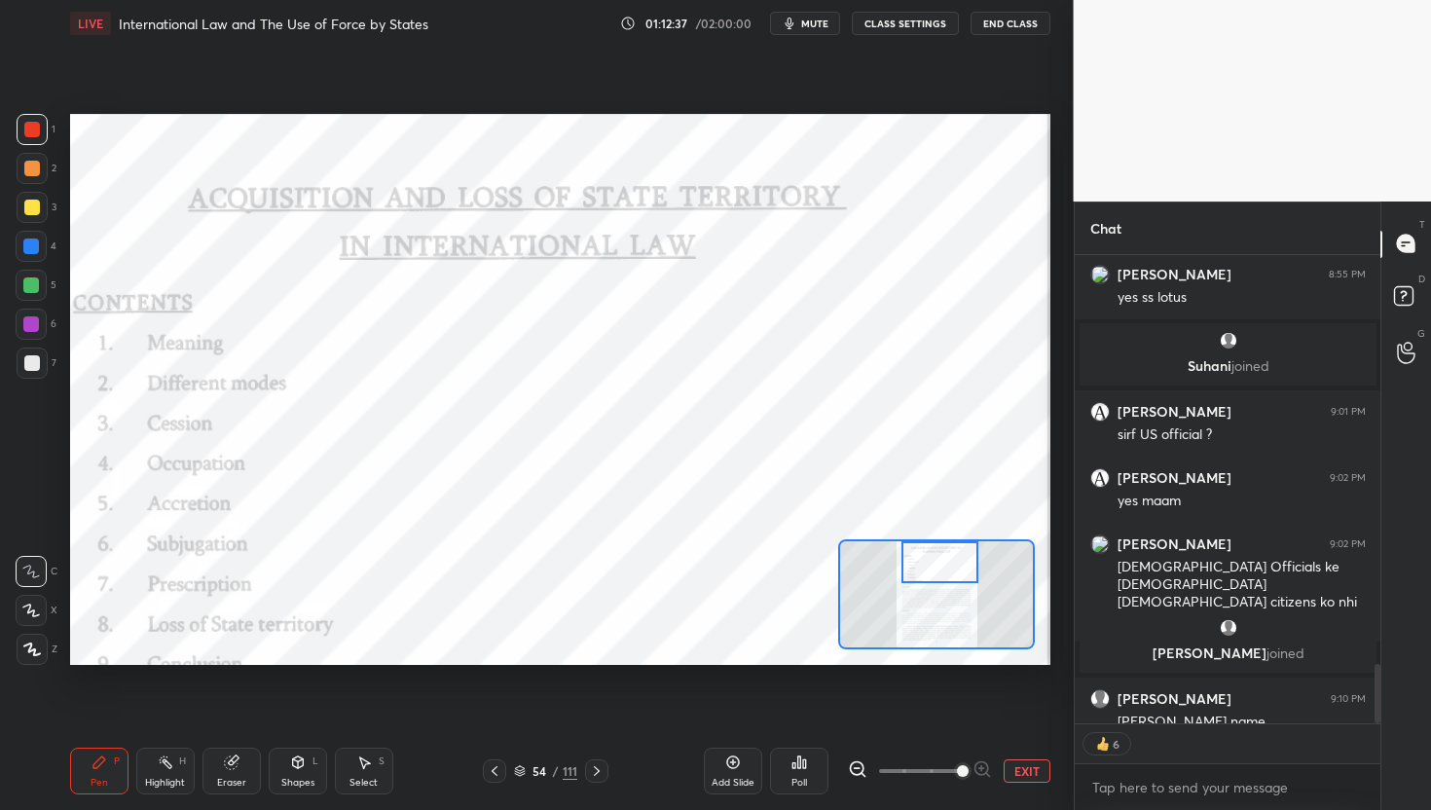
drag, startPoint x: 949, startPoint y: 611, endPoint x: 952, endPoint y: 573, distance: 38.1
click at [952, 573] on div at bounding box center [940, 562] width 77 height 43
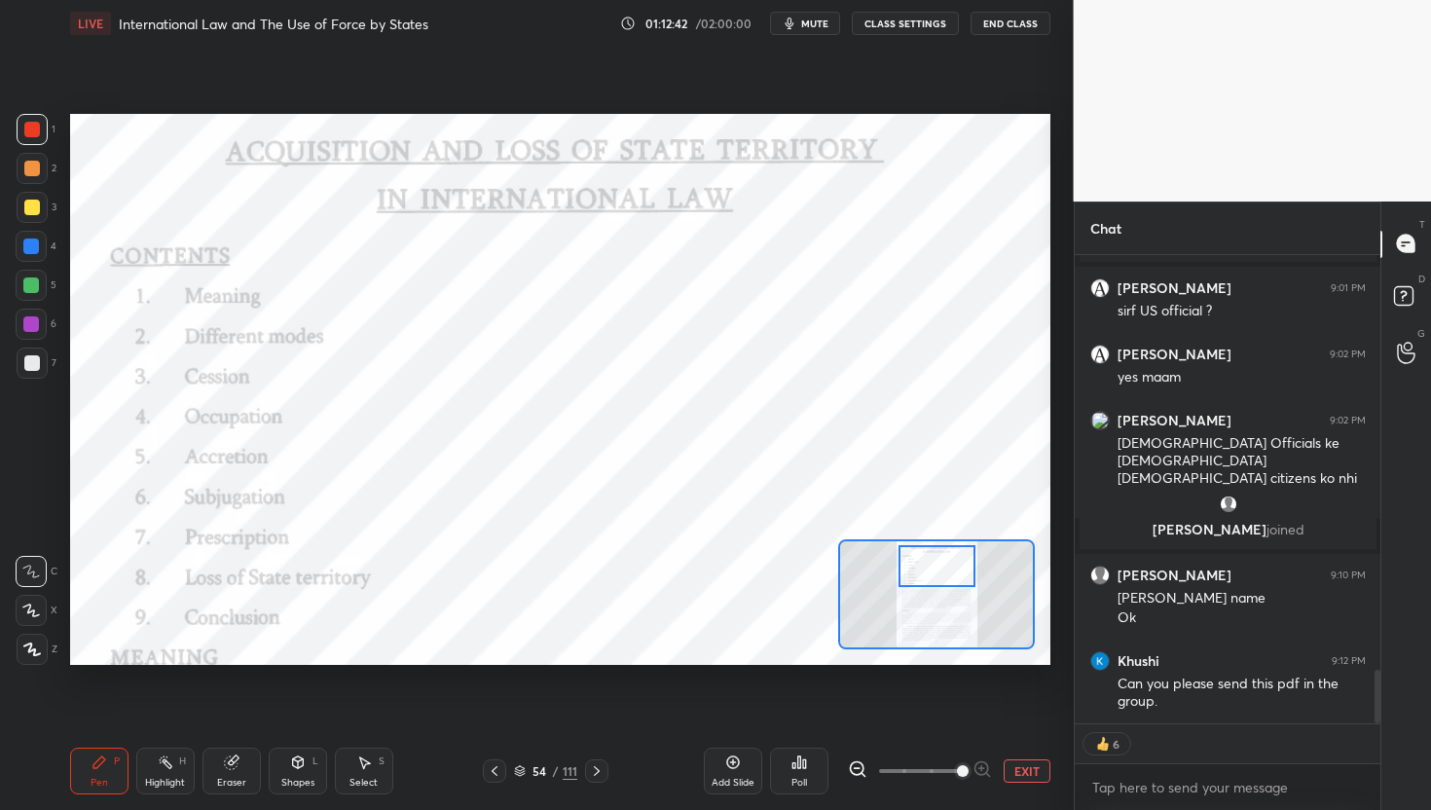
click at [949, 575] on div at bounding box center [937, 566] width 77 height 43
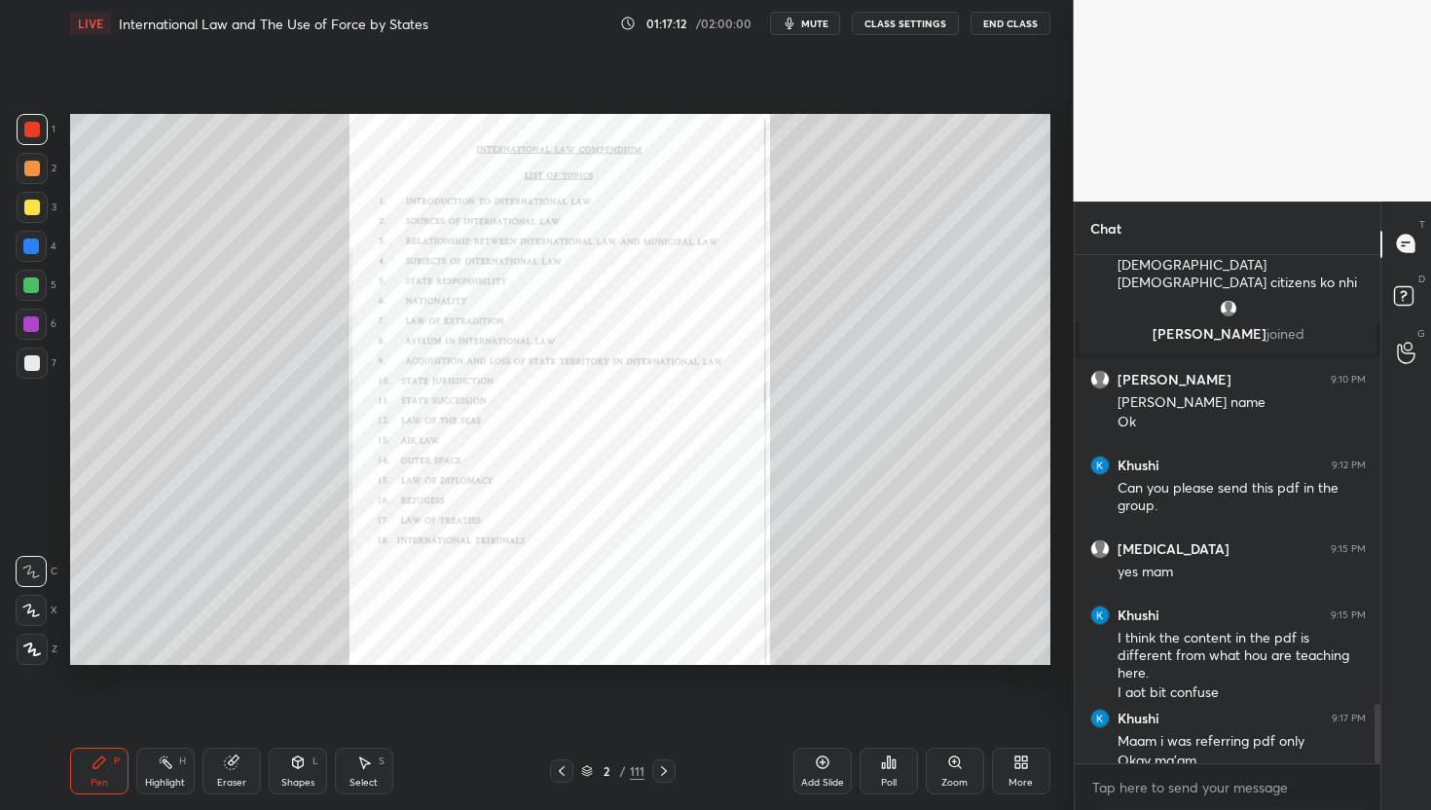
scroll to position [3854, 0]
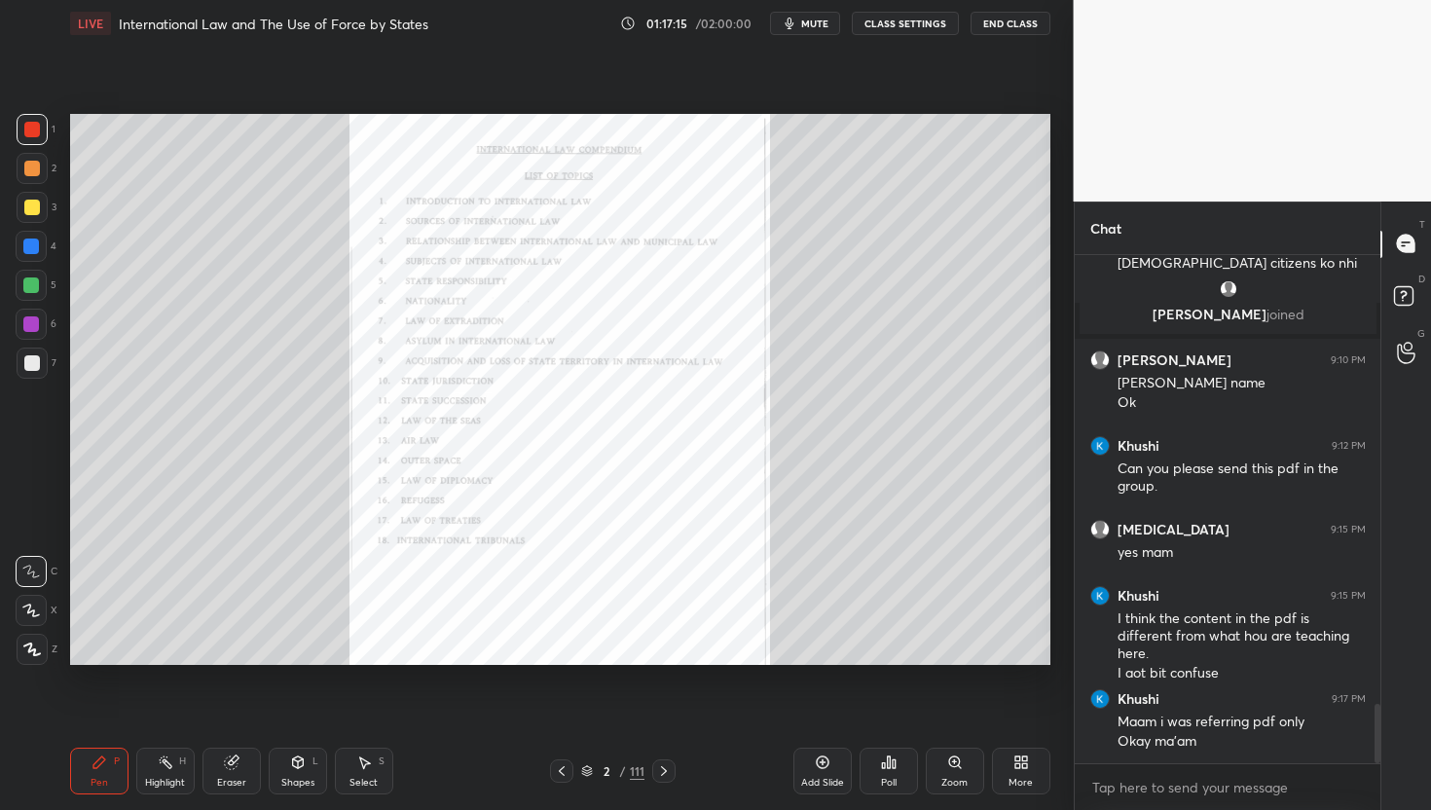
click at [819, 24] on span "mute" at bounding box center [814, 24] width 27 height 14
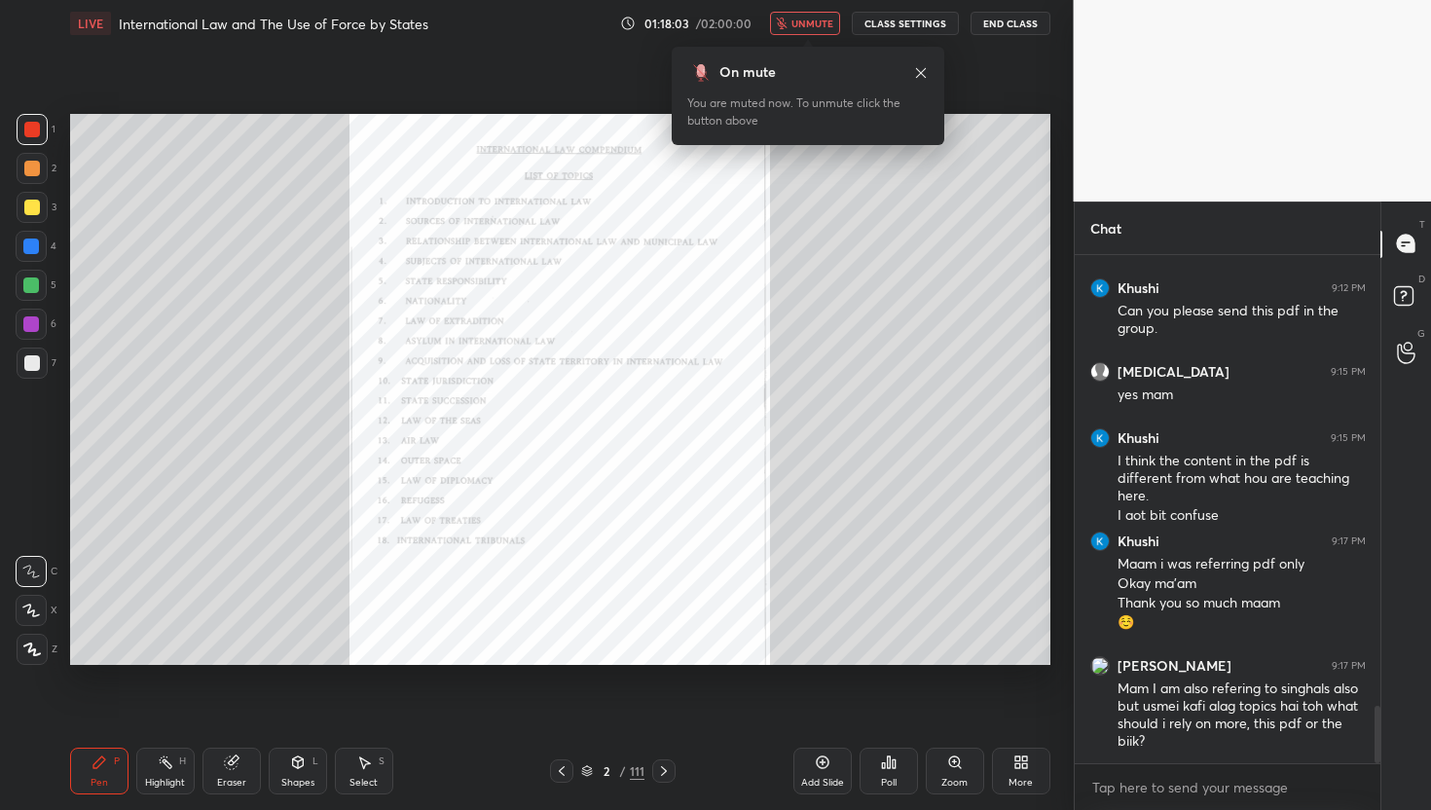
click at [804, 19] on span "unmute" at bounding box center [813, 24] width 42 height 14
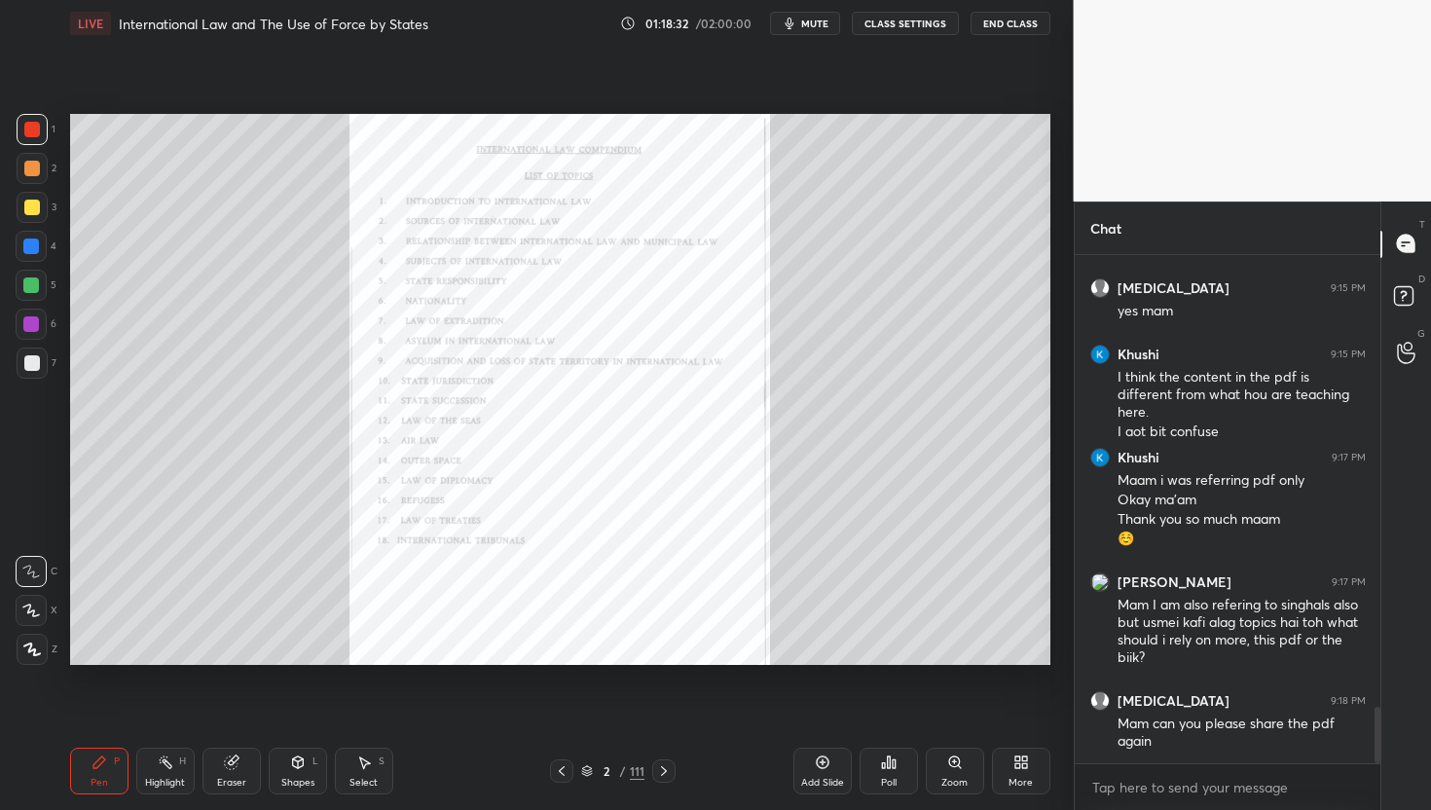
scroll to position [4115, 0]
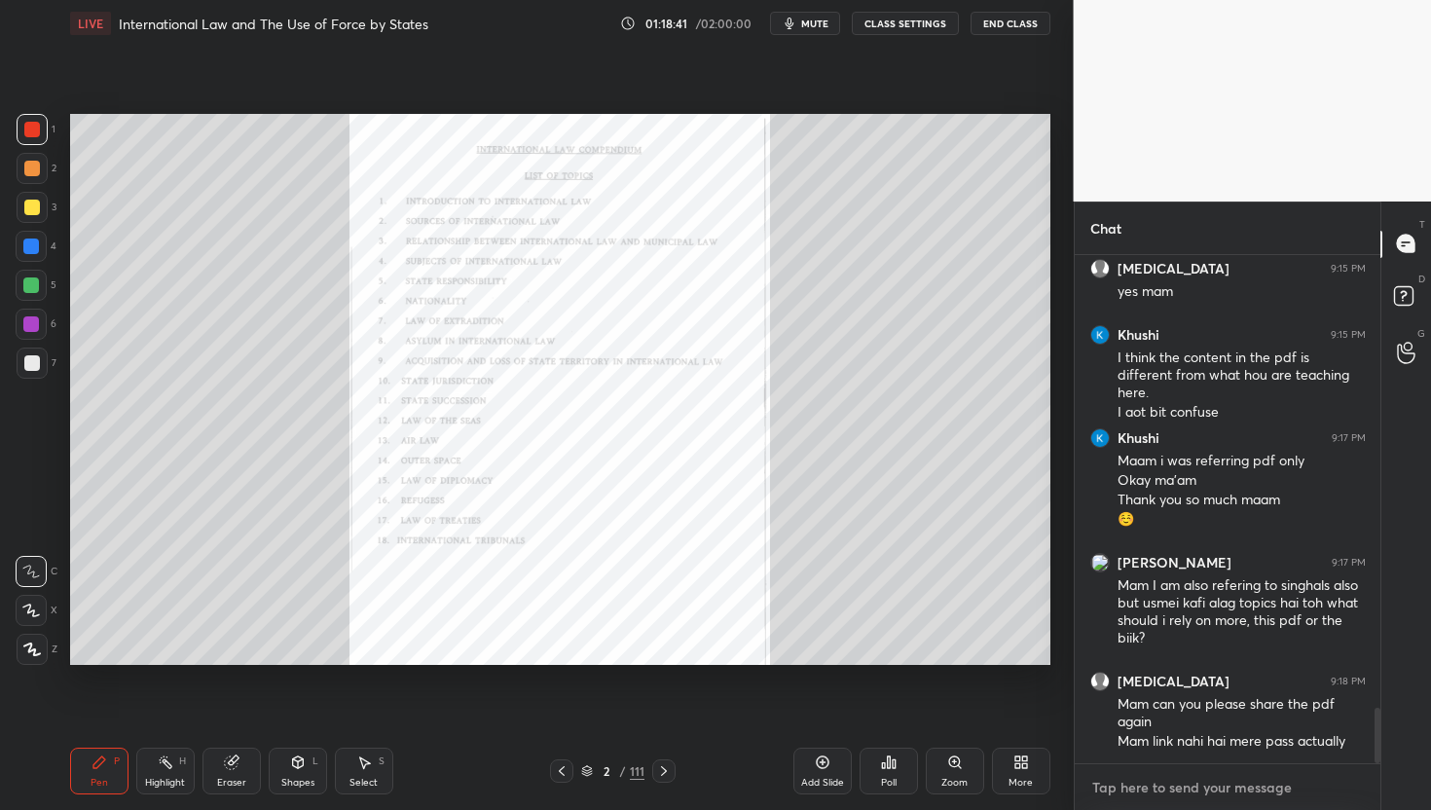
type textarea "x"
click at [1170, 782] on textarea at bounding box center [1229, 787] width 276 height 31
paste textarea "[URL][DOMAIN_NAME]"
type textarea "[URL][DOMAIN_NAME]"
type textarea "x"
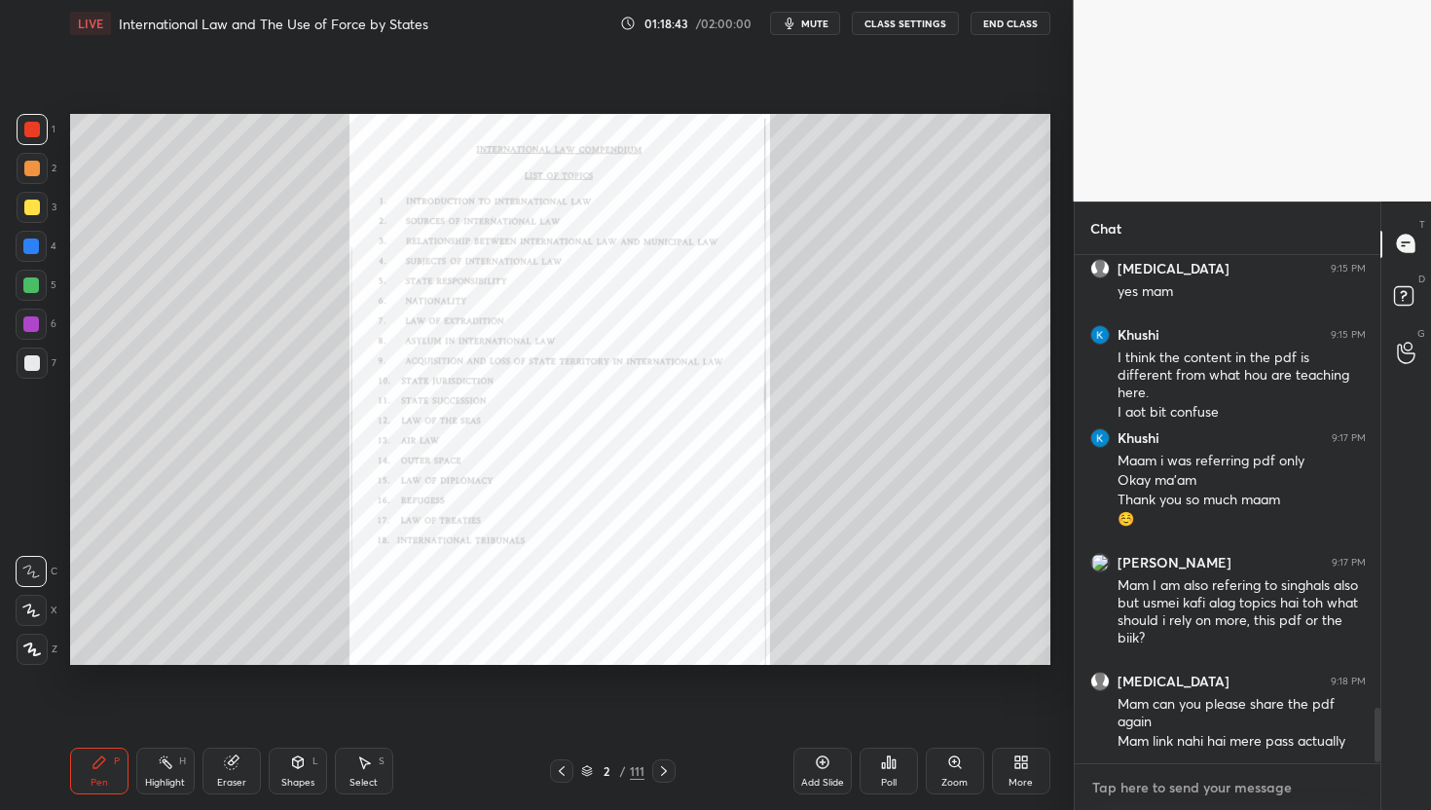
scroll to position [4224, 0]
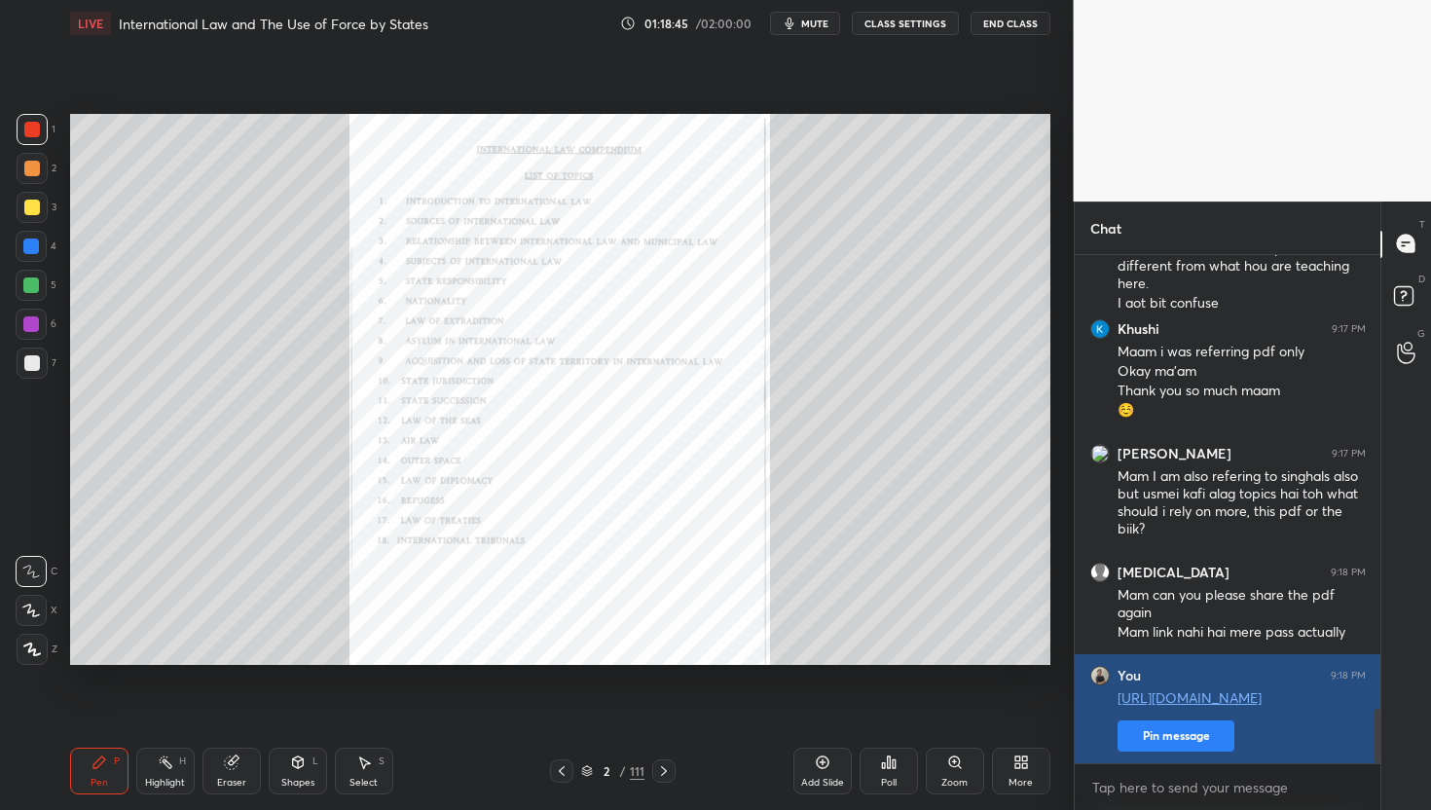
click at [1205, 754] on div "You 9:18 PM [URL][DOMAIN_NAME] Pin message" at bounding box center [1228, 708] width 307 height 109
click at [1199, 738] on button "Pin message" at bounding box center [1176, 736] width 117 height 31
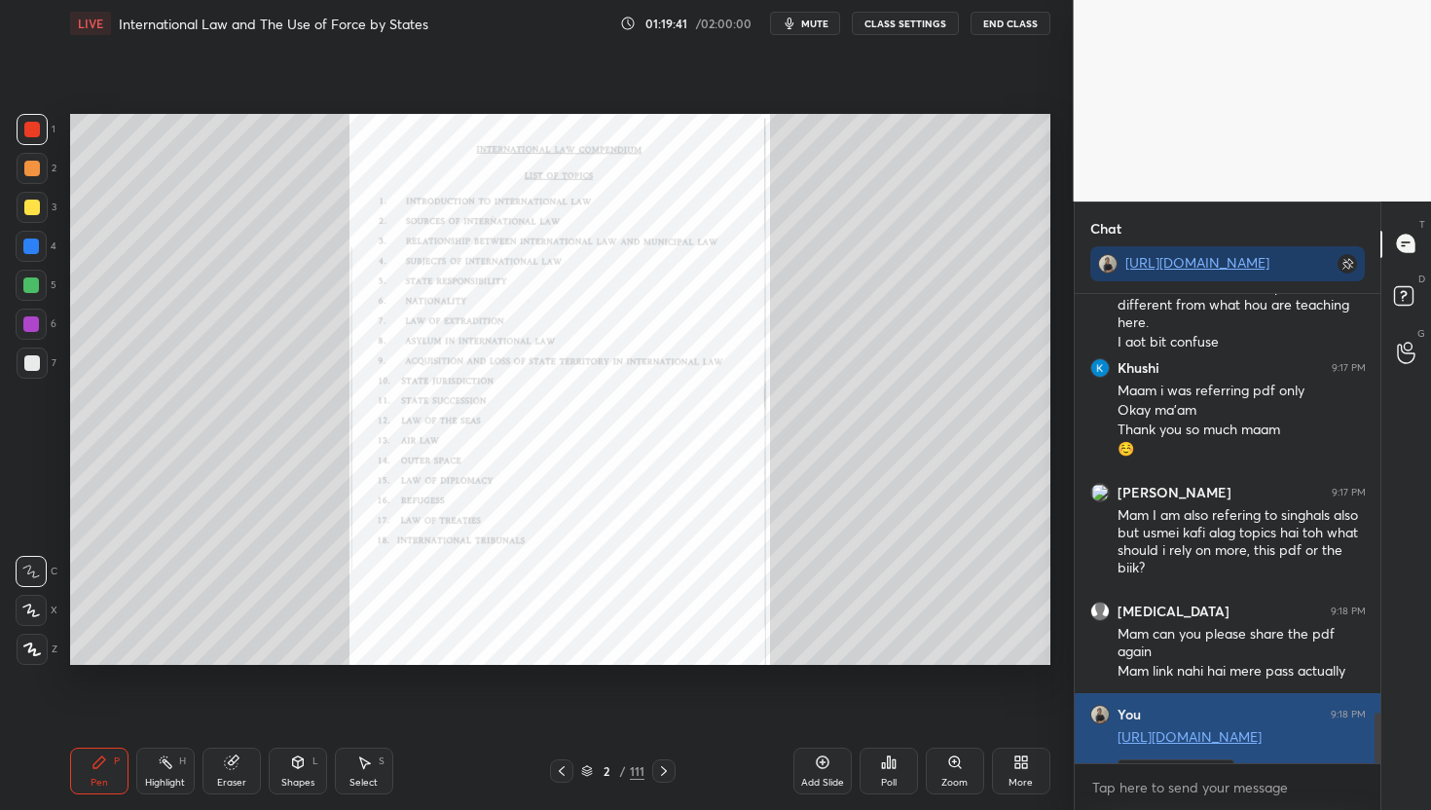
scroll to position [4346, 0]
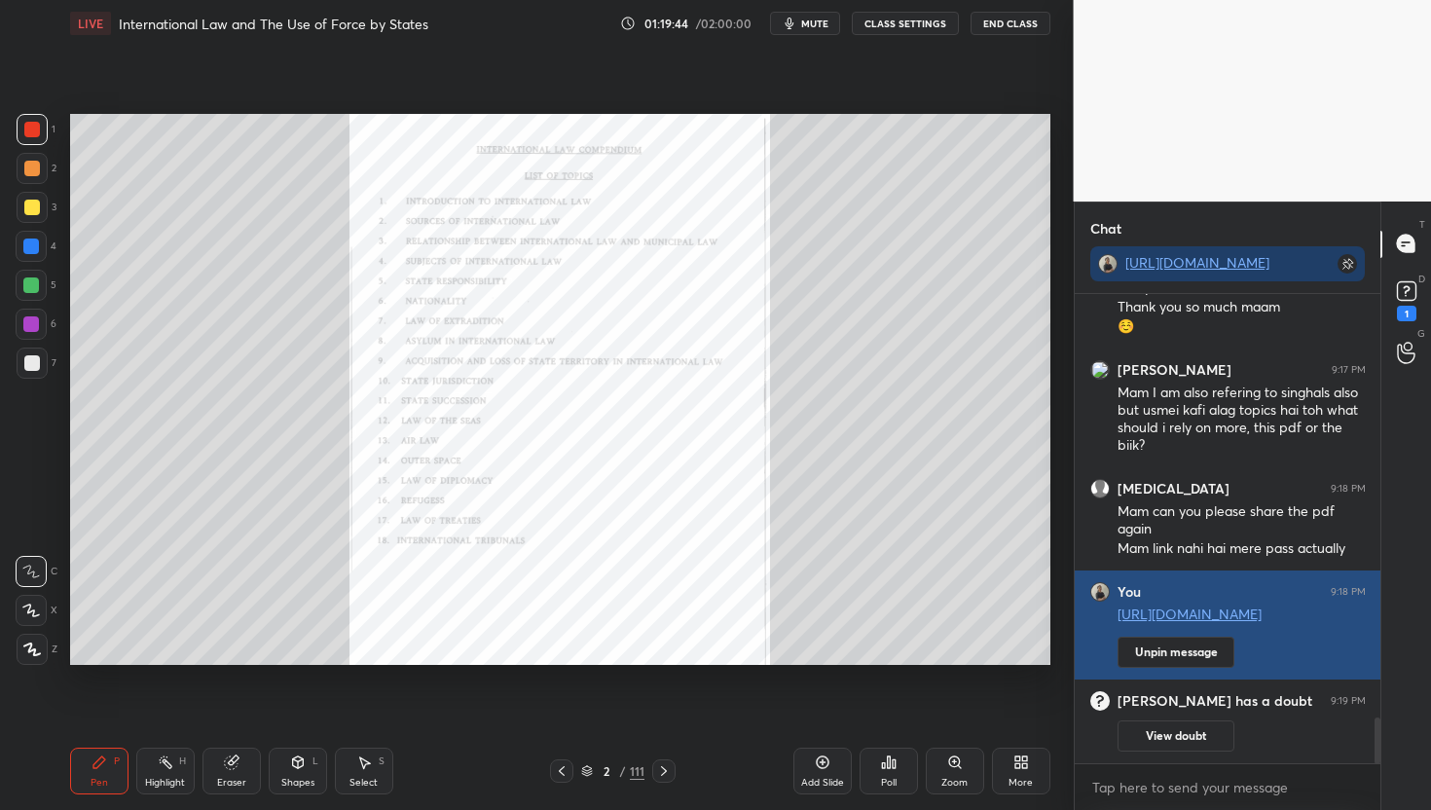
click at [1199, 738] on button "View doubt" at bounding box center [1176, 736] width 117 height 31
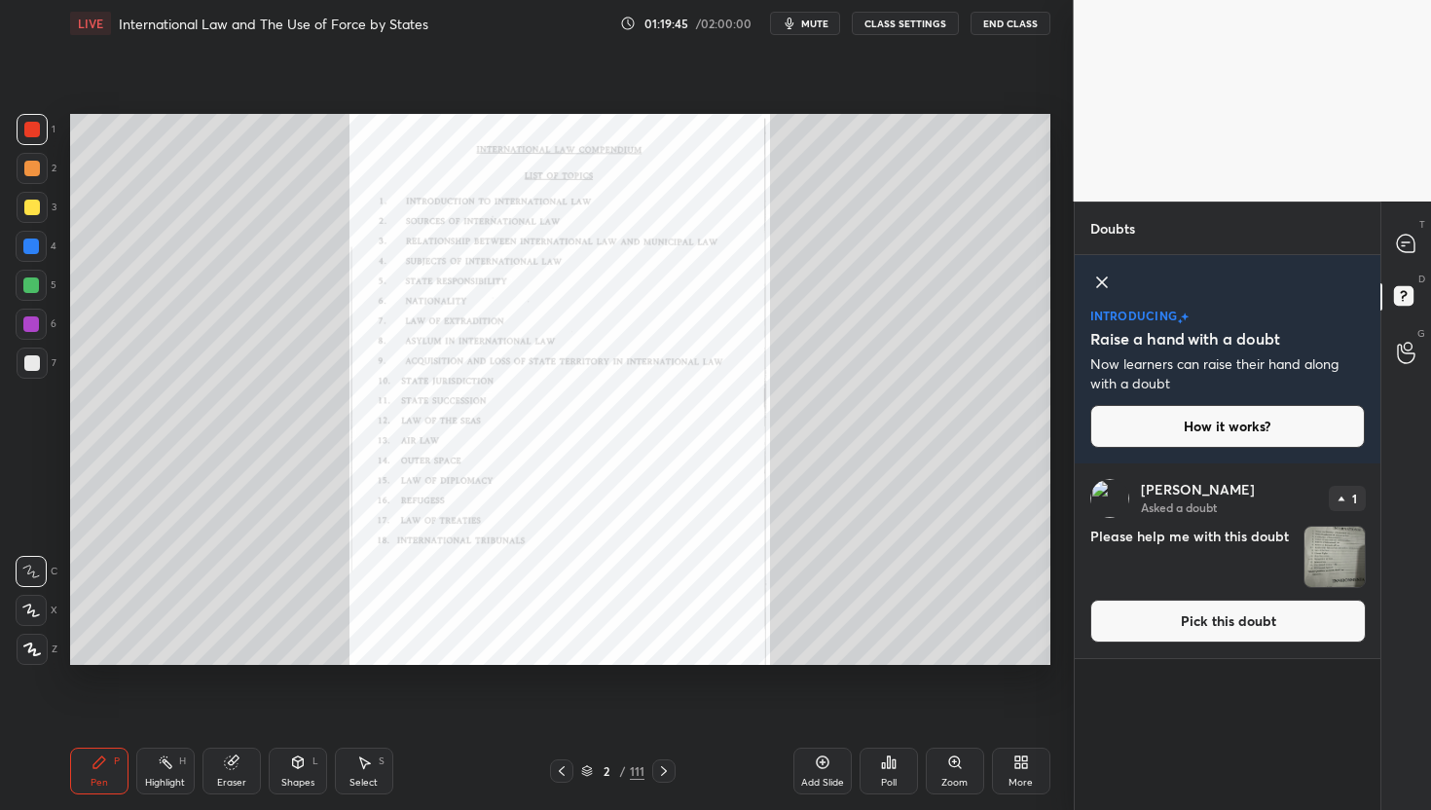
click at [1327, 569] on img "grid" at bounding box center [1335, 557] width 60 height 60
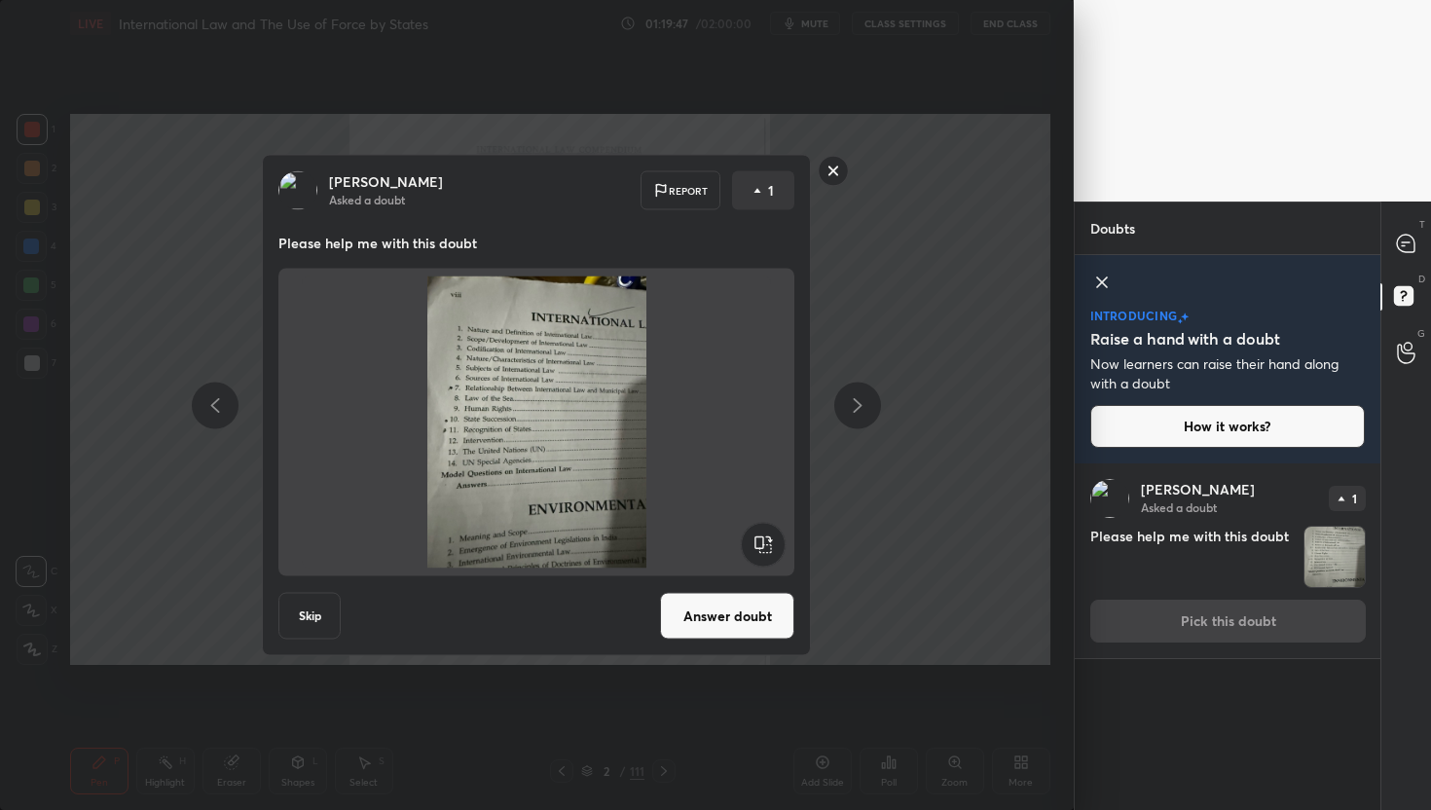
click at [750, 613] on button "Answer doubt" at bounding box center [727, 616] width 134 height 47
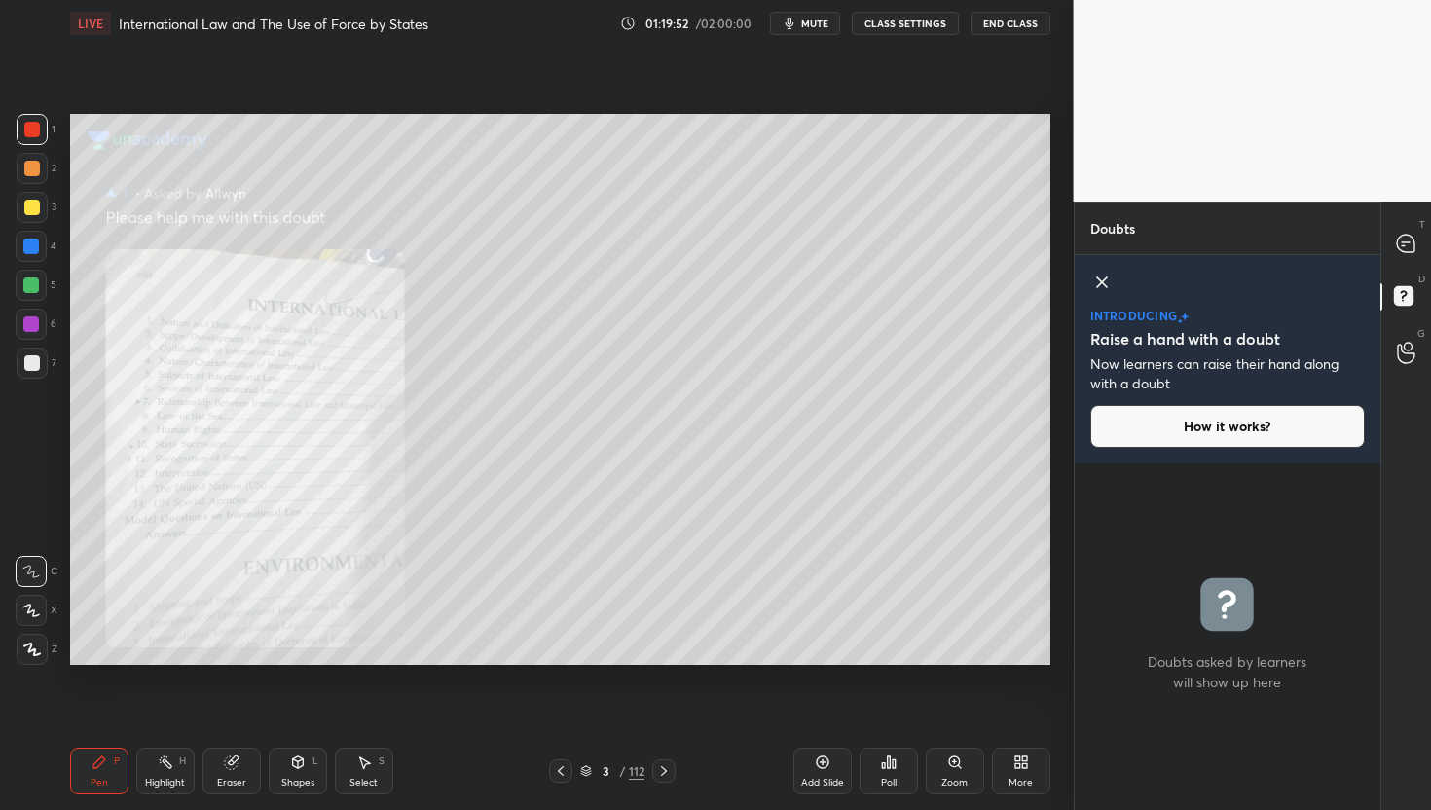
click at [943, 773] on div "Zoom" at bounding box center [955, 771] width 58 height 47
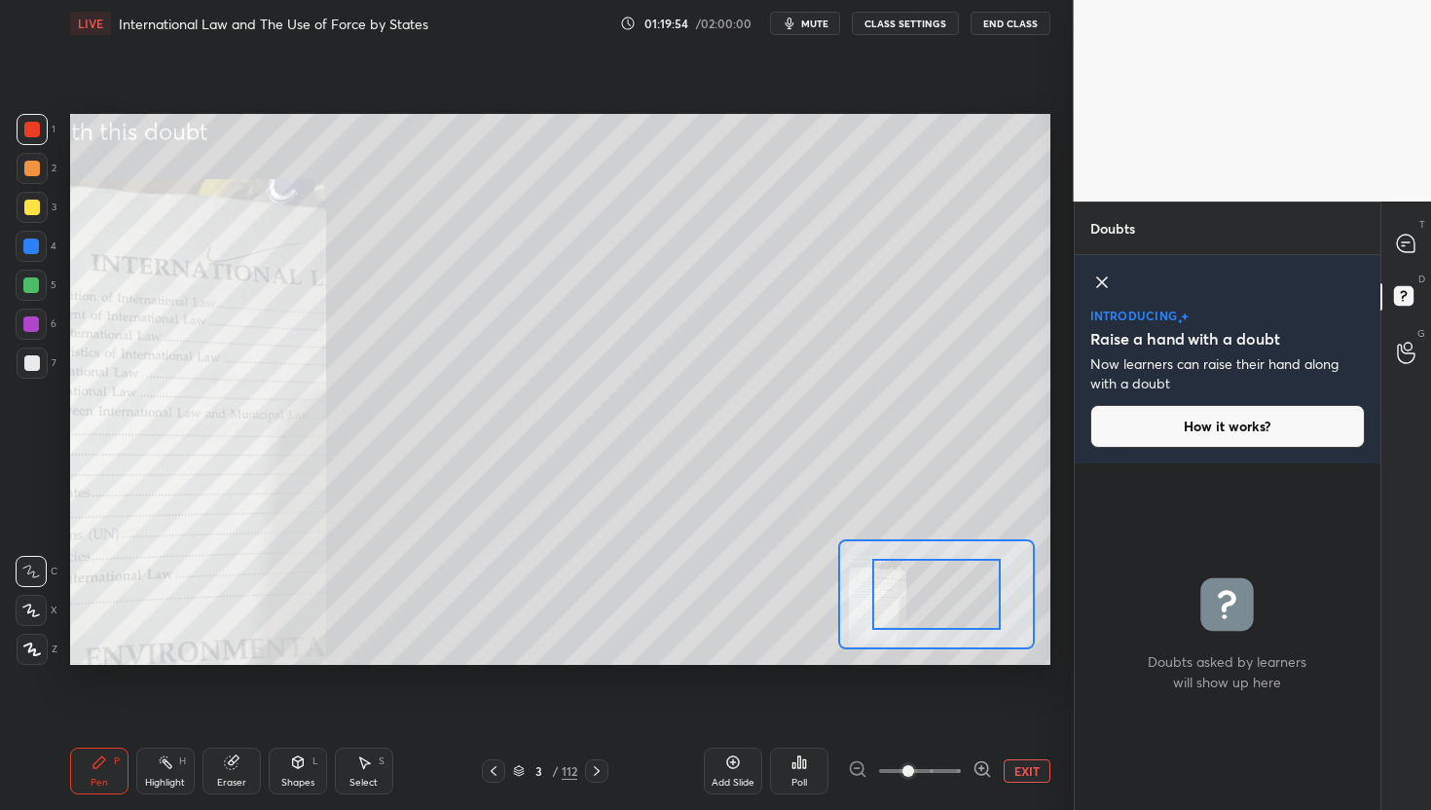
click at [976, 773] on icon at bounding box center [982, 768] width 19 height 19
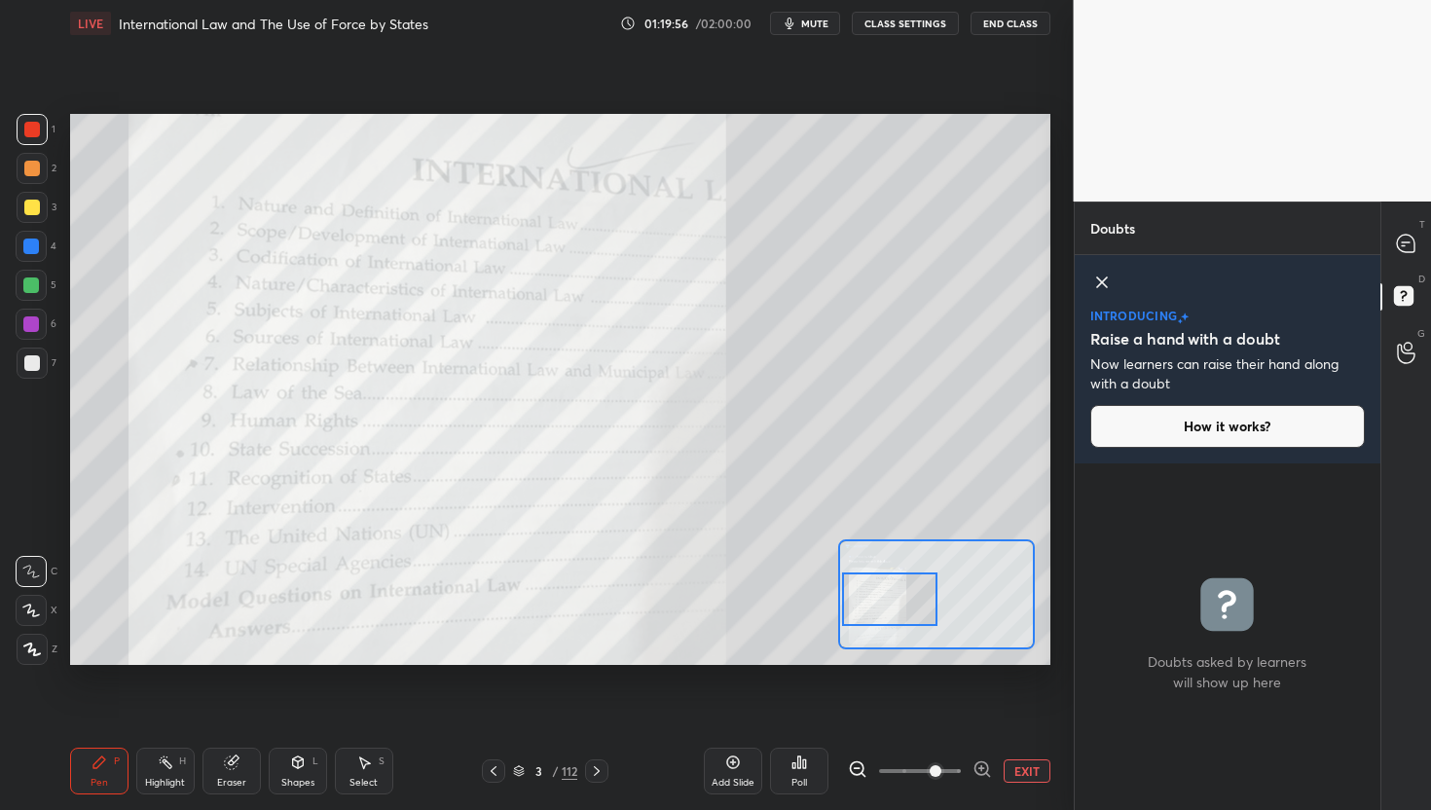
drag, startPoint x: 959, startPoint y: 578, endPoint x: 912, endPoint y: 583, distance: 47.0
click at [912, 583] on div at bounding box center [890, 600] width 96 height 54
click at [1097, 284] on icon at bounding box center [1102, 282] width 10 height 10
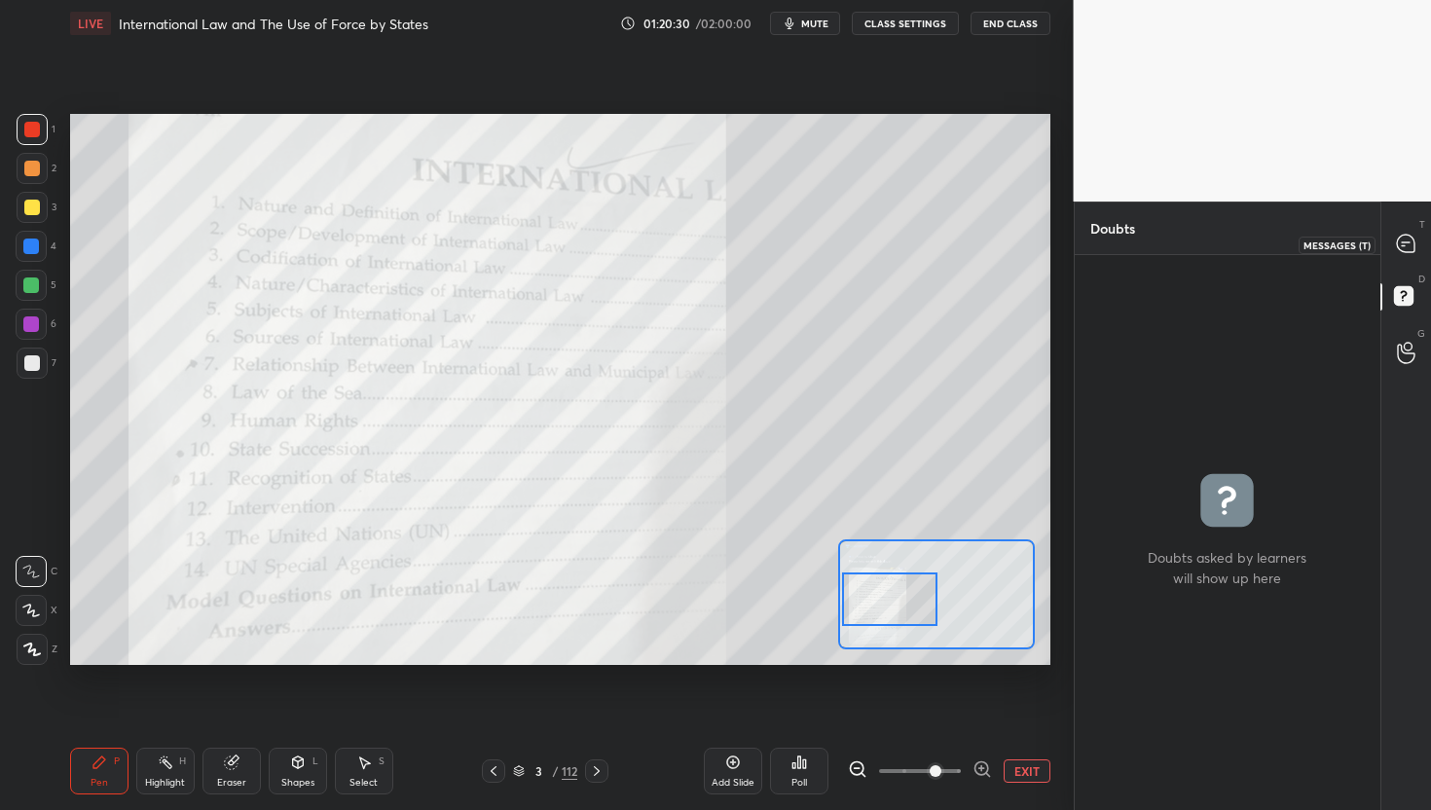
click at [1408, 240] on icon at bounding box center [1406, 244] width 18 height 18
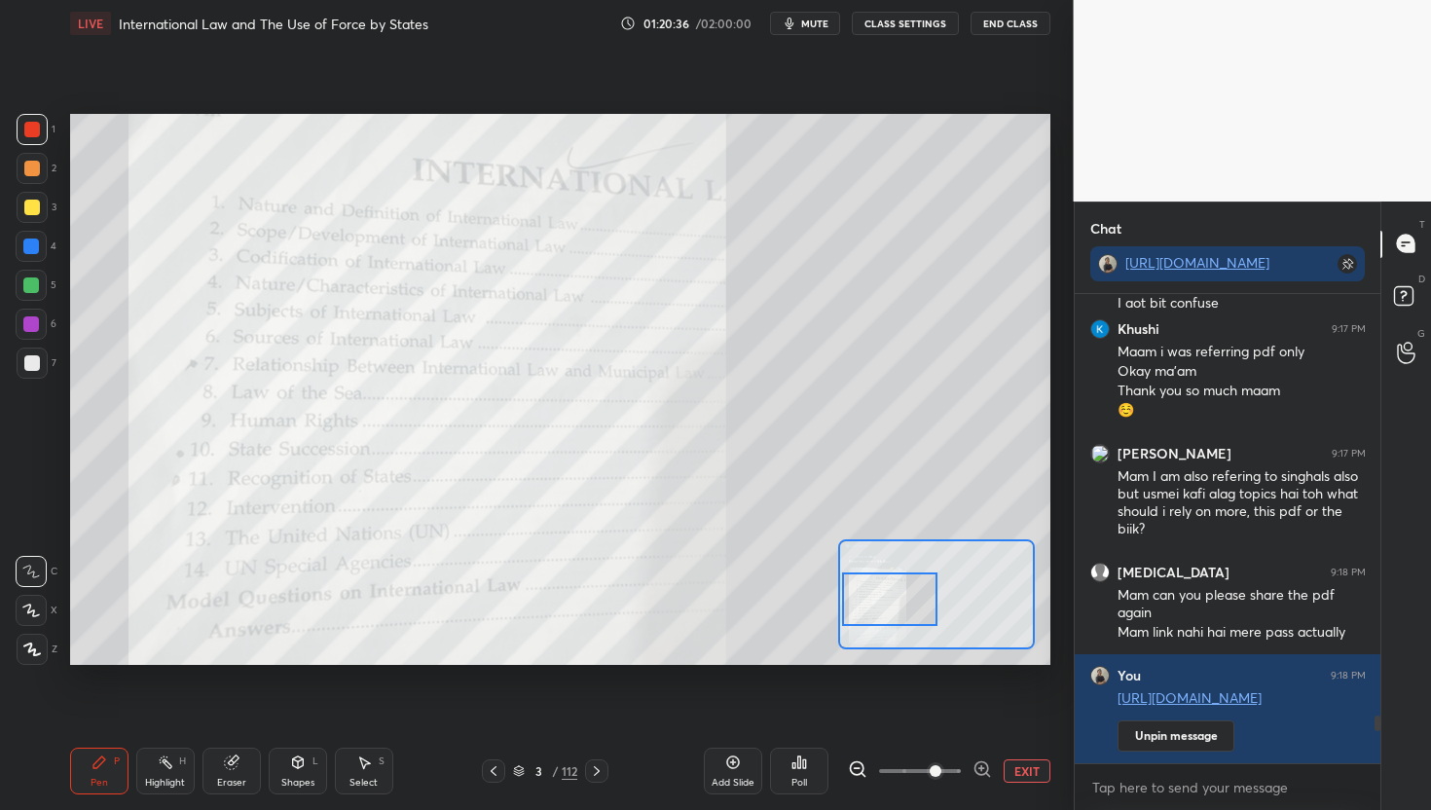
scroll to position [4184, 0]
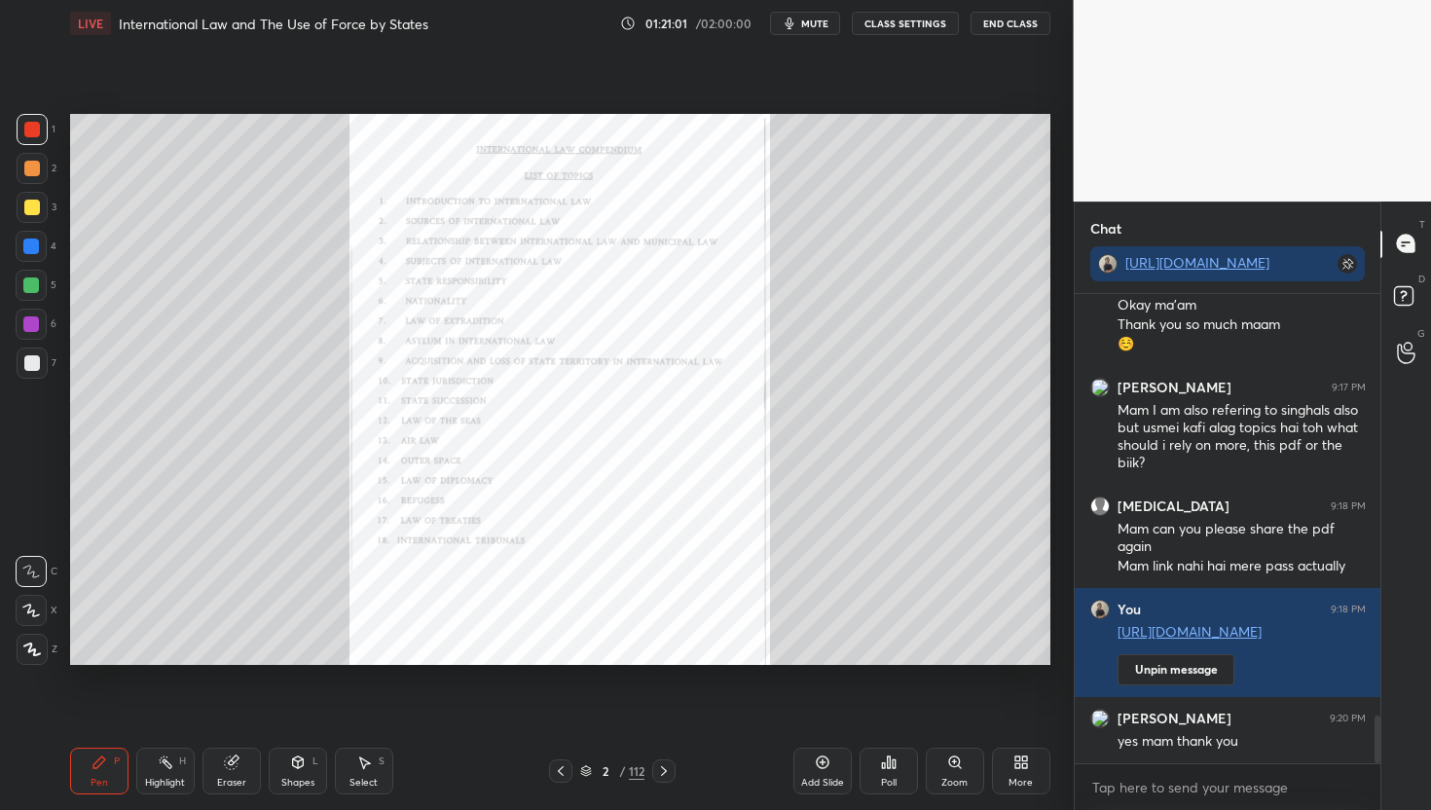
click at [948, 761] on icon at bounding box center [955, 763] width 16 height 16
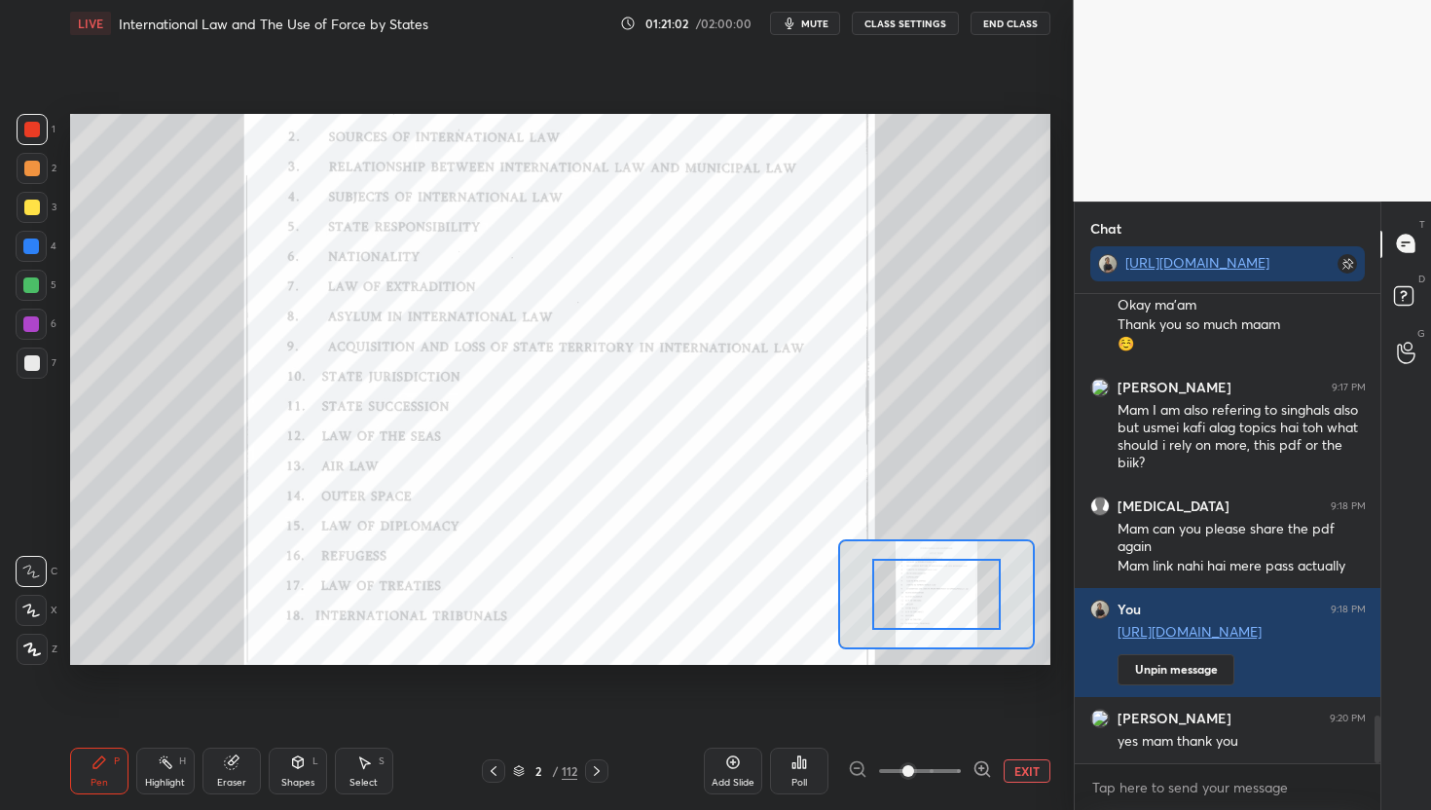
click at [982, 774] on icon at bounding box center [981, 768] width 13 height 13
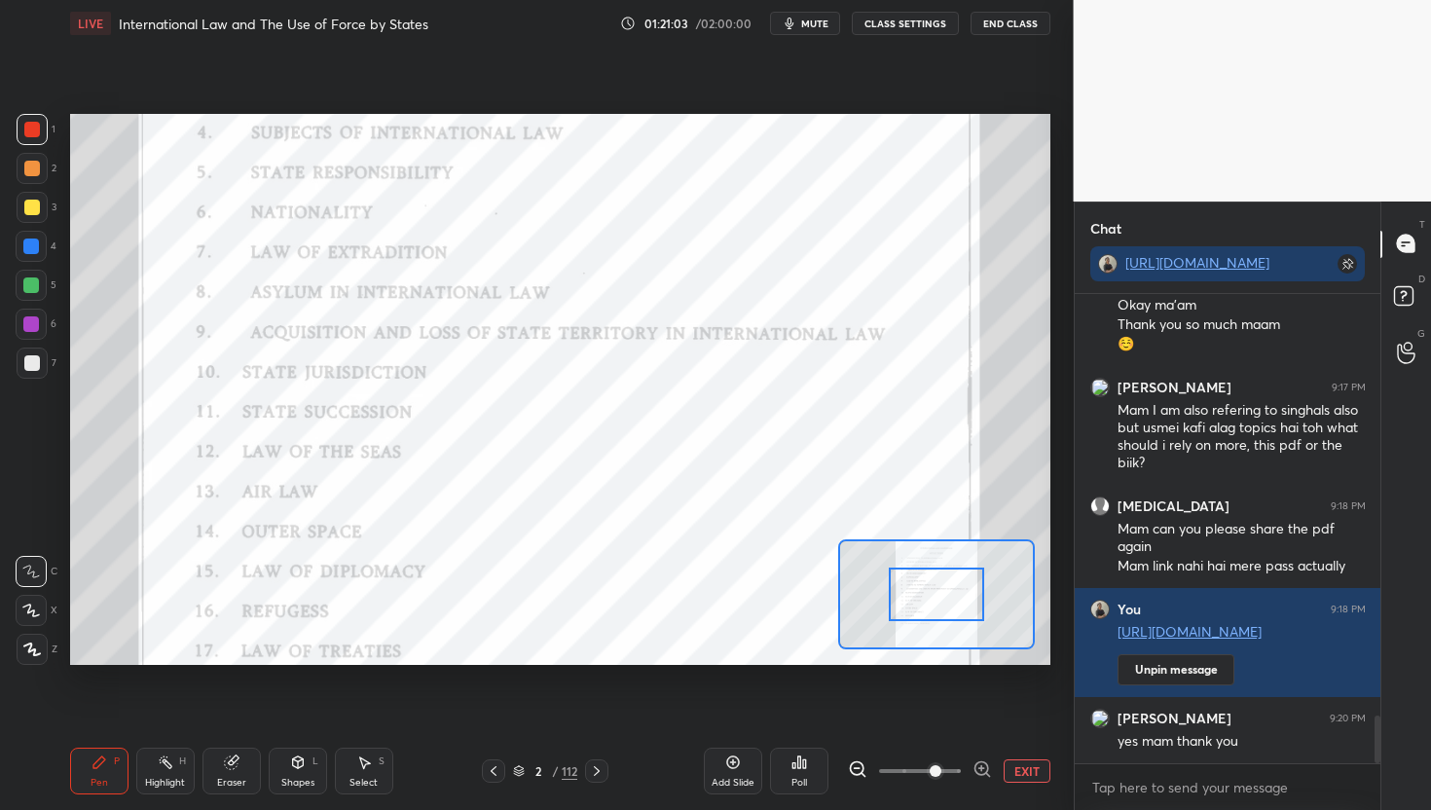
click at [982, 774] on icon at bounding box center [981, 768] width 13 height 13
click at [942, 774] on span at bounding box center [936, 771] width 12 height 12
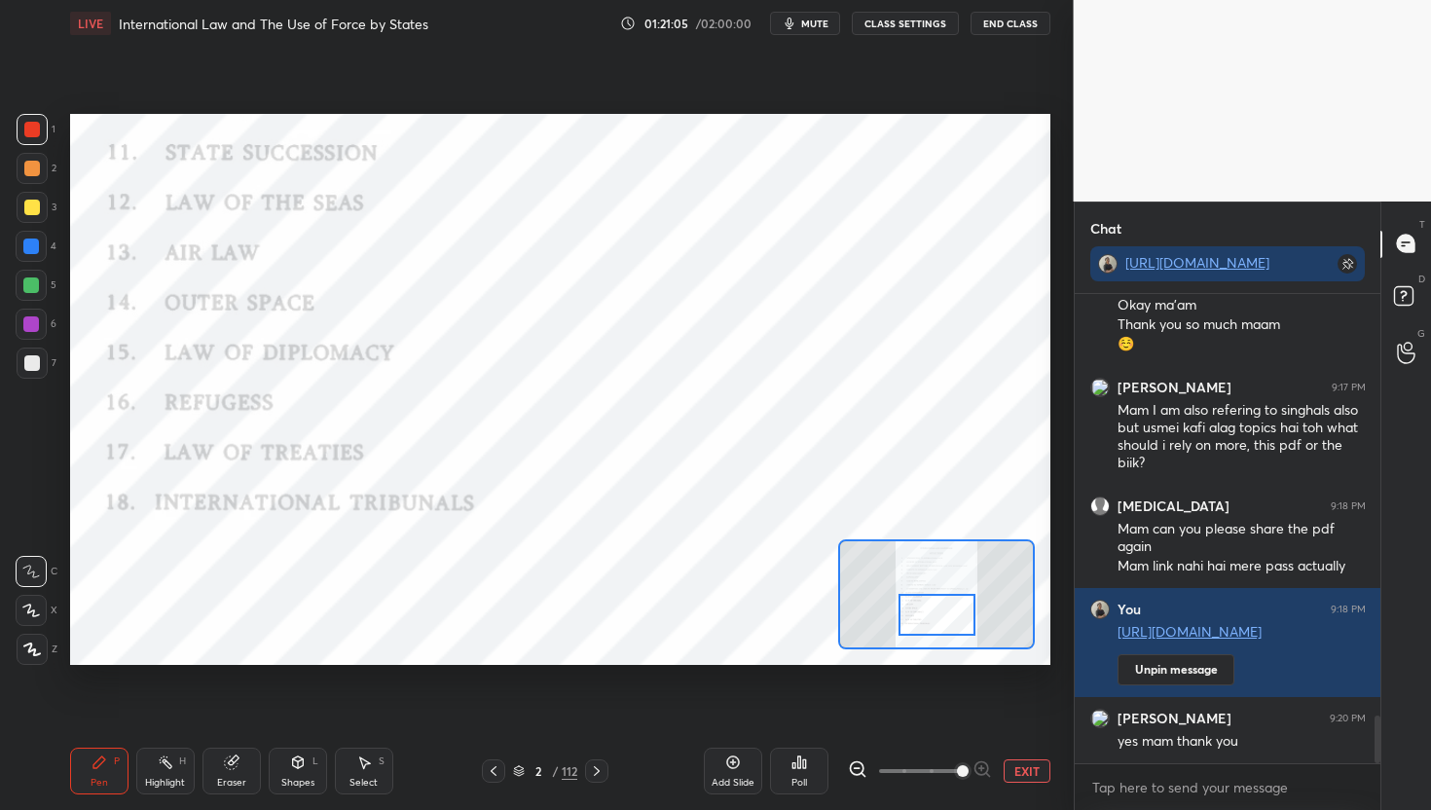
drag, startPoint x: 954, startPoint y: 586, endPoint x: 954, endPoint y: 607, distance: 20.4
click at [954, 607] on div at bounding box center [937, 615] width 77 height 43
click at [828, 24] on span "mute" at bounding box center [814, 24] width 27 height 14
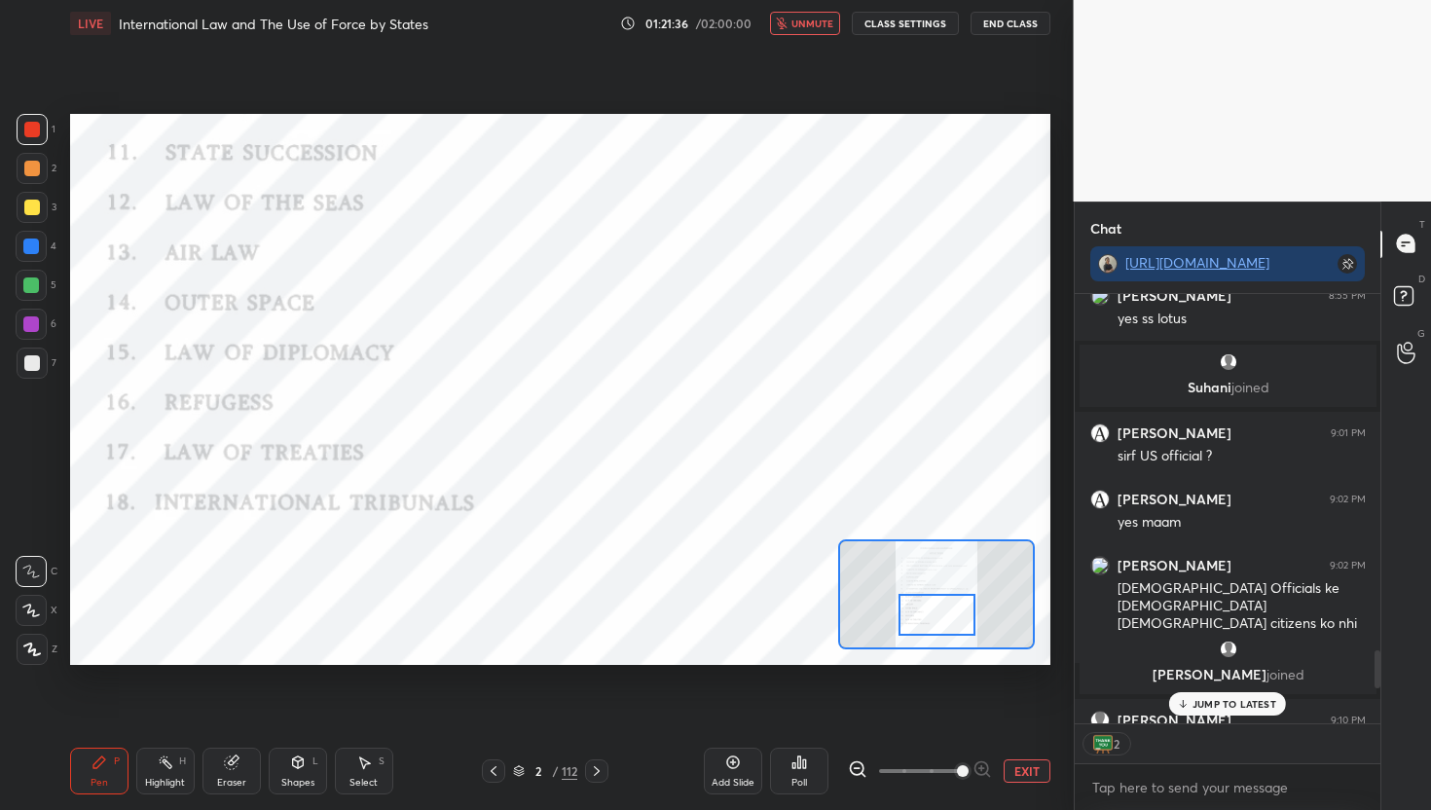
scroll to position [3798, 0]
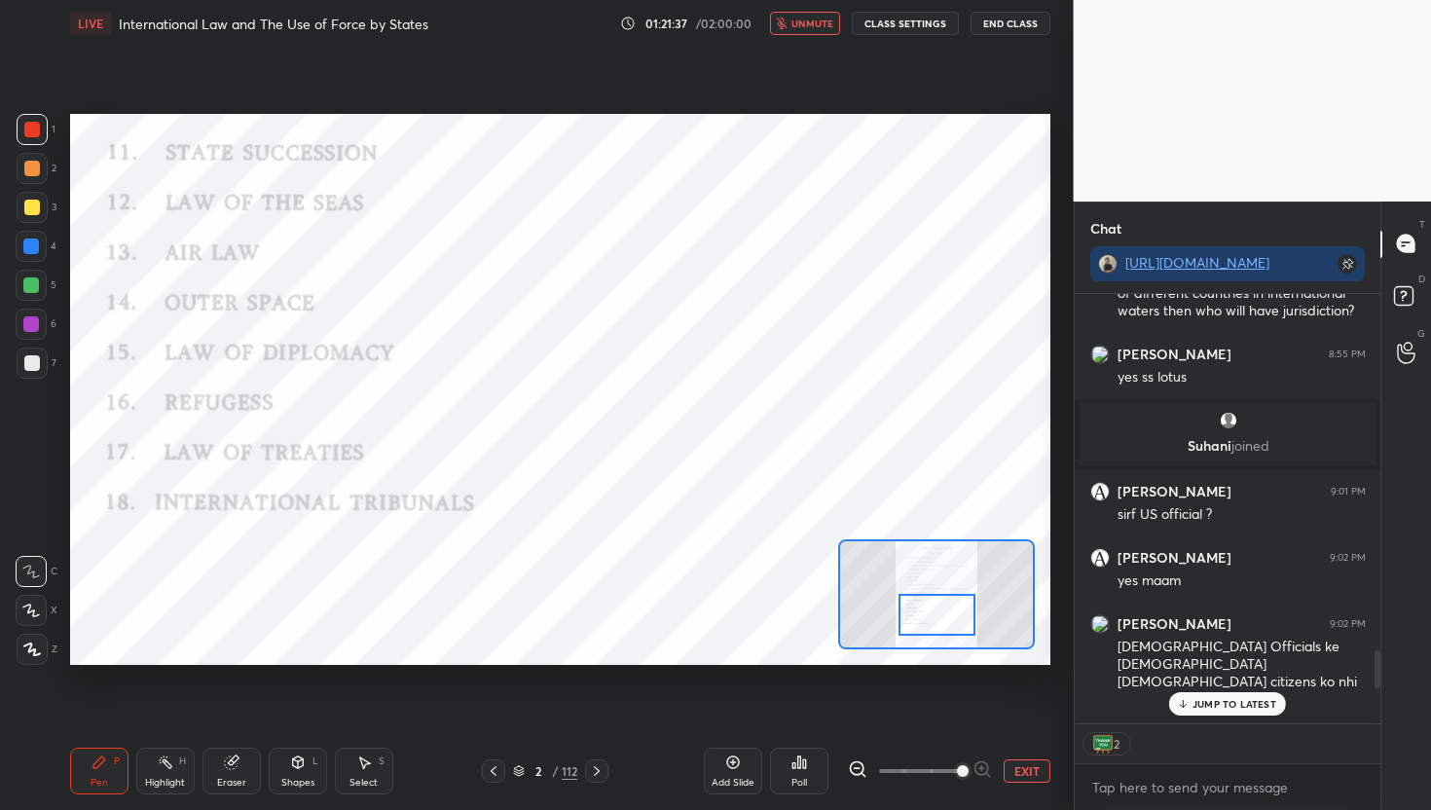
drag, startPoint x: 1380, startPoint y: 703, endPoint x: 1380, endPoint y: 669, distance: 34.1
click at [1380, 669] on div at bounding box center [1378, 669] width 6 height 38
click at [828, 28] on span "unmute" at bounding box center [813, 24] width 42 height 14
click at [1198, 741] on p "1 NEW MESSAGE" at bounding box center [1235, 744] width 83 height 12
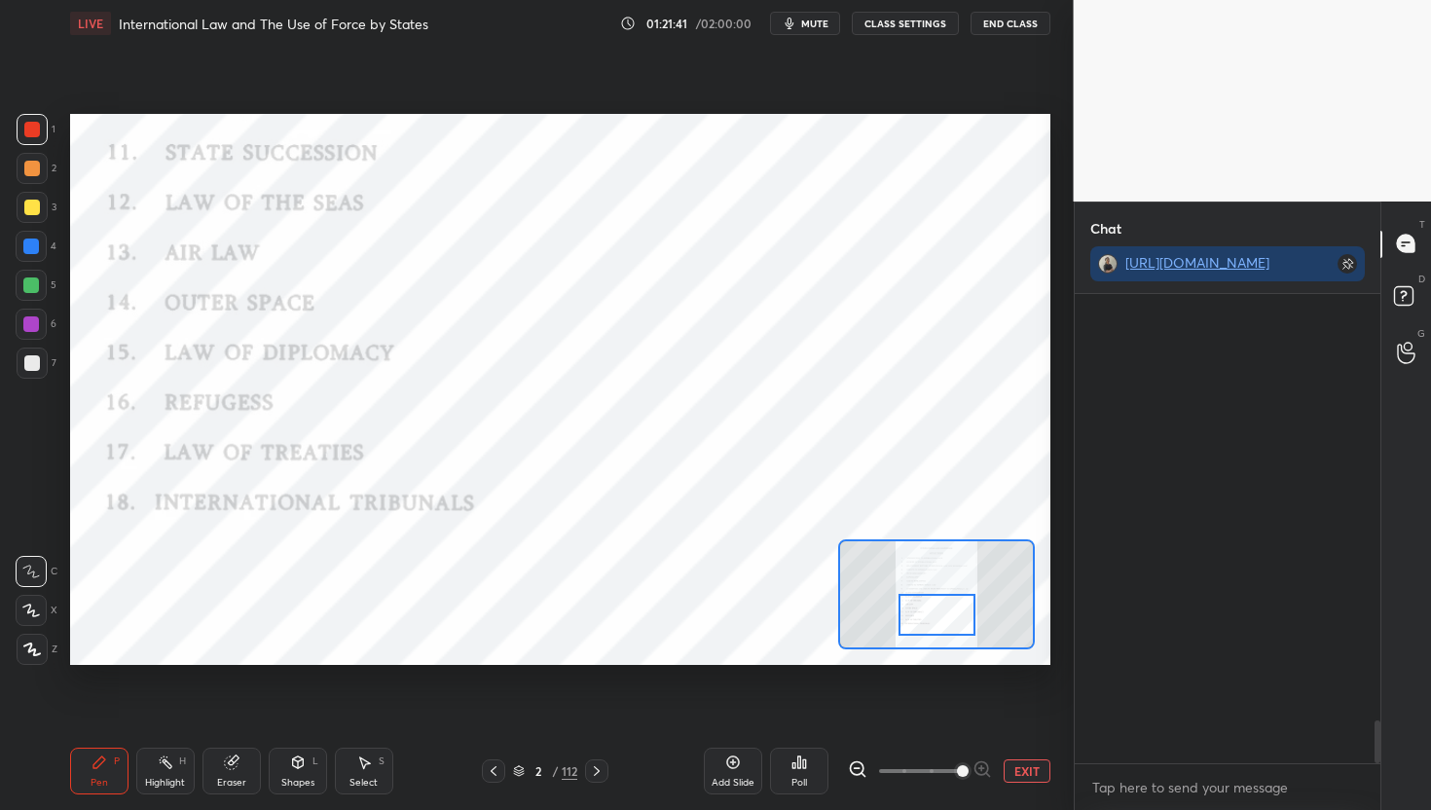
scroll to position [4653, 0]
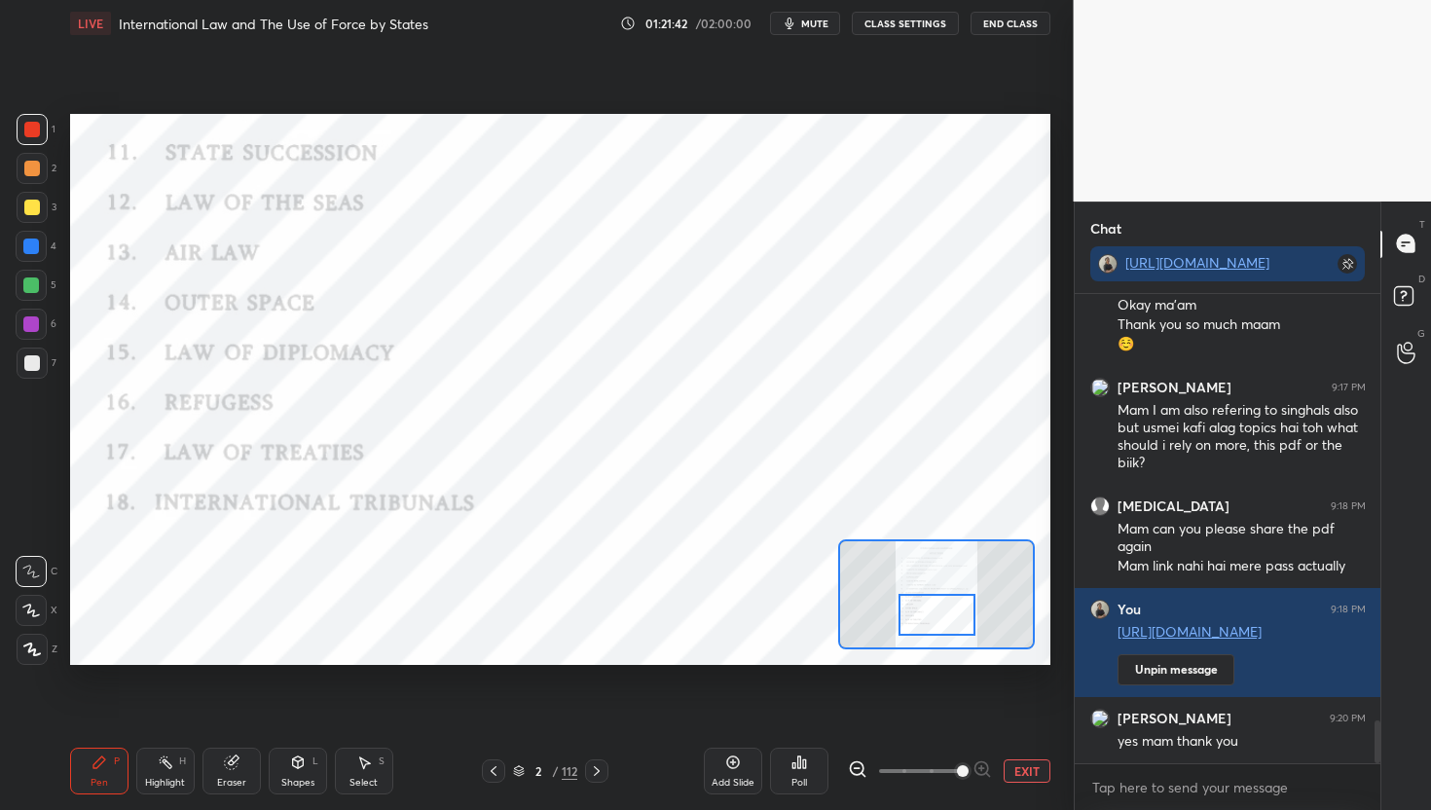
click at [1006, 32] on button "End Class" at bounding box center [1011, 23] width 80 height 23
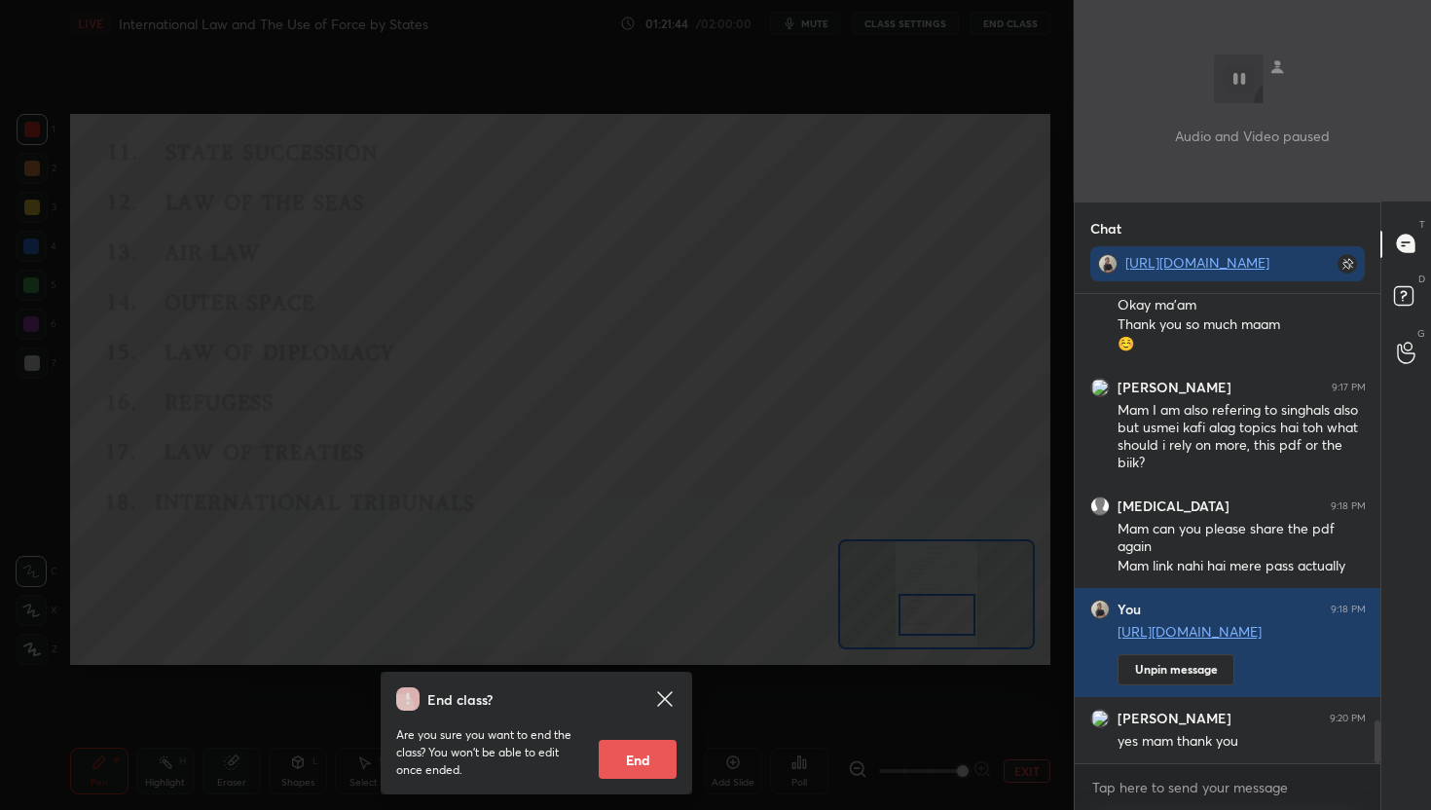
click at [643, 768] on button "End" at bounding box center [638, 759] width 78 height 39
type textarea "x"
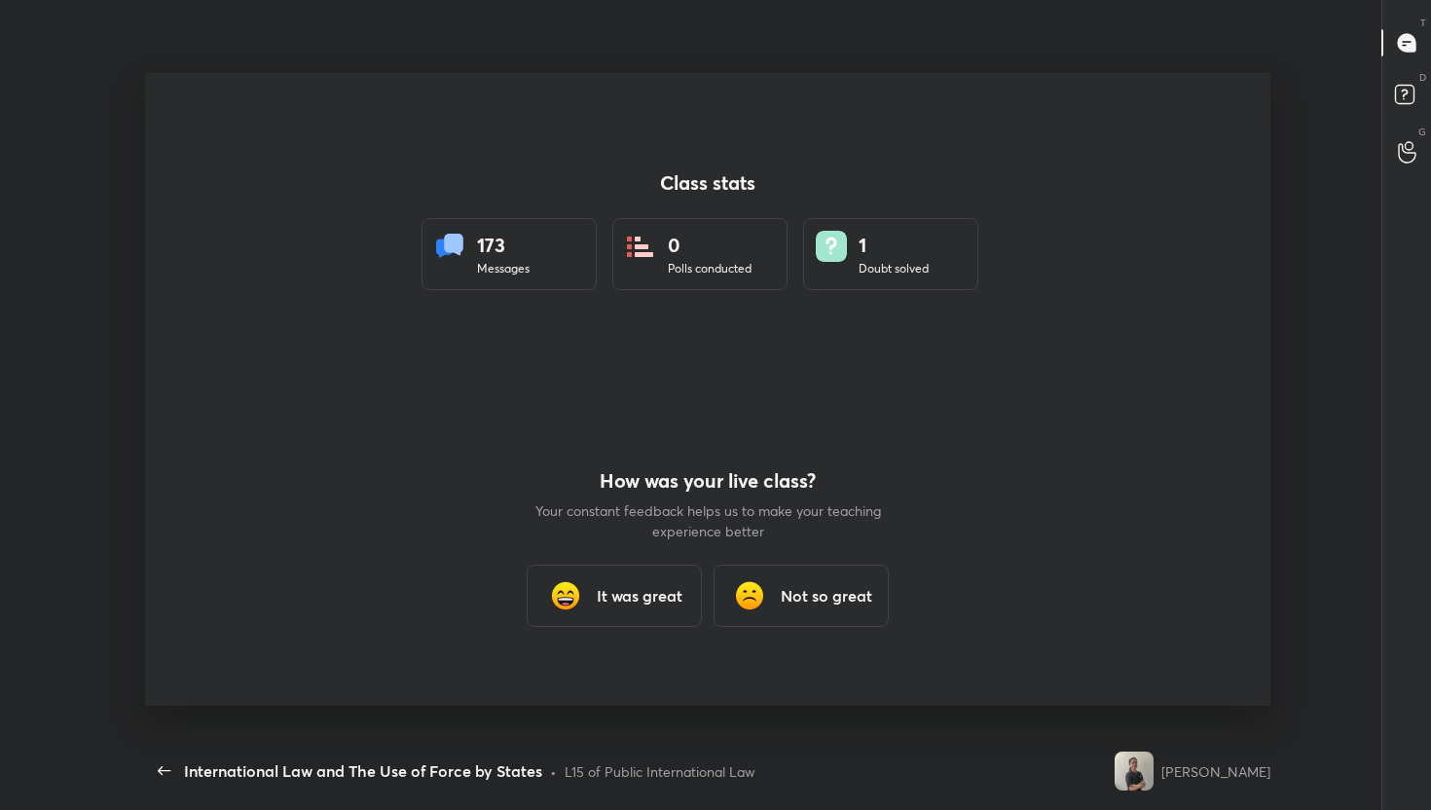
scroll to position [0, 0]
